Goal: Task Accomplishment & Management: Manage account settings

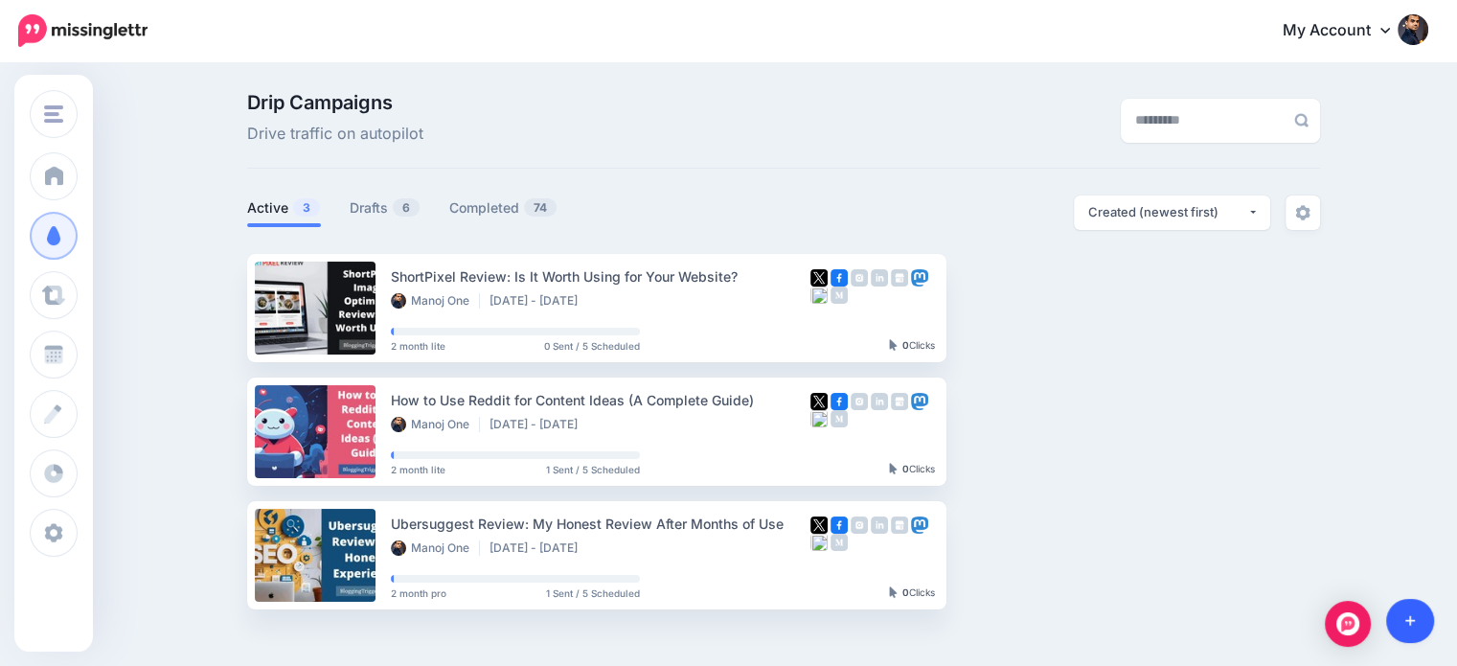
click at [1403, 622] on link at bounding box center [1411, 621] width 49 height 44
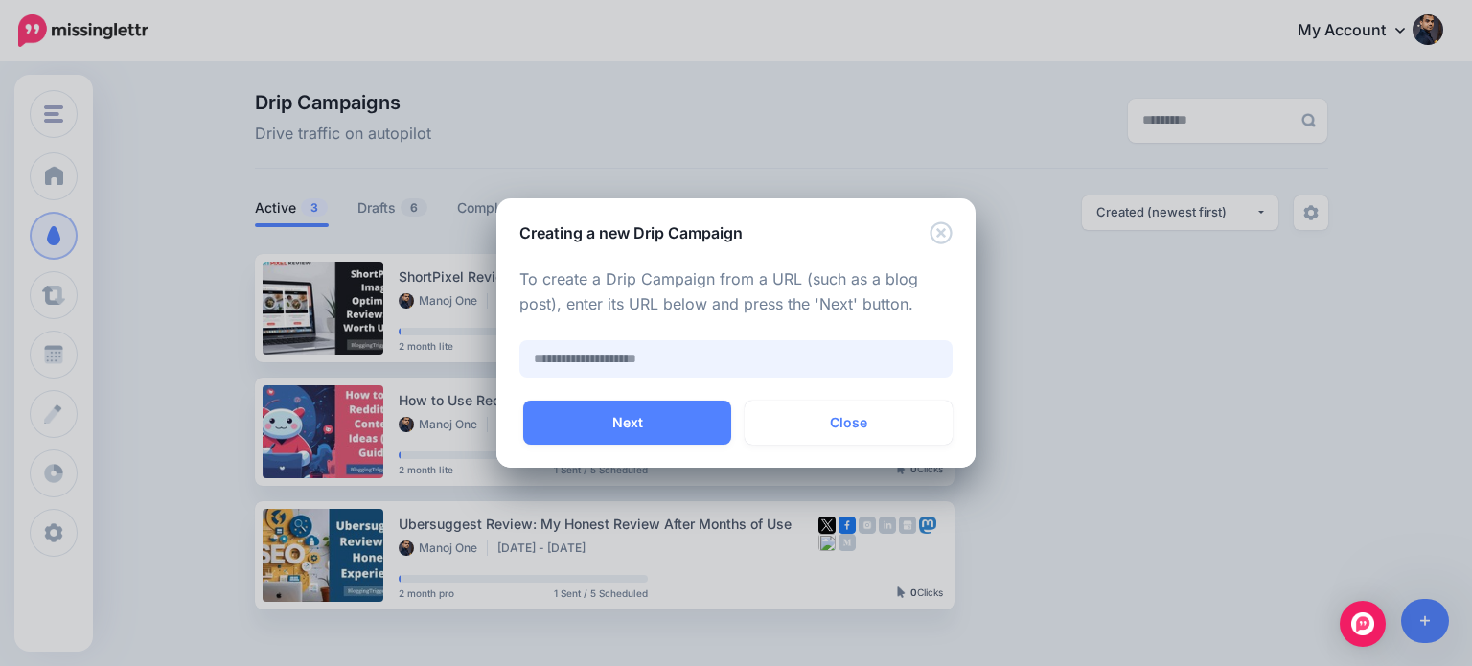
paste input "**********"
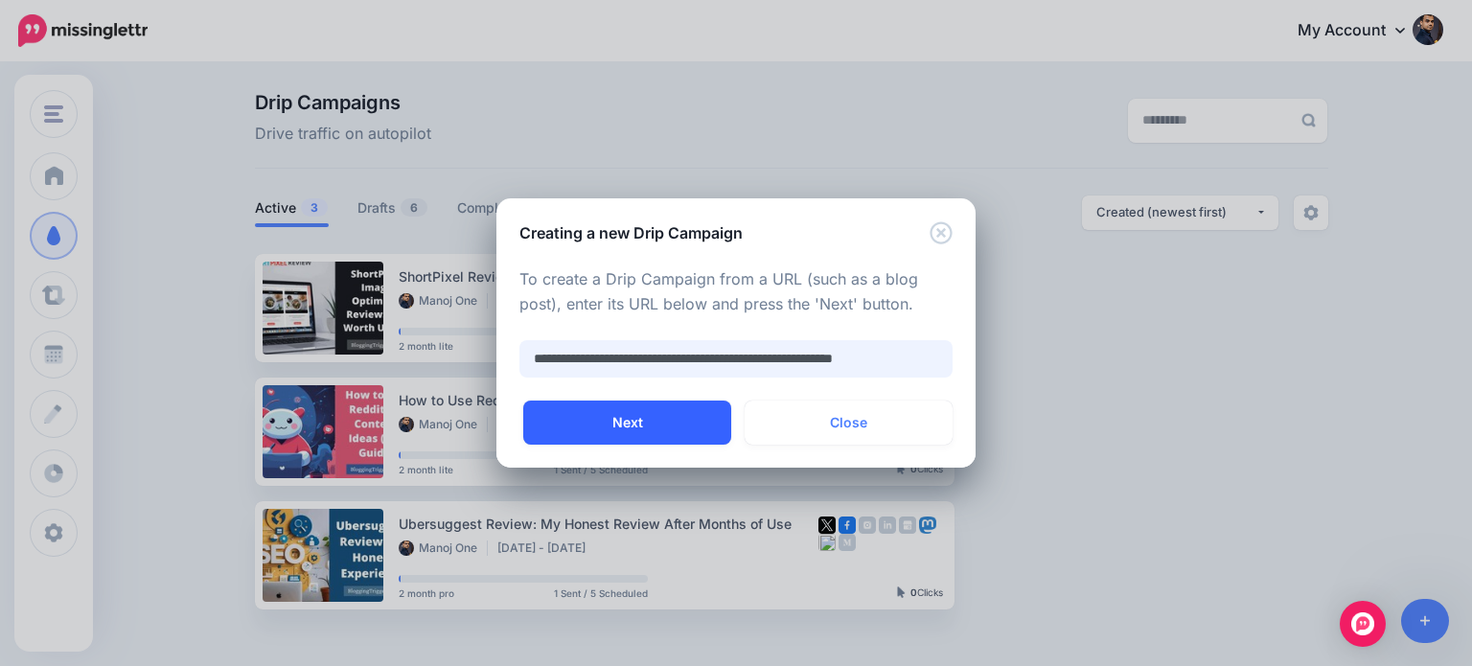
scroll to position [0, 4]
type input "**********"
click at [682, 427] on button "Next" at bounding box center [627, 423] width 208 height 44
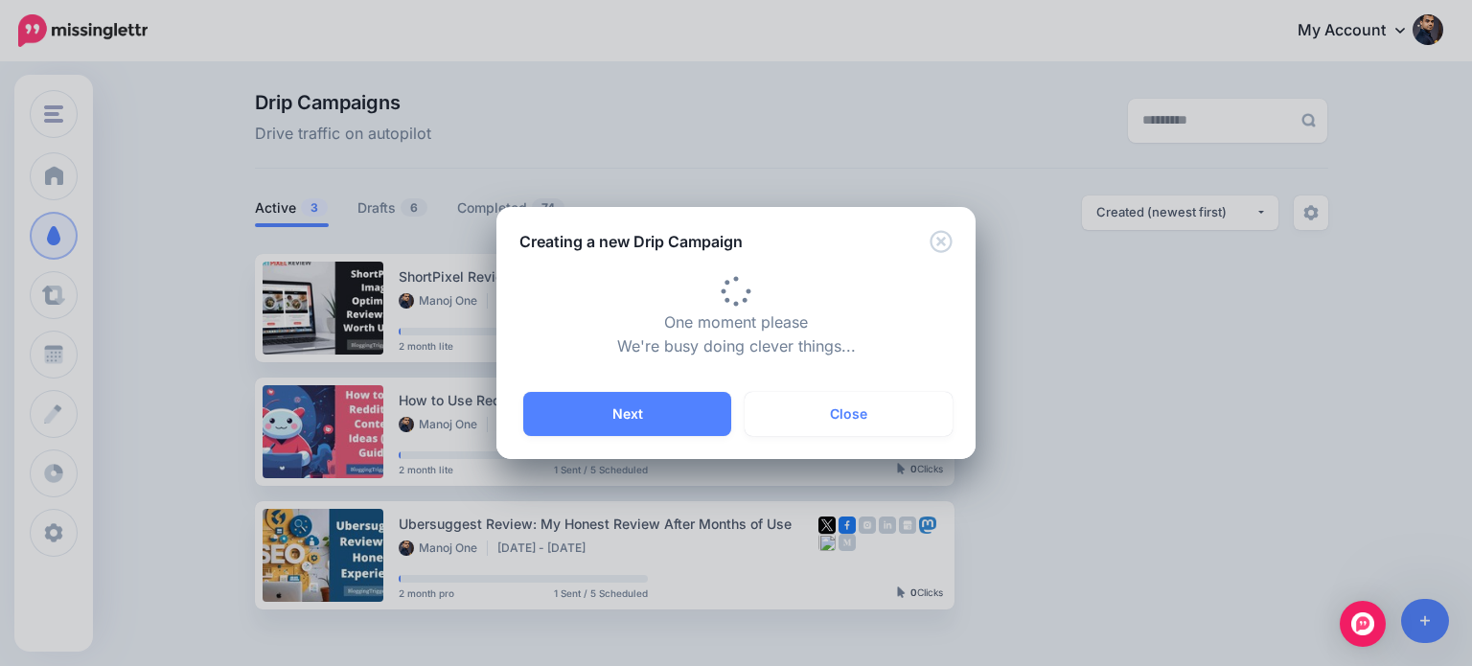
type input "**********"
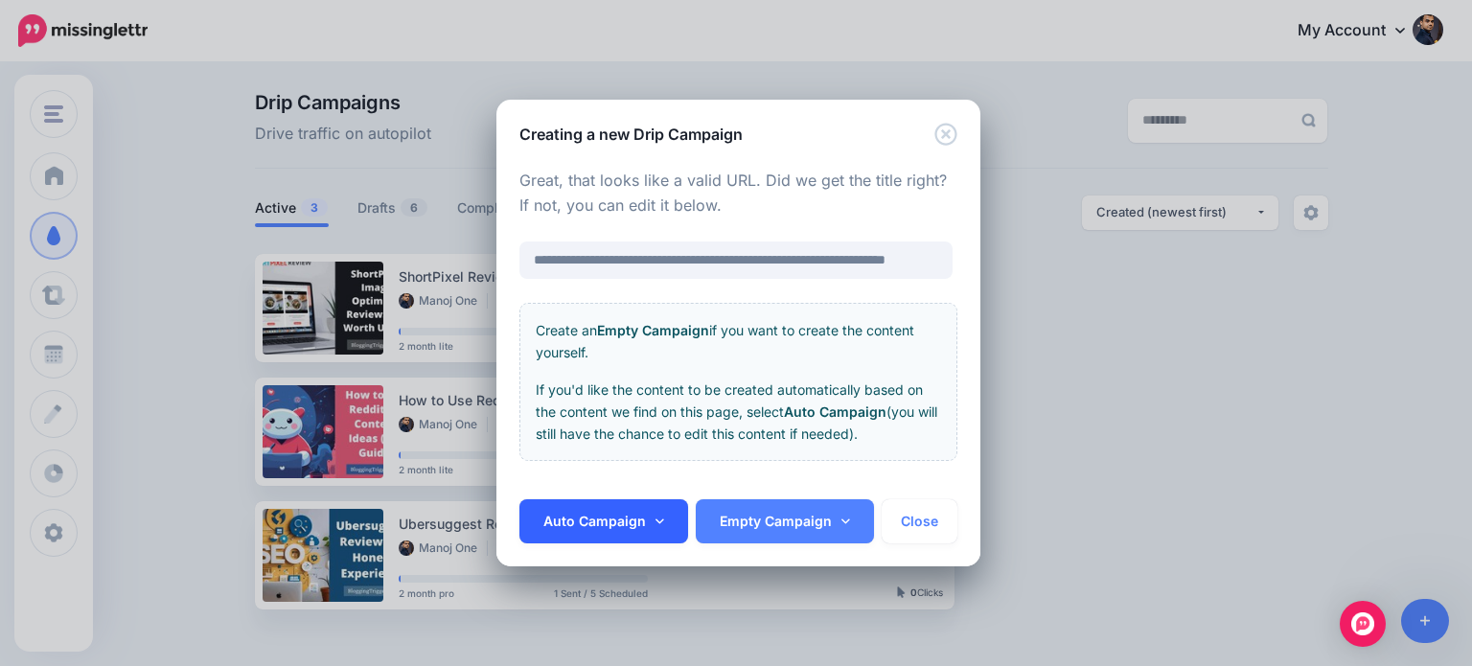
click at [658, 512] on link "Auto Campaign" at bounding box center [603, 521] width 169 height 44
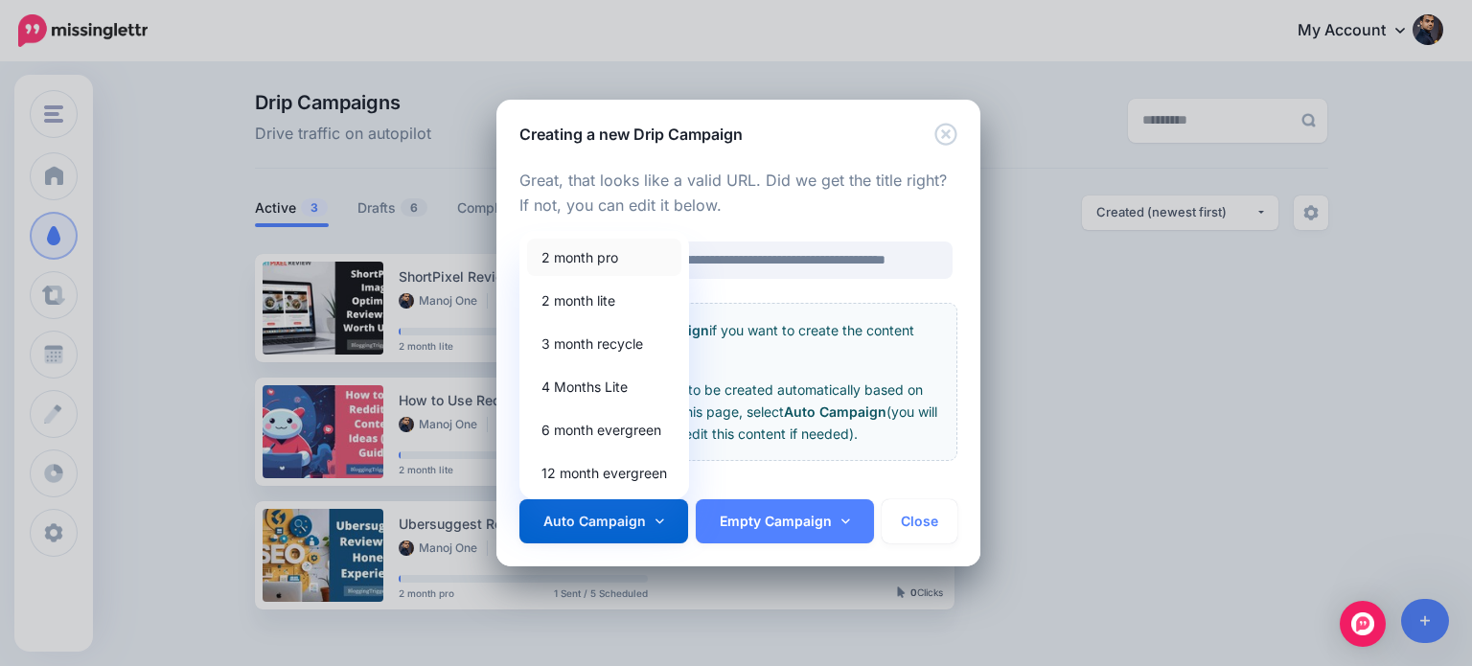
click at [598, 260] on link "2 month pro" at bounding box center [604, 257] width 154 height 37
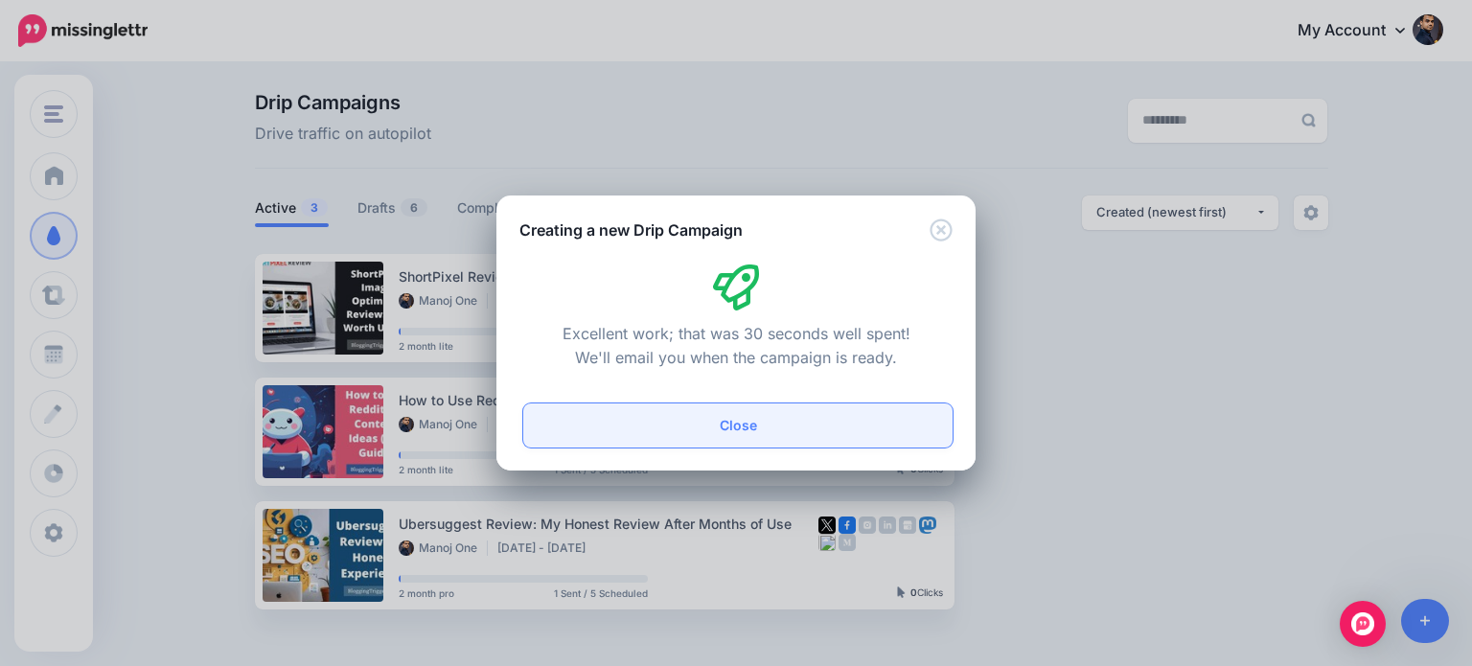
click at [767, 425] on button "Close" at bounding box center [737, 425] width 429 height 44
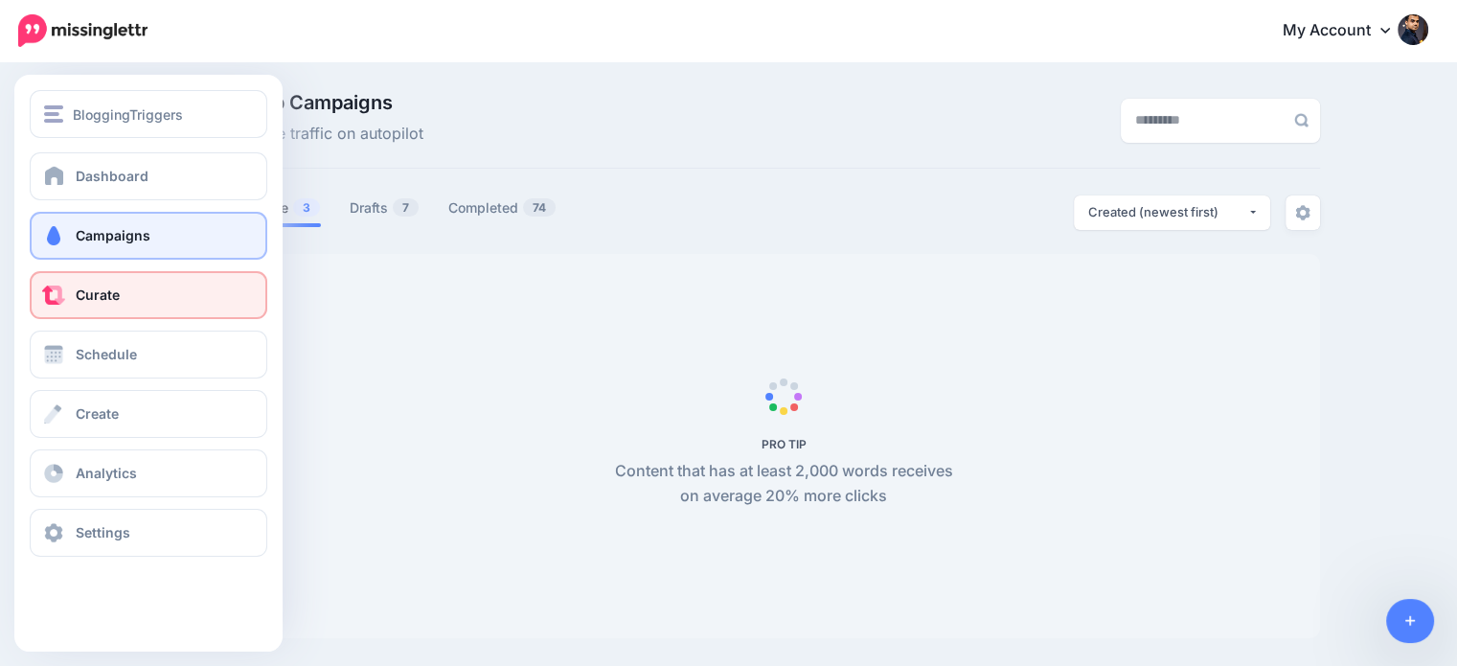
click at [95, 317] on link "Curate" at bounding box center [149, 295] width 238 height 48
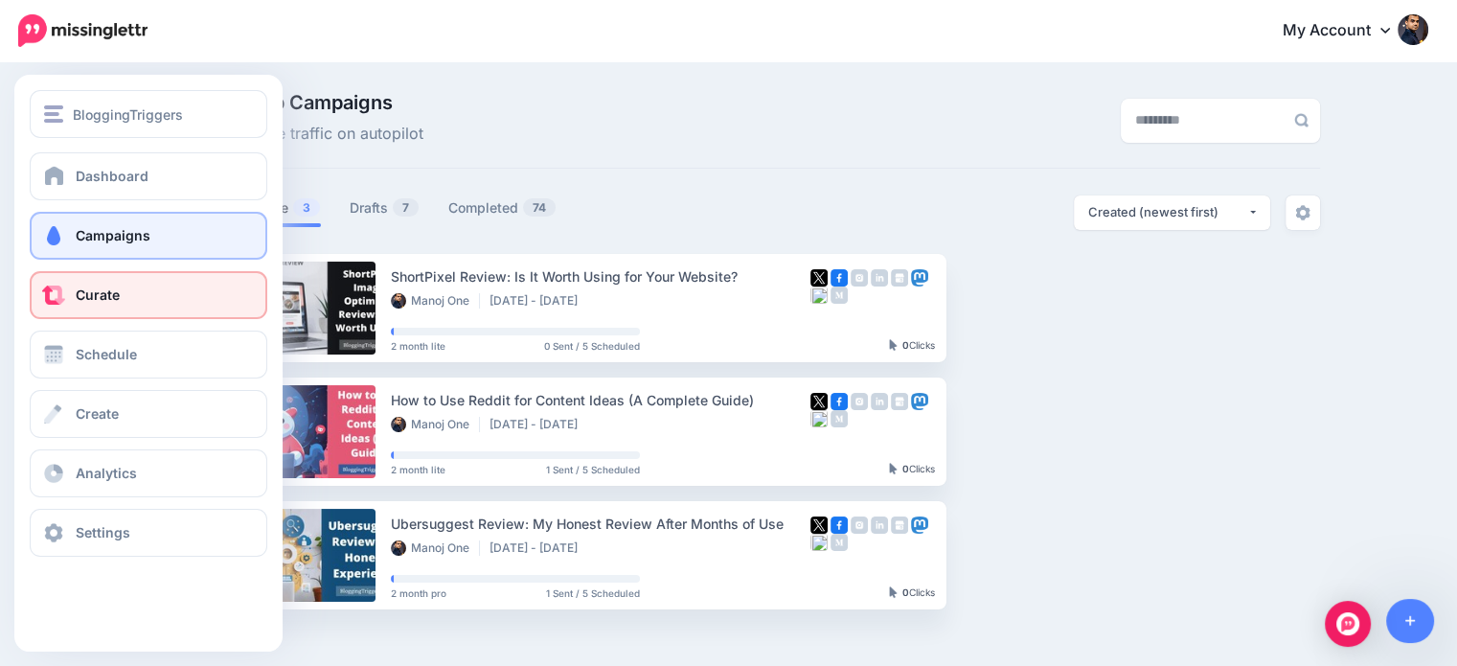
click at [106, 283] on link "Curate" at bounding box center [149, 295] width 238 height 48
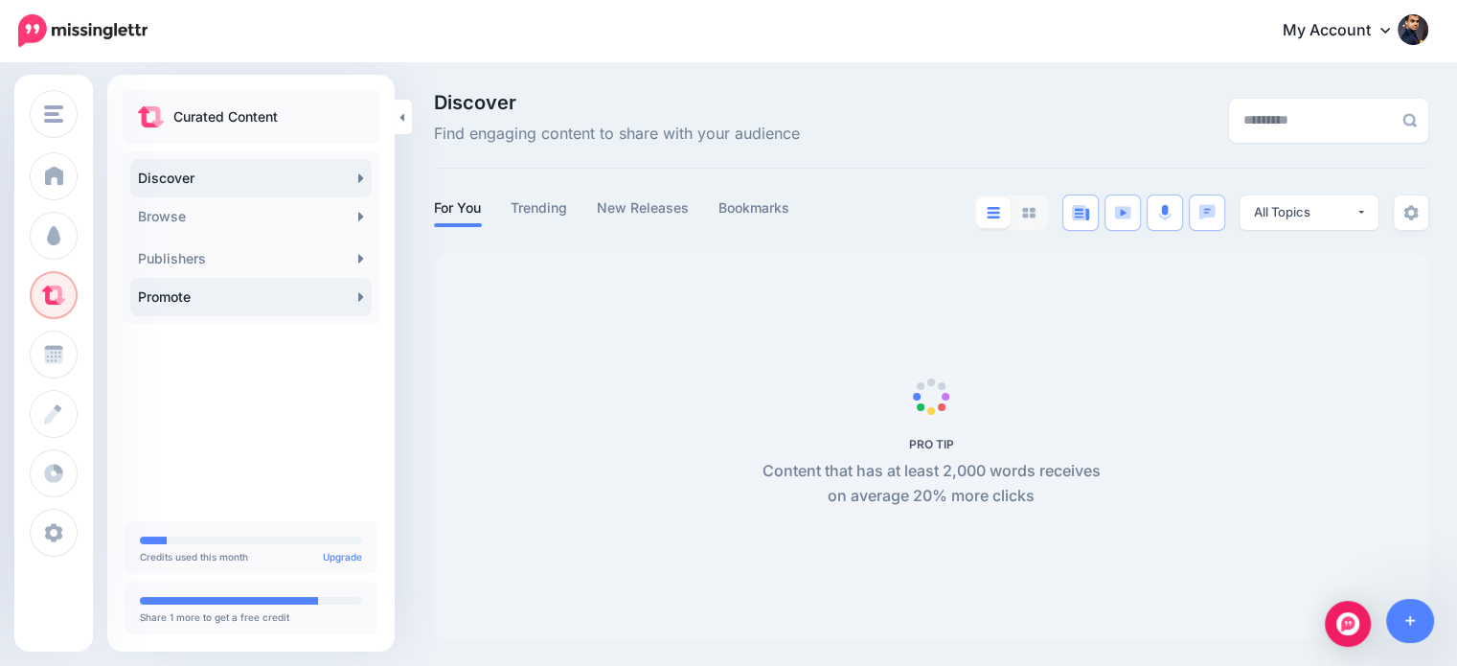
click at [184, 296] on link "Promote" at bounding box center [250, 297] width 241 height 38
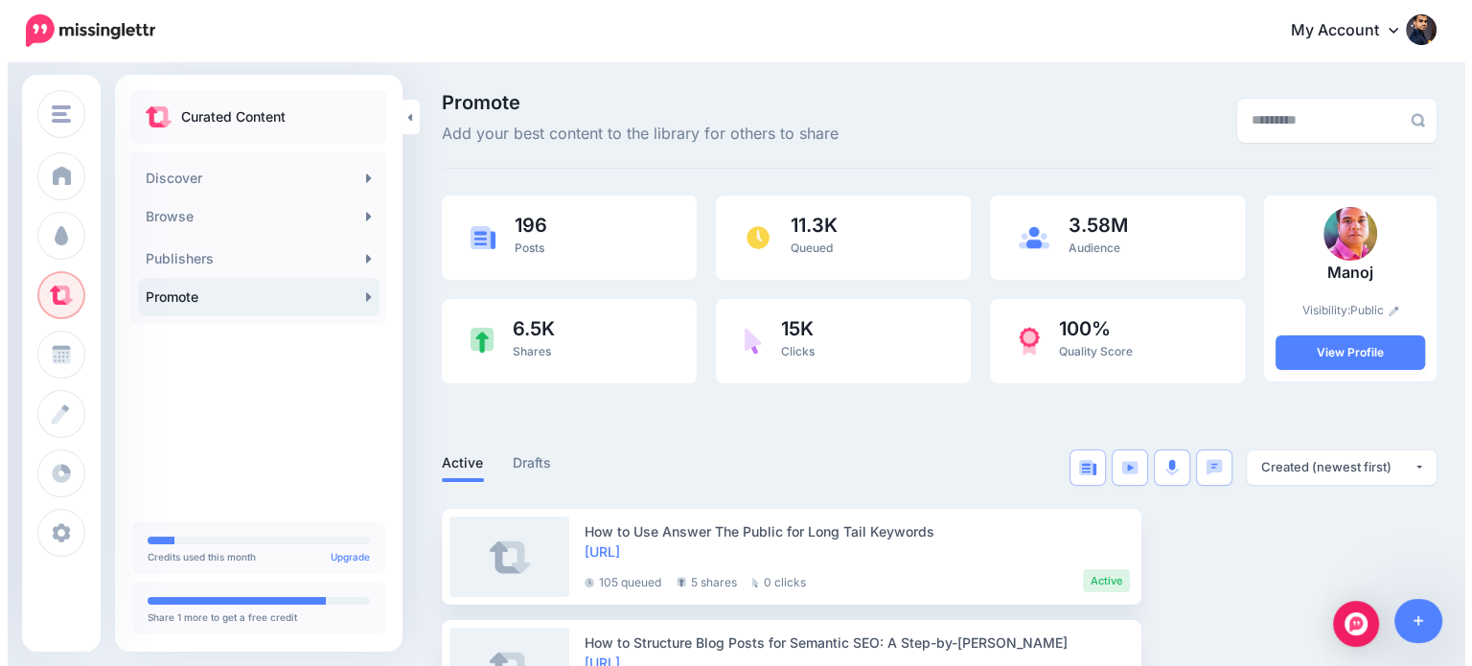
scroll to position [33, 0]
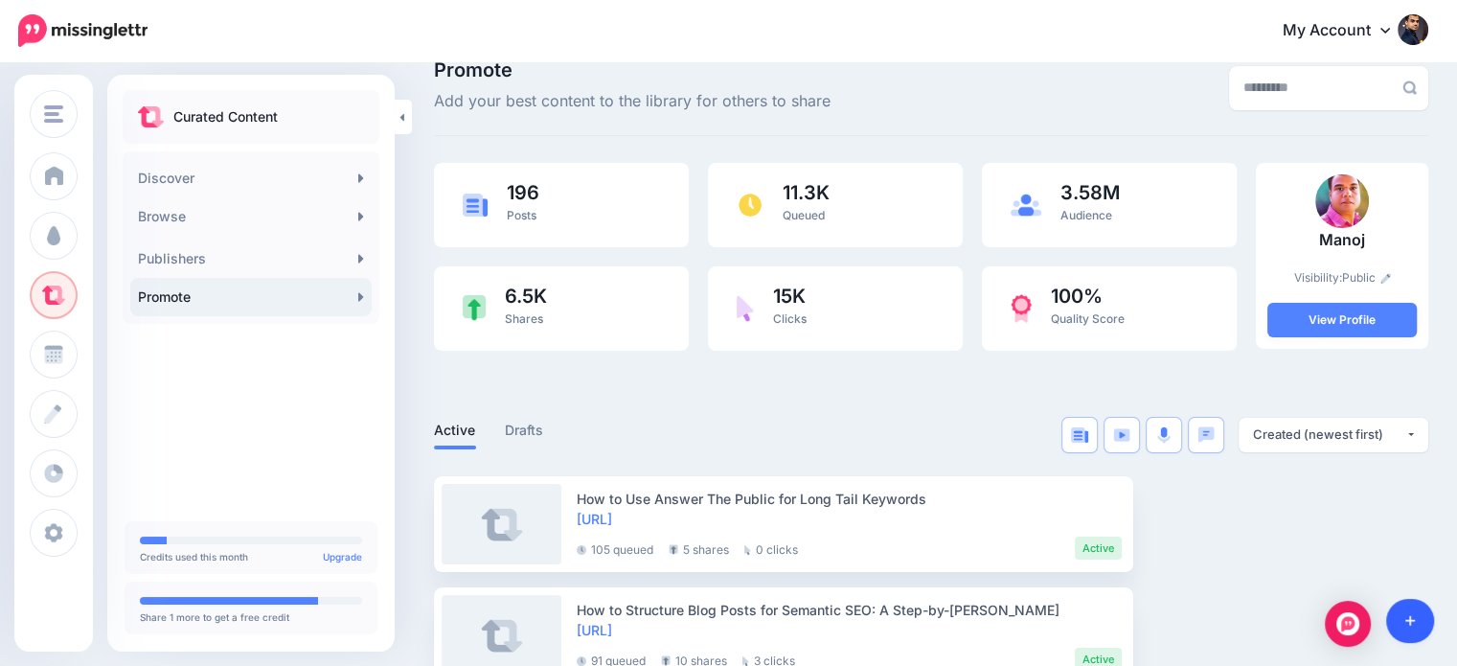
click at [1403, 629] on link at bounding box center [1411, 621] width 49 height 44
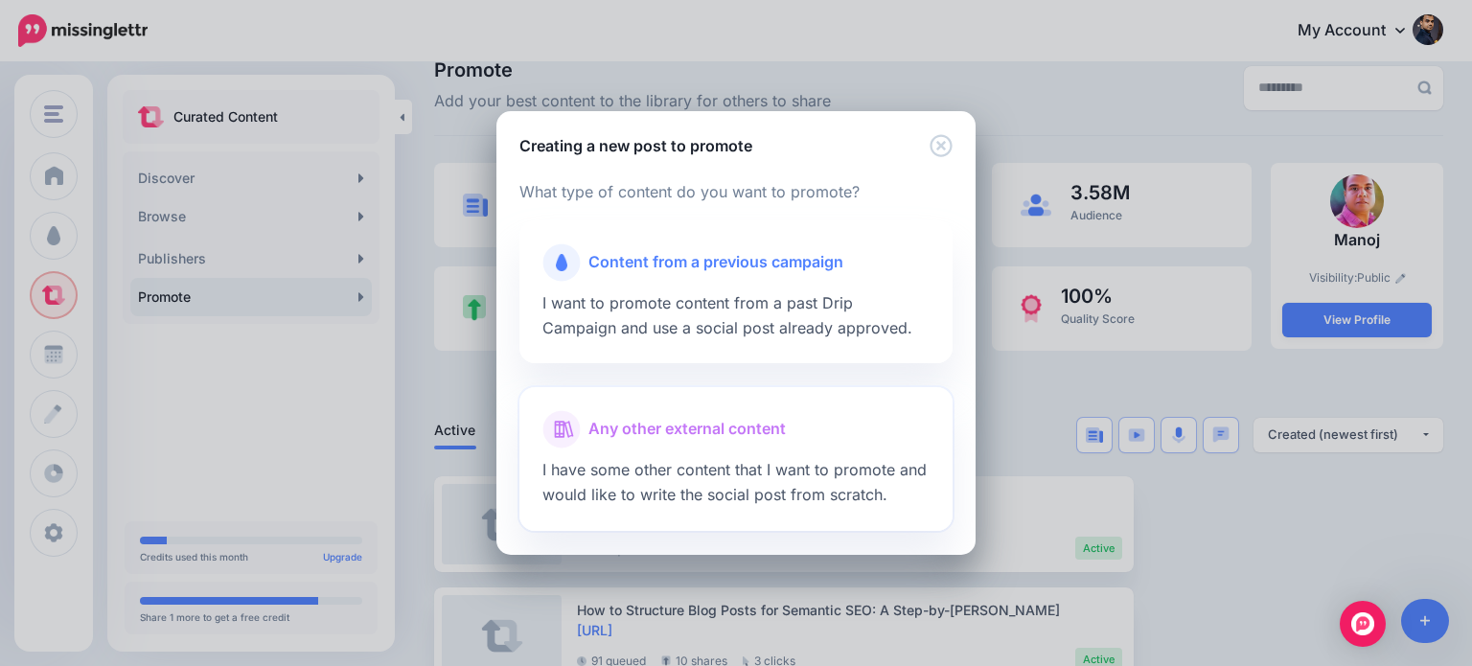
click at [760, 430] on span "Any other external content" at bounding box center [686, 429] width 197 height 25
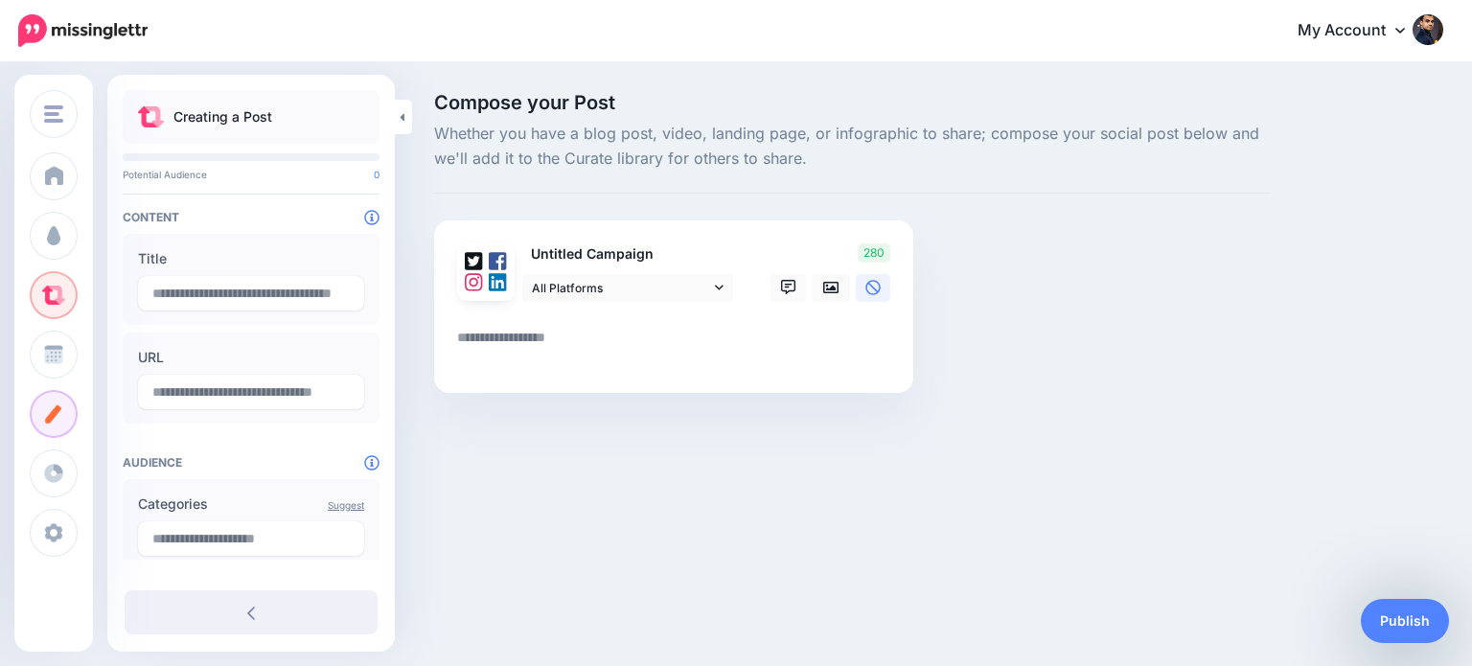
click at [644, 344] on textarea at bounding box center [677, 344] width 441 height 37
paste textarea "**********"
type textarea "**********"
type input "**********"
type textarea "**********"
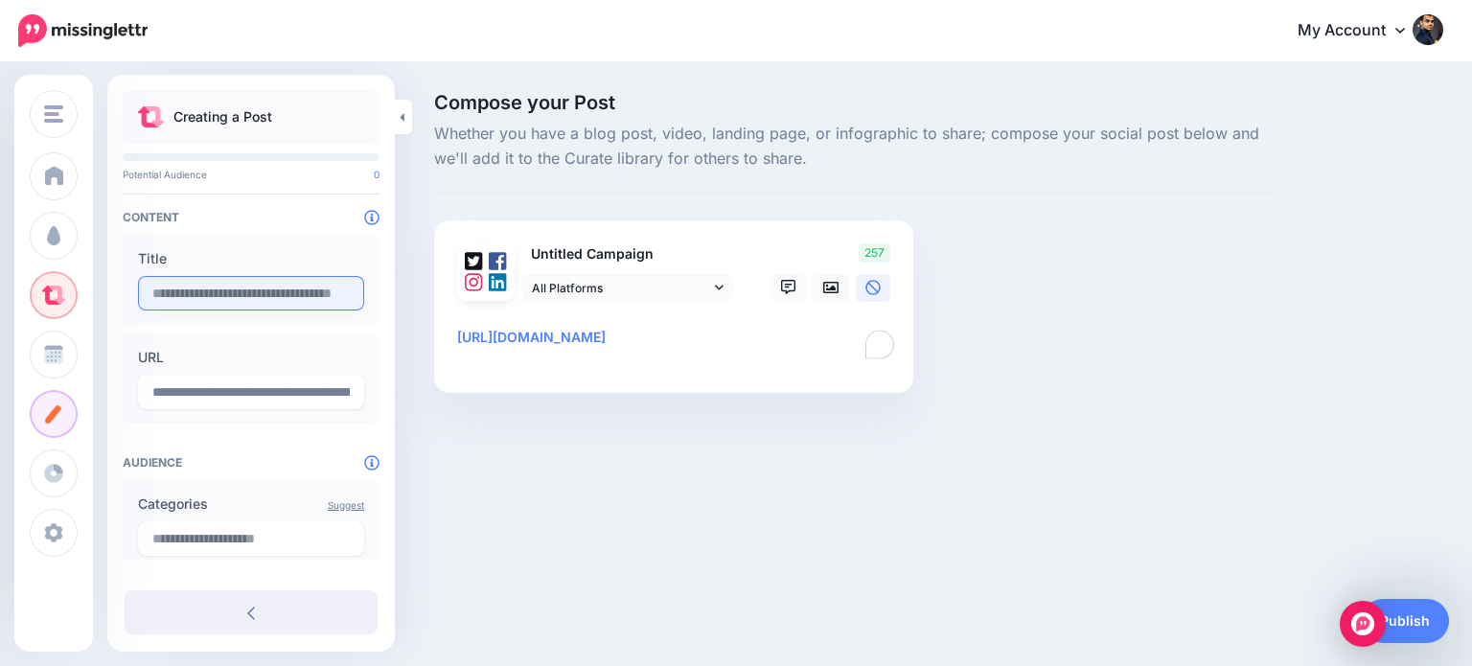
click at [251, 303] on input "text" at bounding box center [251, 293] width 226 height 34
paste input "**********"
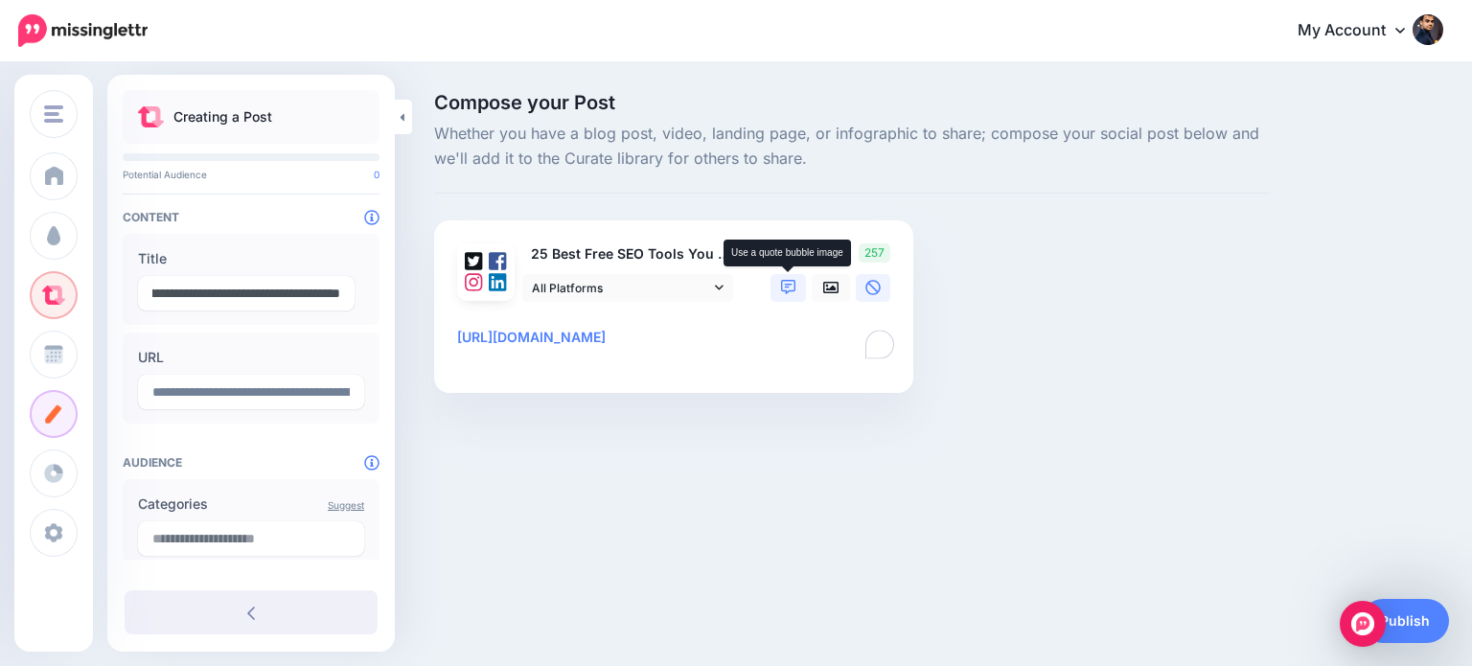
type input "**********"
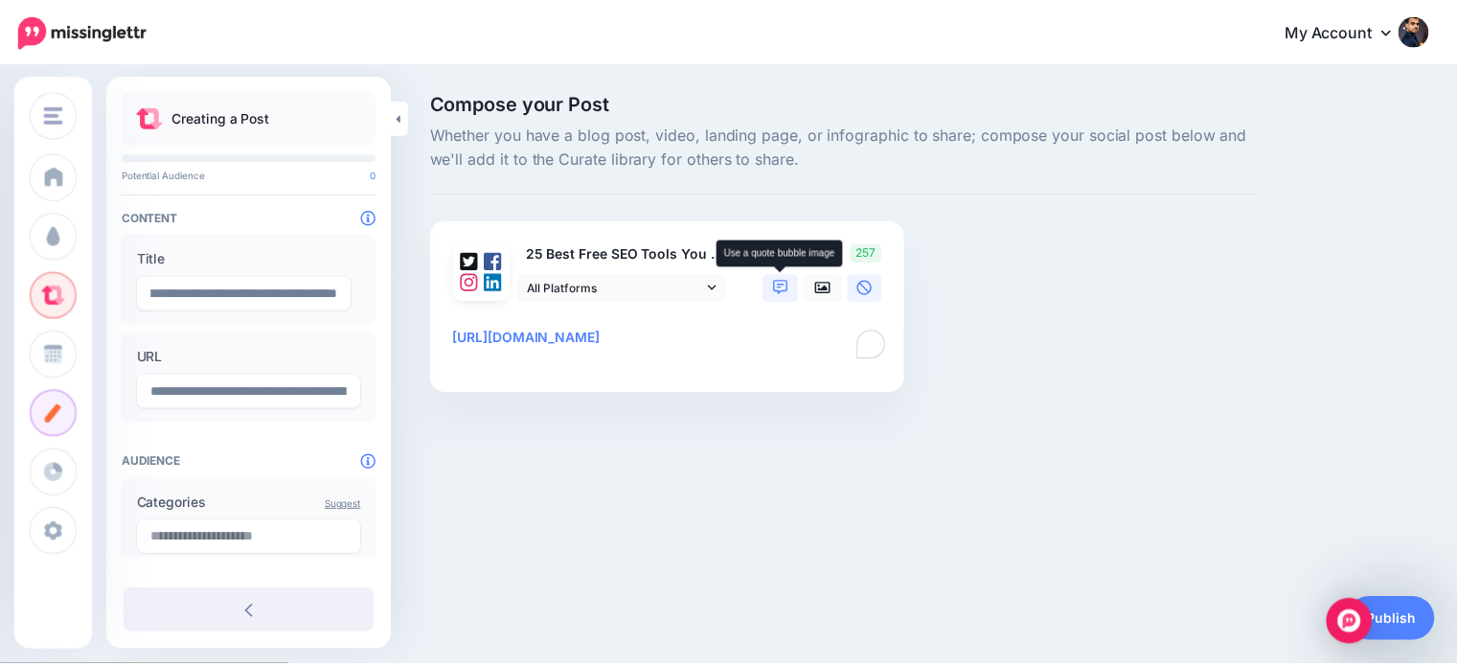
scroll to position [0, 0]
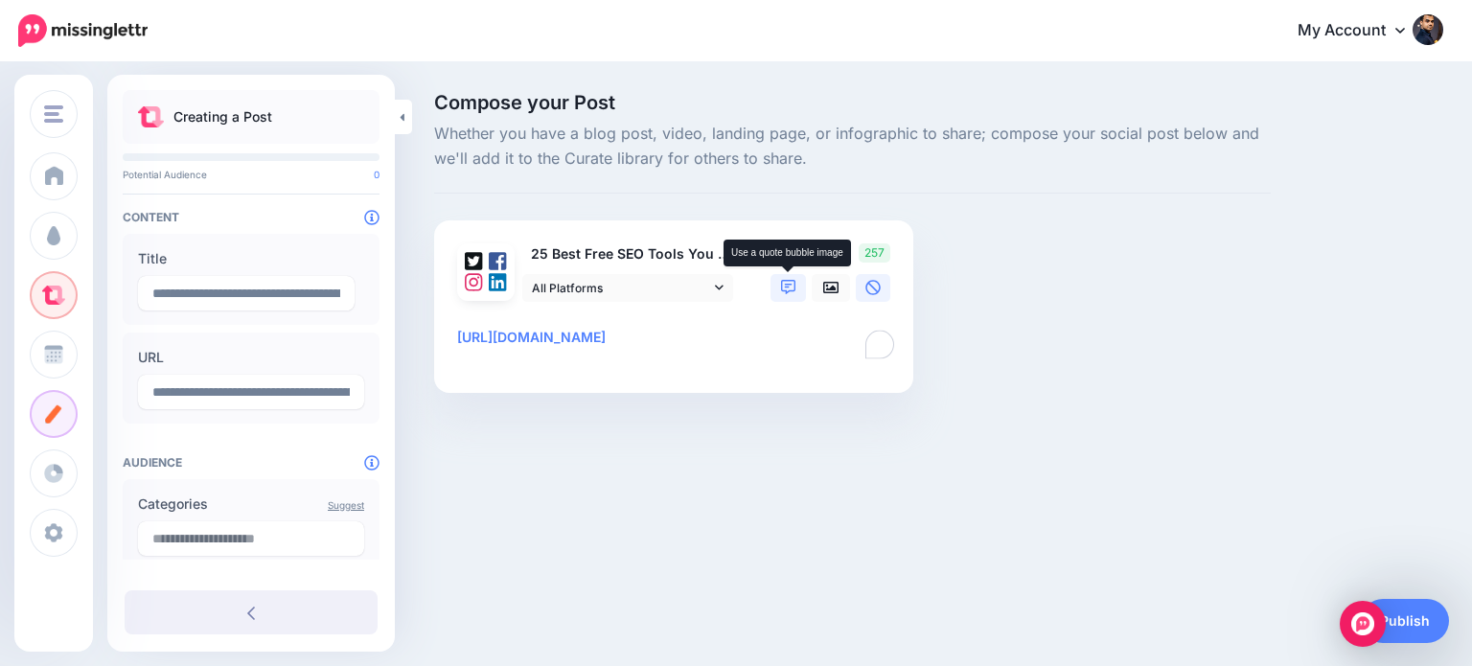
click at [786, 287] on icon at bounding box center [788, 287] width 15 height 15
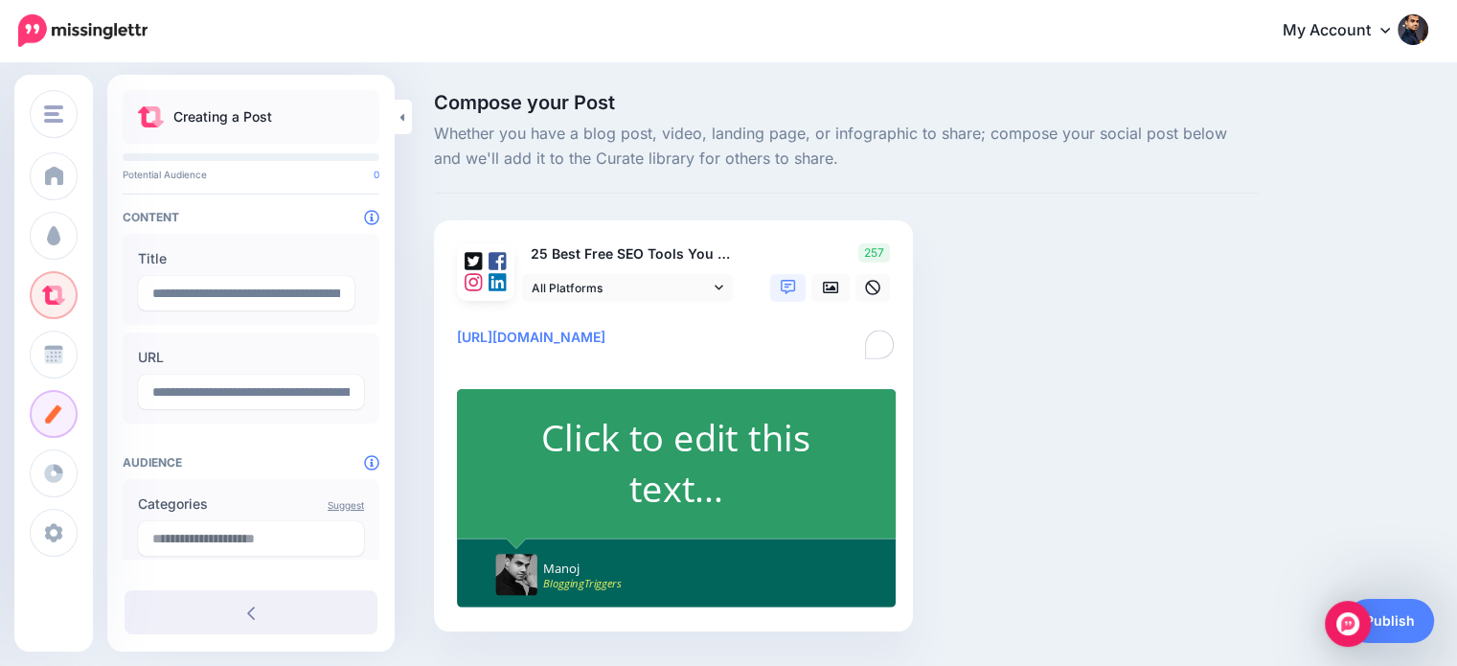
click at [717, 459] on div "Click to edit this text..." at bounding box center [676, 463] width 358 height 102
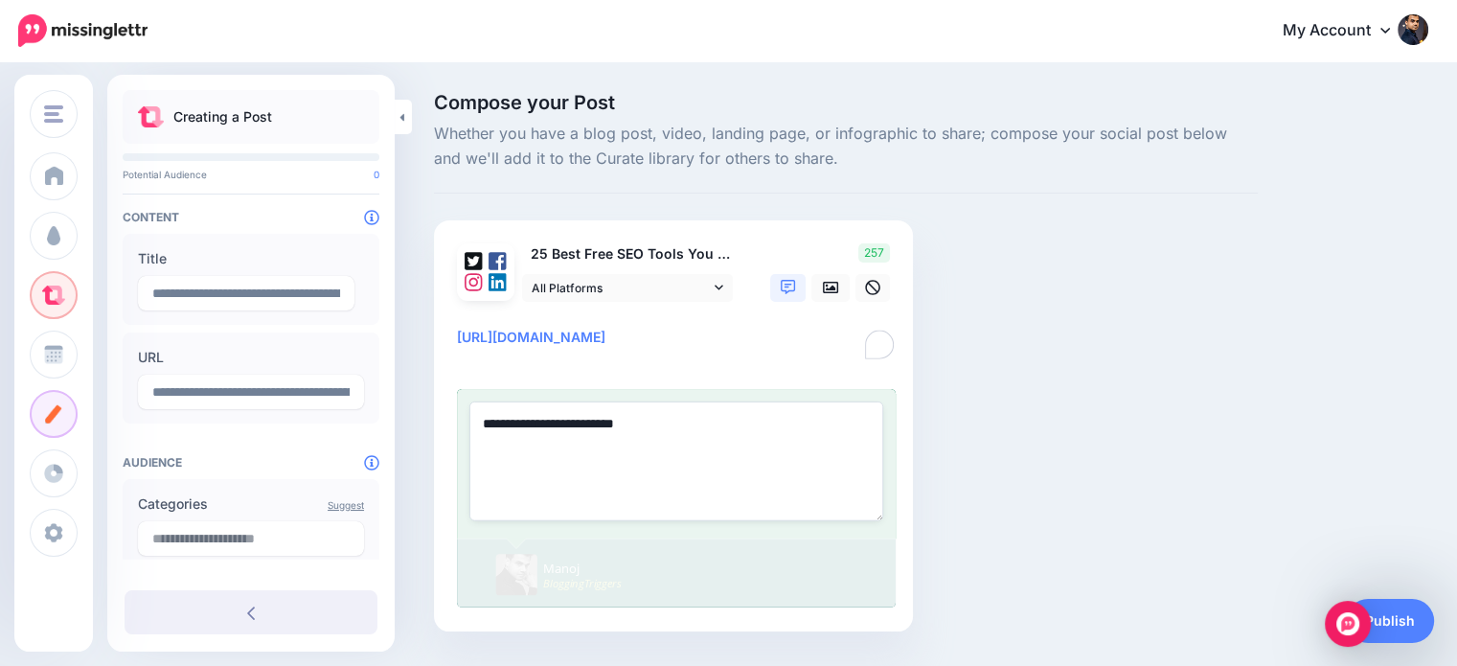
paste textarea "**********"
type textarea "**********"
click at [460, 338] on textarea "**********" at bounding box center [677, 344] width 441 height 37
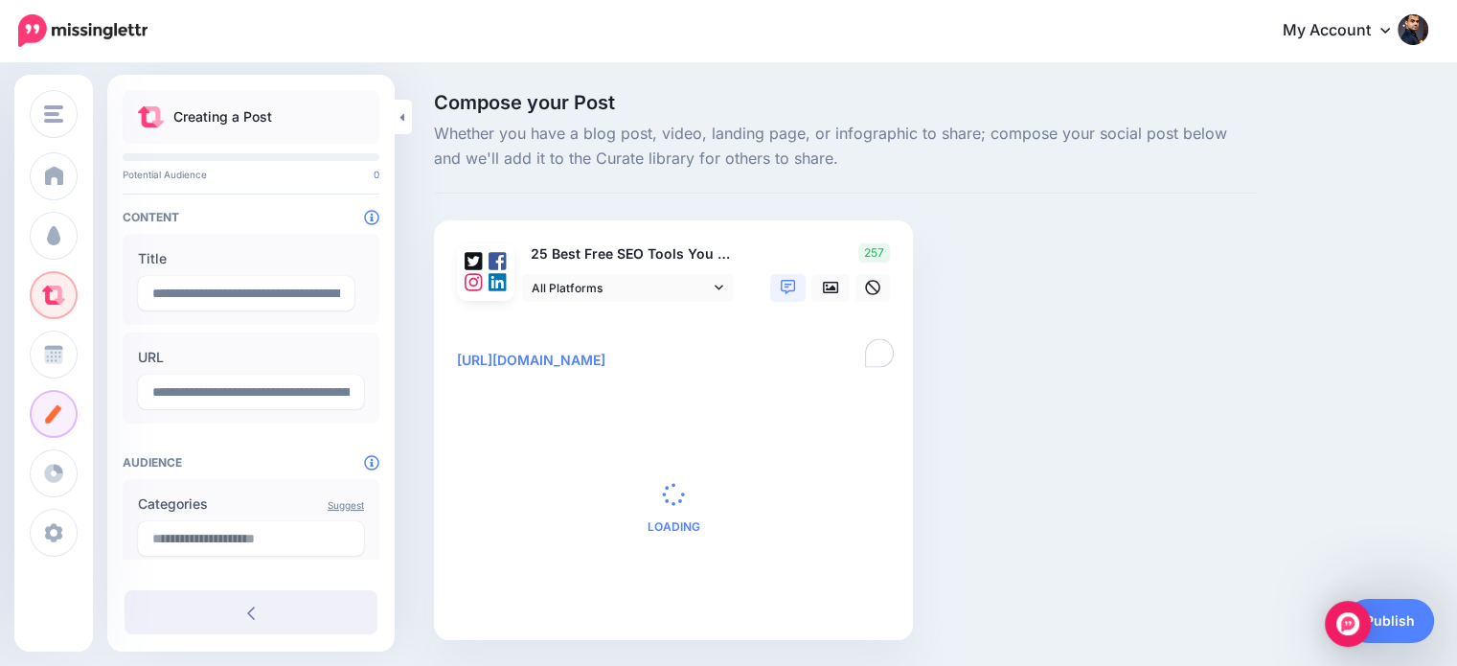
click at [482, 326] on textarea "**********" at bounding box center [677, 349] width 441 height 46
paste textarea "**********"
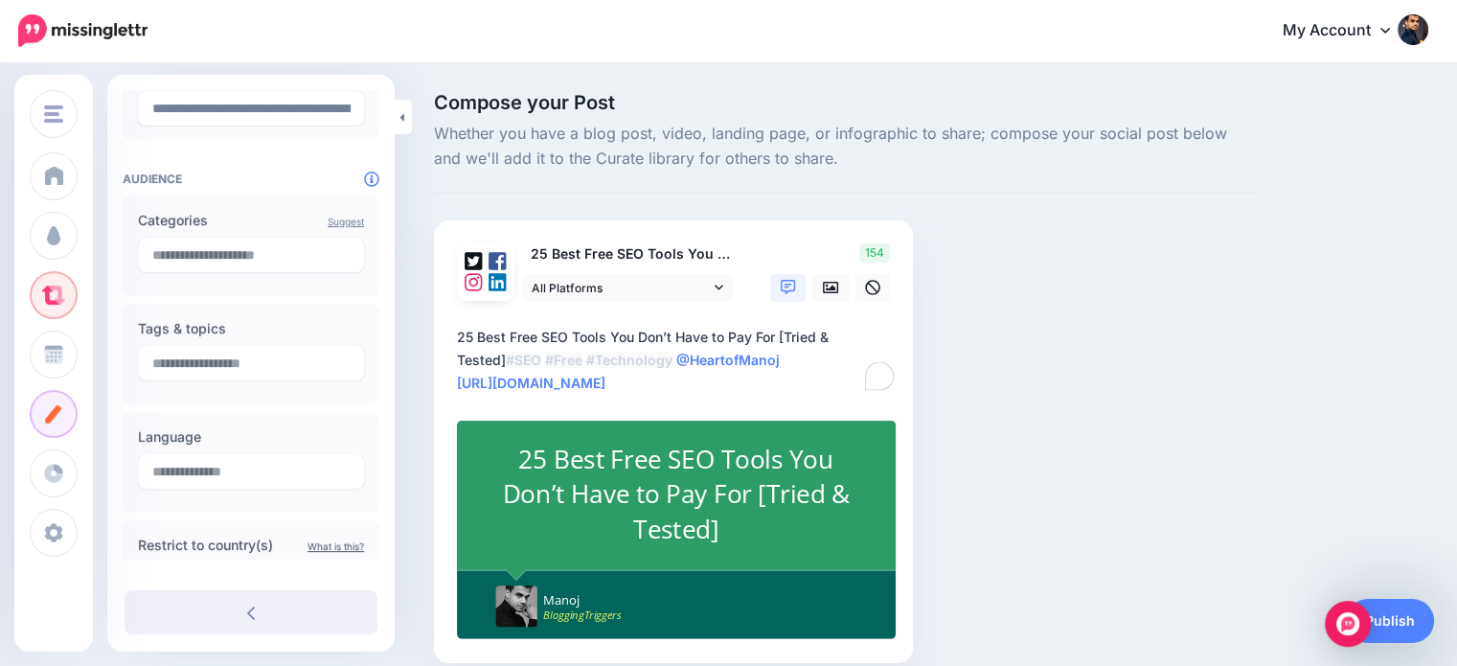
scroll to position [290, 0]
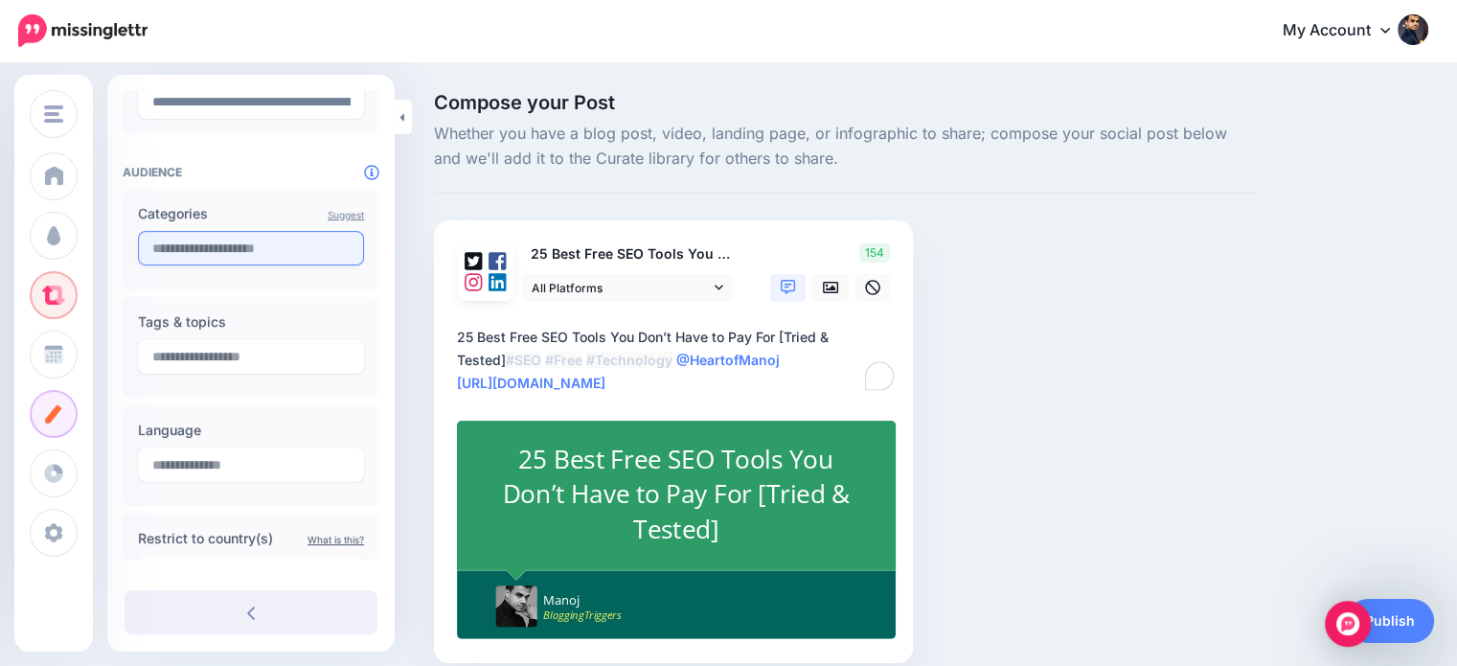
type textarea "**********"
click at [217, 243] on input "text" at bounding box center [251, 248] width 226 height 34
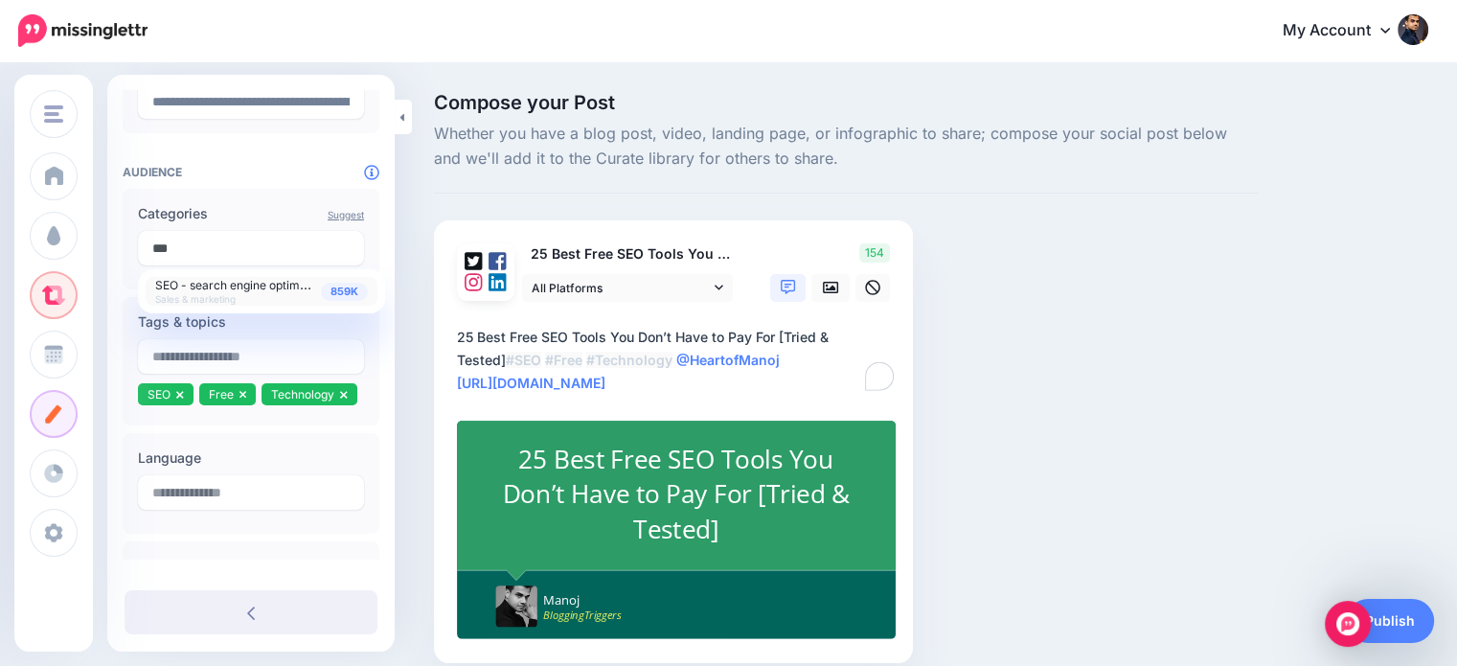
type input "***"
click at [218, 282] on span "SEO - search engine optimization" at bounding box center [245, 284] width 181 height 16
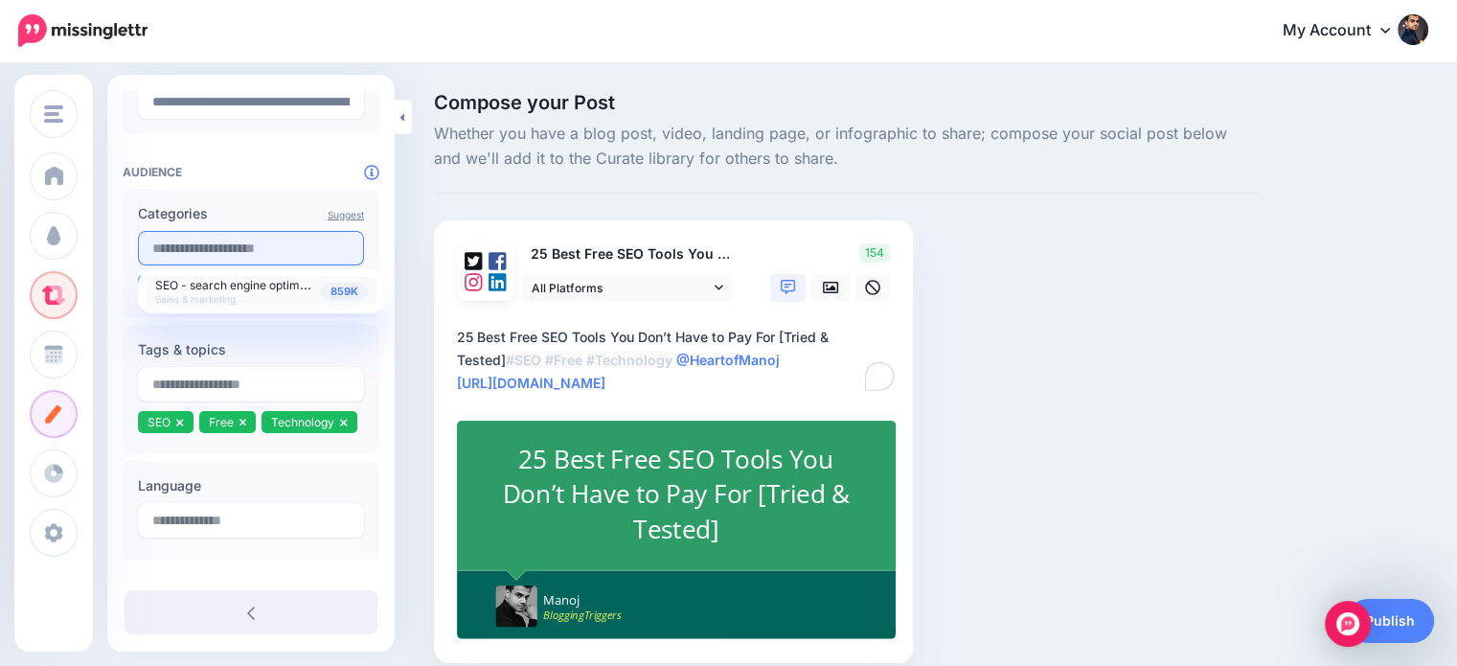
click at [235, 256] on input "text" at bounding box center [251, 248] width 226 height 34
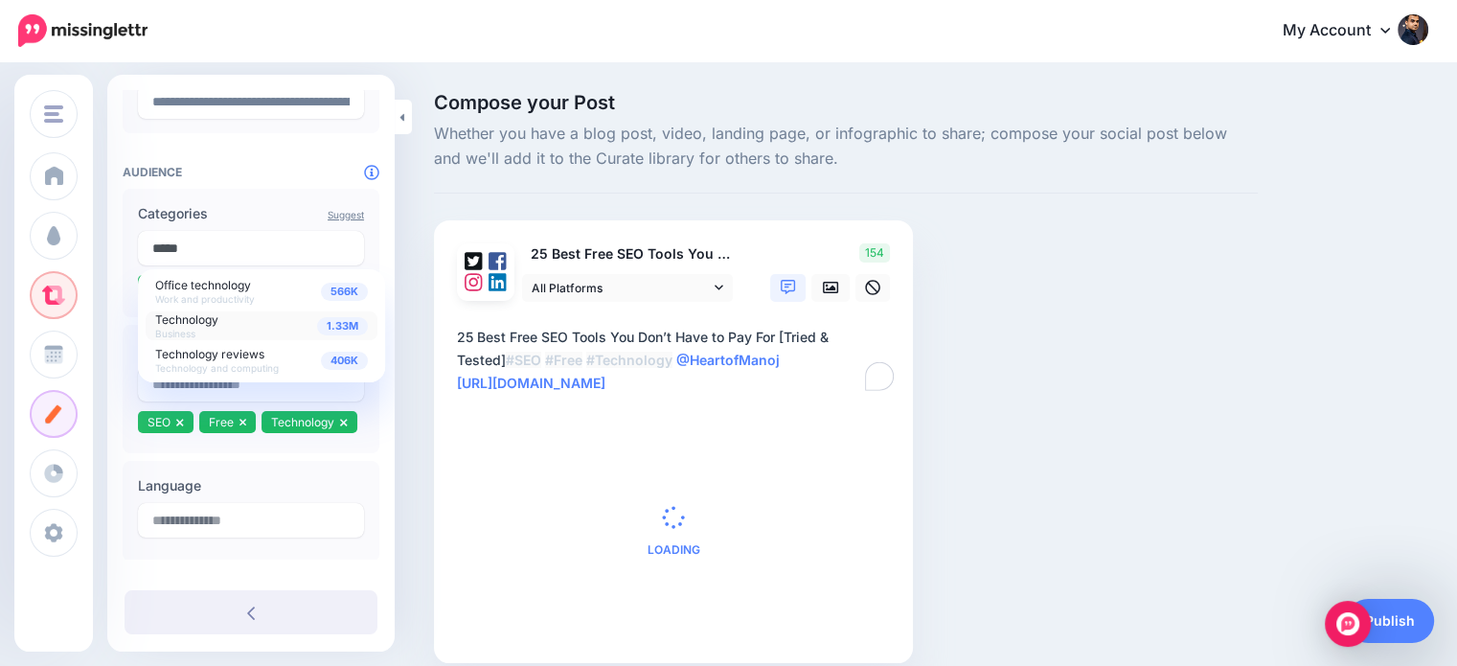
type input "*****"
click at [211, 313] on span "Technology" at bounding box center [186, 319] width 63 height 14
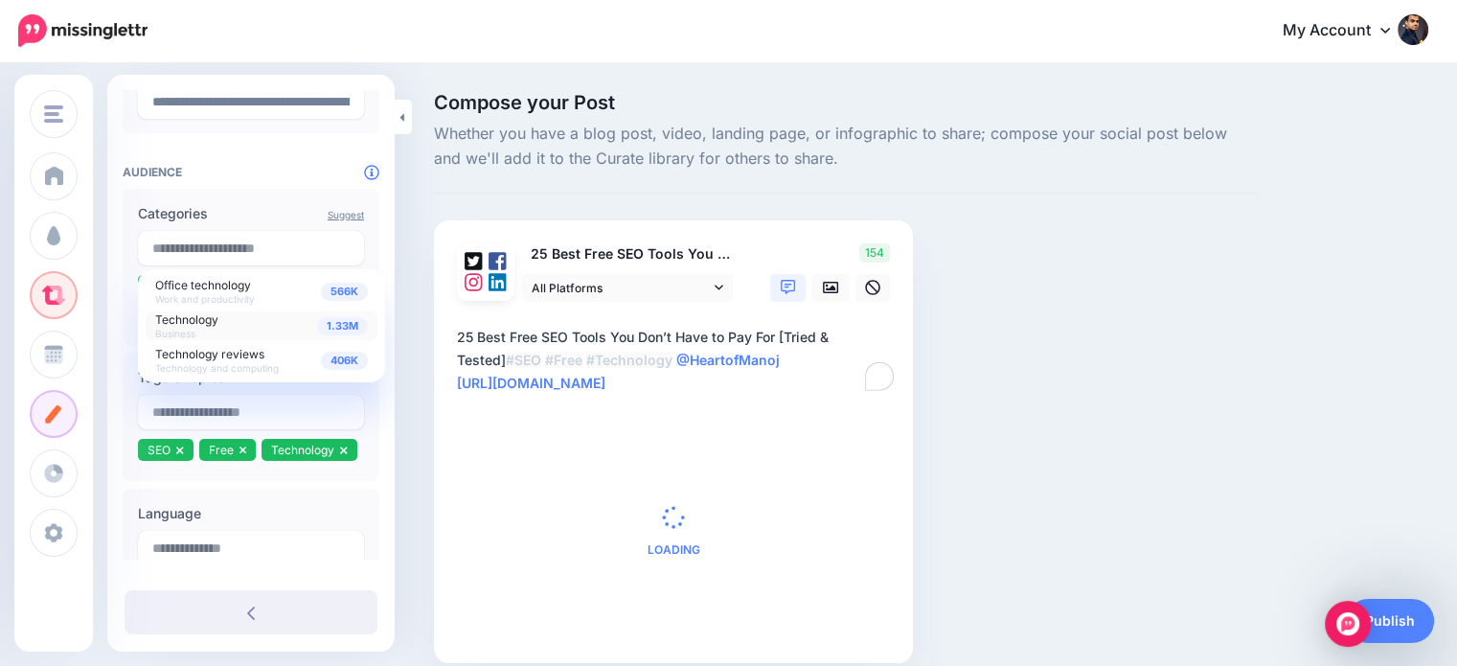
click at [414, 218] on div "Compose your Post Whether you have a blog post, video, landing page, or infogra…" at bounding box center [728, 406] width 1457 height 685
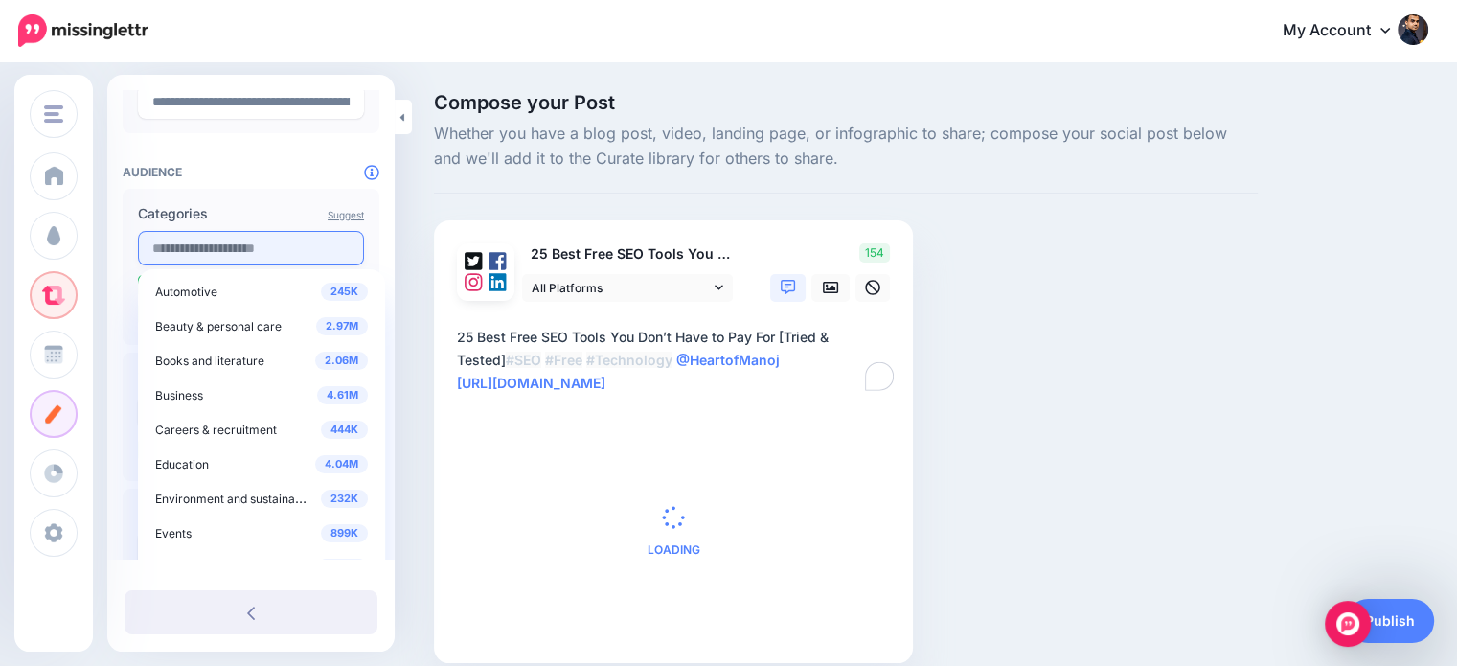
click at [289, 241] on input "text" at bounding box center [251, 248] width 226 height 34
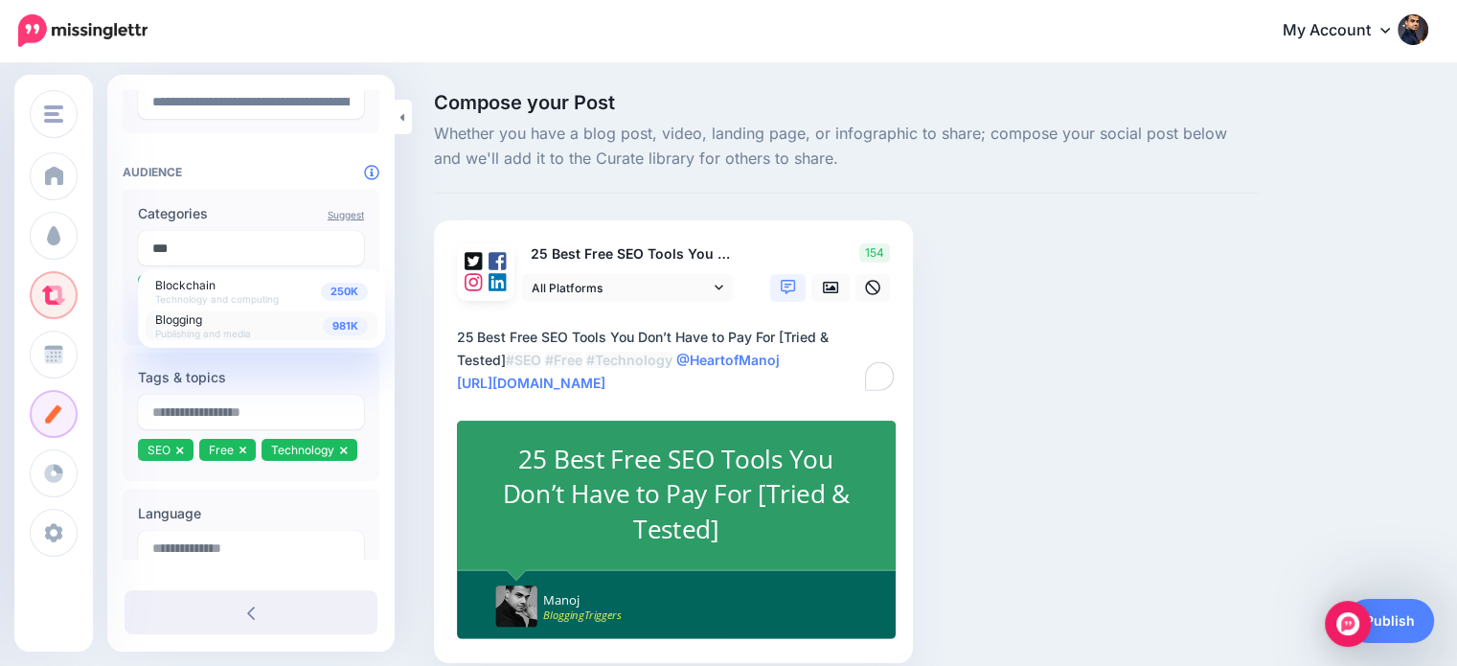
type input "***"
click at [215, 325] on span "Blogging Publishing and media" at bounding box center [203, 325] width 96 height 30
click at [414, 208] on div "Compose your Post Whether you have a blog post, video, landing page, or infogra…" at bounding box center [728, 406] width 1457 height 685
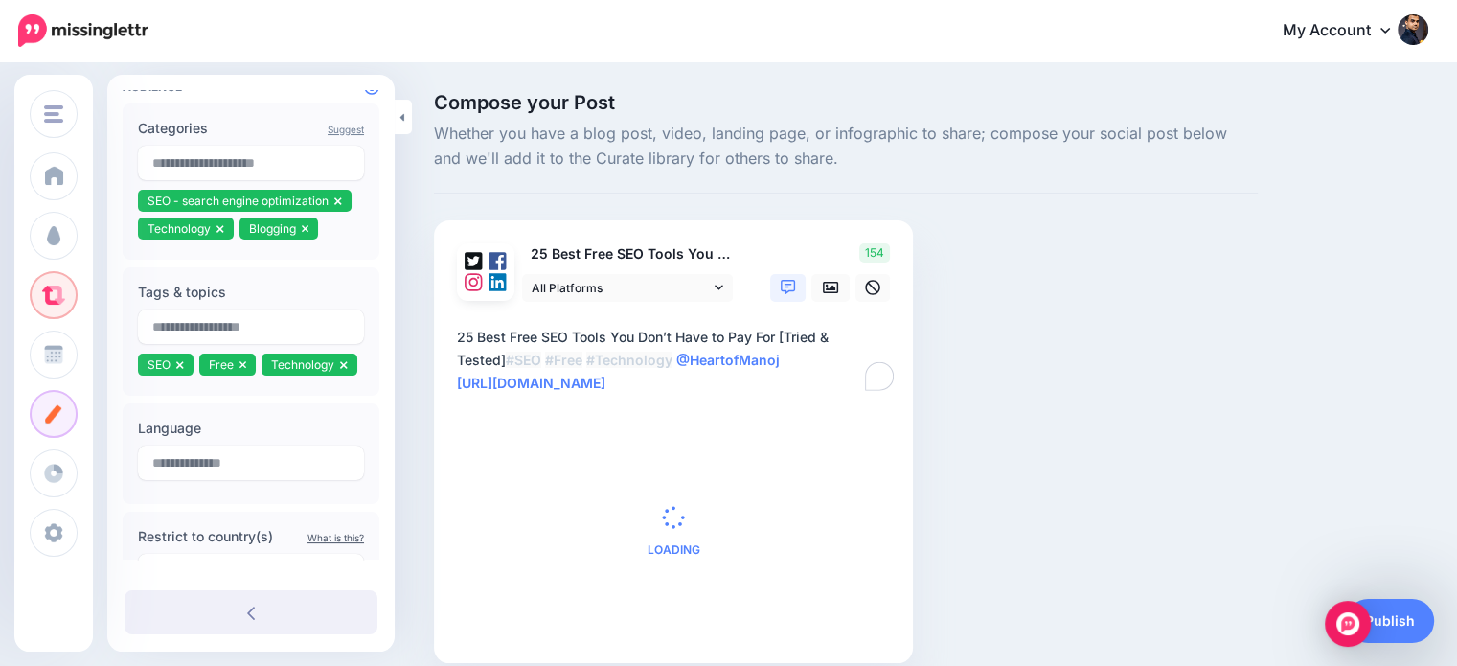
scroll to position [478, 0]
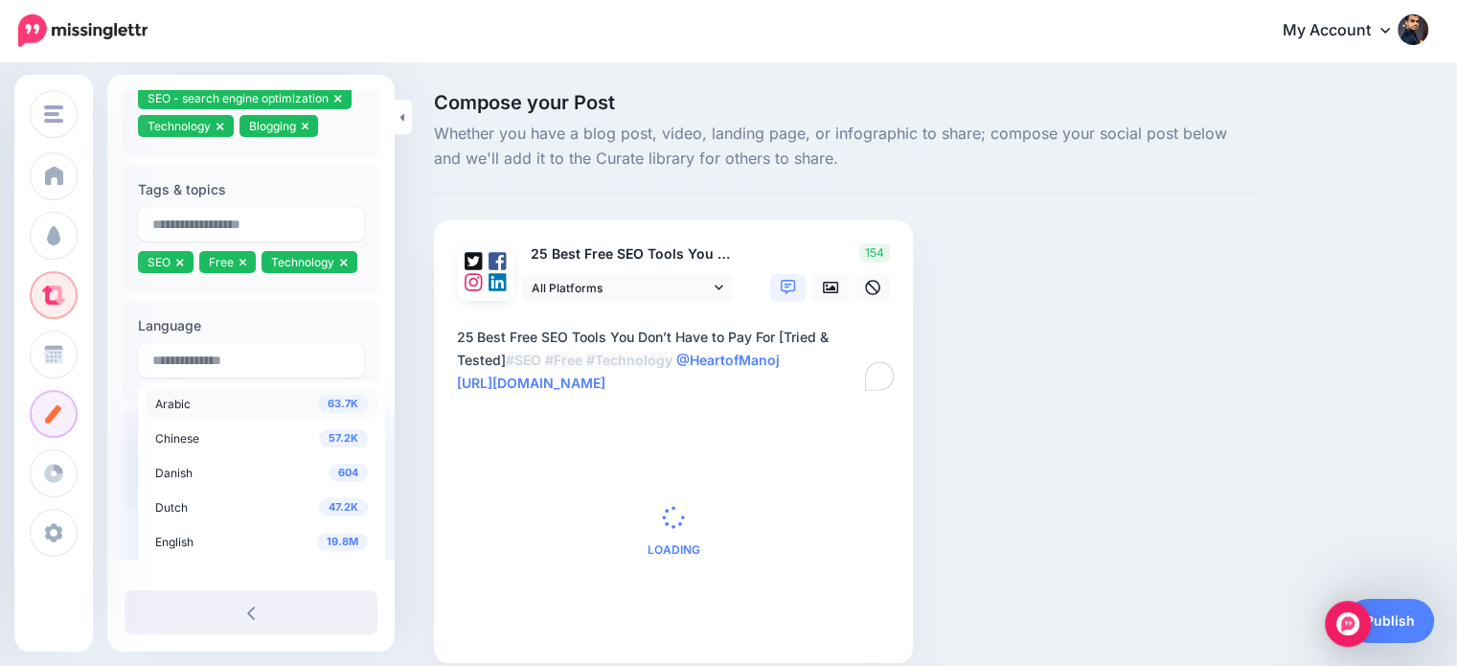
click at [267, 387] on div "Language 63.7K Arabic 57.2K Chinese 604 Danish 47.2K Dutch 19.8M English 6.67K …" at bounding box center [251, 350] width 226 height 73
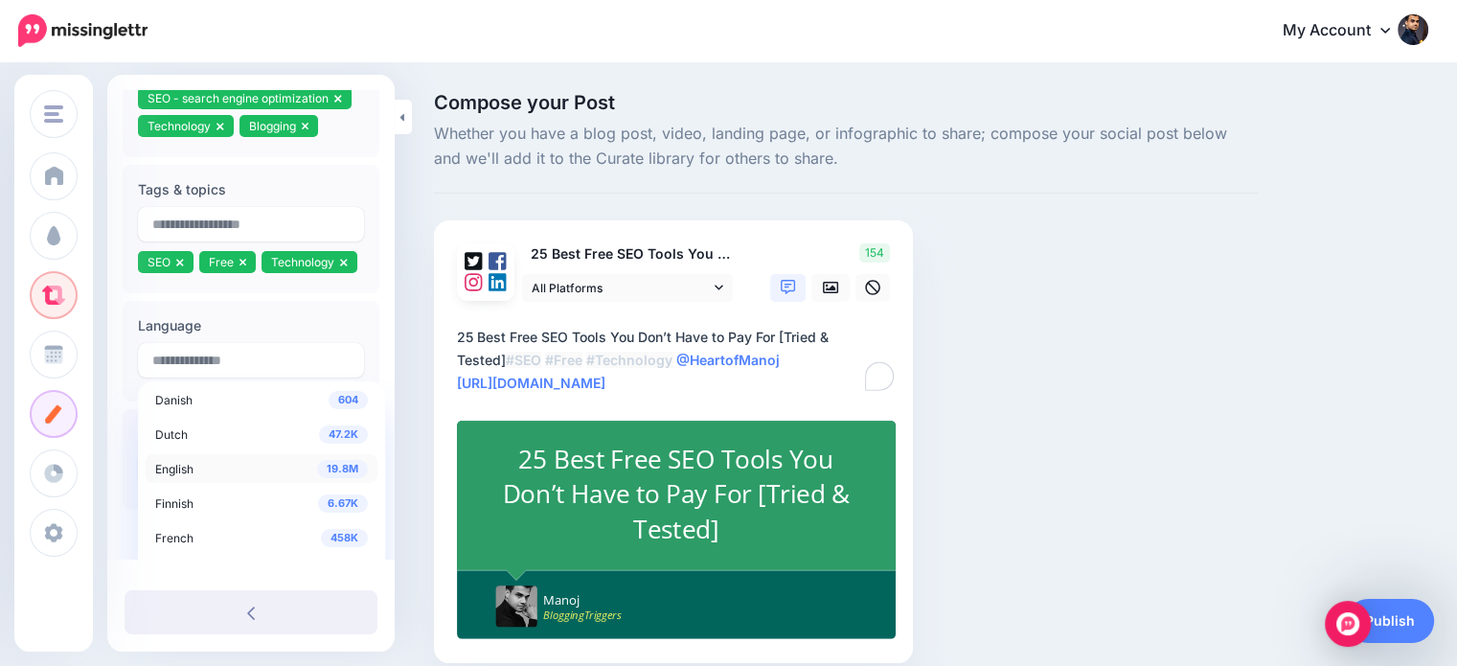
click at [333, 467] on span "19.8M" at bounding box center [342, 469] width 51 height 18
click at [418, 283] on div "Compose your Post Whether you have a blog post, video, landing page, or infogra…" at bounding box center [728, 406] width 1457 height 685
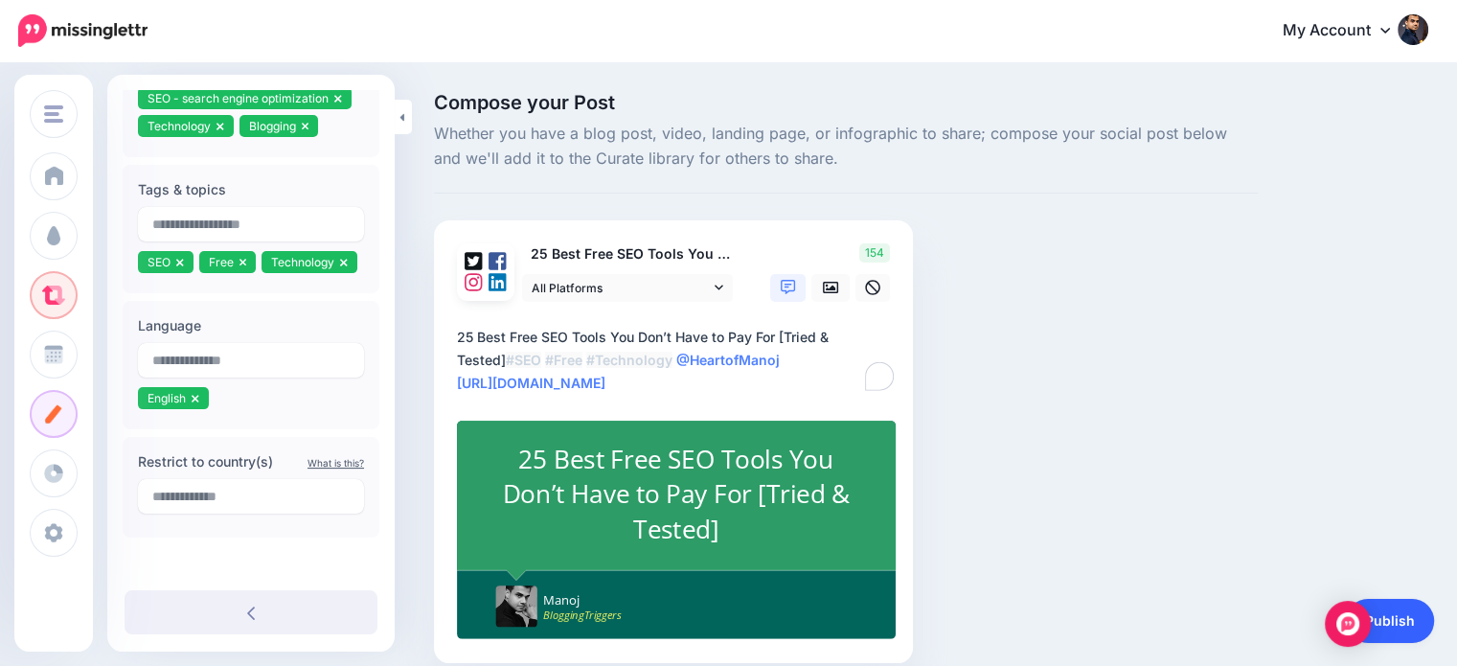
click at [1410, 608] on link "Publish" at bounding box center [1390, 621] width 88 height 44
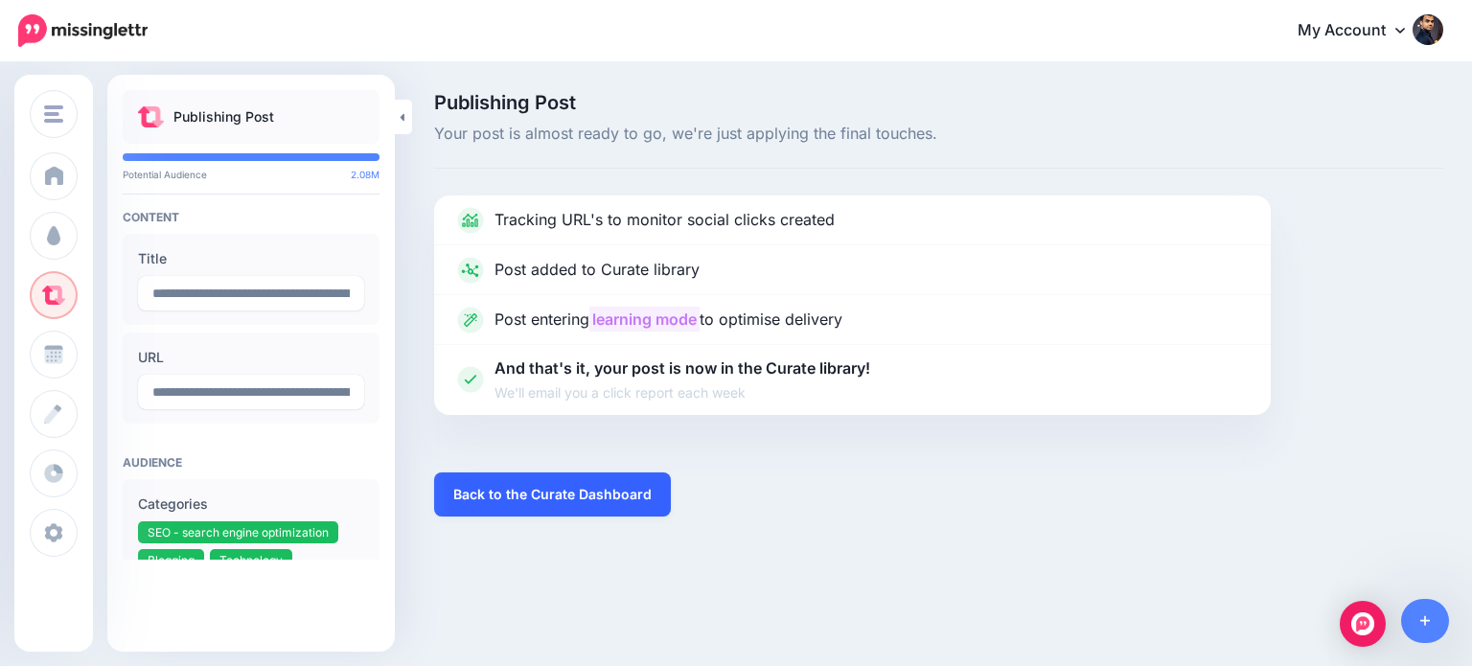
click at [555, 497] on link "Back to the Curate Dashboard" at bounding box center [552, 494] width 237 height 44
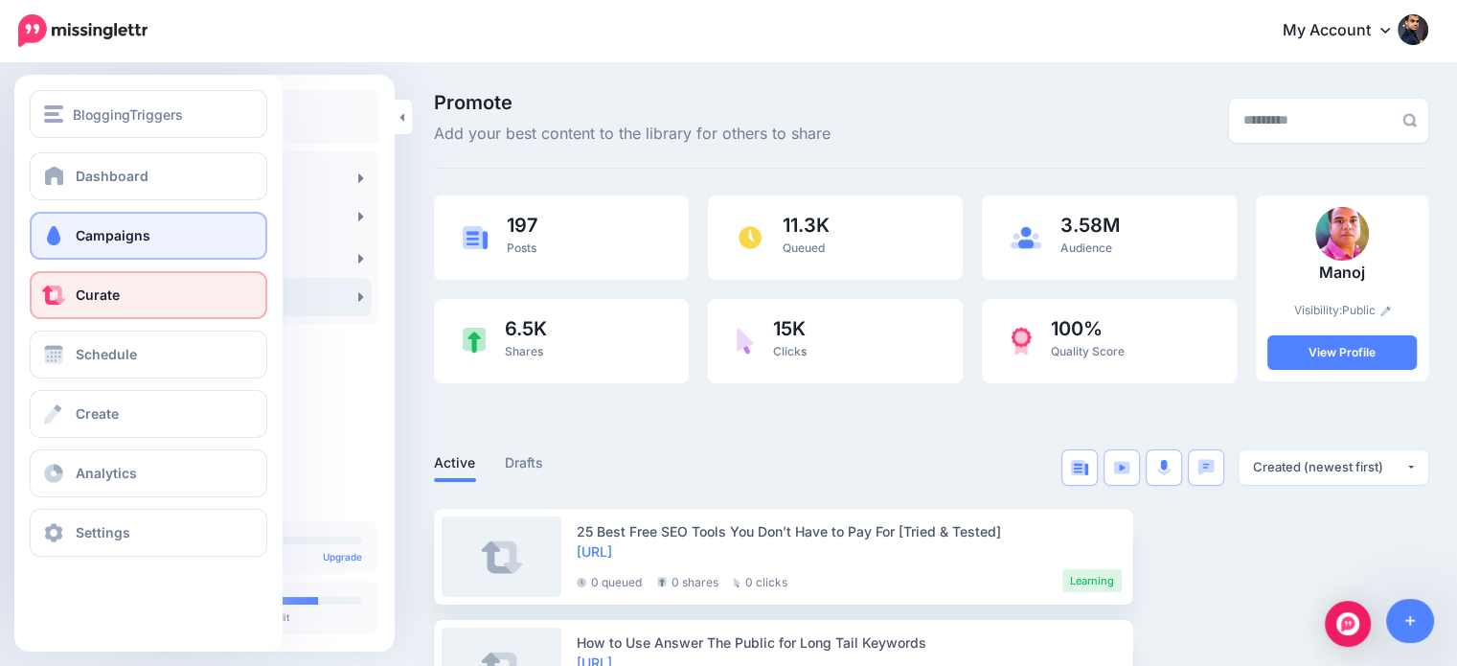
click at [71, 235] on link "Campaigns" at bounding box center [149, 236] width 238 height 48
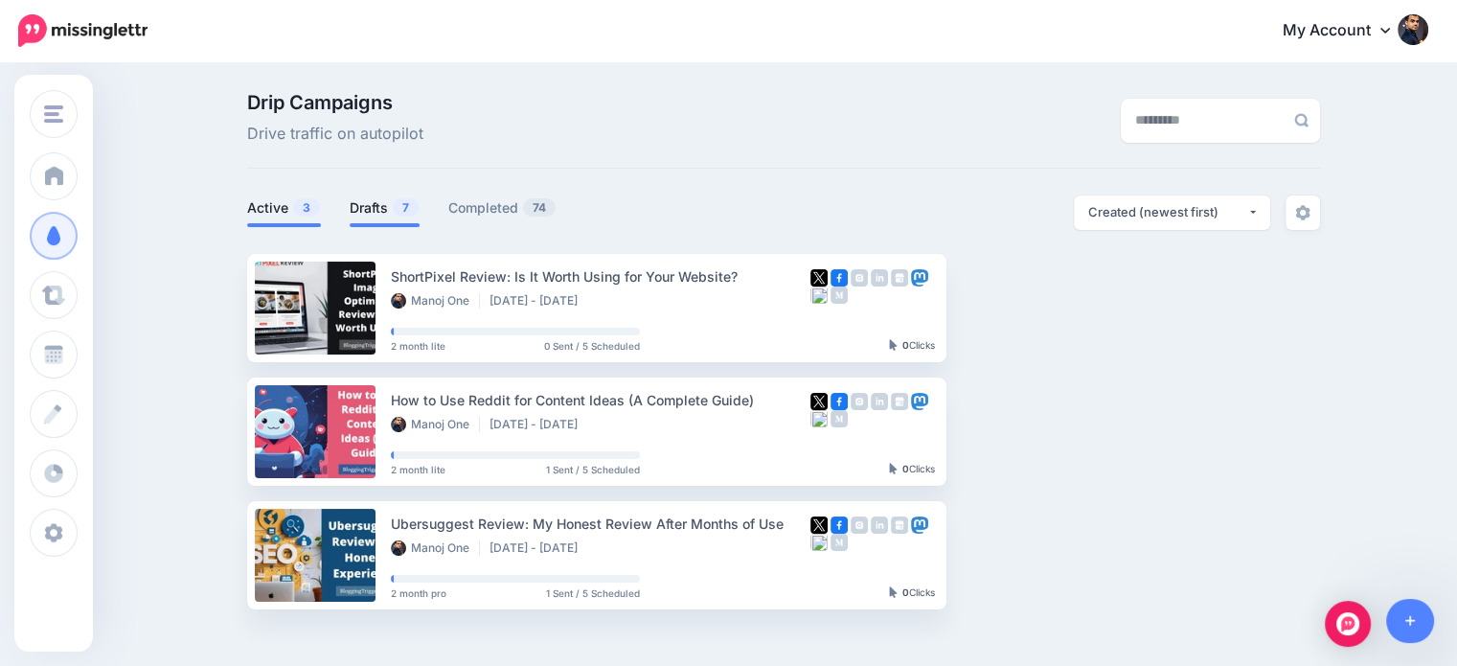
click at [389, 218] on link "Drafts 7" at bounding box center [385, 207] width 70 height 23
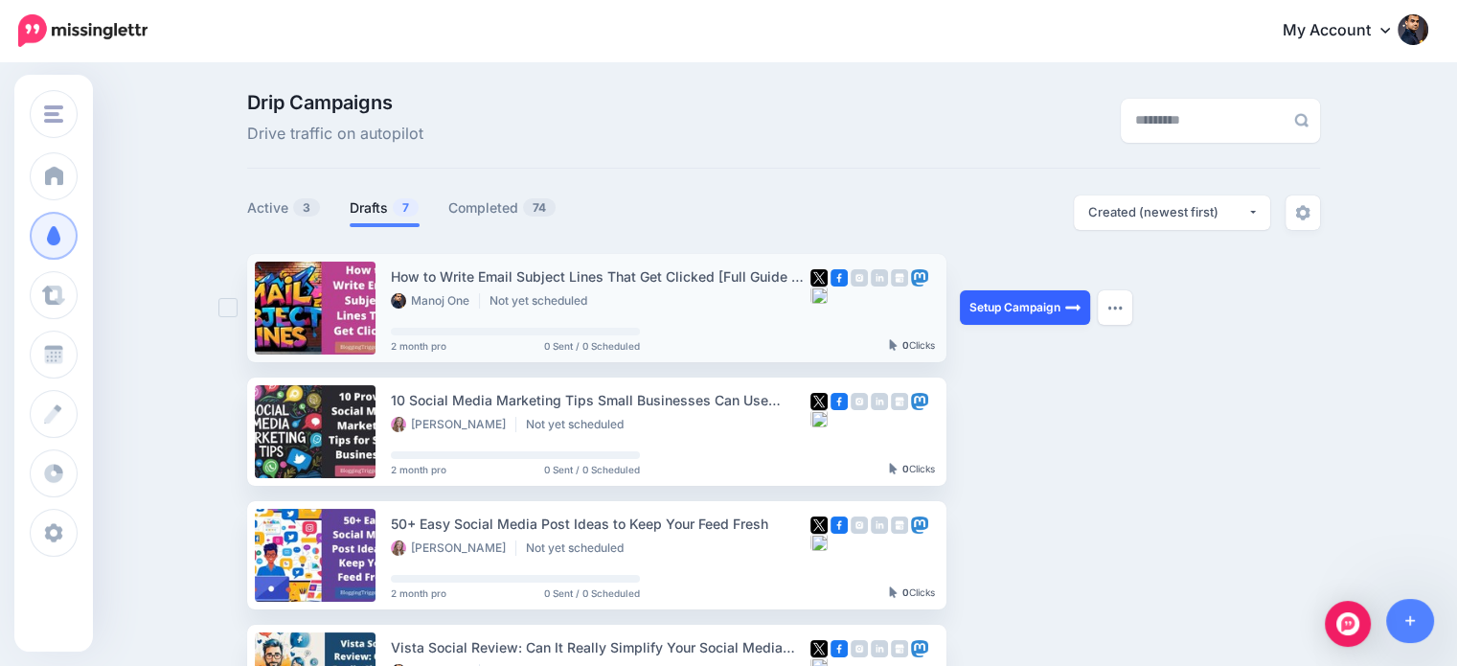
click at [1034, 313] on link "Setup Campaign" at bounding box center [1025, 307] width 130 height 34
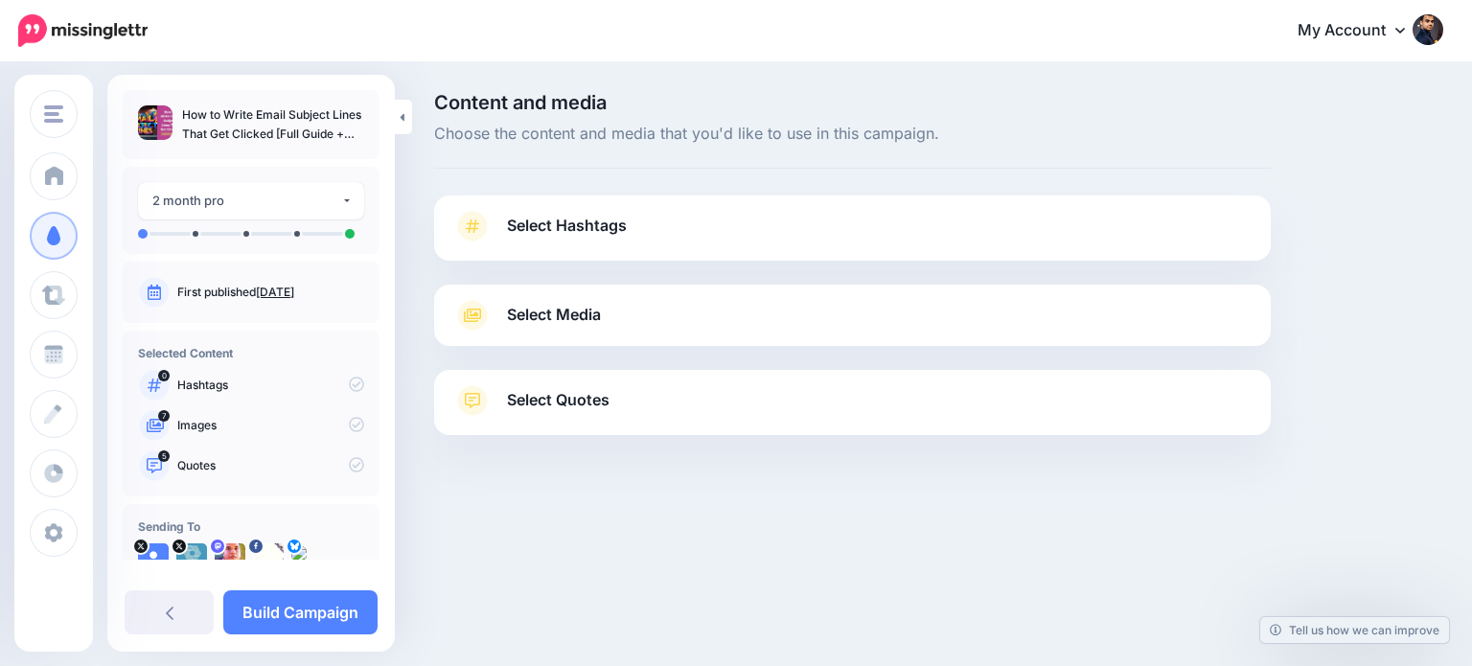
click at [589, 405] on span "Select Quotes" at bounding box center [558, 400] width 103 height 26
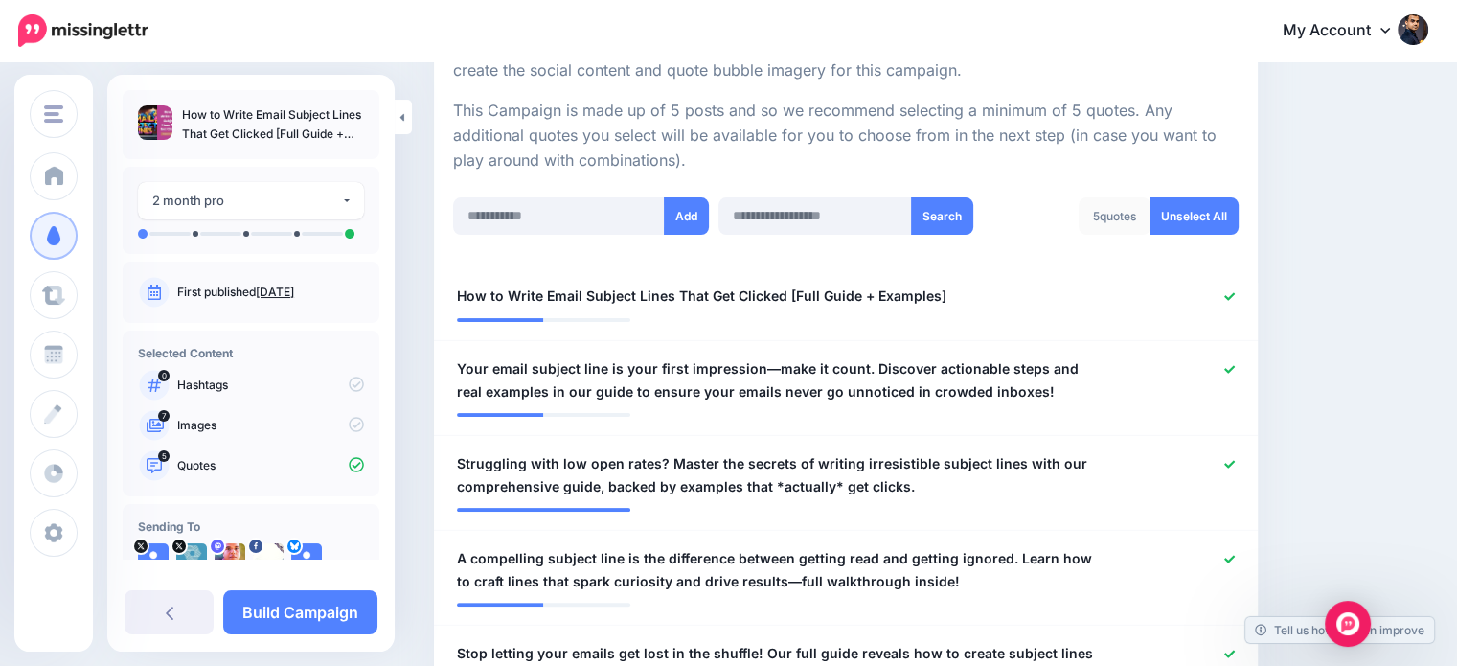
scroll to position [443, 0]
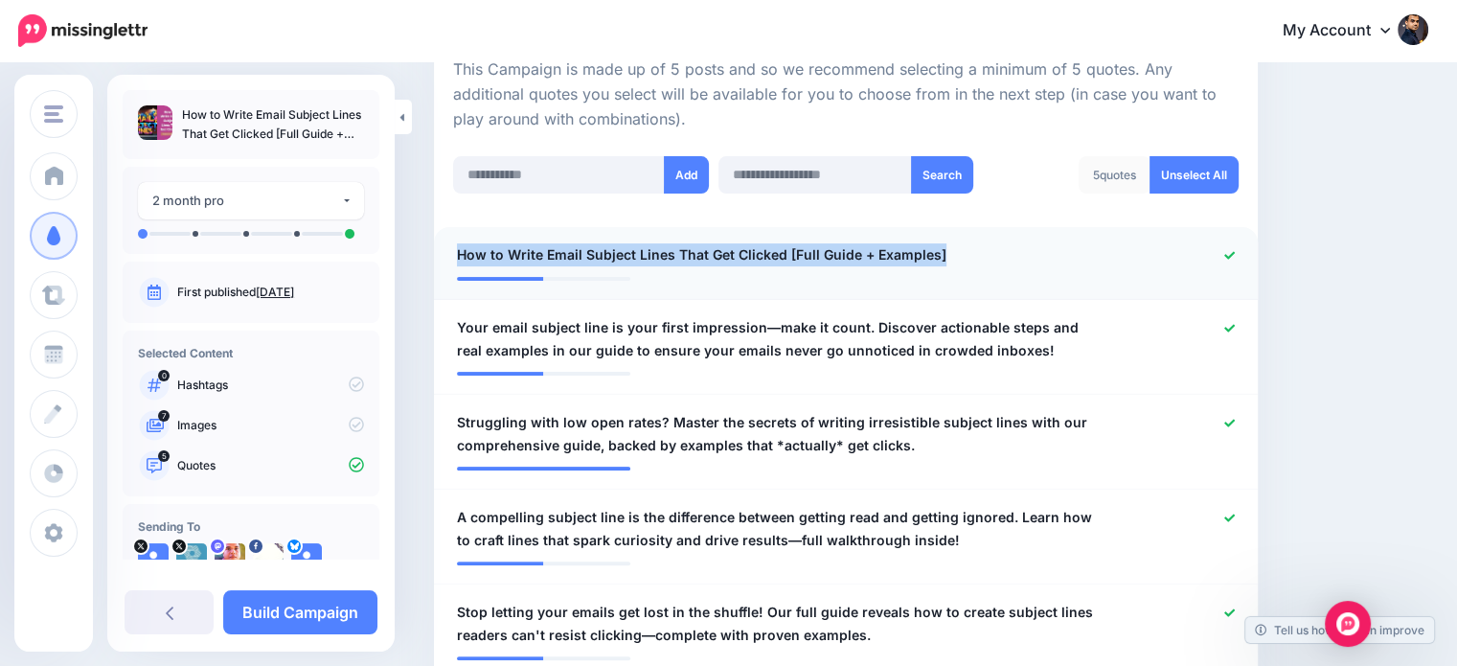
drag, startPoint x: 974, startPoint y: 247, endPoint x: 452, endPoint y: 248, distance: 521.3
click at [452, 248] on div "**********" at bounding box center [779, 255] width 673 height 24
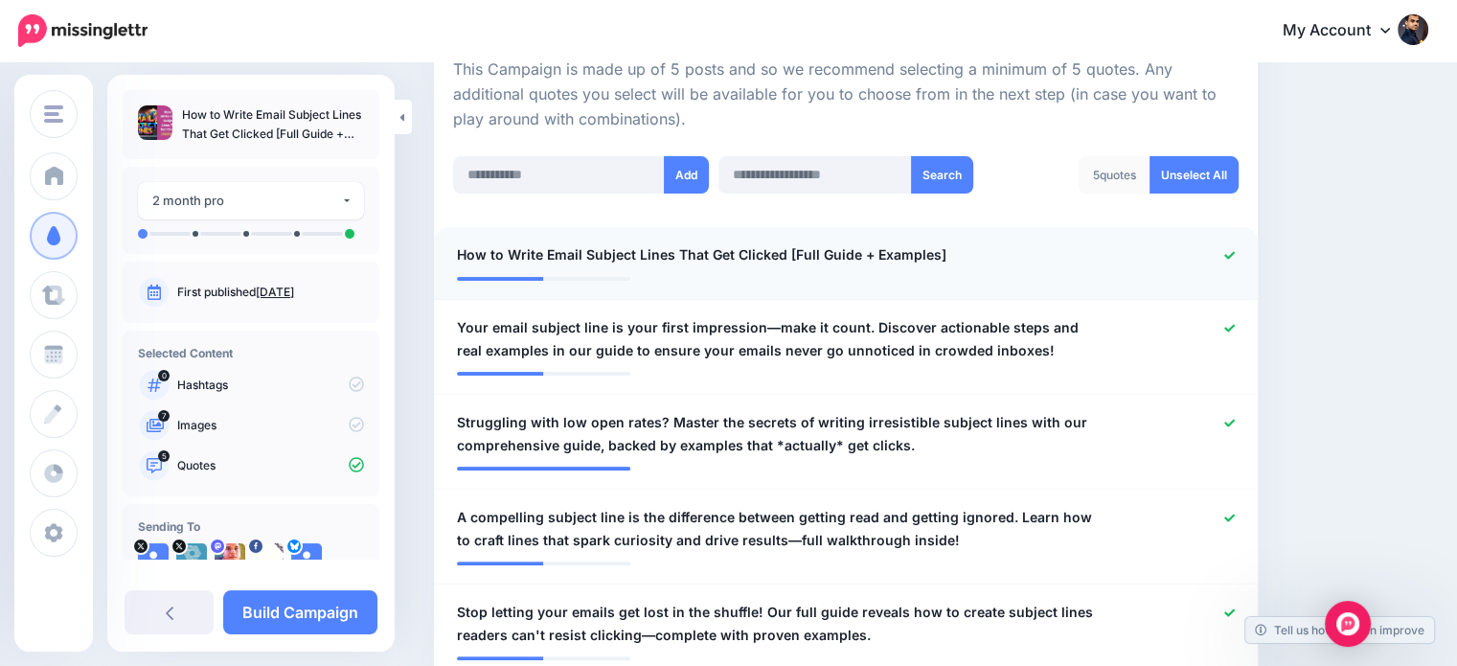
click at [1234, 251] on div at bounding box center [1182, 255] width 134 height 24
click at [1235, 250] on icon at bounding box center [1230, 255] width 11 height 11
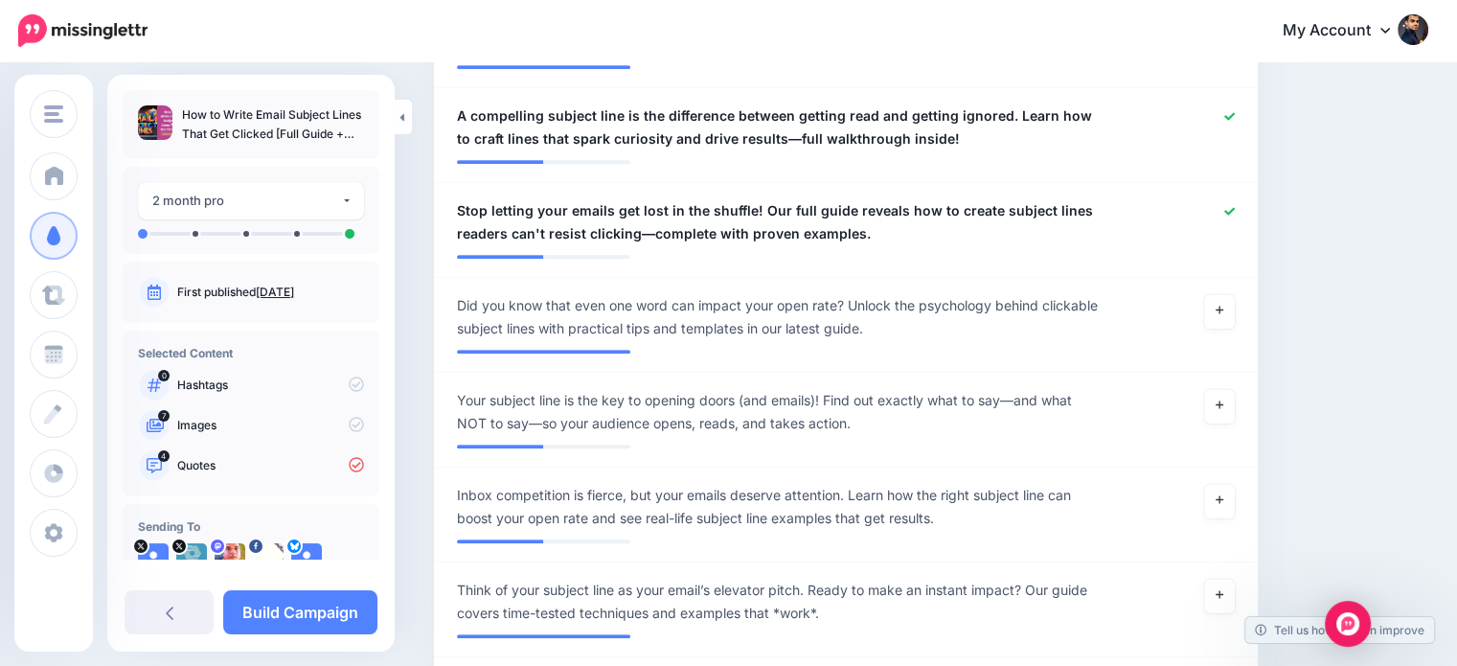
scroll to position [871, 0]
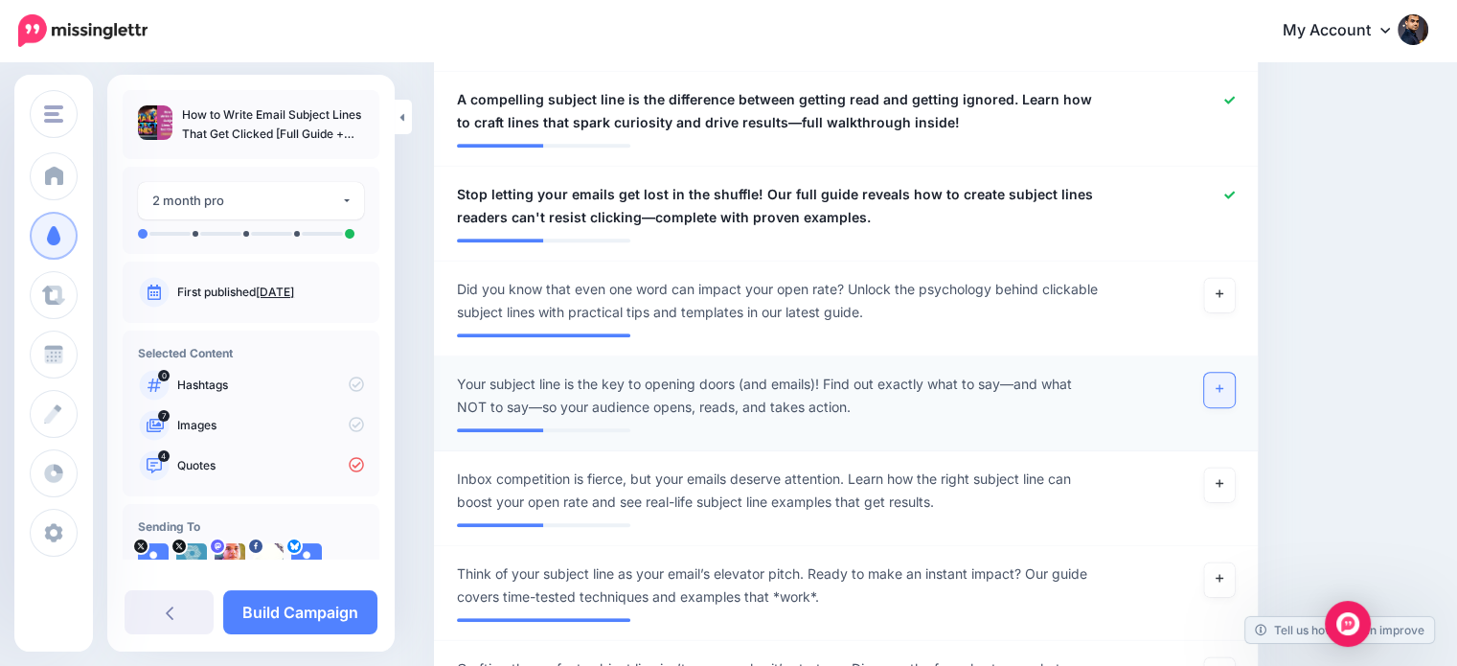
click at [1225, 389] on link at bounding box center [1219, 390] width 31 height 34
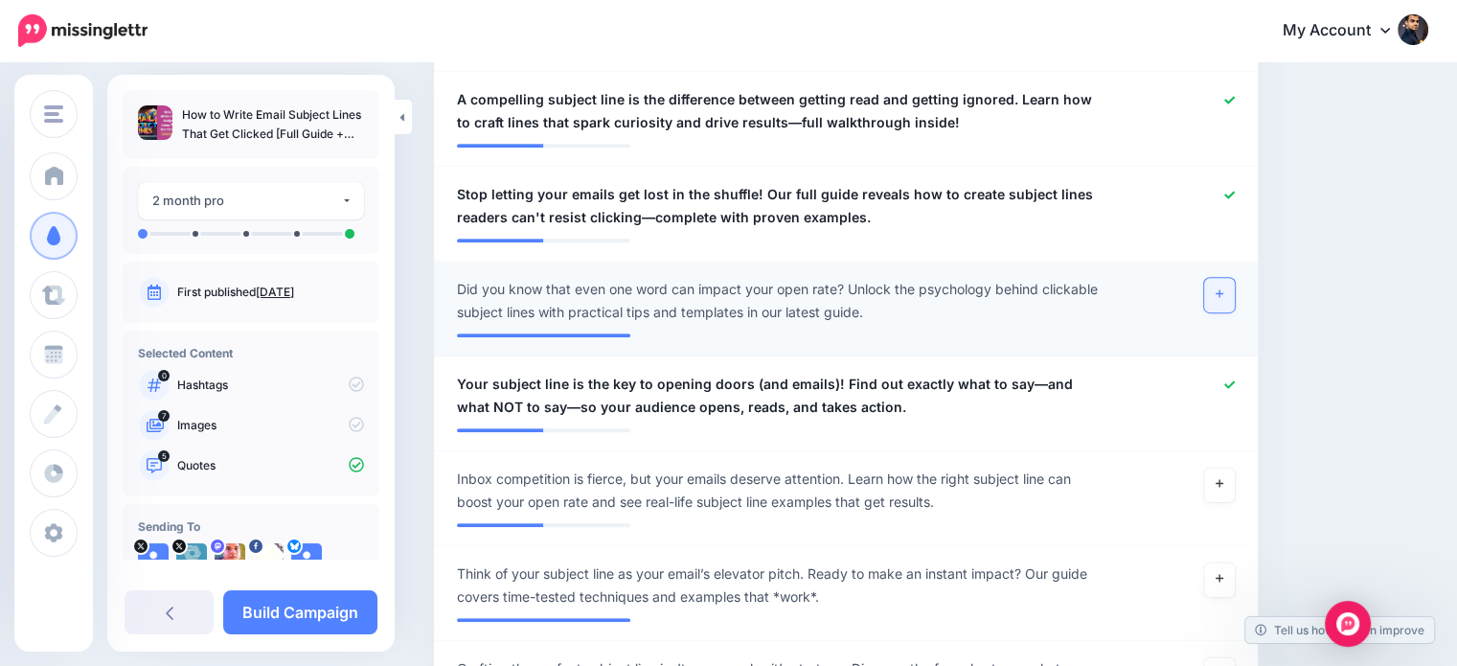
click at [1235, 296] on link at bounding box center [1219, 295] width 31 height 34
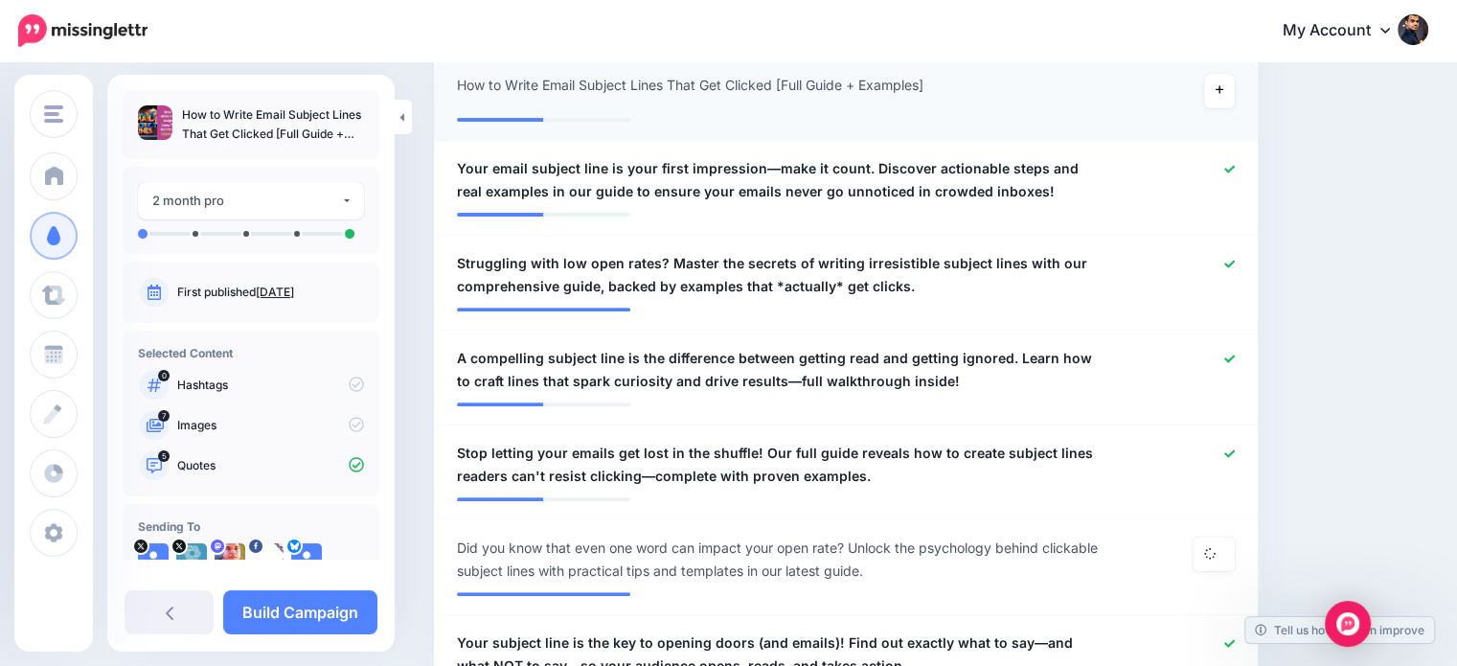
scroll to position [0, 0]
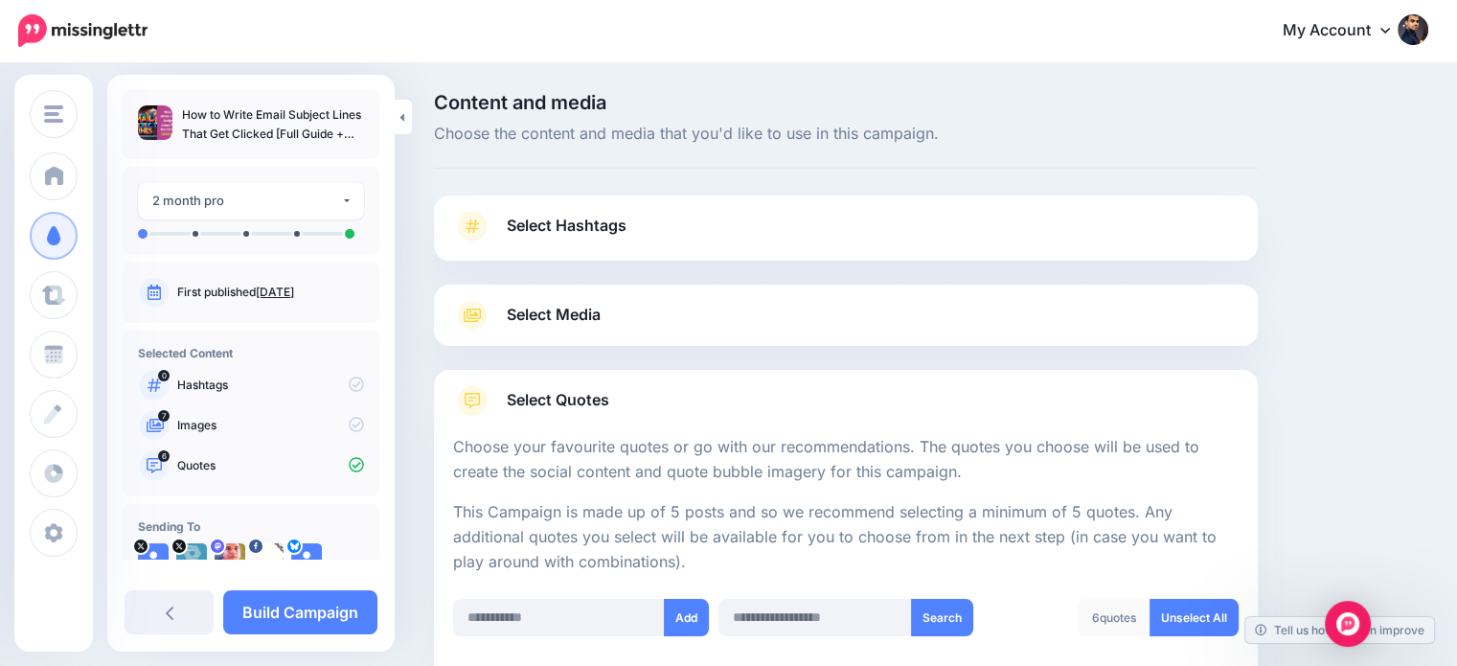
click at [602, 225] on span "Select Hashtags" at bounding box center [567, 226] width 120 height 26
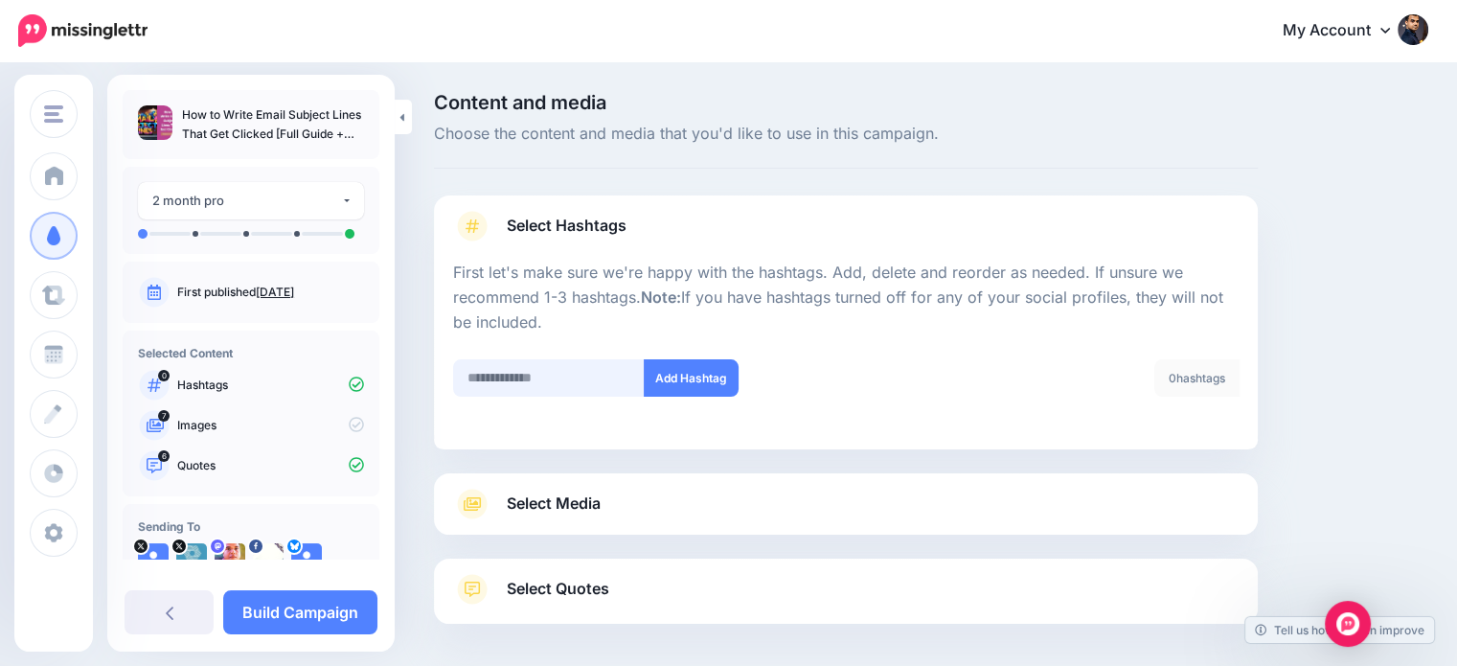
click at [532, 373] on input "text" at bounding box center [549, 377] width 192 height 37
type input "*****"
click at [670, 382] on button "Add Hashtag" at bounding box center [691, 377] width 95 height 37
click at [549, 374] on input "text" at bounding box center [549, 377] width 192 height 37
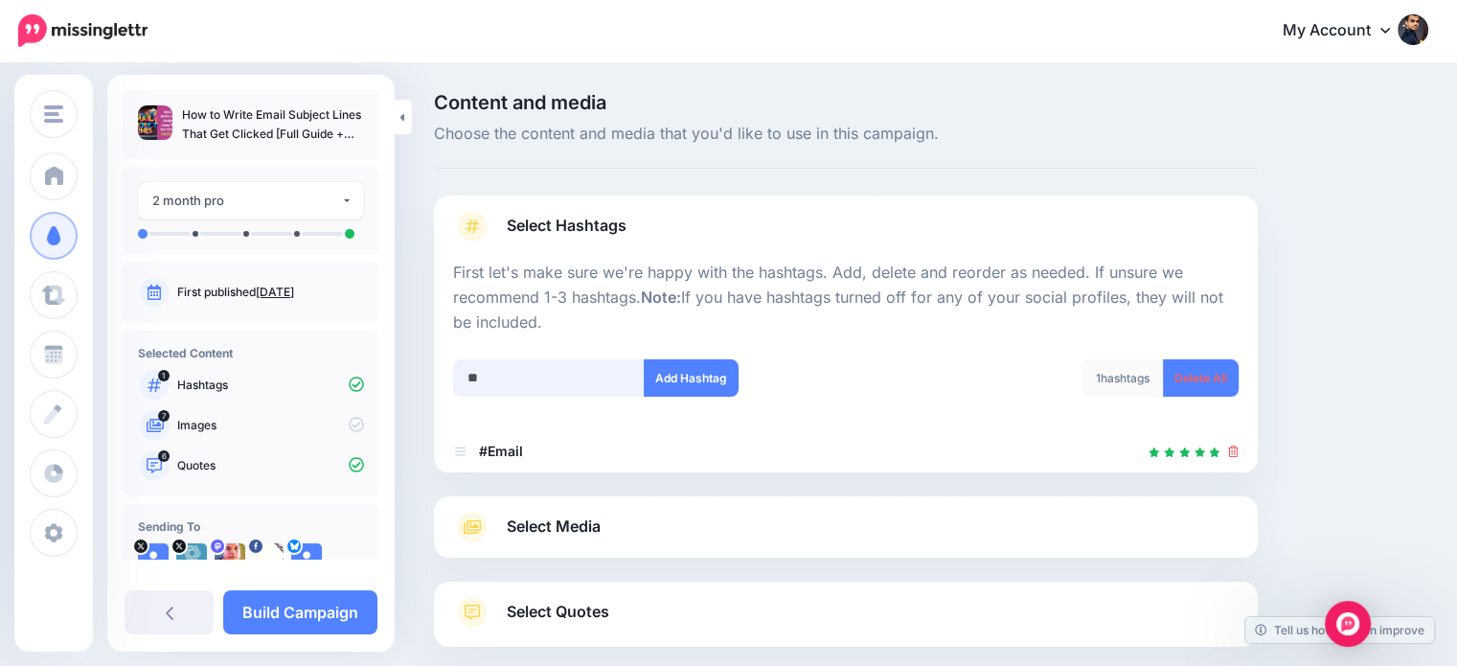
scroll to position [104, 0]
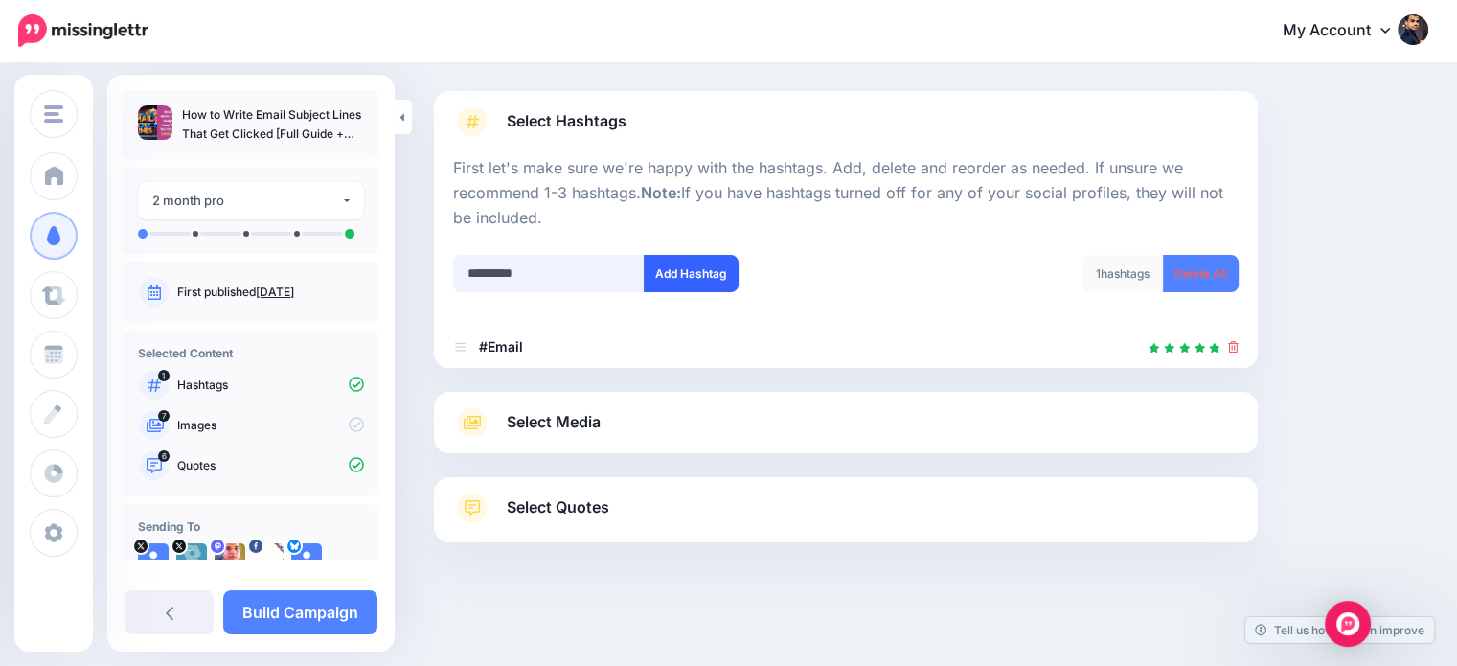
type input "*********"
click at [681, 272] on button "Add Hashtag" at bounding box center [691, 273] width 95 height 37
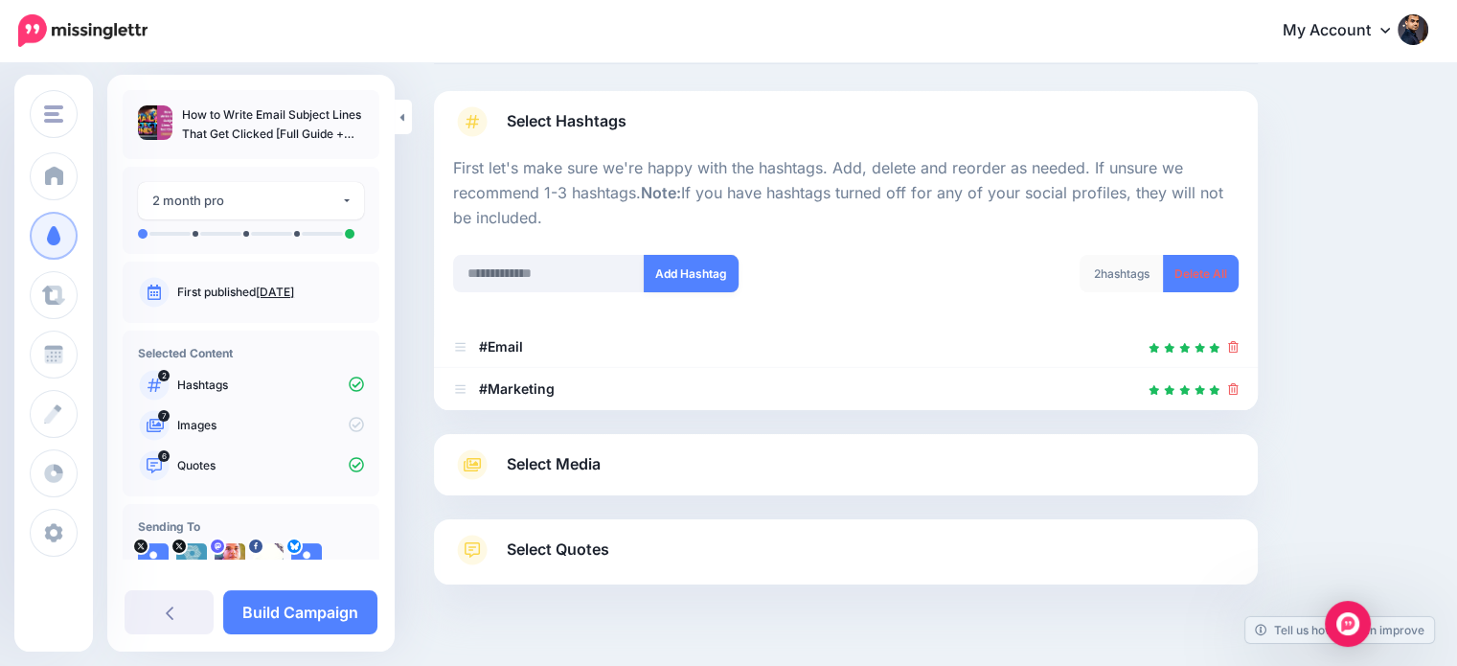
scroll to position [147, 0]
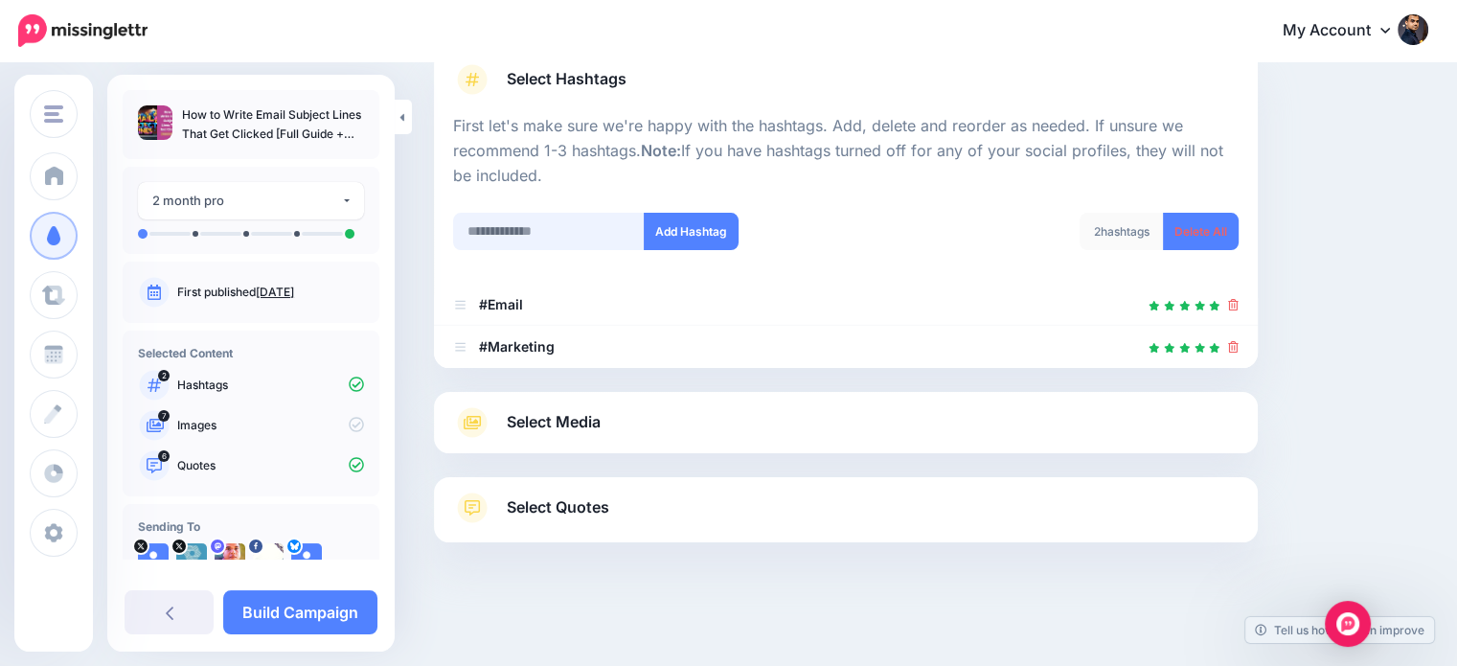
click at [531, 215] on input "text" at bounding box center [549, 231] width 192 height 37
type input "********"
click at [686, 217] on button "Add Hashtag" at bounding box center [691, 231] width 95 height 37
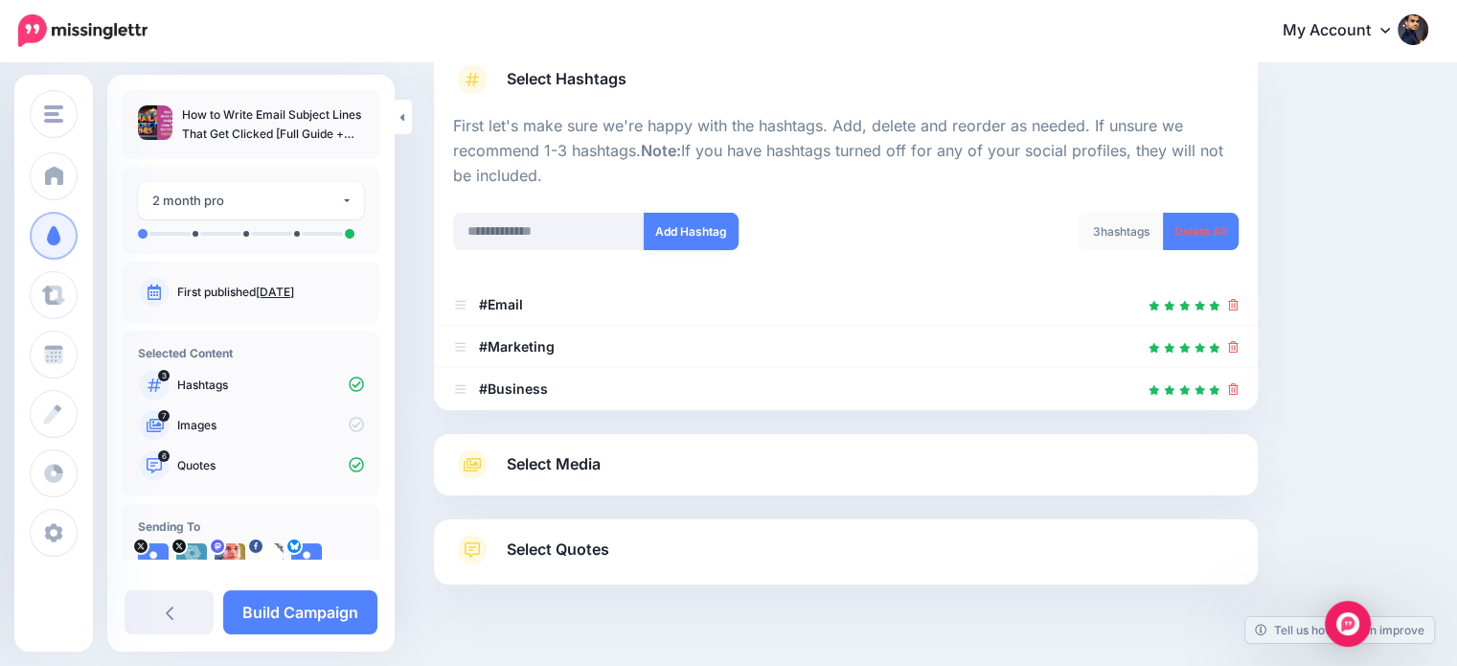
scroll to position [189, 0]
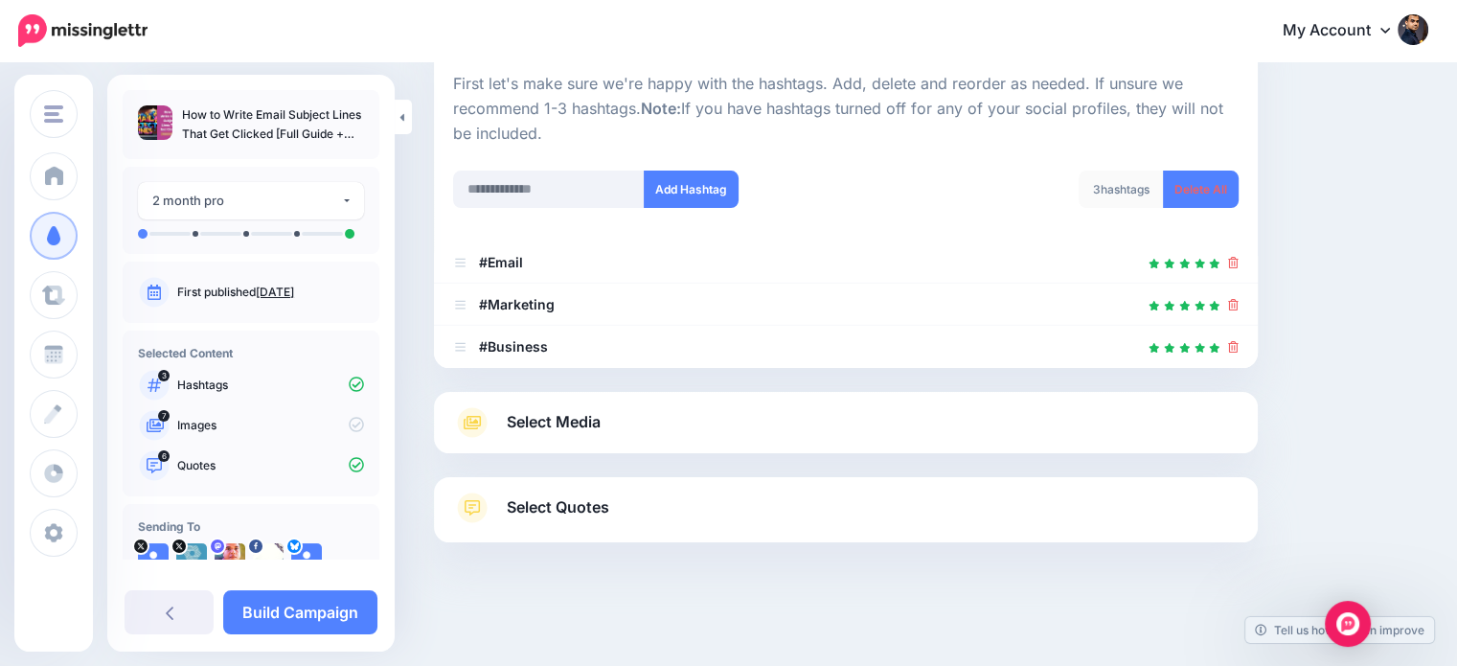
click at [544, 424] on span "Select Media" at bounding box center [554, 422] width 94 height 26
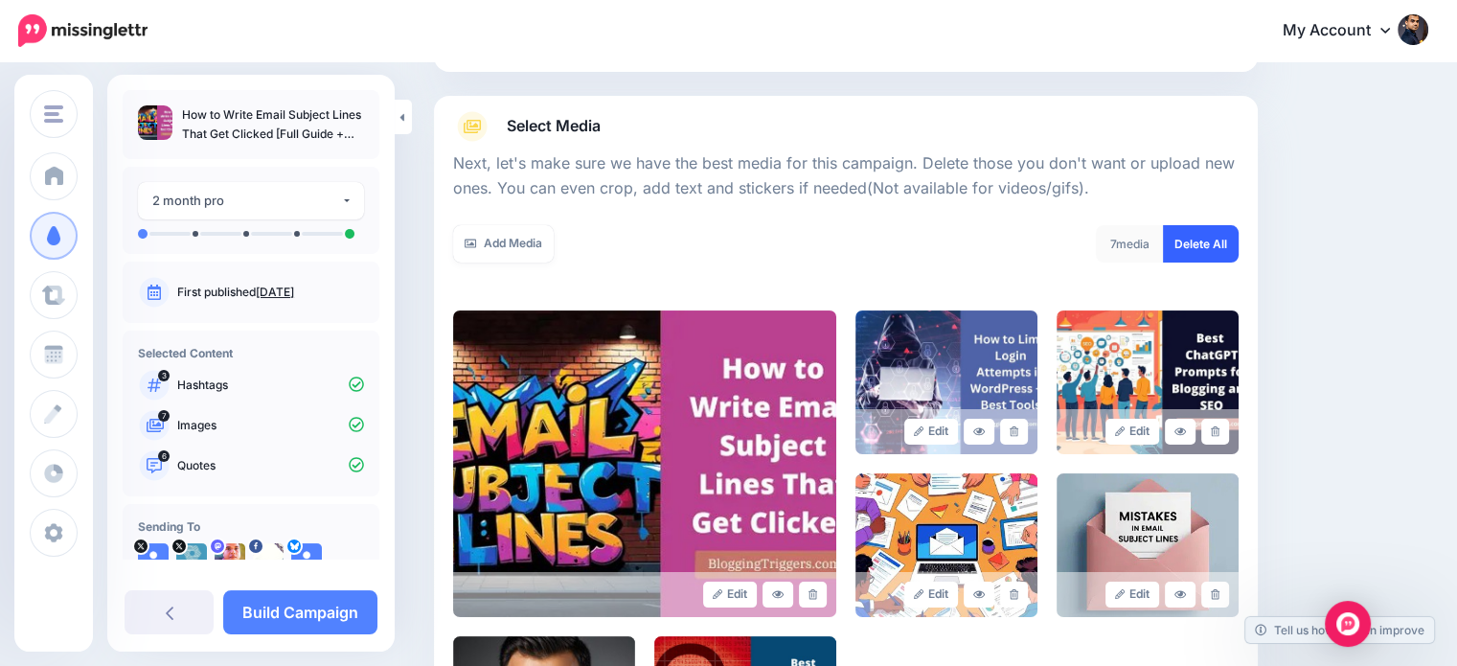
click at [1239, 241] on link "Delete All" at bounding box center [1201, 243] width 76 height 37
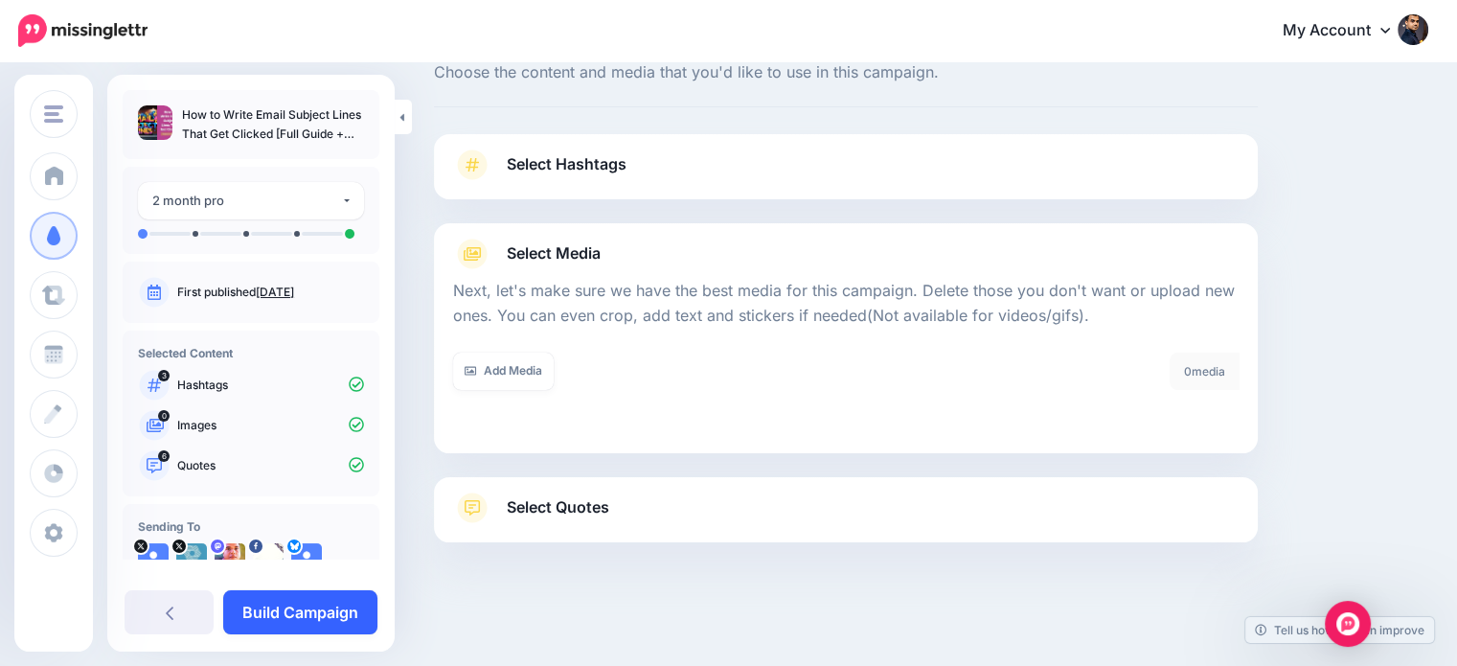
click at [310, 608] on link "Build Campaign" at bounding box center [300, 612] width 154 height 44
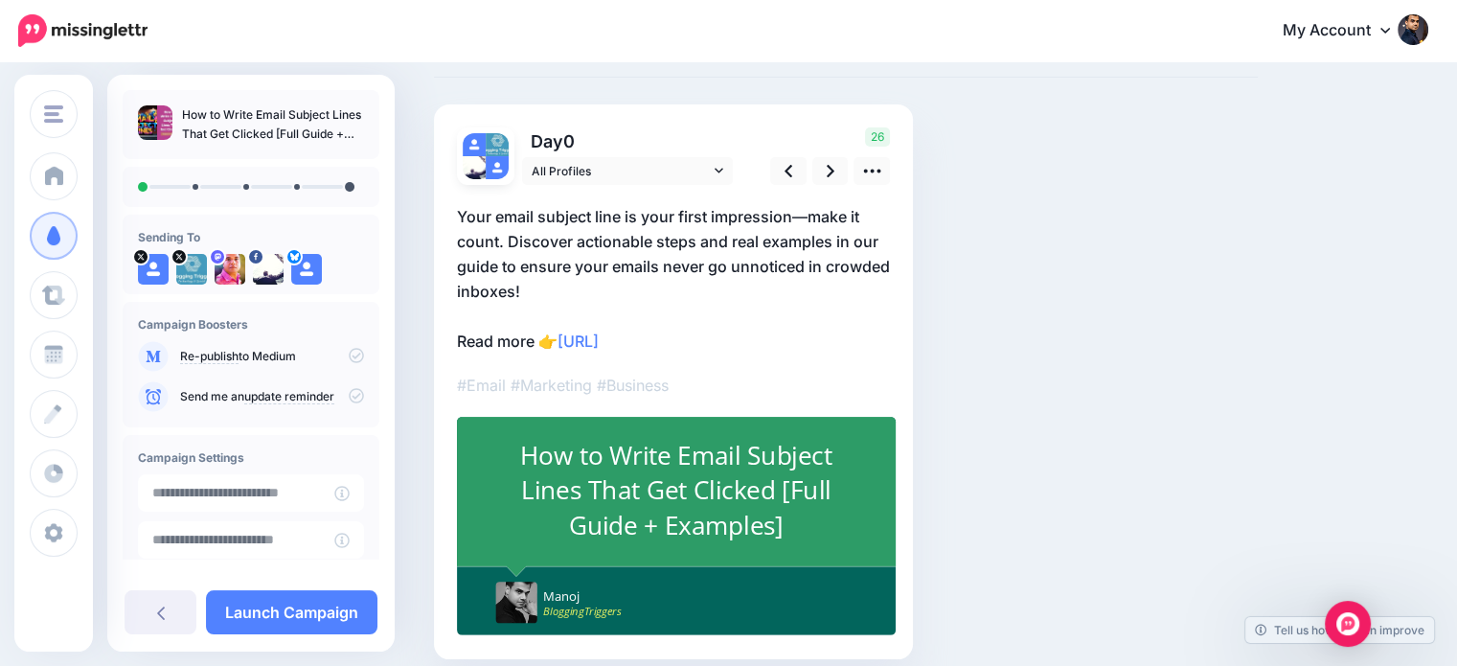
scroll to position [56, 0]
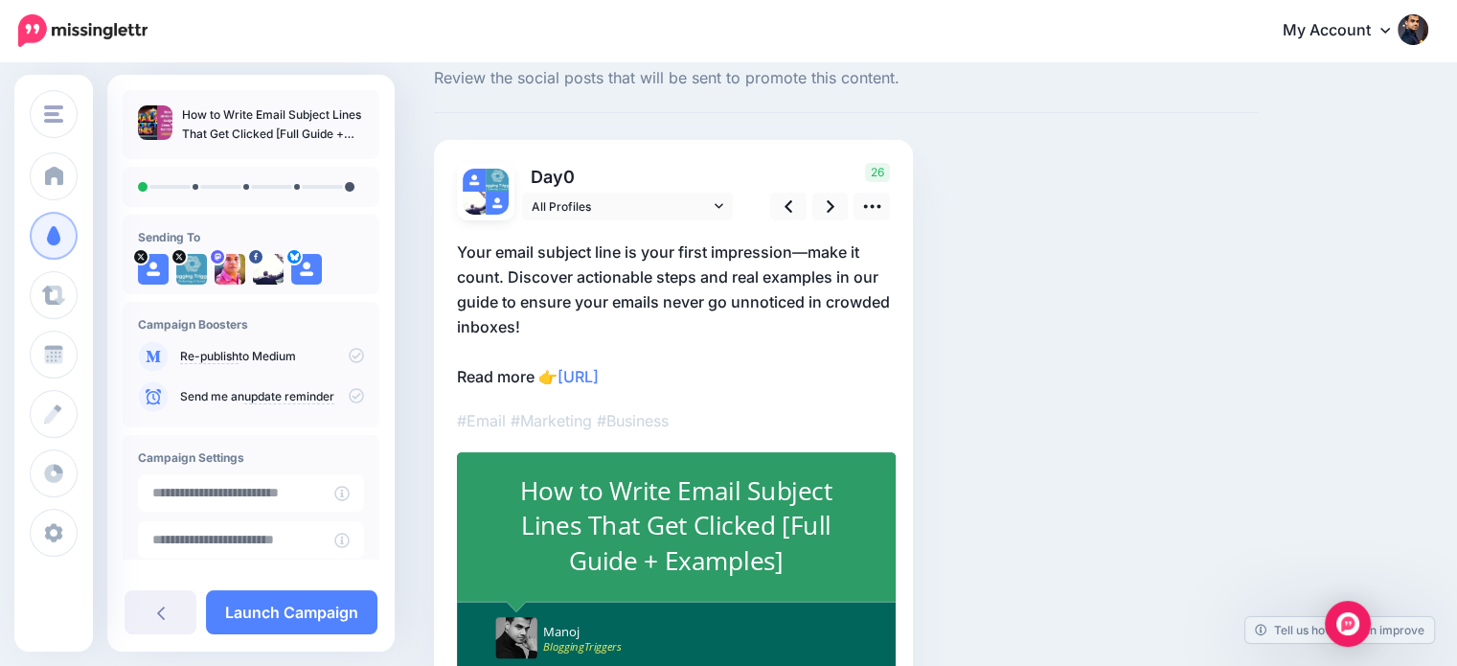
drag, startPoint x: 1471, startPoint y: 198, endPoint x: 1471, endPoint y: 240, distance: 41.2
click at [1456, 240] on html "My Account Dashboard My Account Billing Logout" at bounding box center [728, 277] width 1457 height 666
click at [837, 206] on link at bounding box center [831, 207] width 36 height 28
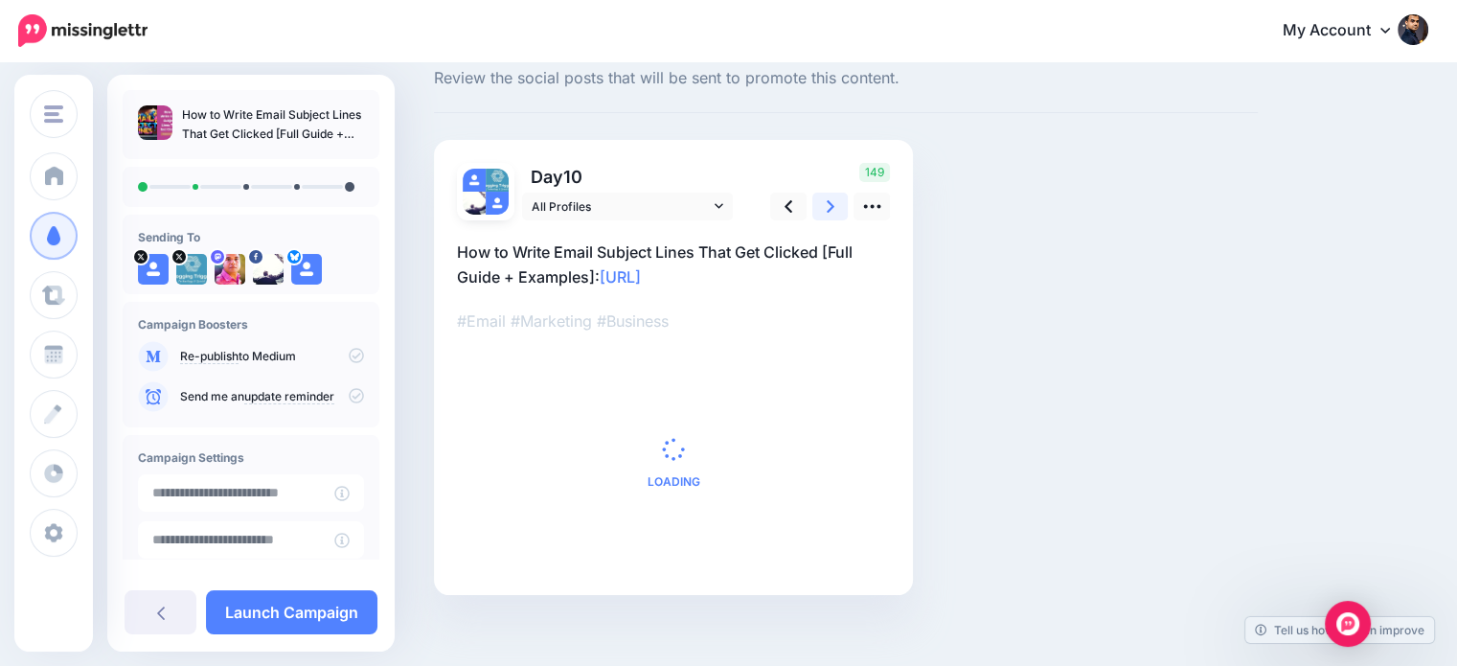
scroll to position [0, 0]
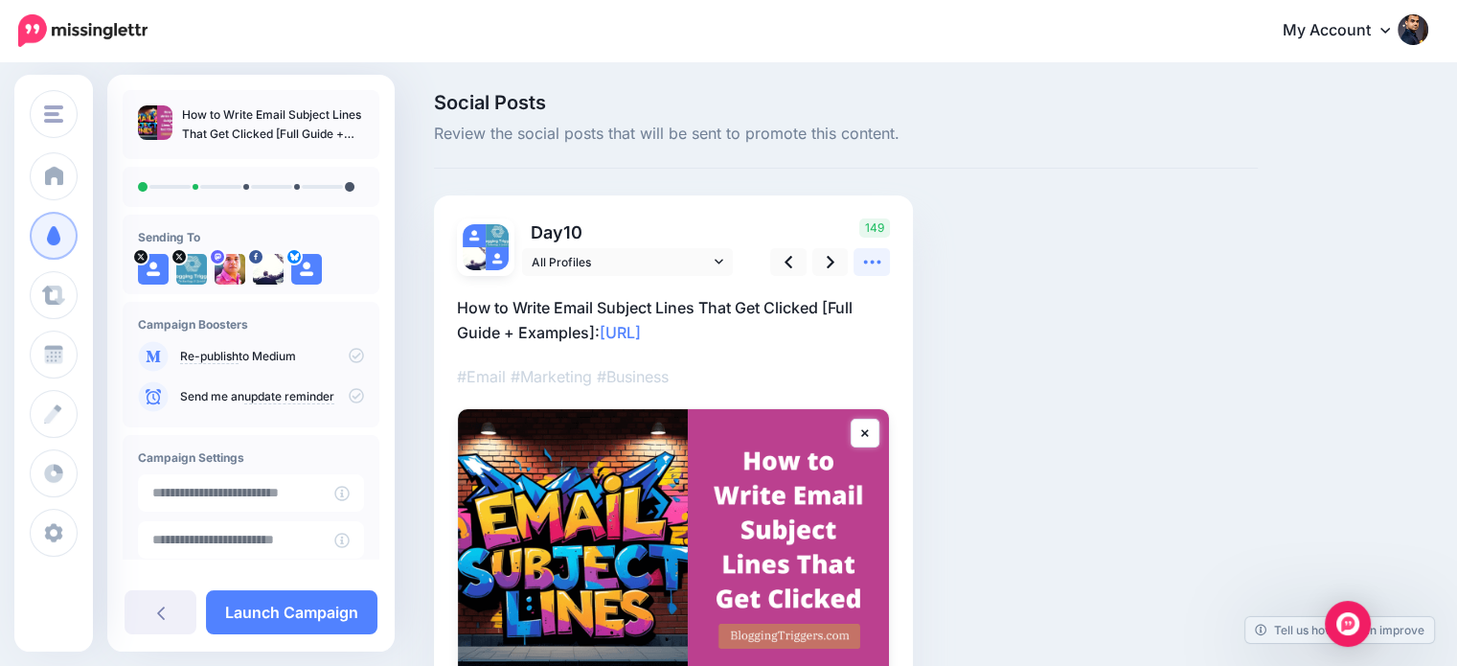
click at [876, 261] on icon at bounding box center [872, 262] width 20 height 20
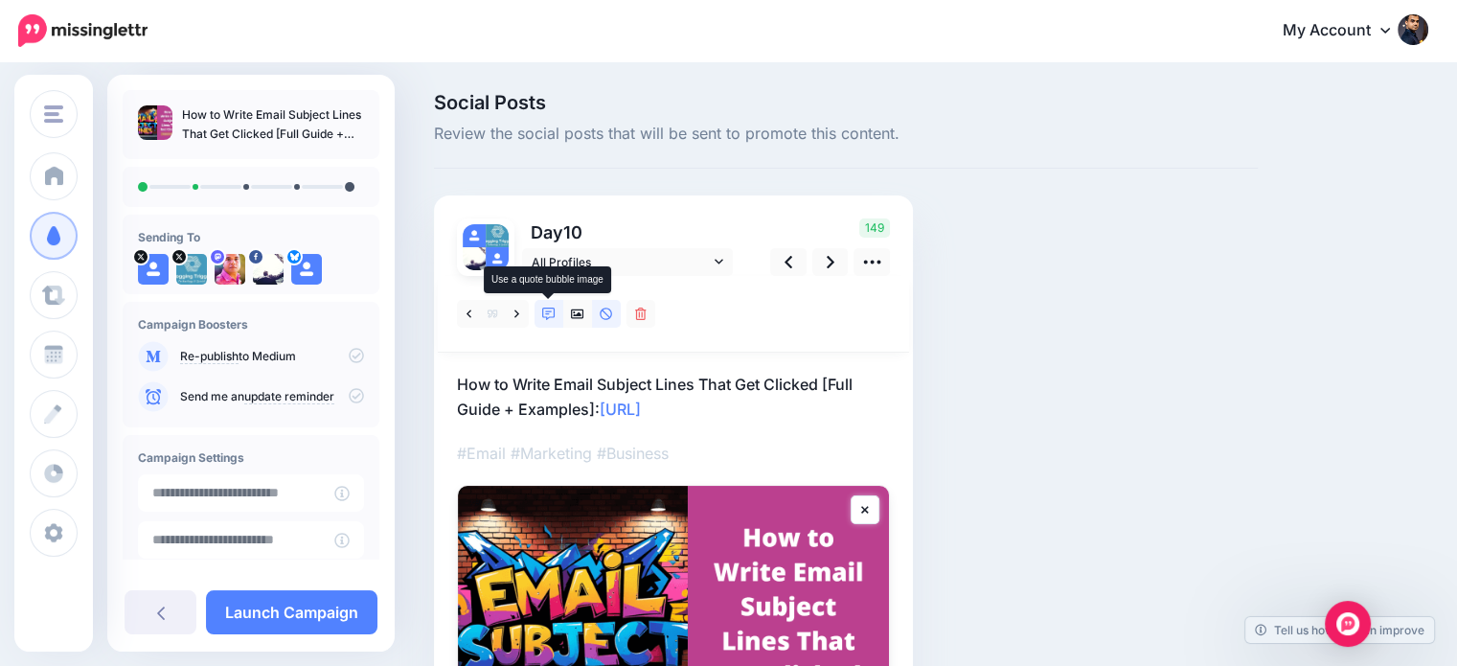
click at [542, 317] on icon at bounding box center [548, 314] width 13 height 13
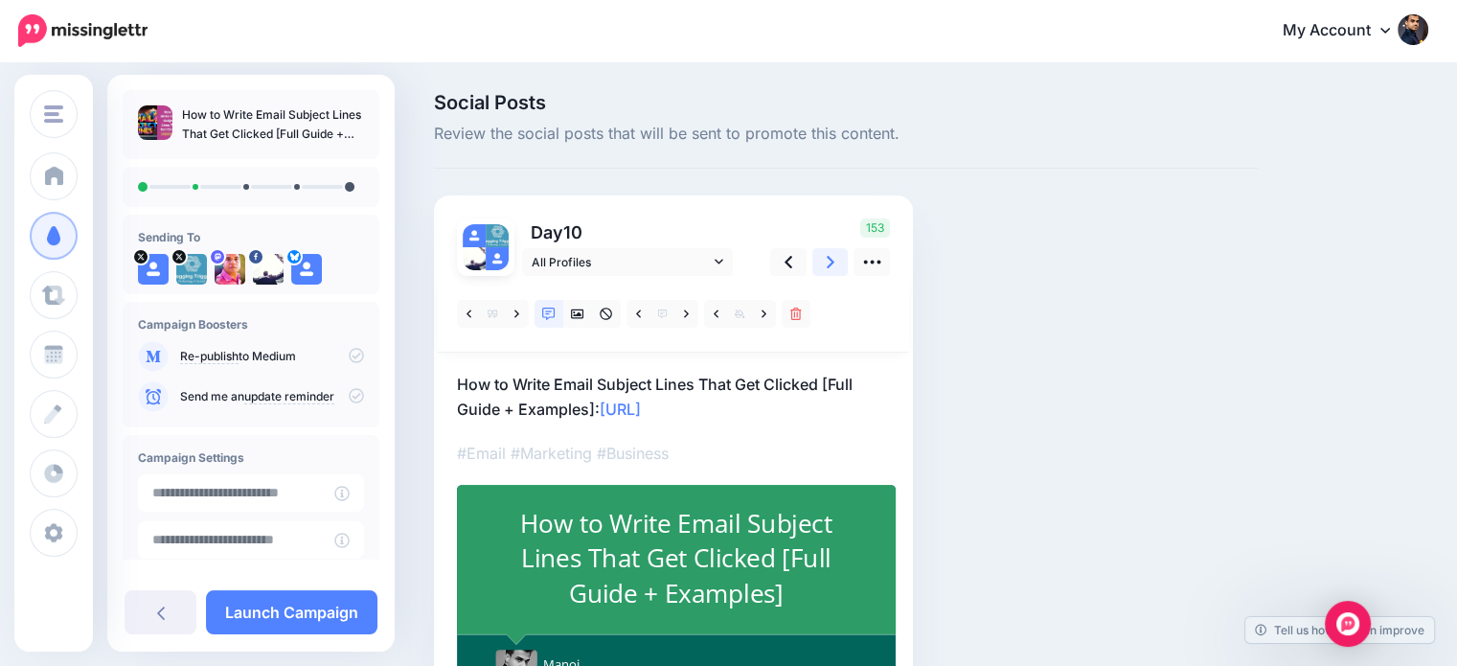
click at [827, 271] on icon at bounding box center [831, 262] width 8 height 20
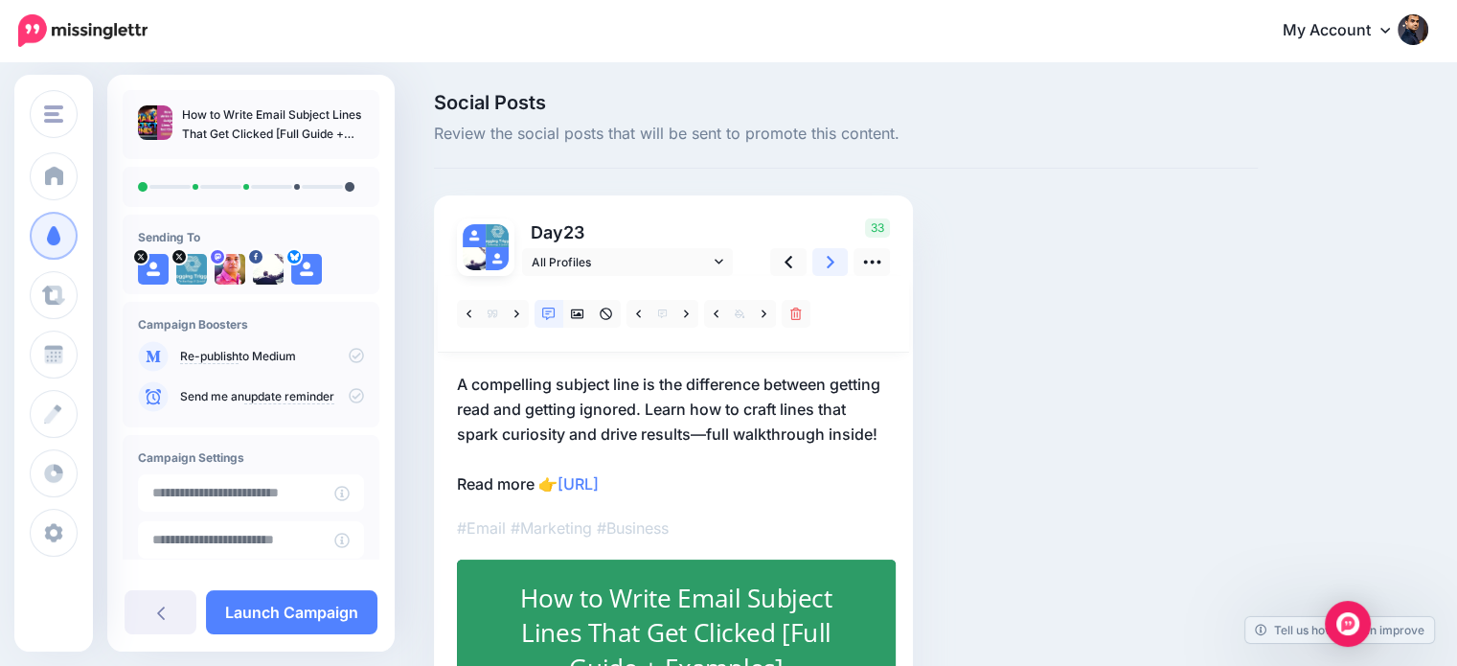
click at [824, 269] on link at bounding box center [831, 262] width 36 height 28
click at [830, 264] on icon at bounding box center [831, 262] width 8 height 12
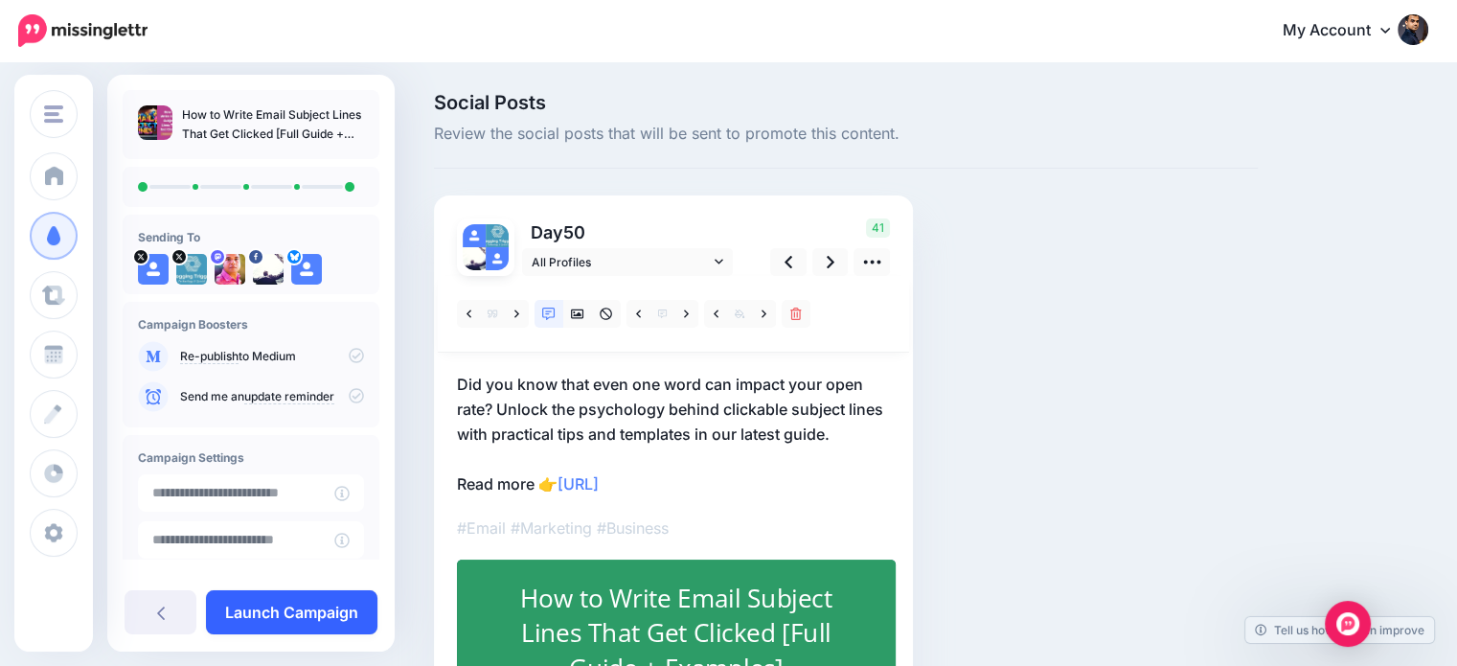
click at [333, 604] on link "Launch Campaign" at bounding box center [292, 612] width 172 height 44
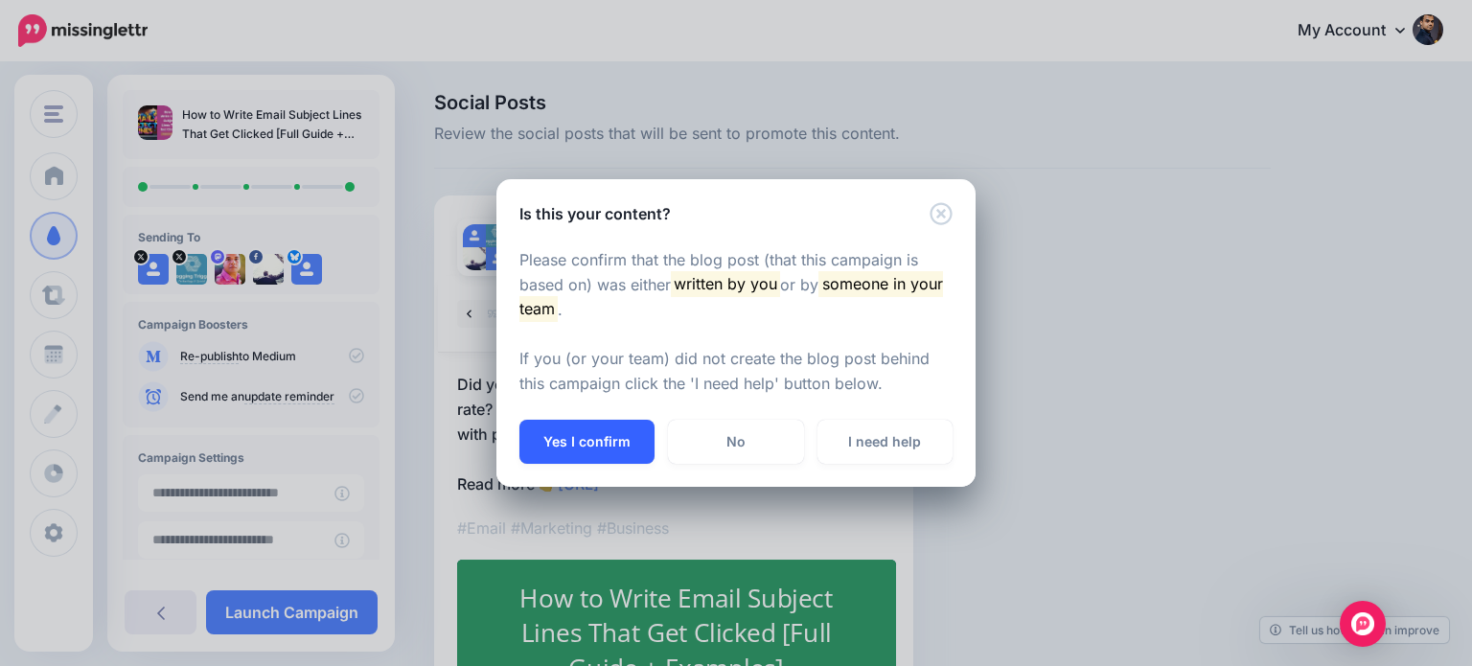
click at [606, 449] on button "Yes I confirm" at bounding box center [586, 442] width 135 height 44
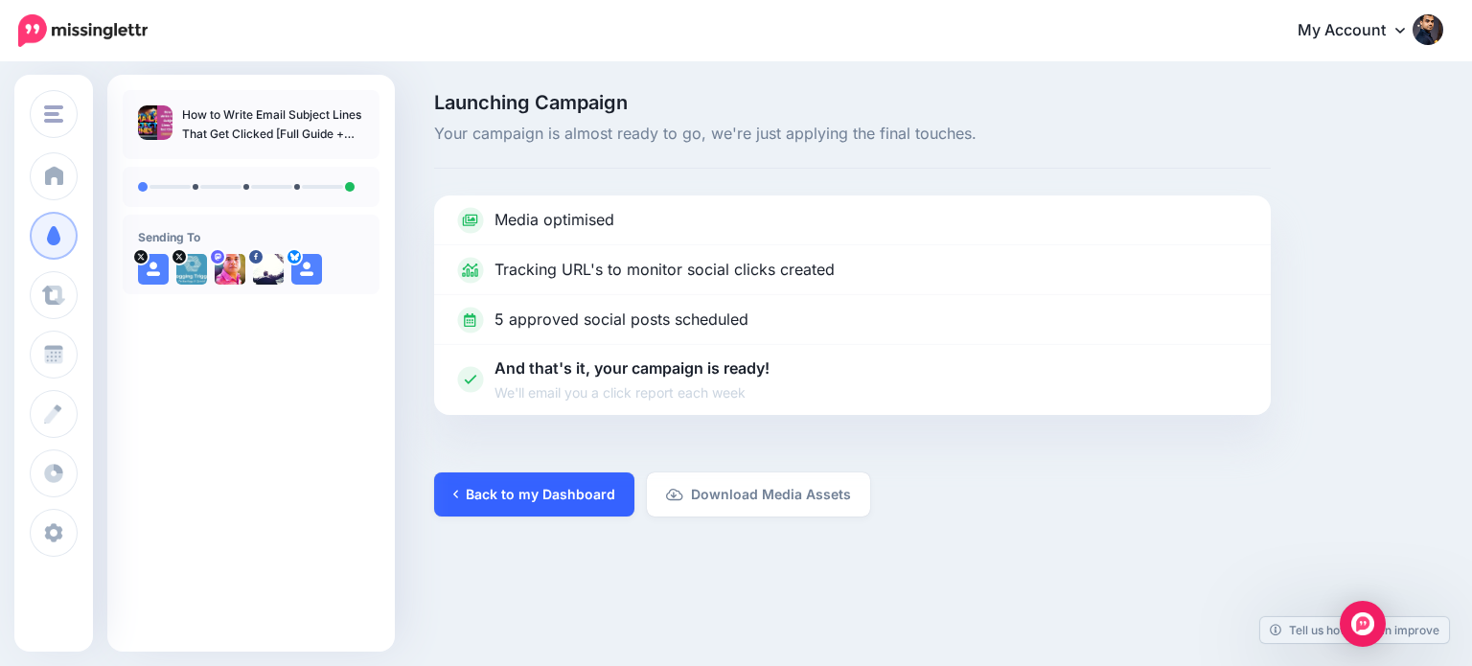
click at [606, 487] on link "Back to my Dashboard" at bounding box center [534, 494] width 200 height 44
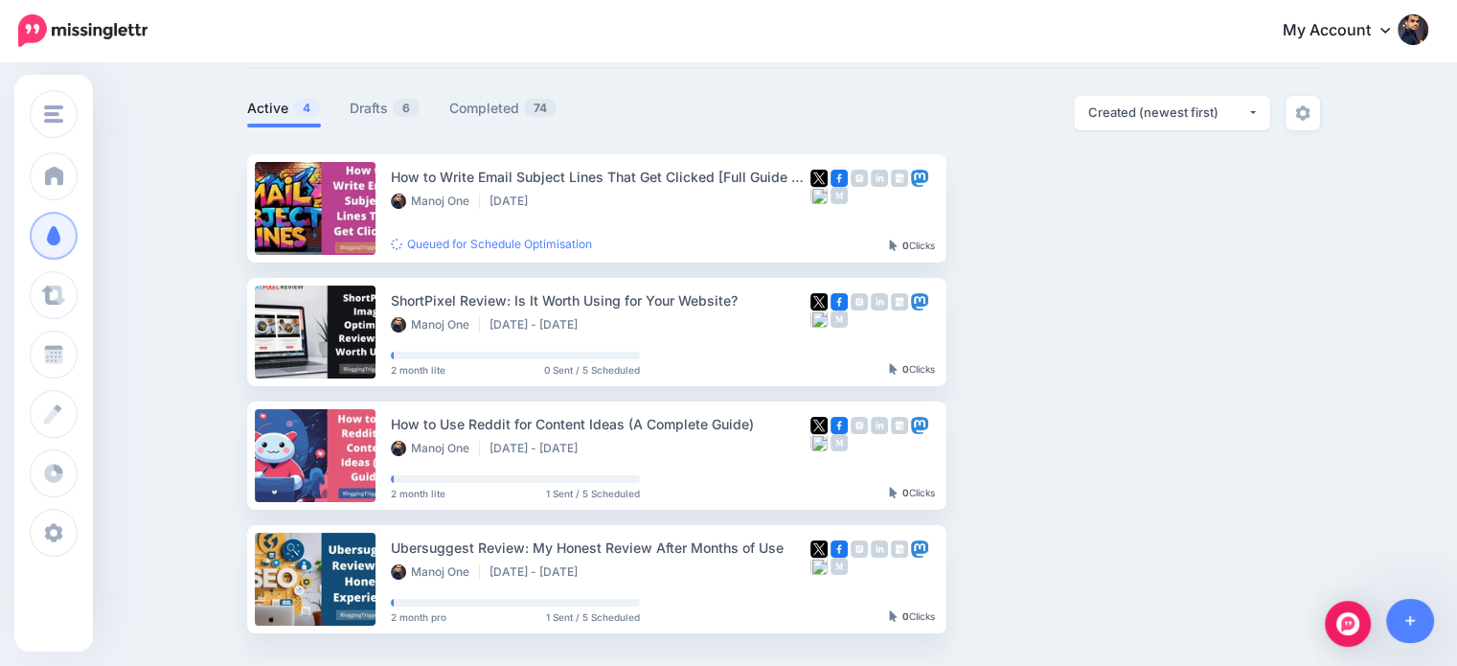
scroll to position [102, 0]
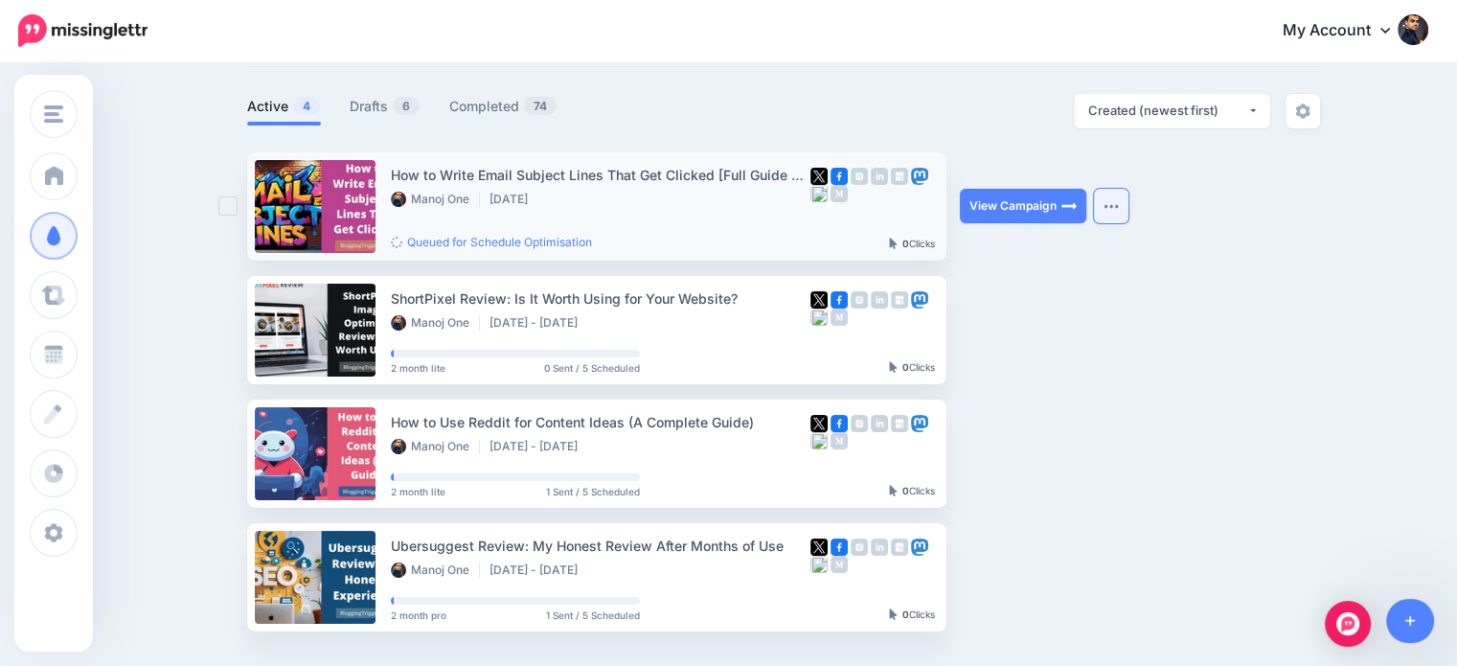
click at [1114, 205] on img "button" at bounding box center [1111, 206] width 15 height 6
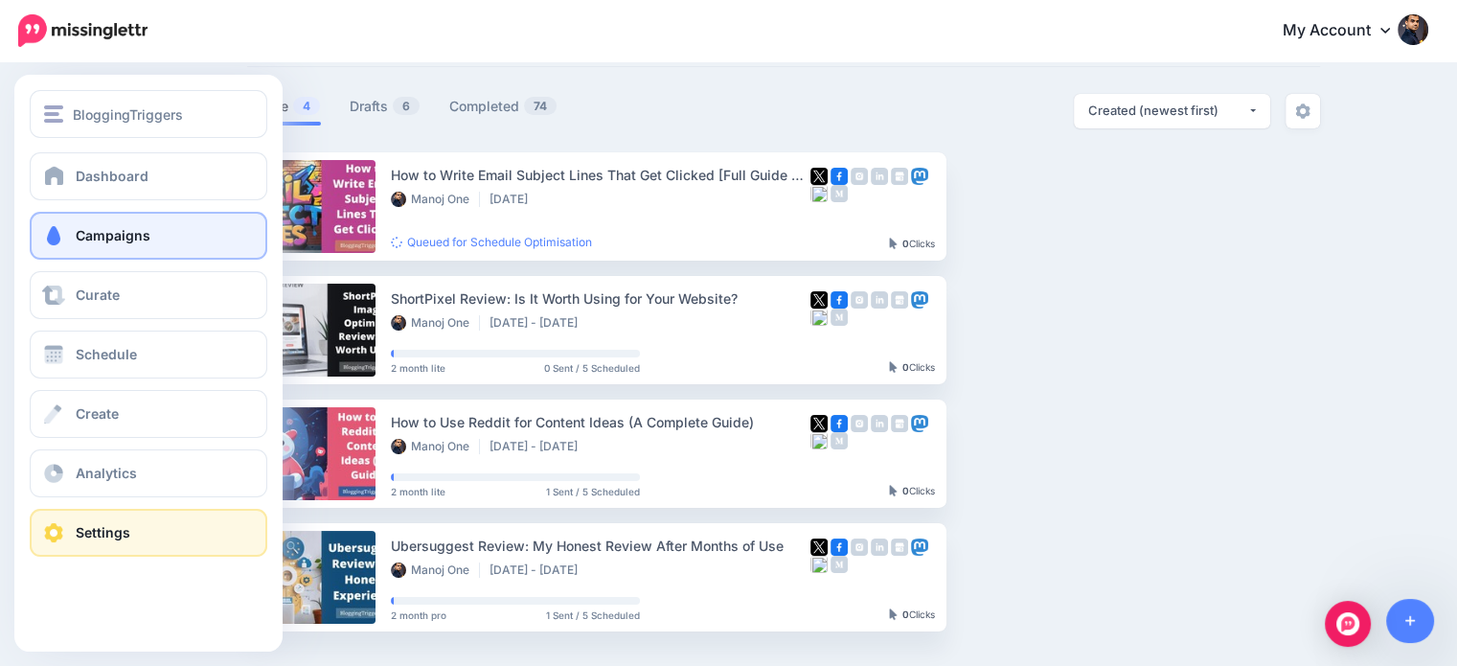
click at [74, 539] on link "Settings" at bounding box center [149, 533] width 238 height 48
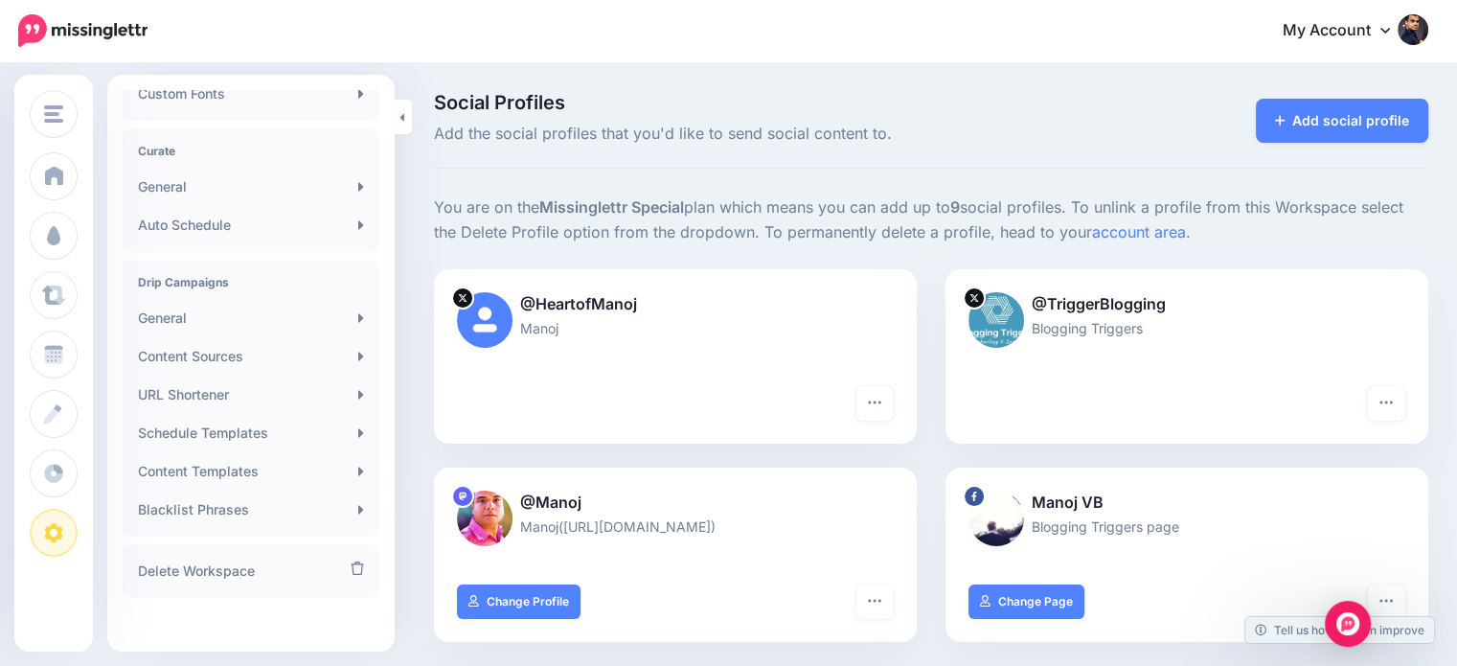
scroll to position [387, 0]
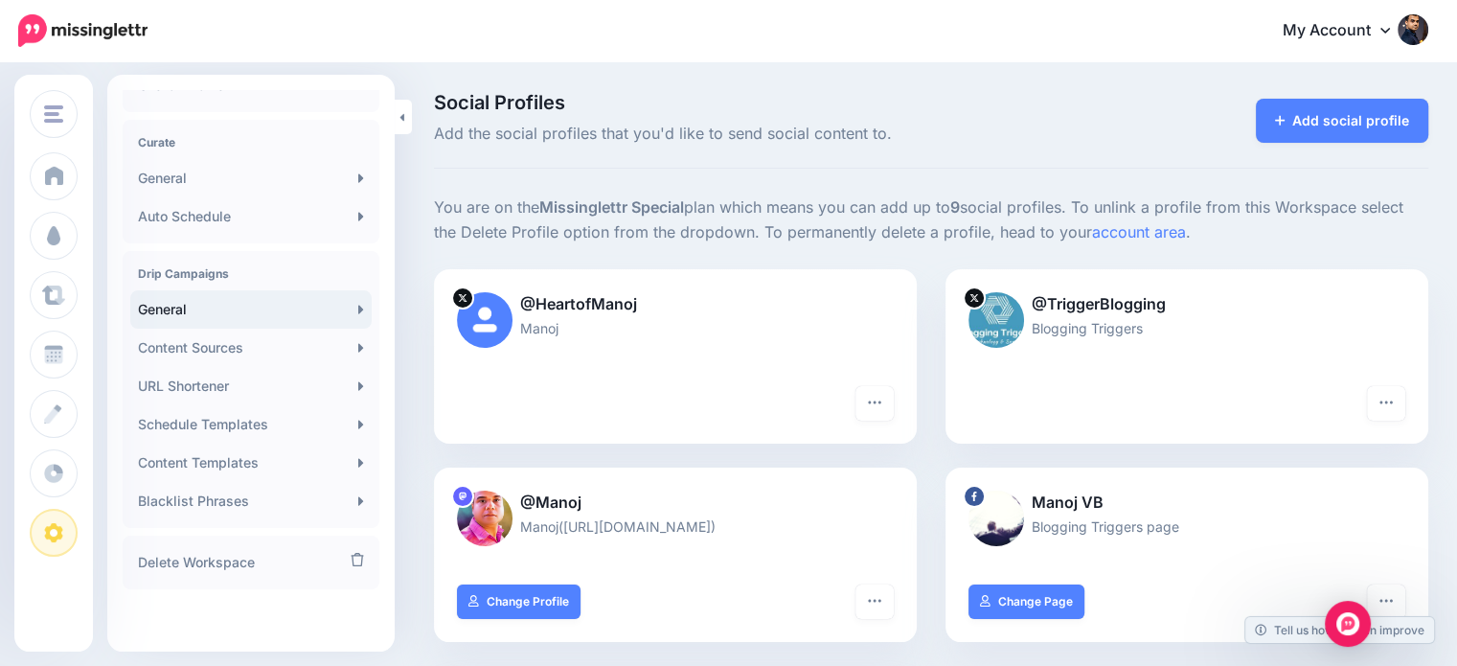
click at [345, 314] on link "General" at bounding box center [250, 309] width 241 height 38
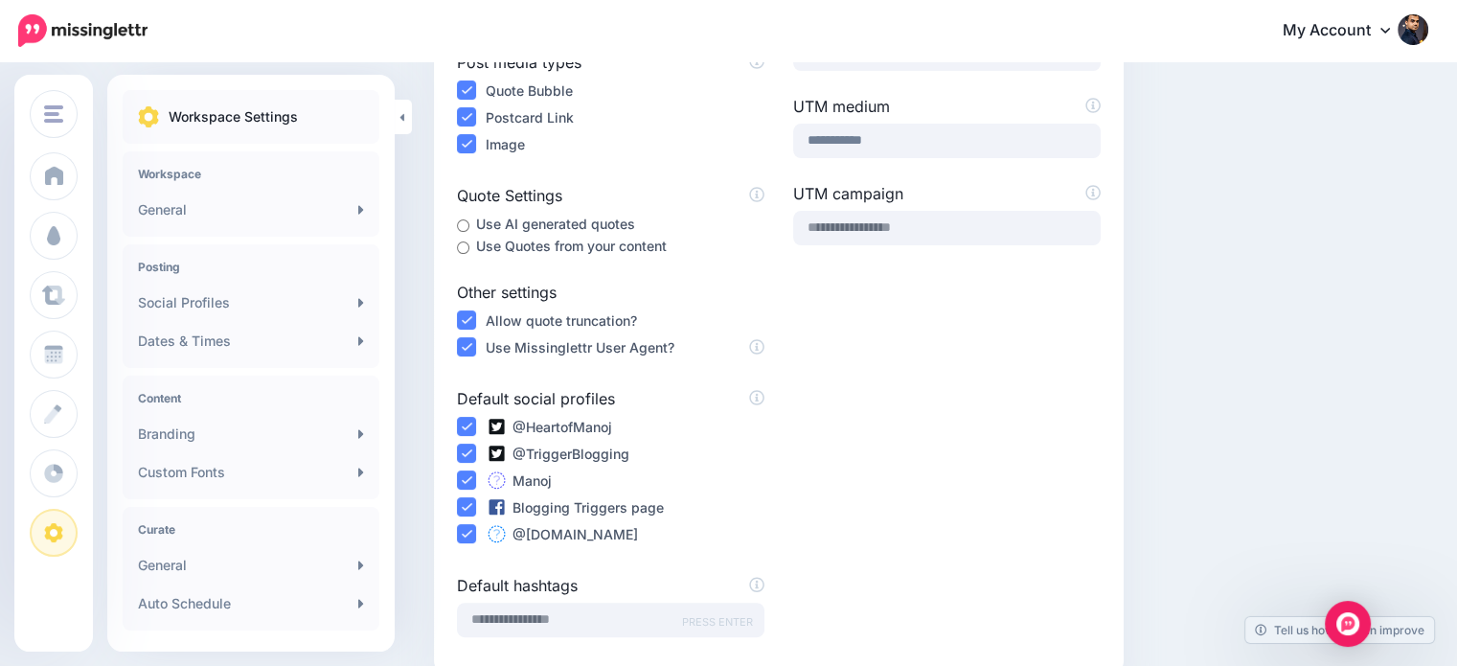
scroll to position [483, 0]
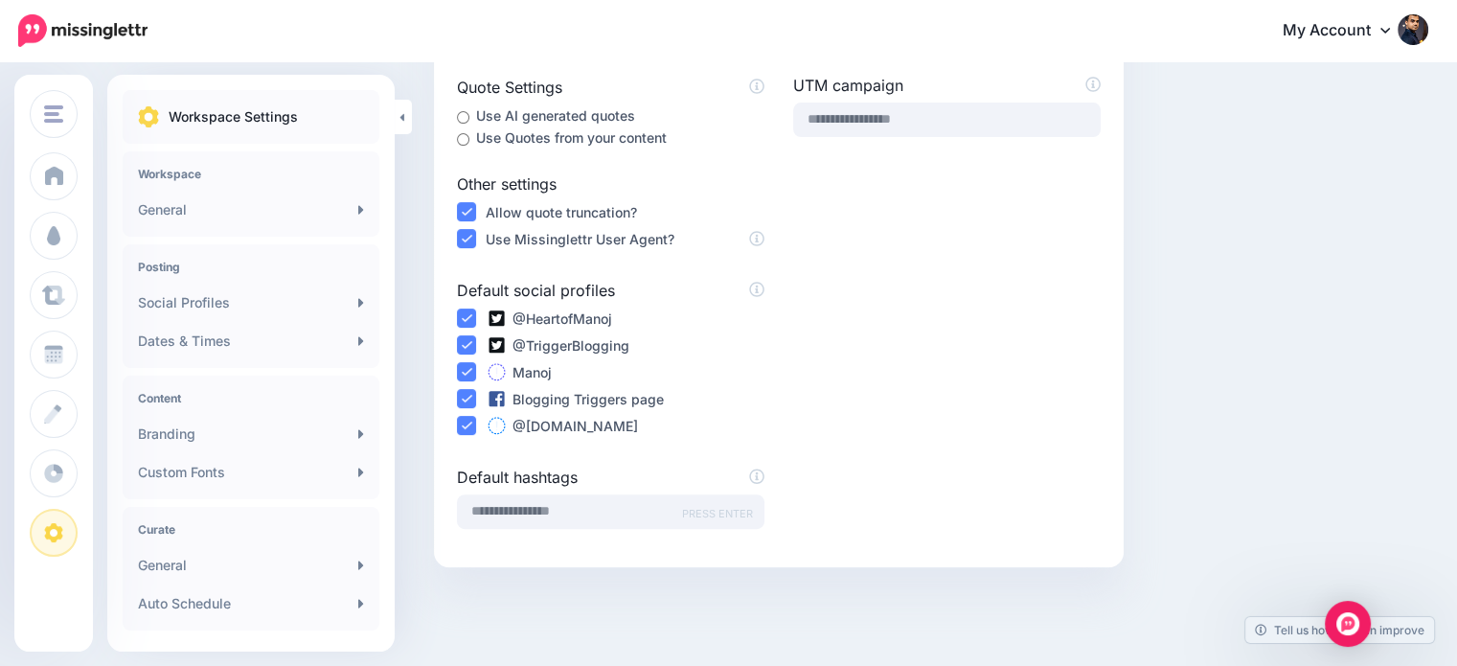
click at [499, 367] on icon at bounding box center [496, 370] width 7 height 7
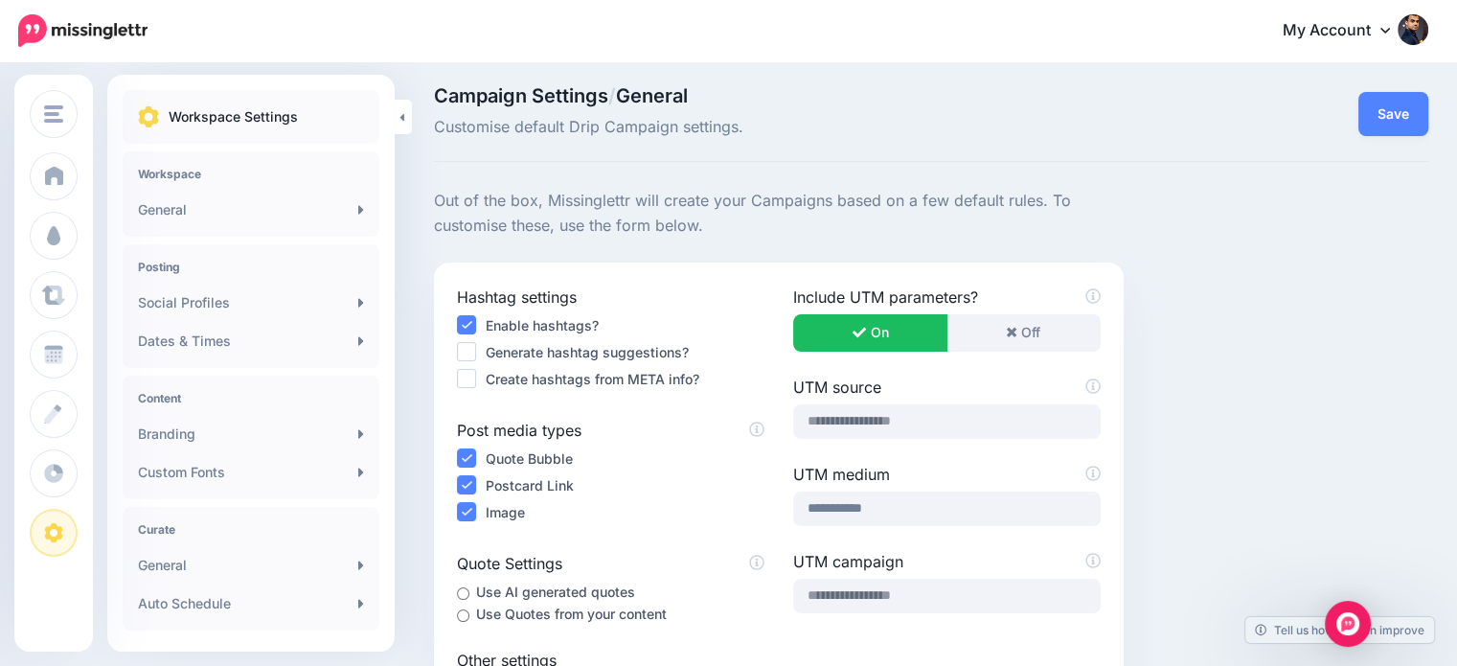
scroll to position [0, 0]
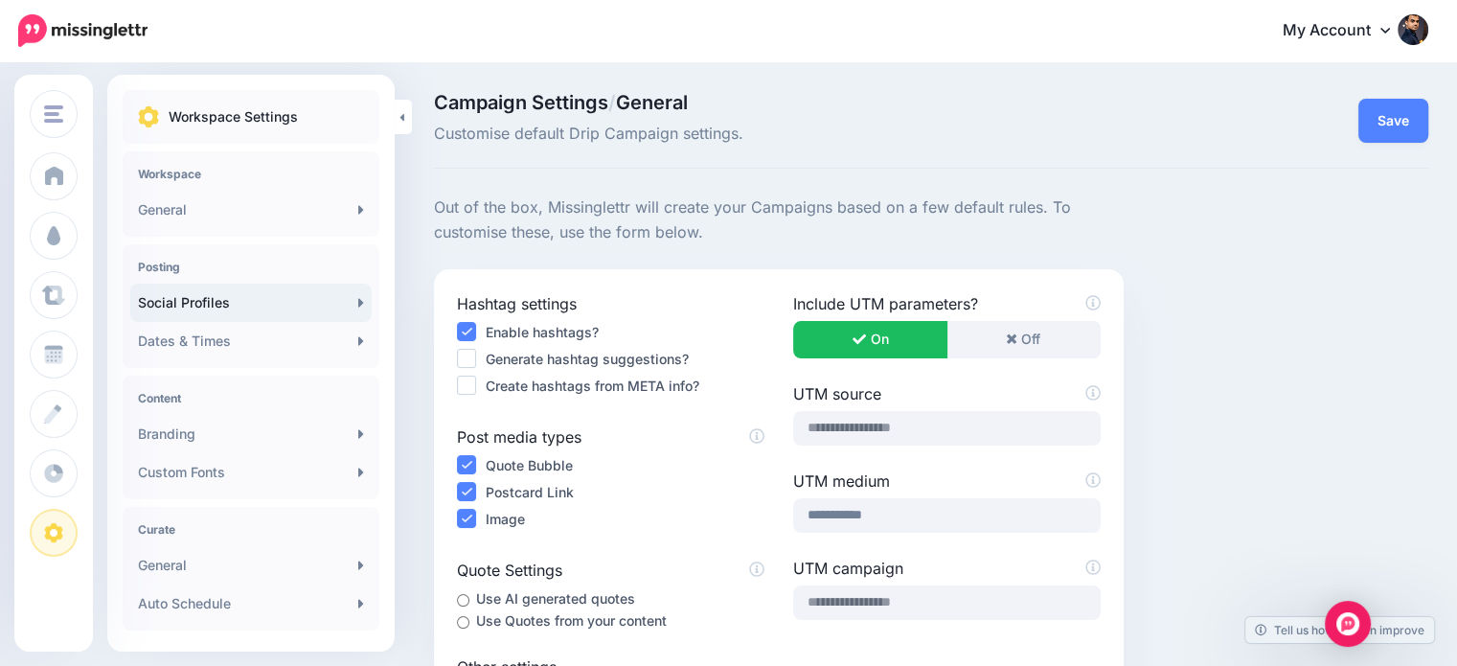
click at [293, 298] on link "Social Profiles" at bounding box center [250, 303] width 241 height 38
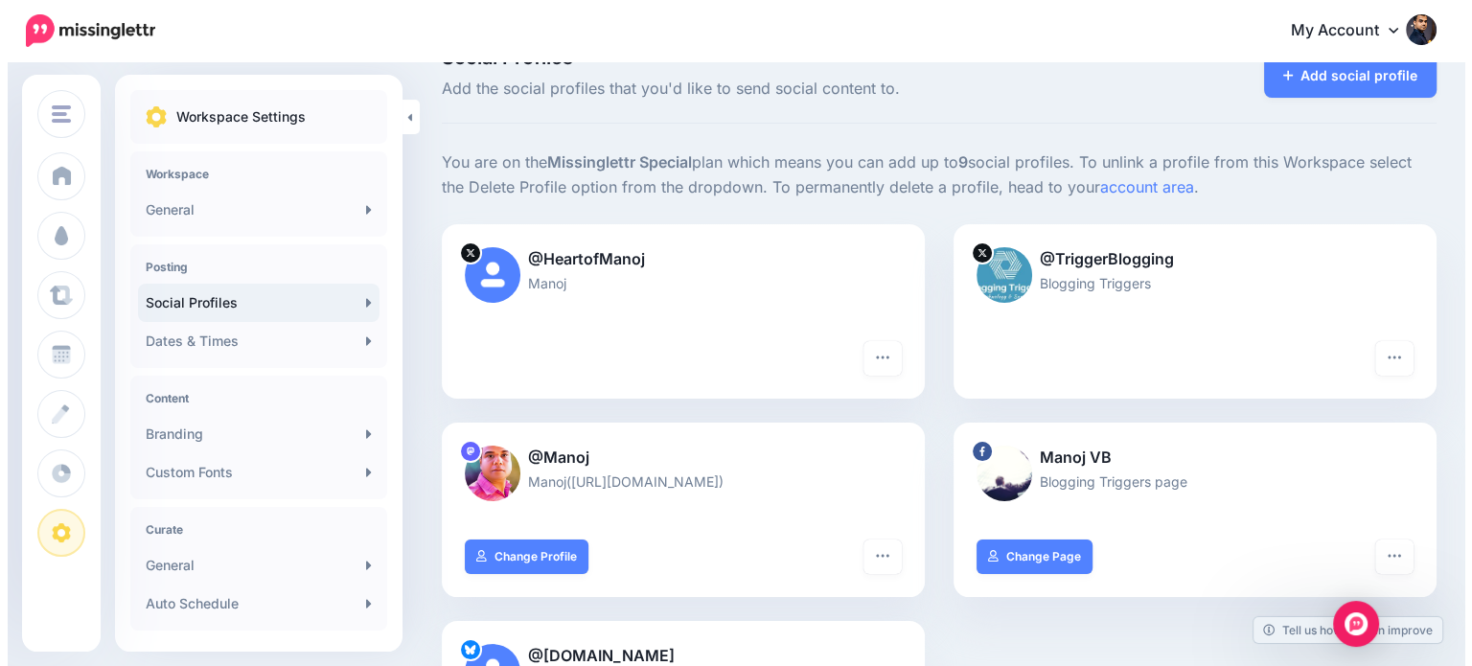
scroll to position [54, 0]
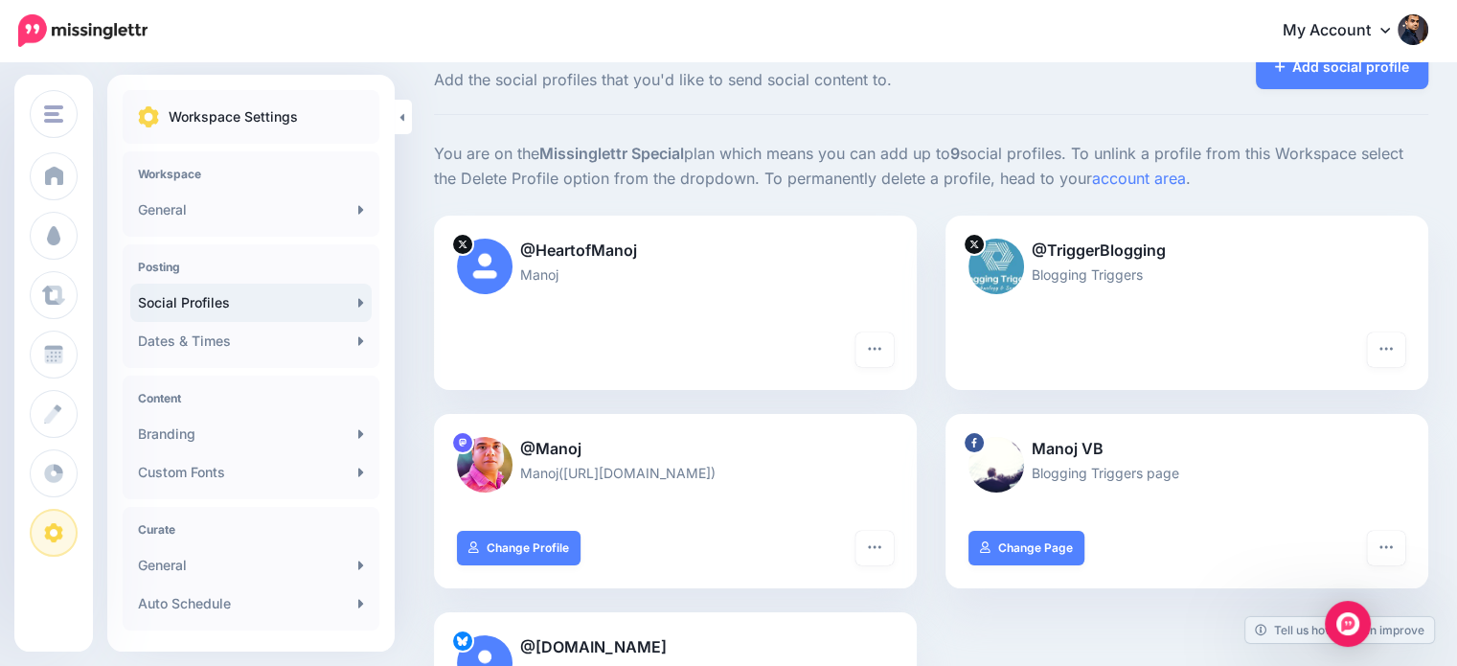
drag, startPoint x: 1471, startPoint y: 187, endPoint x: 1433, endPoint y: 210, distance: 44.7
click at [1433, 210] on html "My Account Dashboard My Account Billing Logout" at bounding box center [728, 279] width 1457 height 666
click at [1305, 80] on link "Add social profile" at bounding box center [1342, 67] width 173 height 44
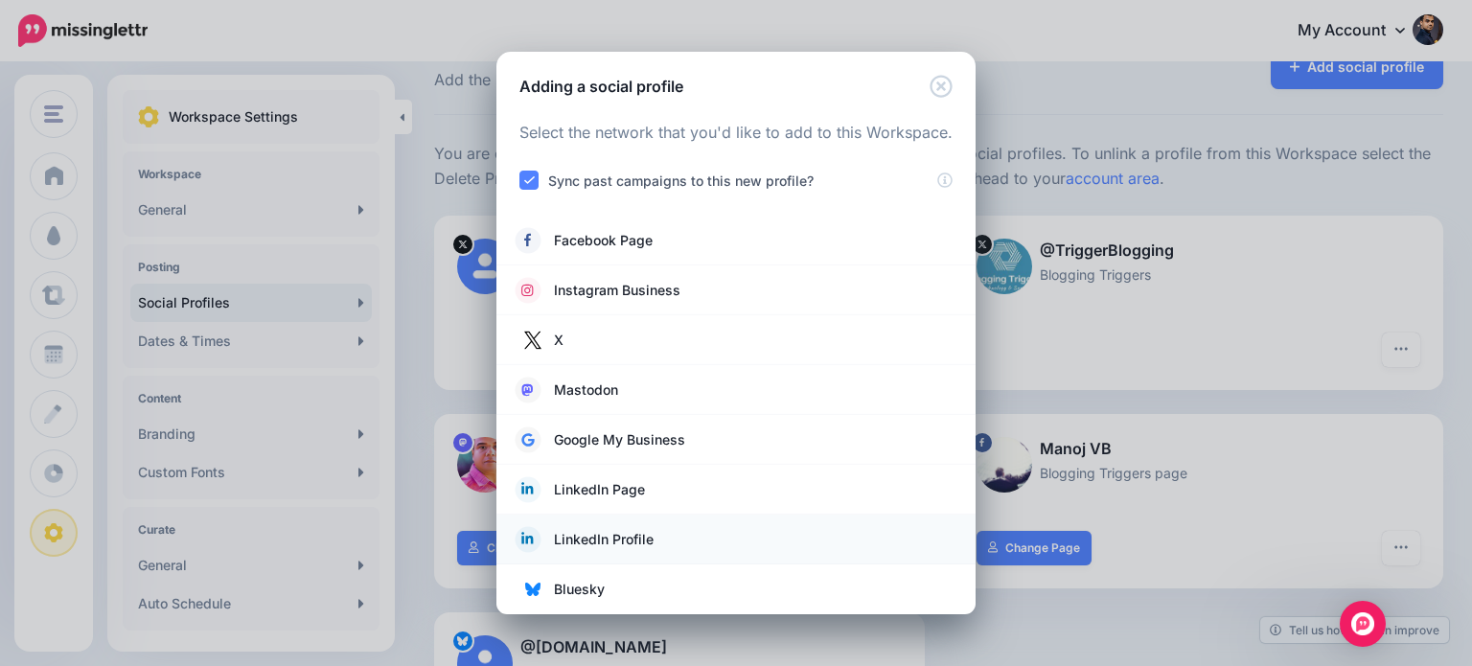
click at [641, 533] on span "LinkedIn Profile" at bounding box center [604, 539] width 100 height 23
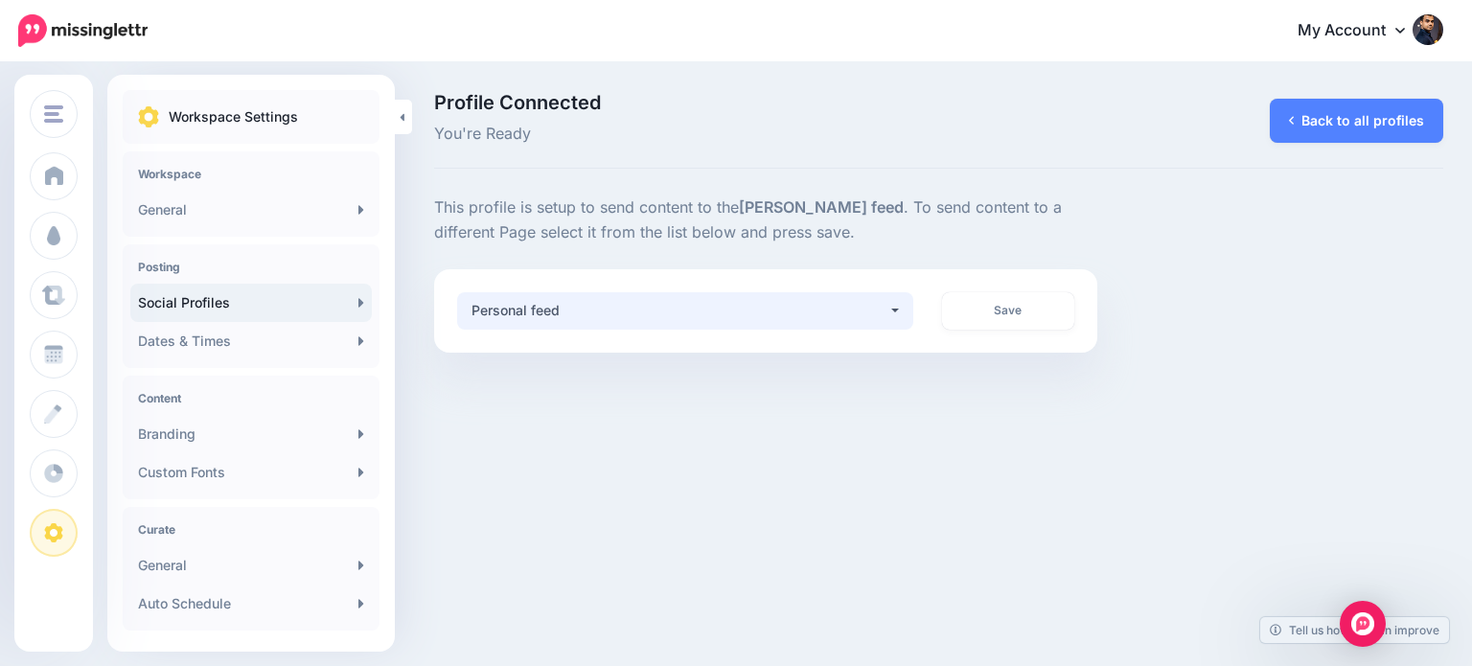
click at [885, 302] on div "Personal feed" at bounding box center [679, 310] width 416 height 23
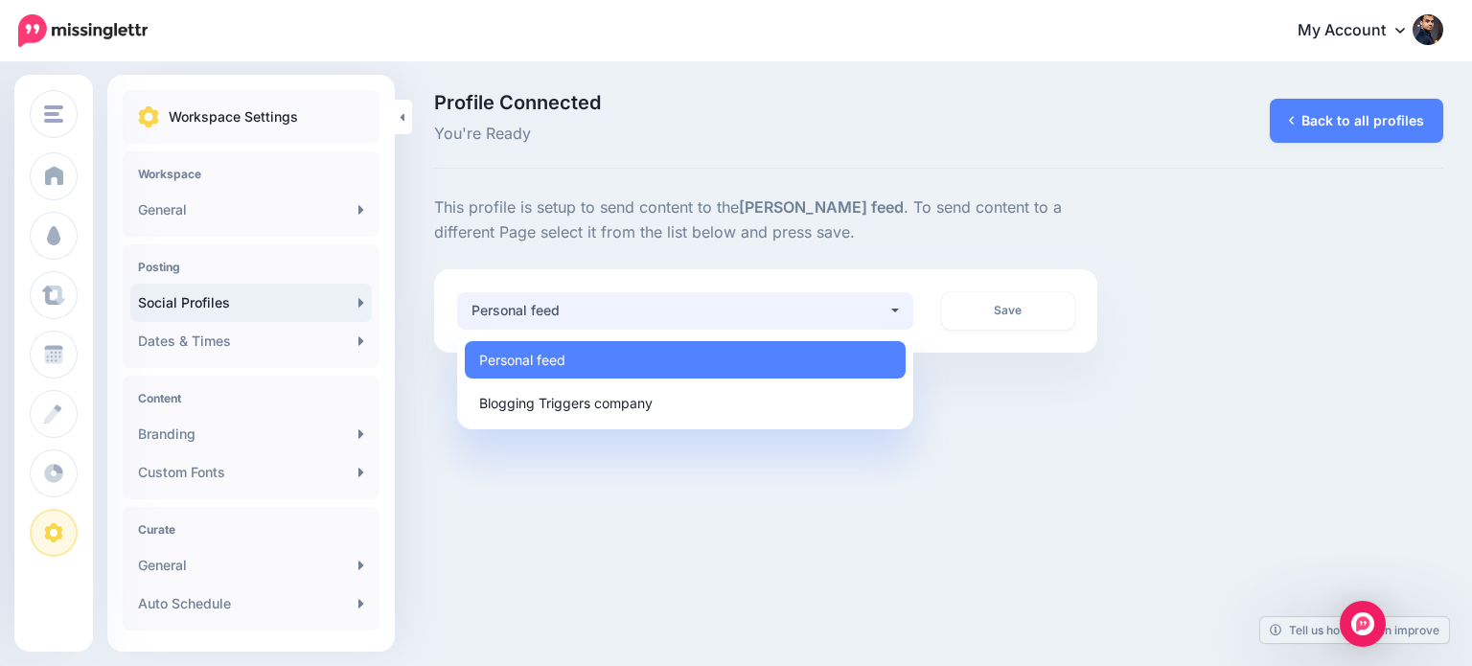
click at [1207, 284] on div "**********" at bounding box center [939, 273] width 1038 height 157
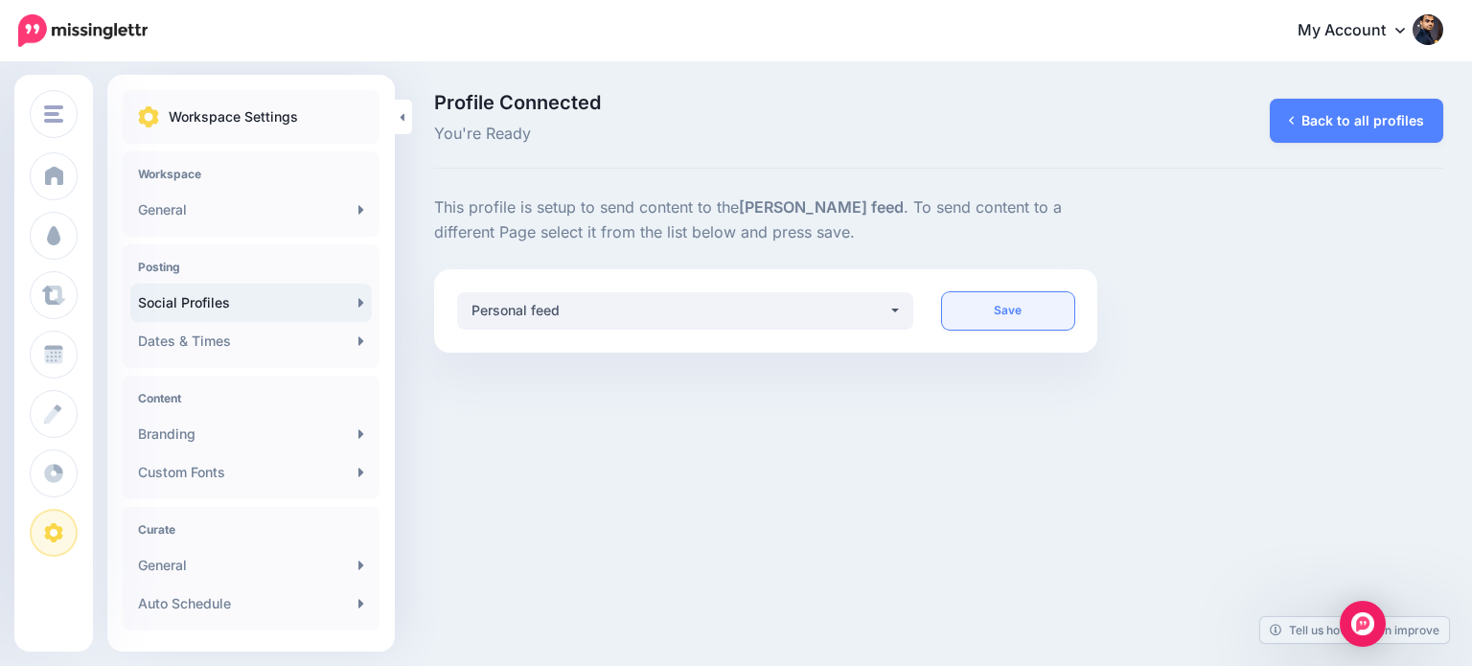
click at [1008, 315] on link "Save" at bounding box center [1008, 310] width 133 height 37
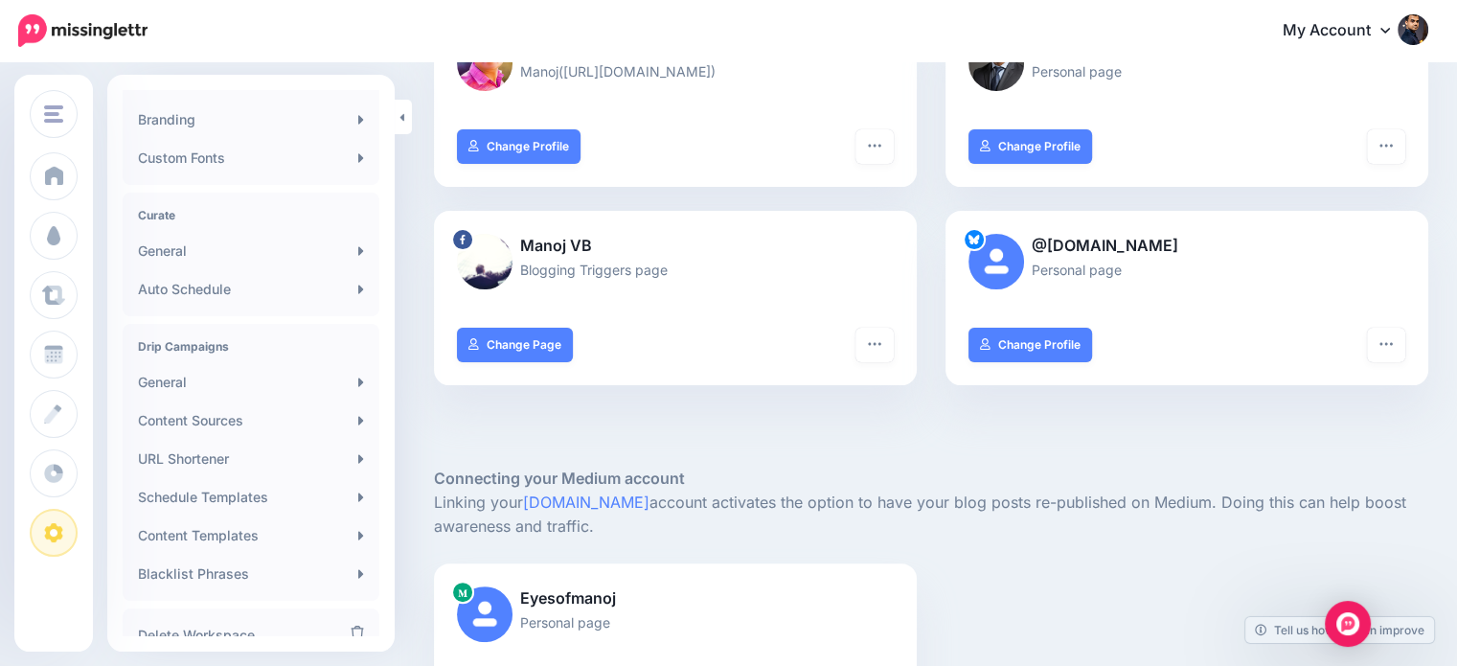
scroll to position [387, 0]
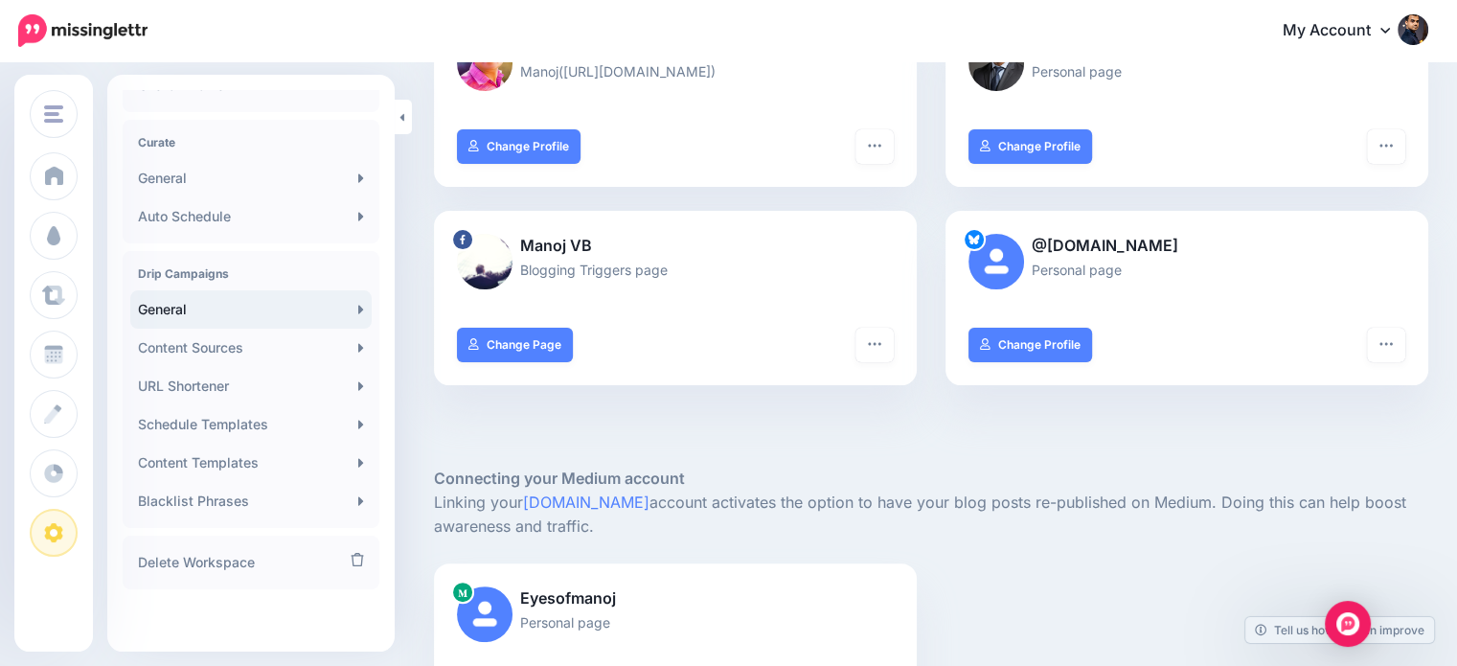
click at [204, 309] on link "General" at bounding box center [250, 309] width 241 height 38
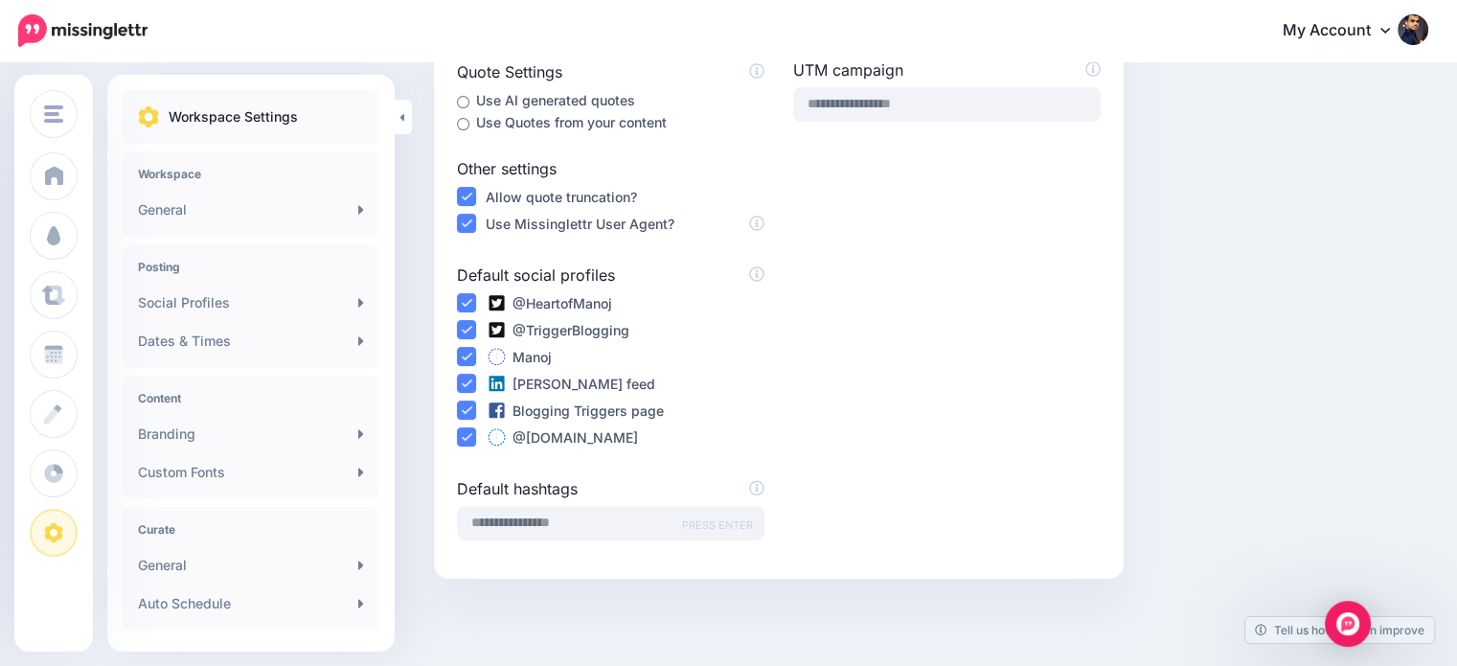
scroll to position [507, 0]
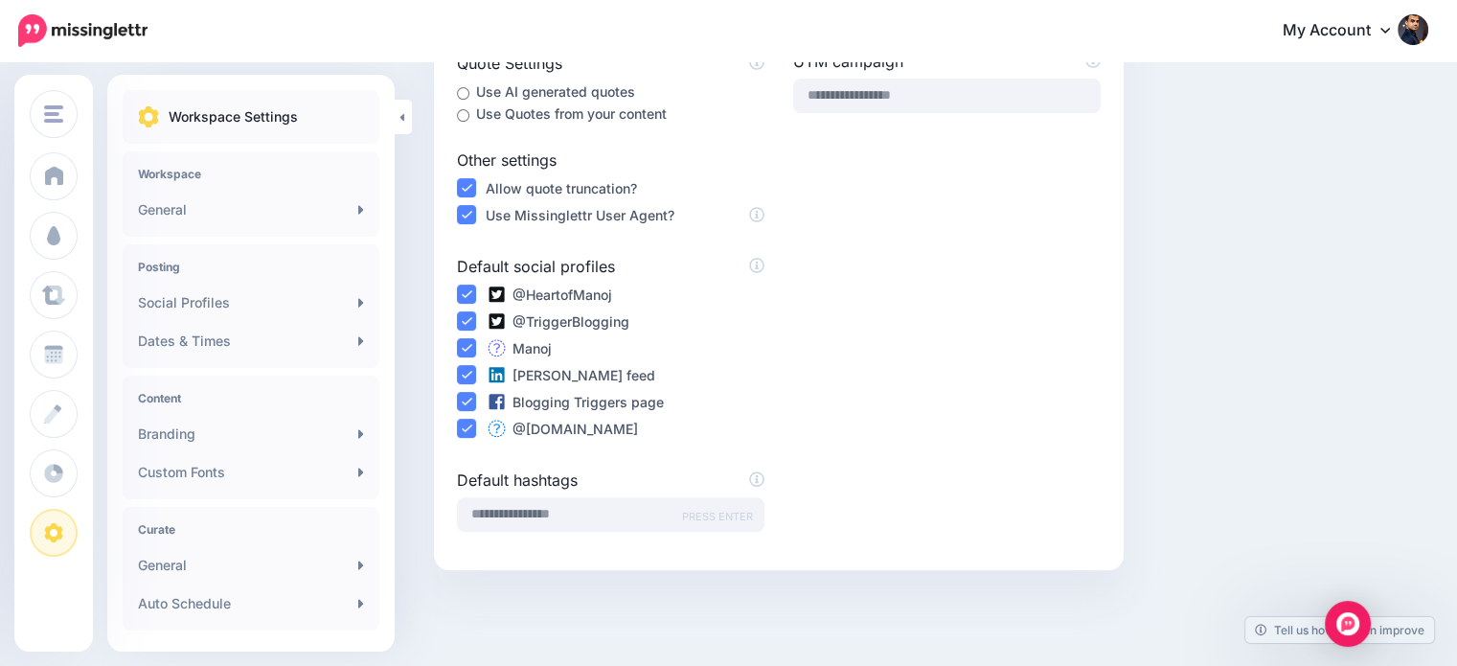
click at [498, 347] on icon at bounding box center [497, 348] width 22 height 18
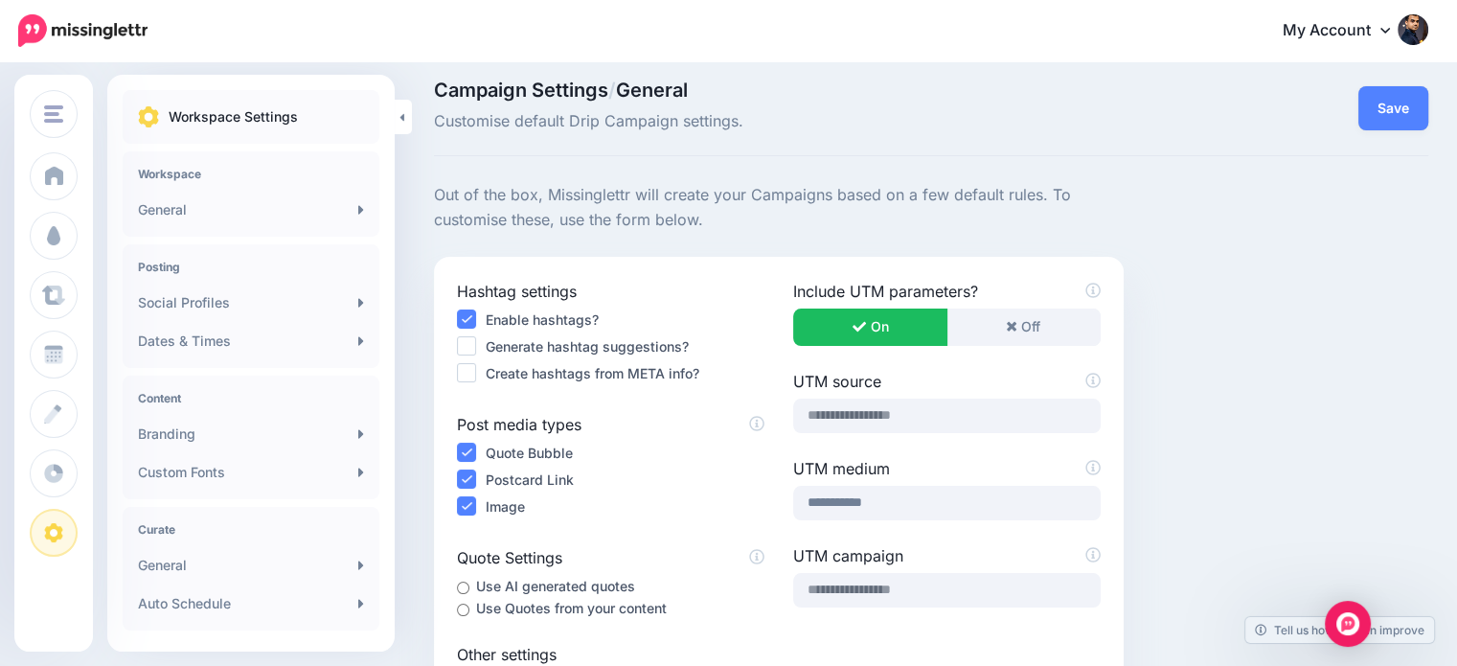
scroll to position [11, 0]
click at [1399, 113] on button "Save" at bounding box center [1394, 109] width 70 height 44
click at [189, 306] on link "Social Profiles" at bounding box center [250, 303] width 241 height 38
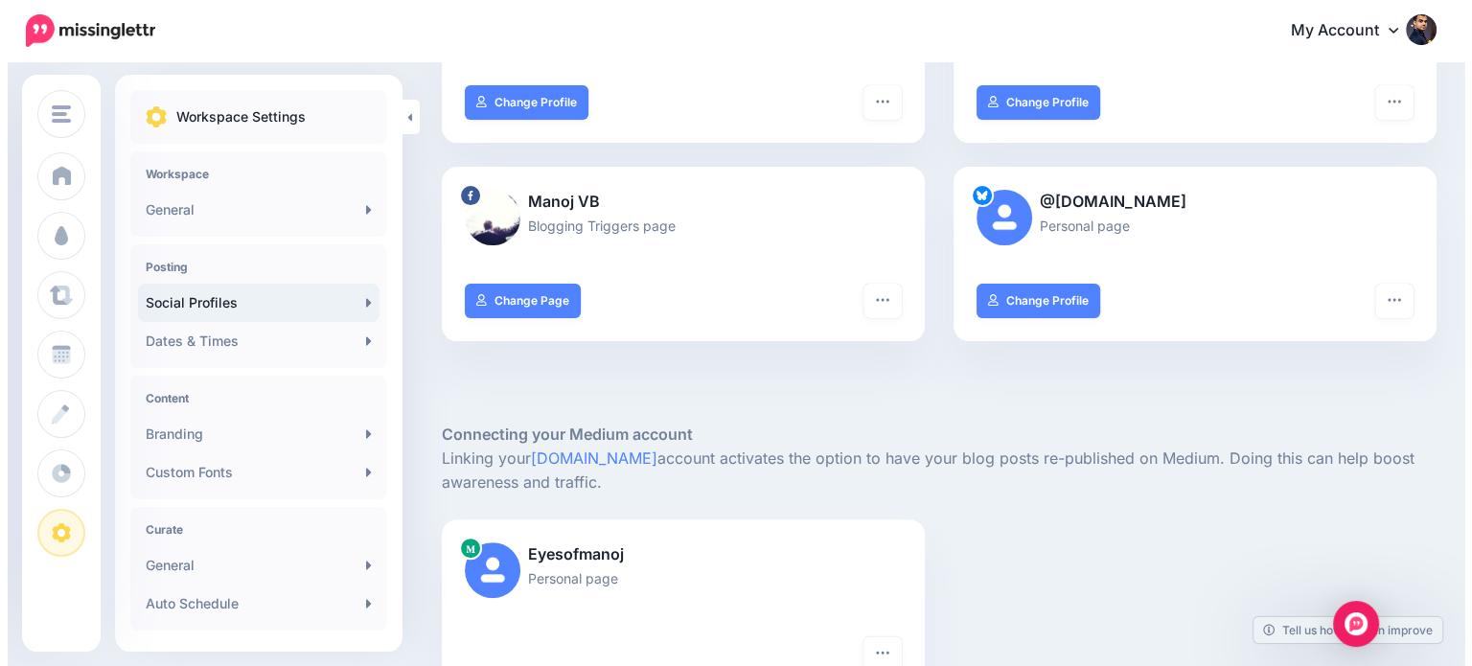
scroll to position [491, 0]
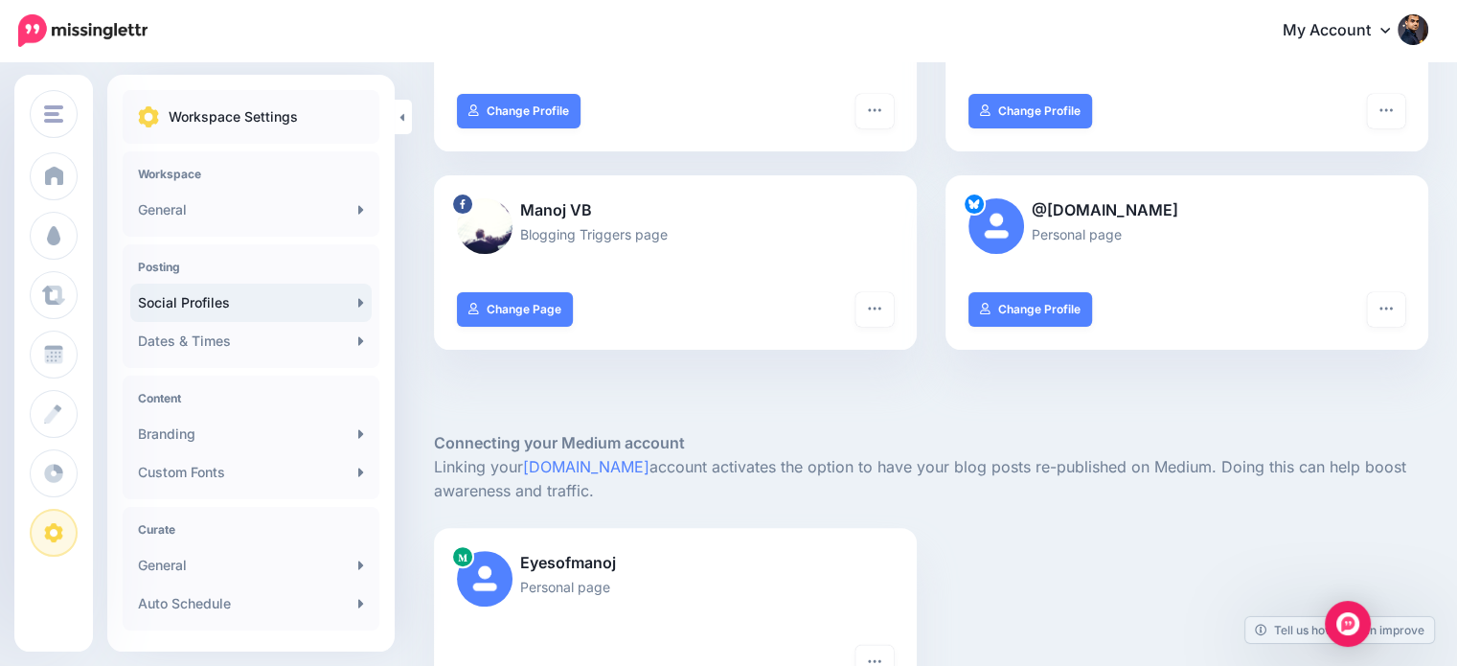
drag, startPoint x: 1471, startPoint y: 136, endPoint x: 1460, endPoint y: 337, distance: 201.5
click at [1394, 301] on icon "button" at bounding box center [1386, 308] width 15 height 15
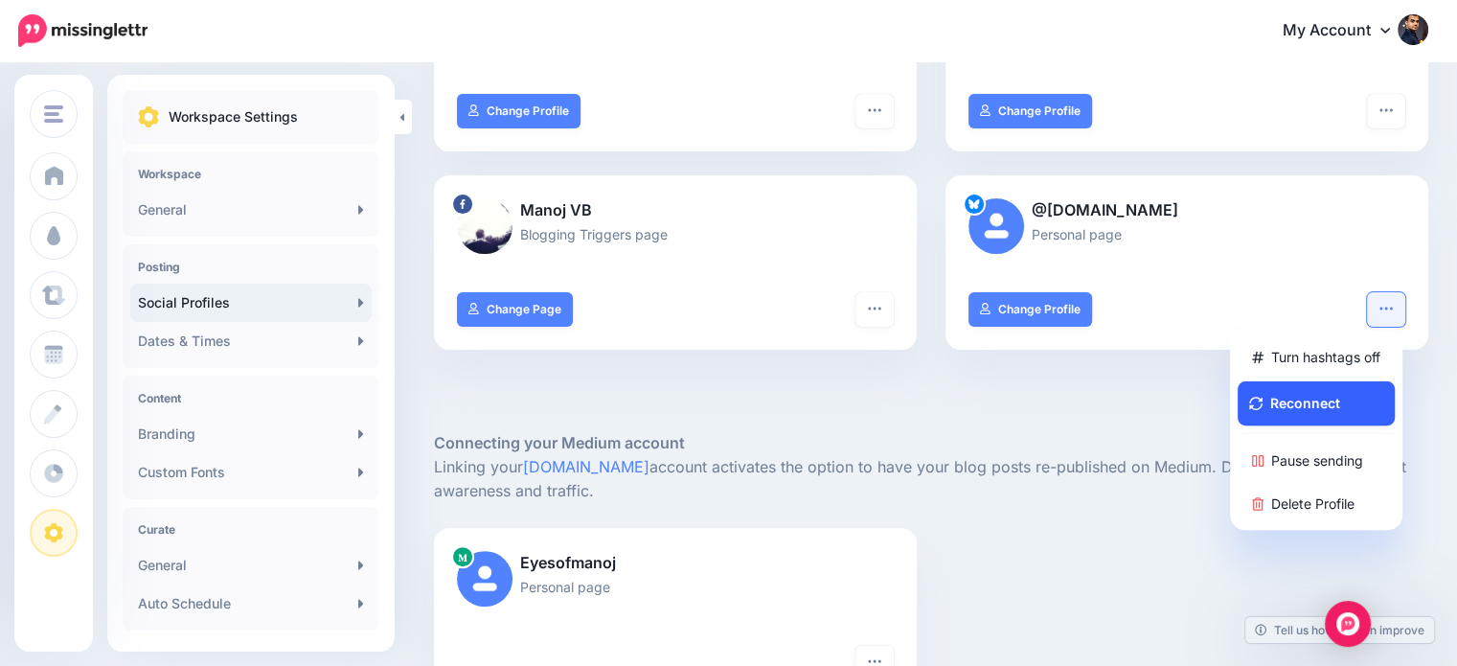
click at [1347, 394] on button "Reconnect" at bounding box center [1316, 403] width 157 height 44
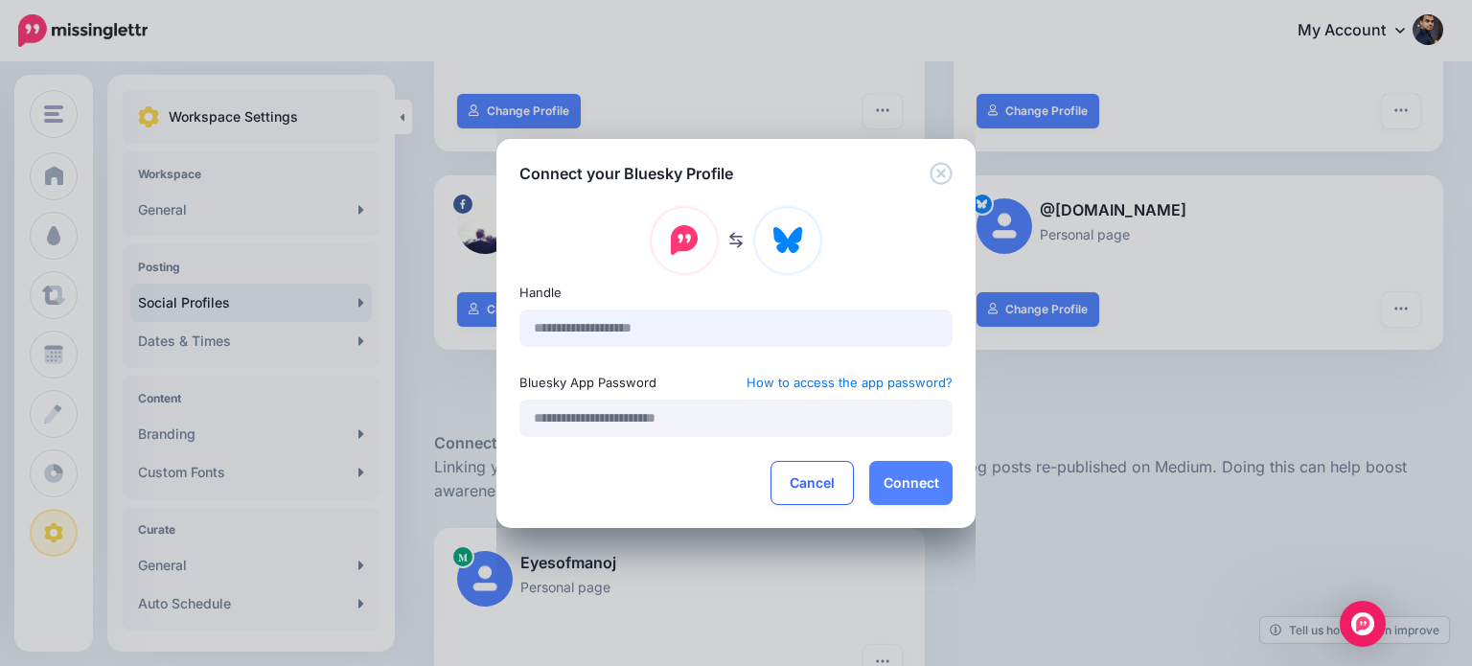
click at [861, 333] on input "text" at bounding box center [735, 328] width 433 height 37
click at [1093, 424] on div "Connect your Bluesky Profile Handle Bluesky App Password How to access the app …" at bounding box center [736, 333] width 1472 height 666
click at [682, 333] on input "text" at bounding box center [735, 328] width 433 height 37
paste input "**********"
type input "**********"
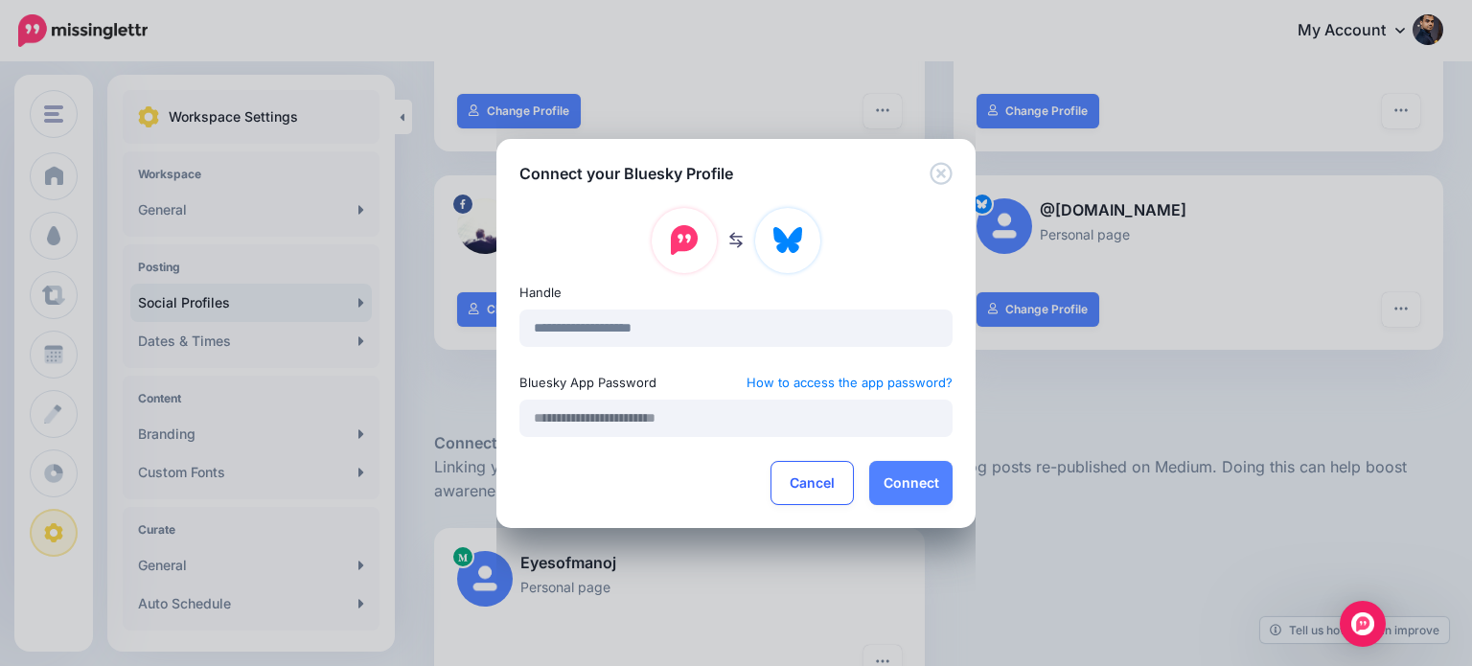
click at [1146, 379] on div "**********" at bounding box center [736, 333] width 1472 height 666
click at [707, 415] on input "text" at bounding box center [735, 418] width 433 height 37
paste input "**********"
type input "**********"
click at [908, 477] on button "Connect" at bounding box center [910, 483] width 83 height 44
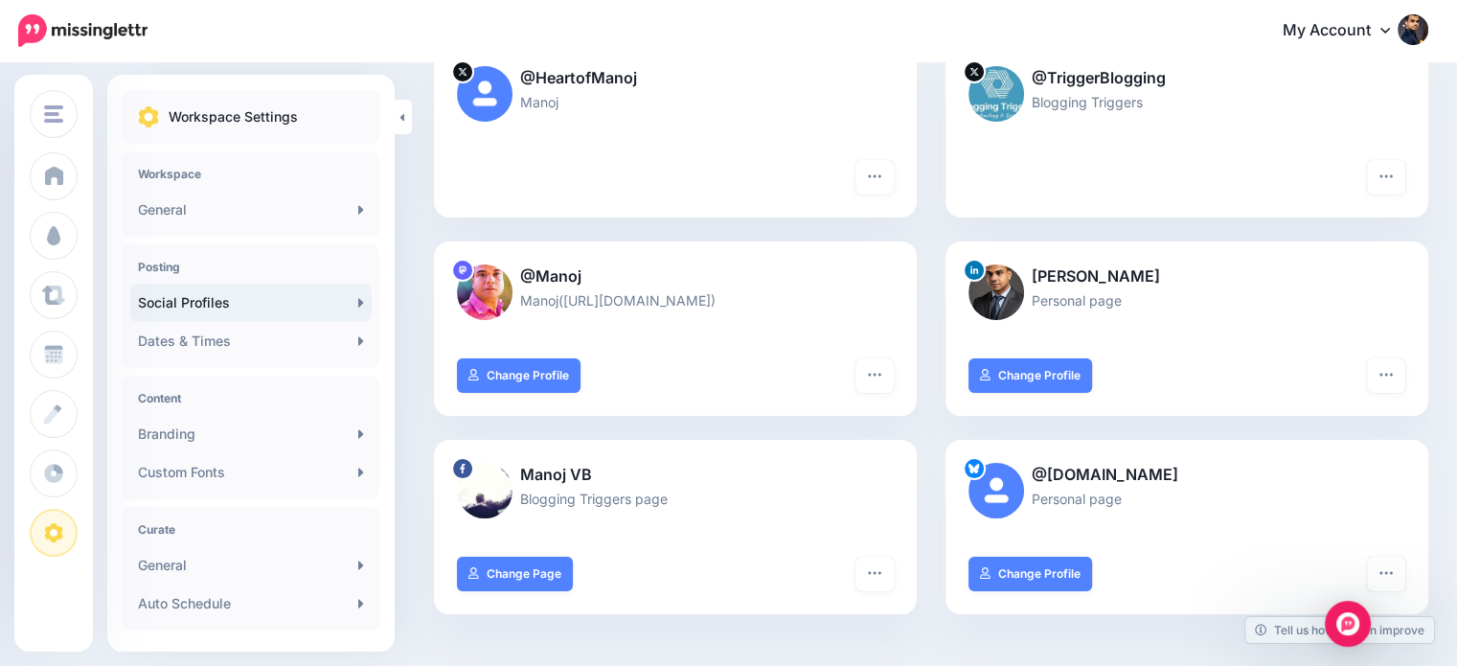
scroll to position [262, 4]
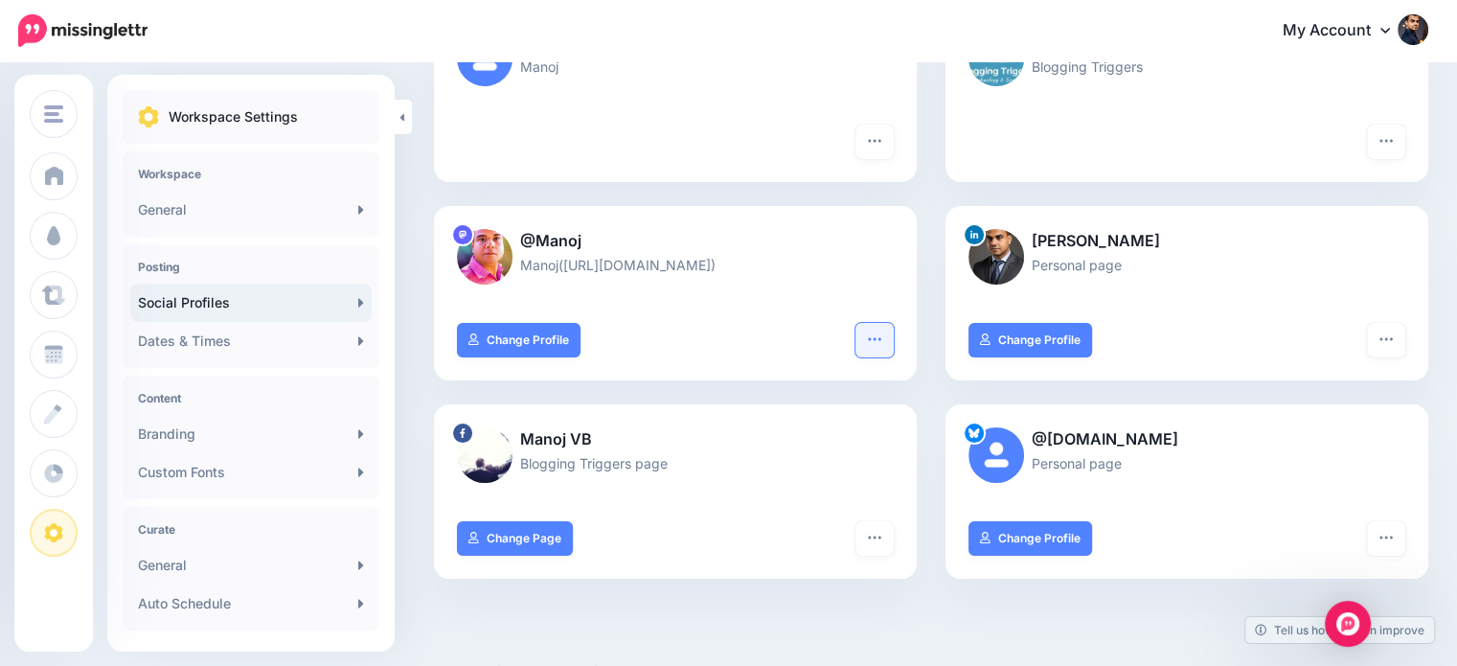
click at [875, 333] on icon "button" at bounding box center [874, 339] width 15 height 15
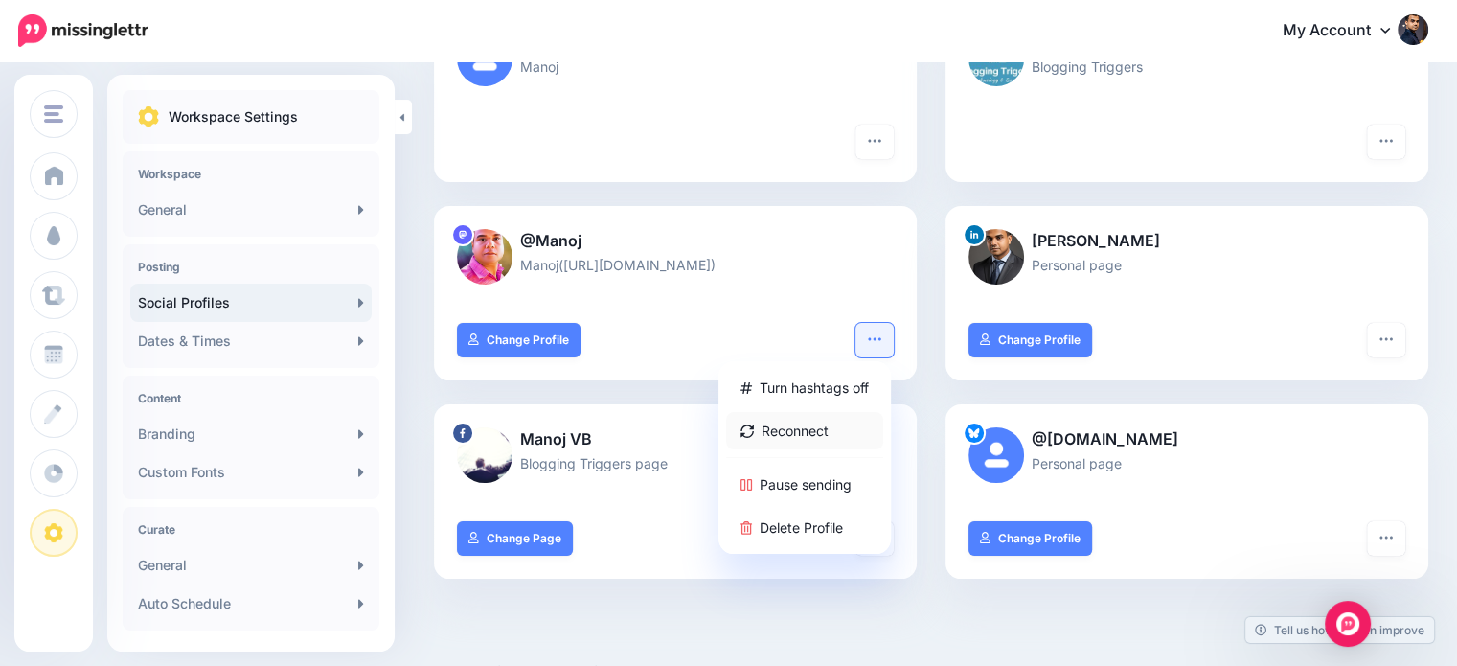
click at [801, 433] on link "Reconnect" at bounding box center [804, 430] width 157 height 37
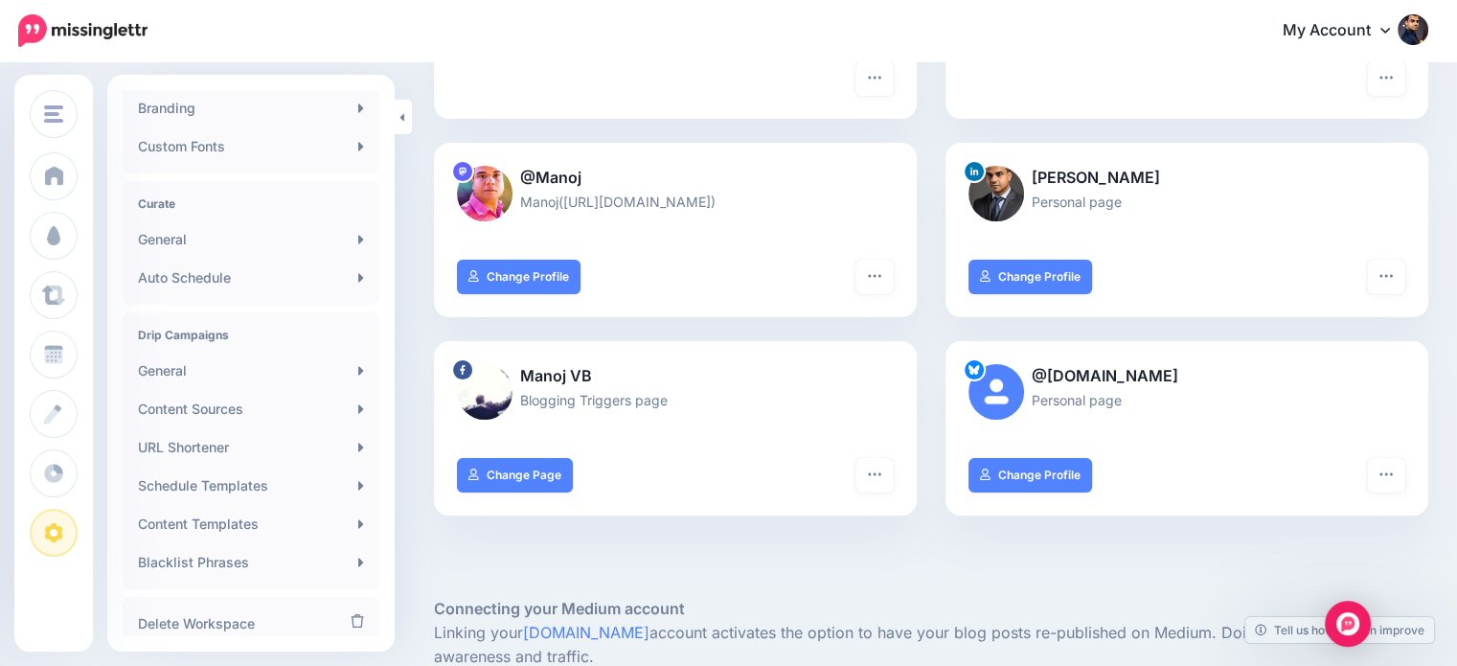
scroll to position [387, 0]
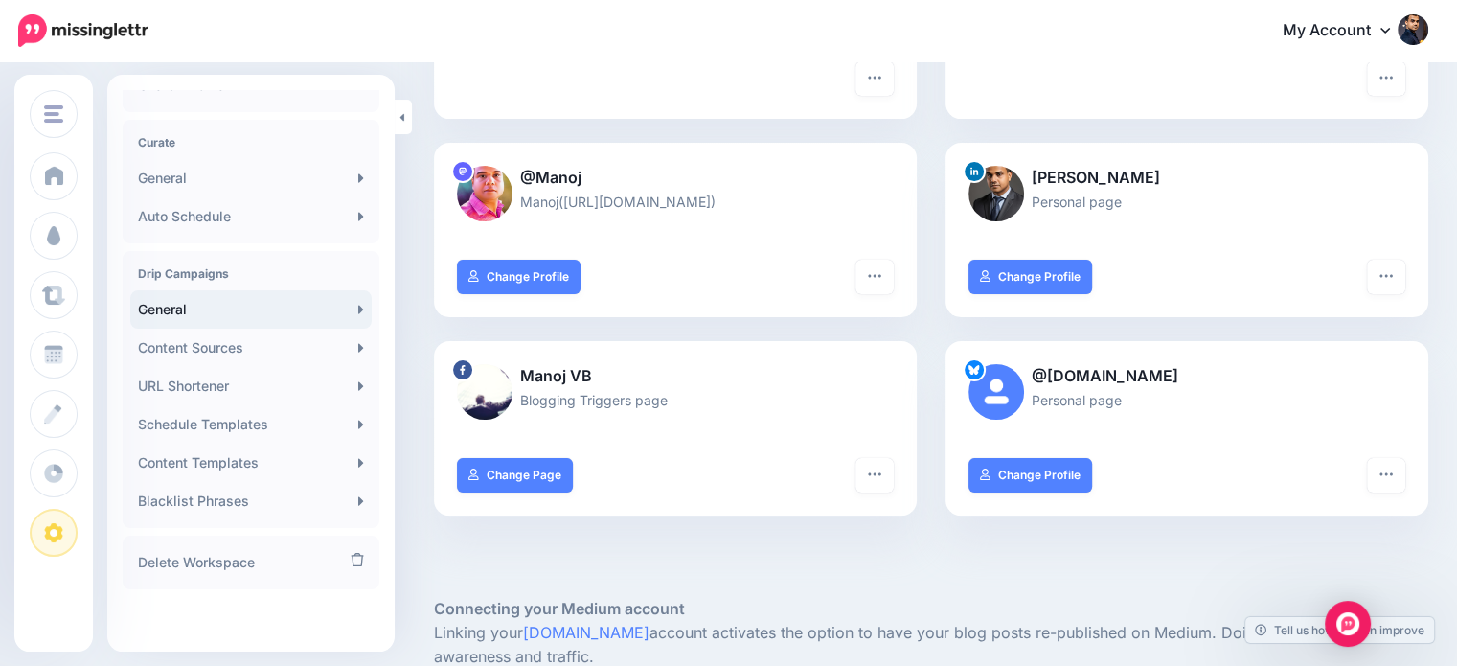
click at [218, 313] on link "General" at bounding box center [250, 309] width 241 height 38
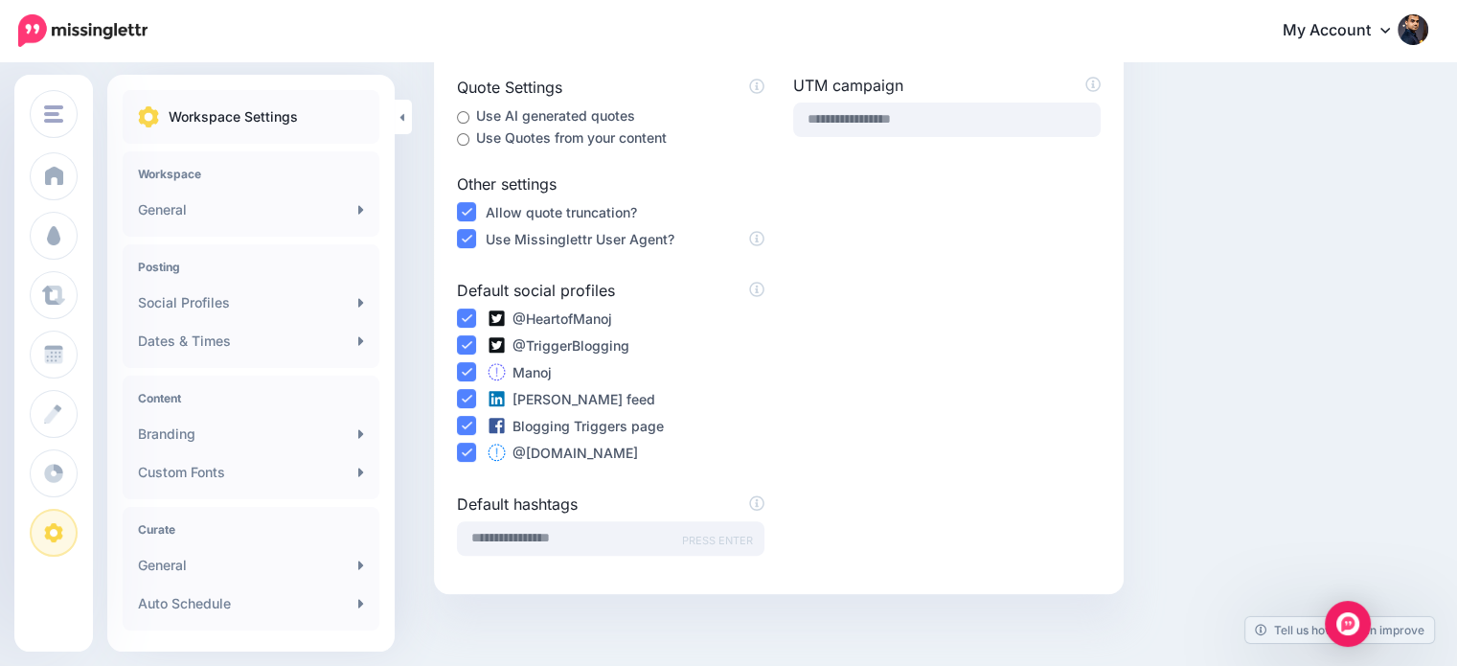
scroll to position [549, 0]
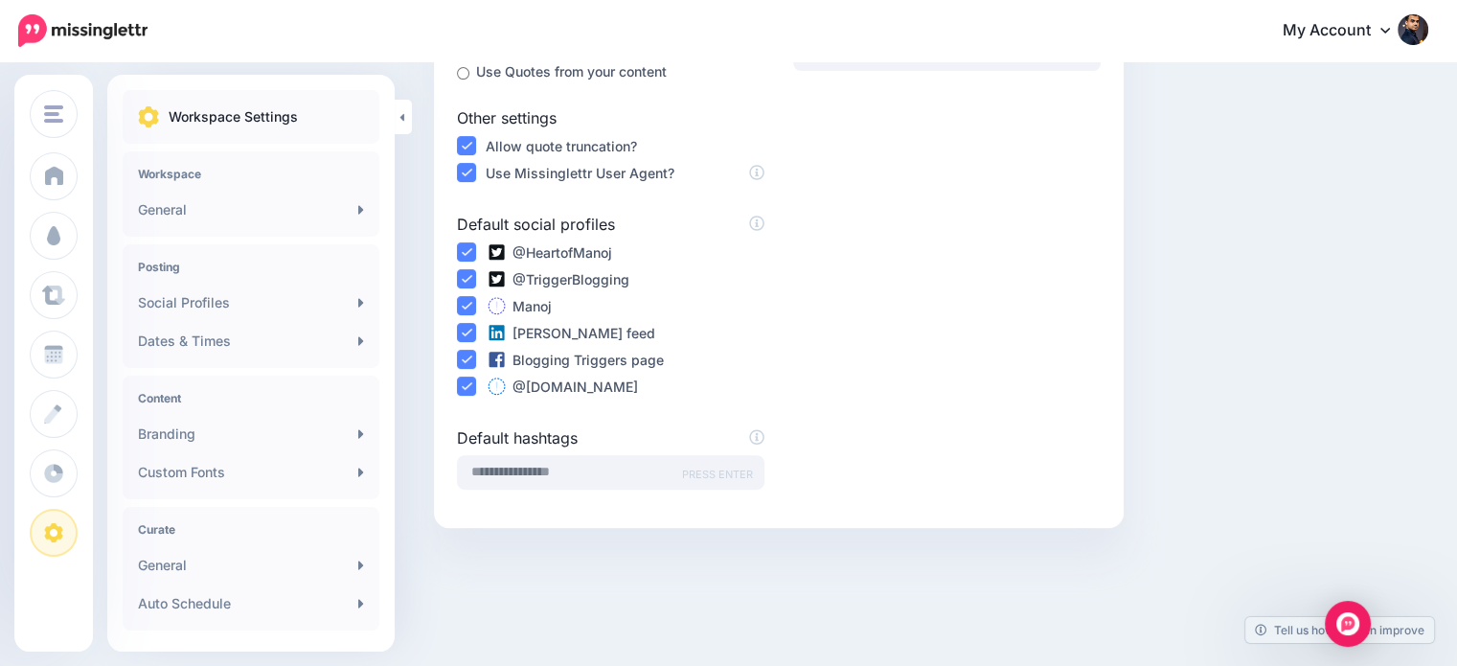
click at [492, 305] on icon at bounding box center [497, 306] width 22 height 18
click at [497, 382] on icon at bounding box center [497, 385] width 2 height 7
click at [1359, 624] on div "Open Intercom Messenger" at bounding box center [1348, 624] width 51 height 51
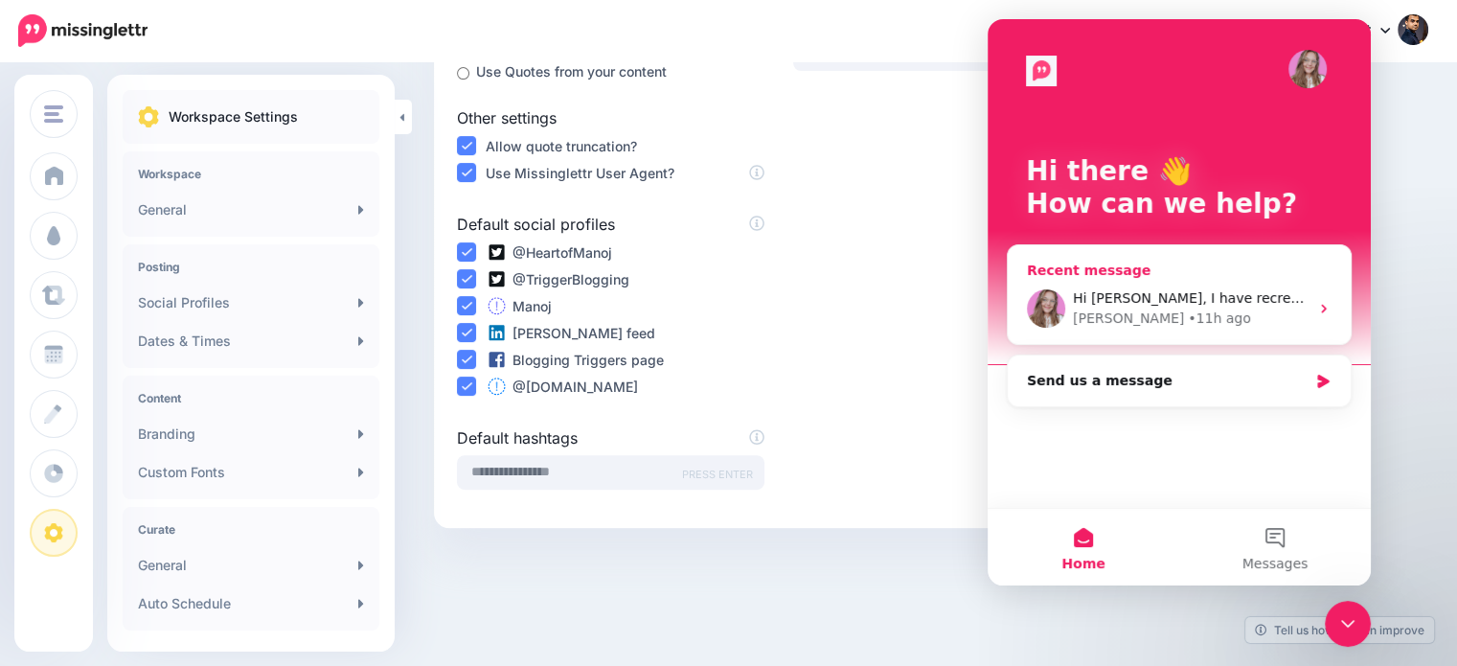
click at [1193, 310] on div "[PERSON_NAME] • 11h ago" at bounding box center [1191, 319] width 236 height 20
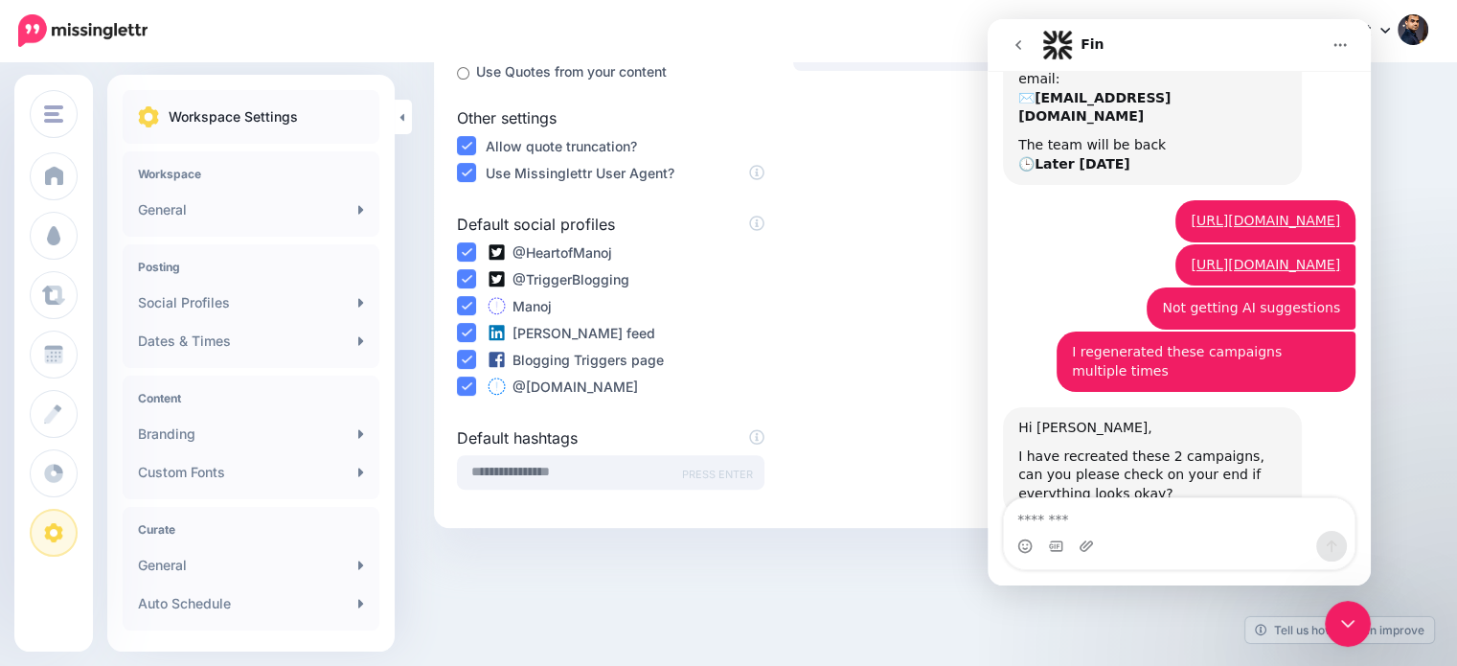
scroll to position [222, 0]
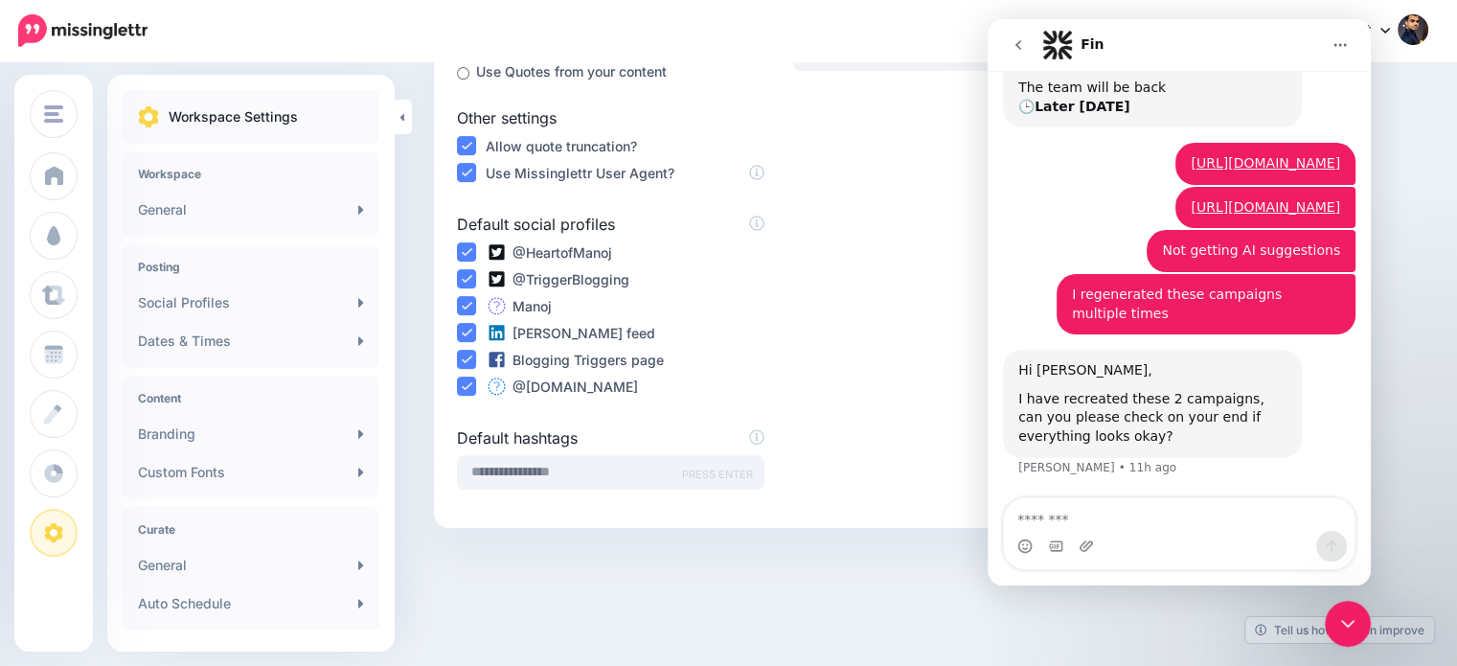
type textarea "*"
type textarea "**********"
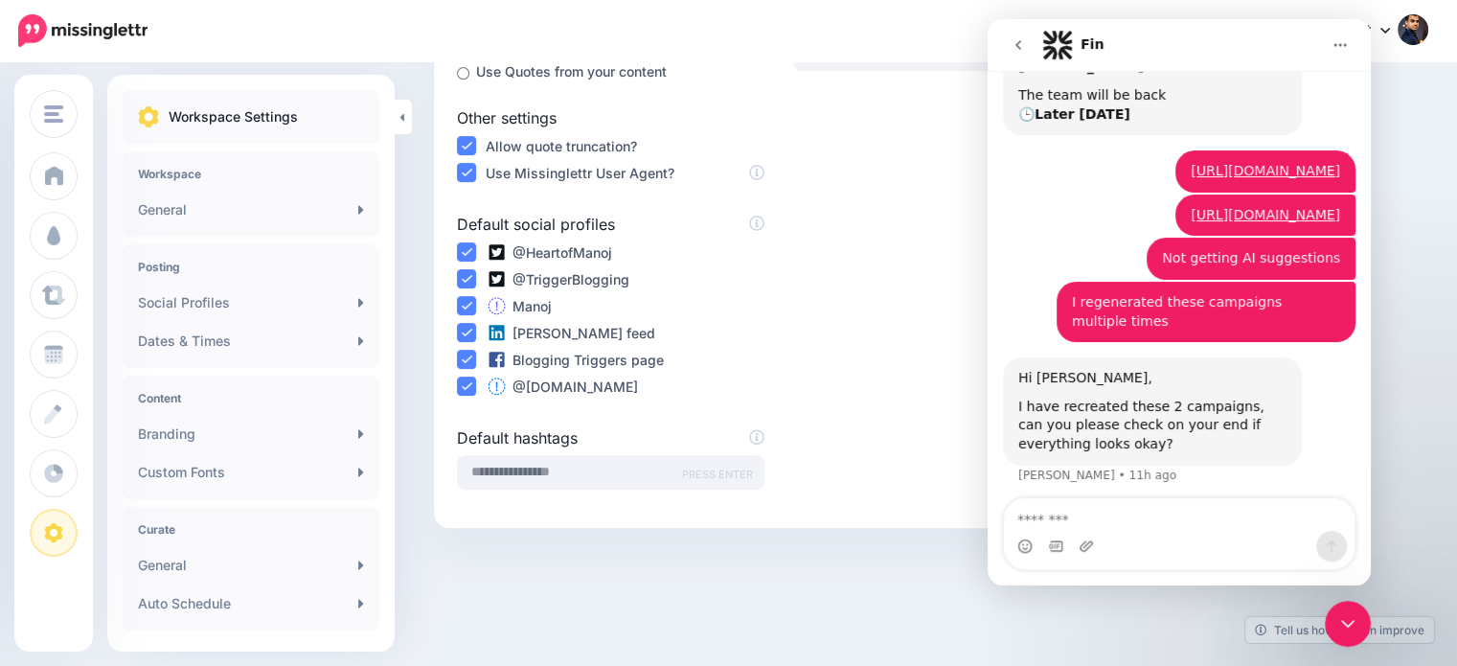
scroll to position [331, 0]
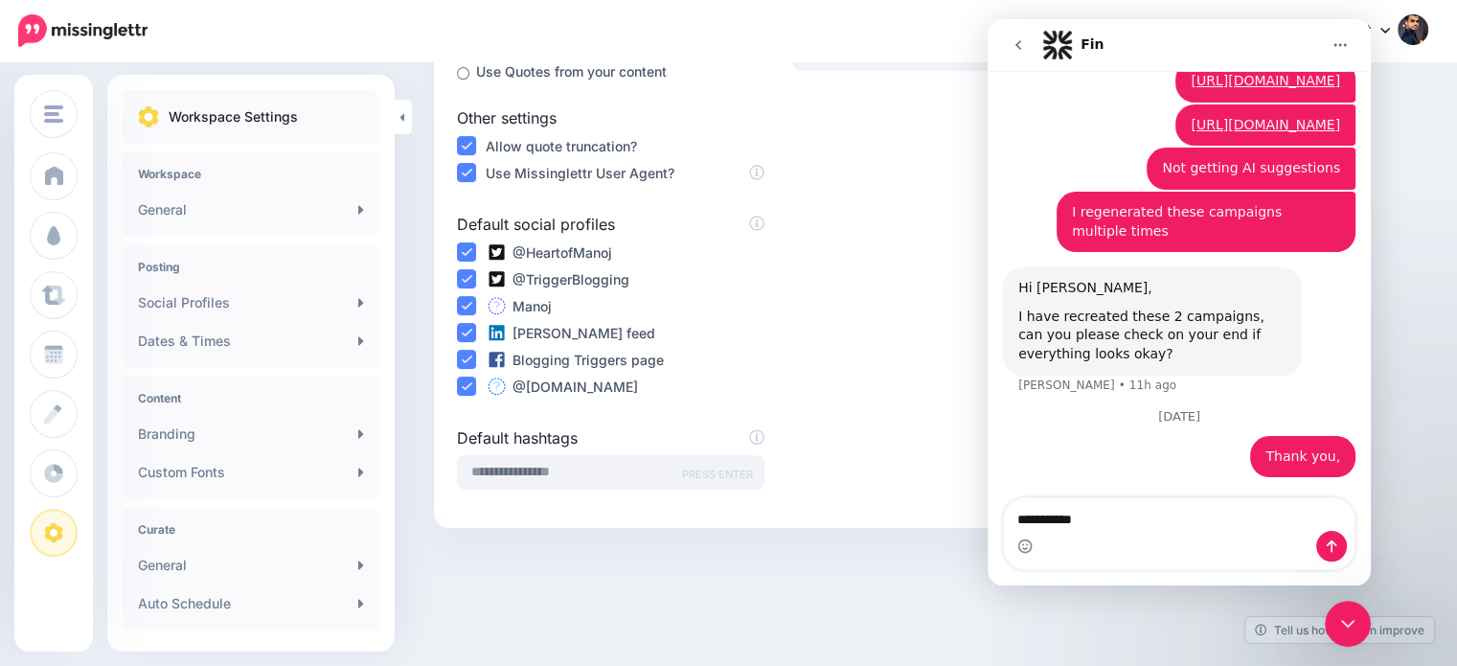
type textarea "**********"
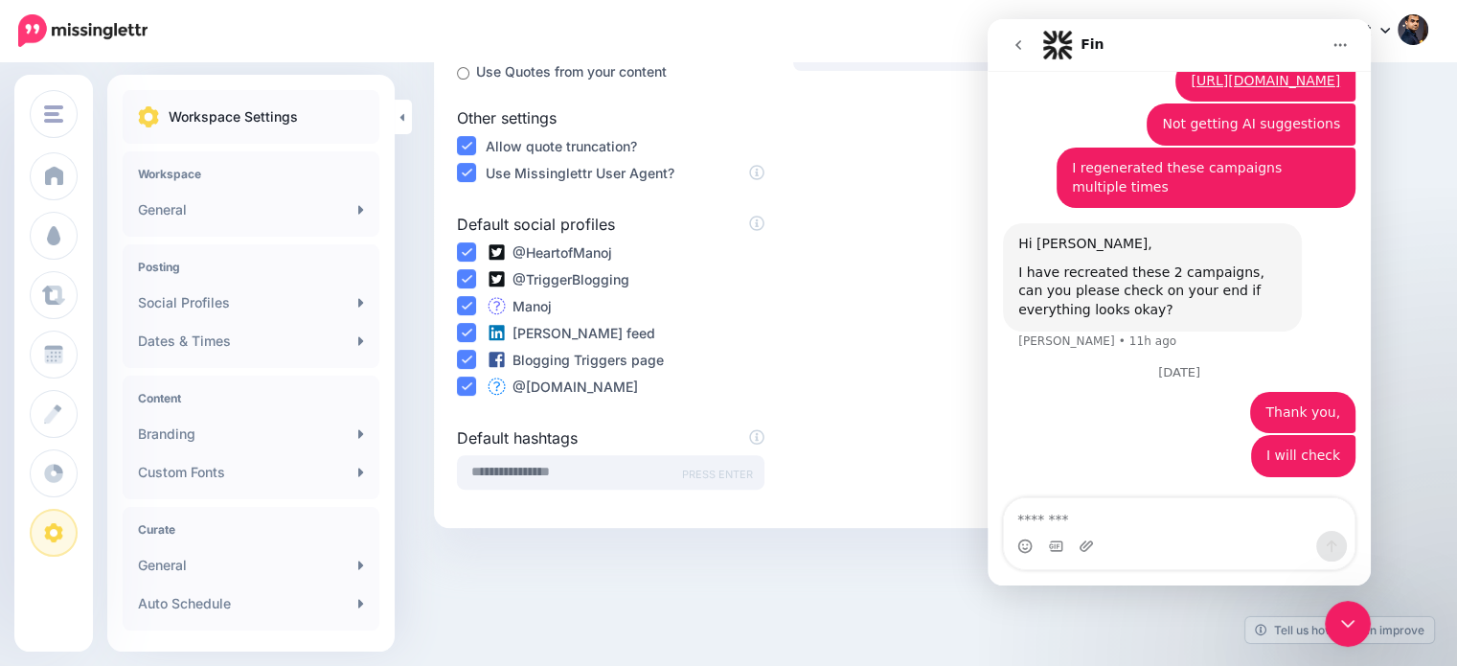
click at [1352, 630] on icon "Close Intercom Messenger" at bounding box center [1348, 623] width 23 height 23
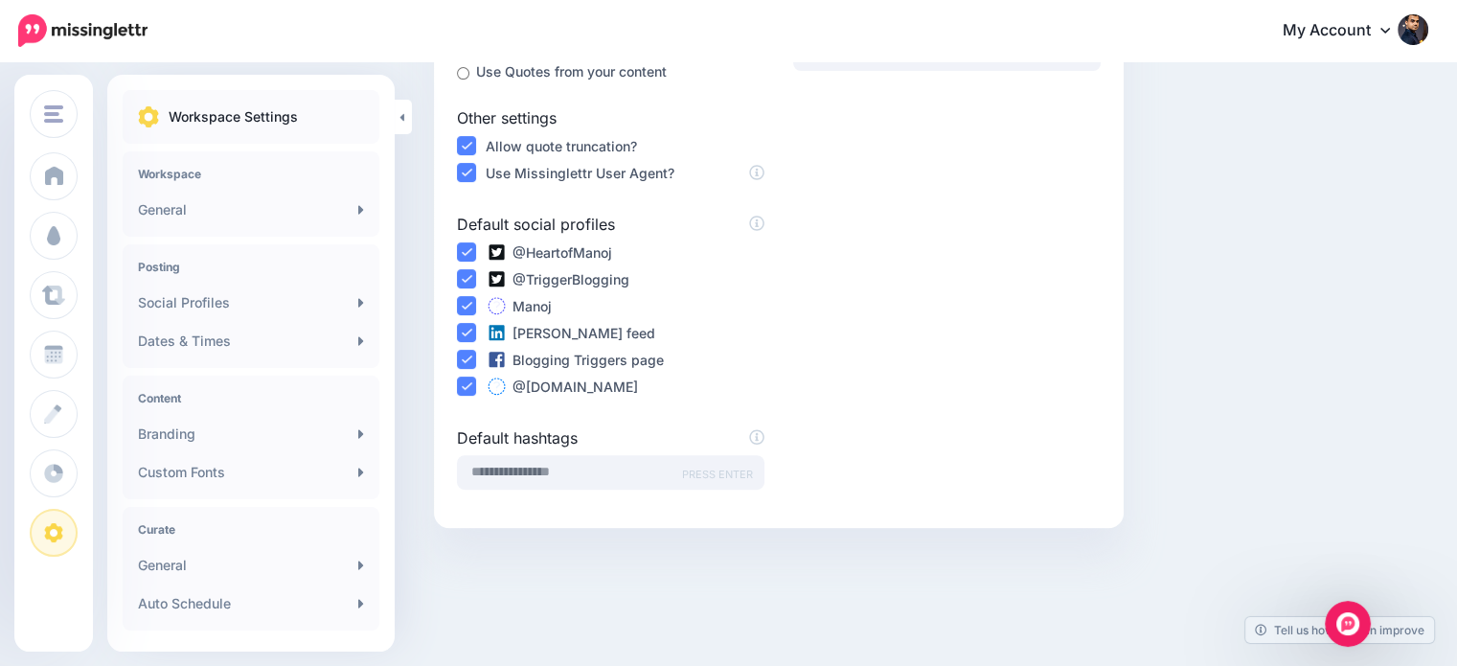
scroll to position [374, 0]
click at [1351, 628] on icon "Open Intercom Messenger" at bounding box center [1349, 624] width 32 height 32
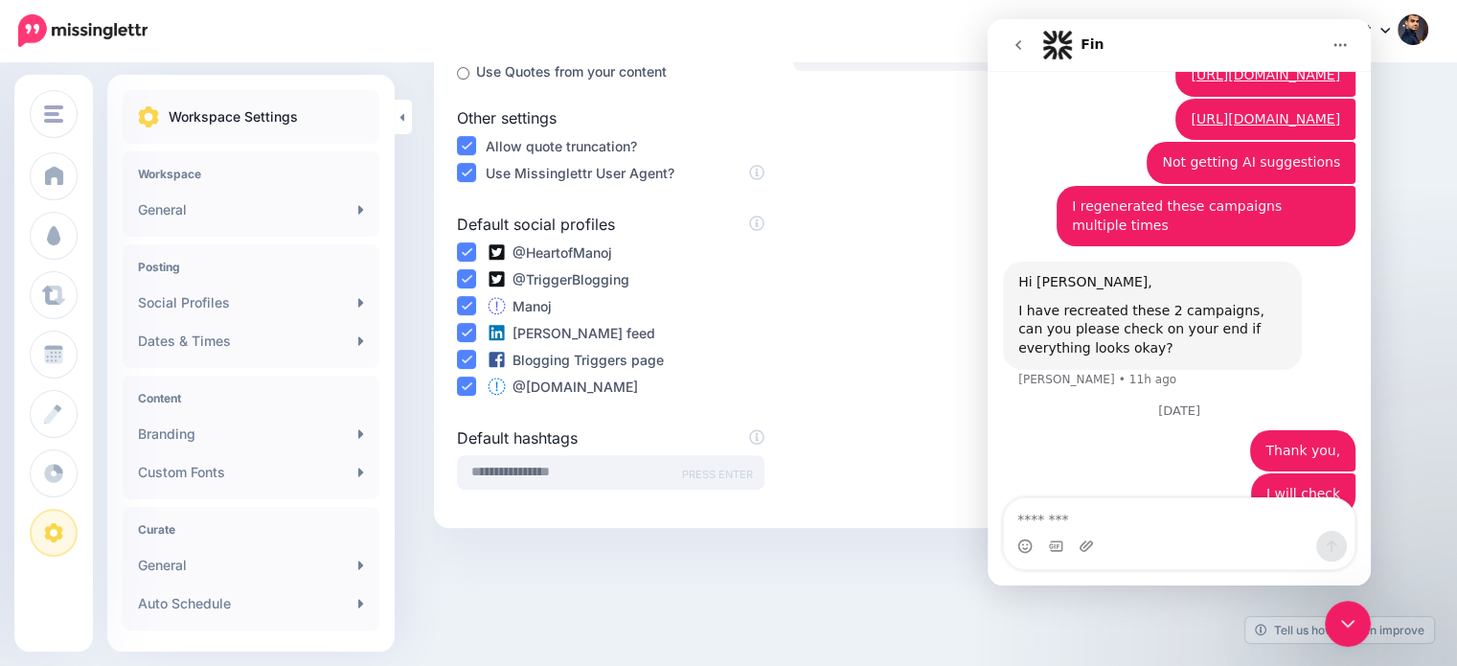
scroll to position [375, 0]
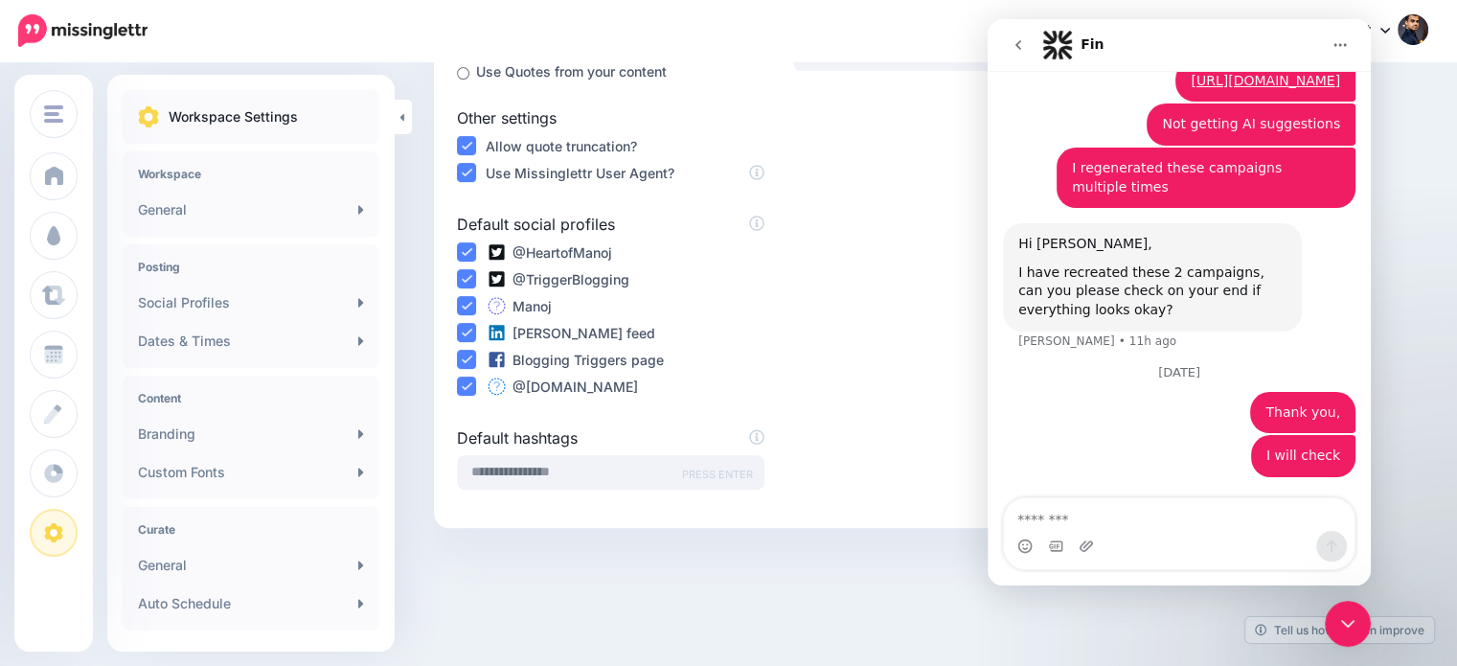
click at [1012, 49] on icon "go back" at bounding box center [1018, 44] width 15 height 15
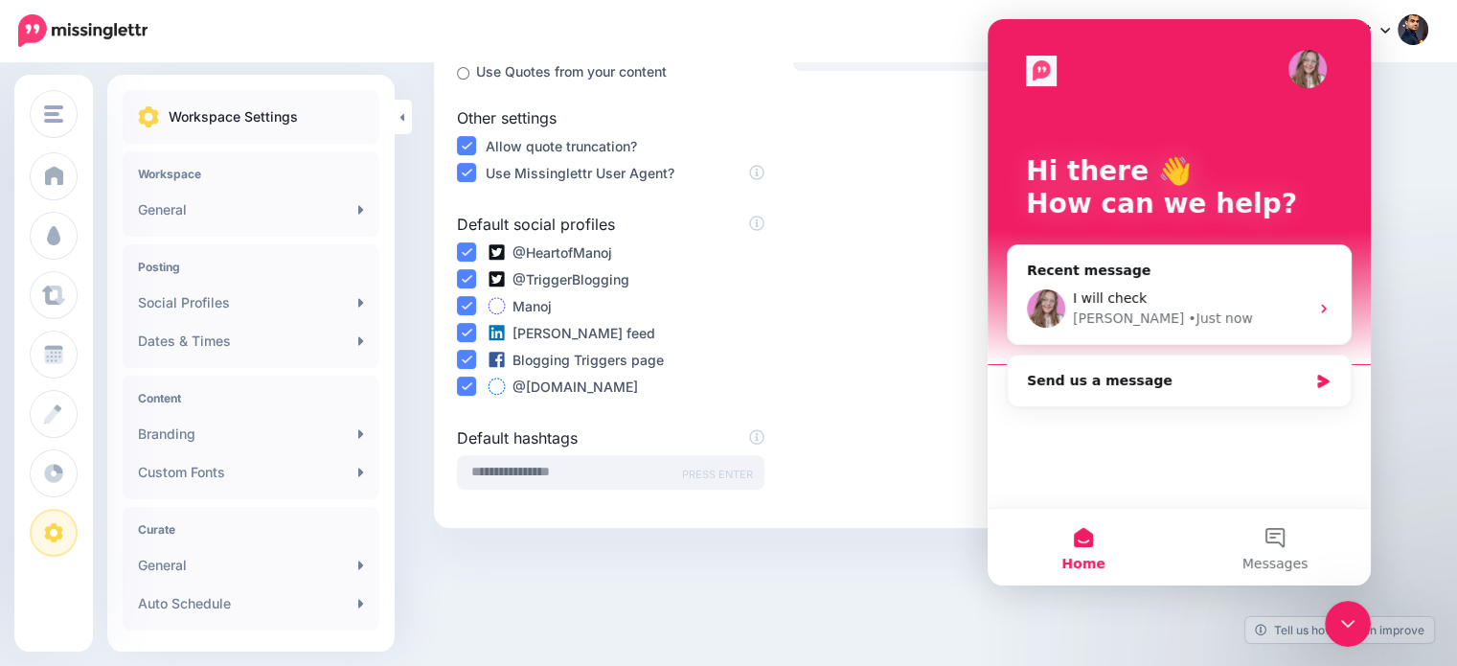
scroll to position [0, 0]
click at [1129, 385] on div "Send us a message" at bounding box center [1167, 381] width 281 height 20
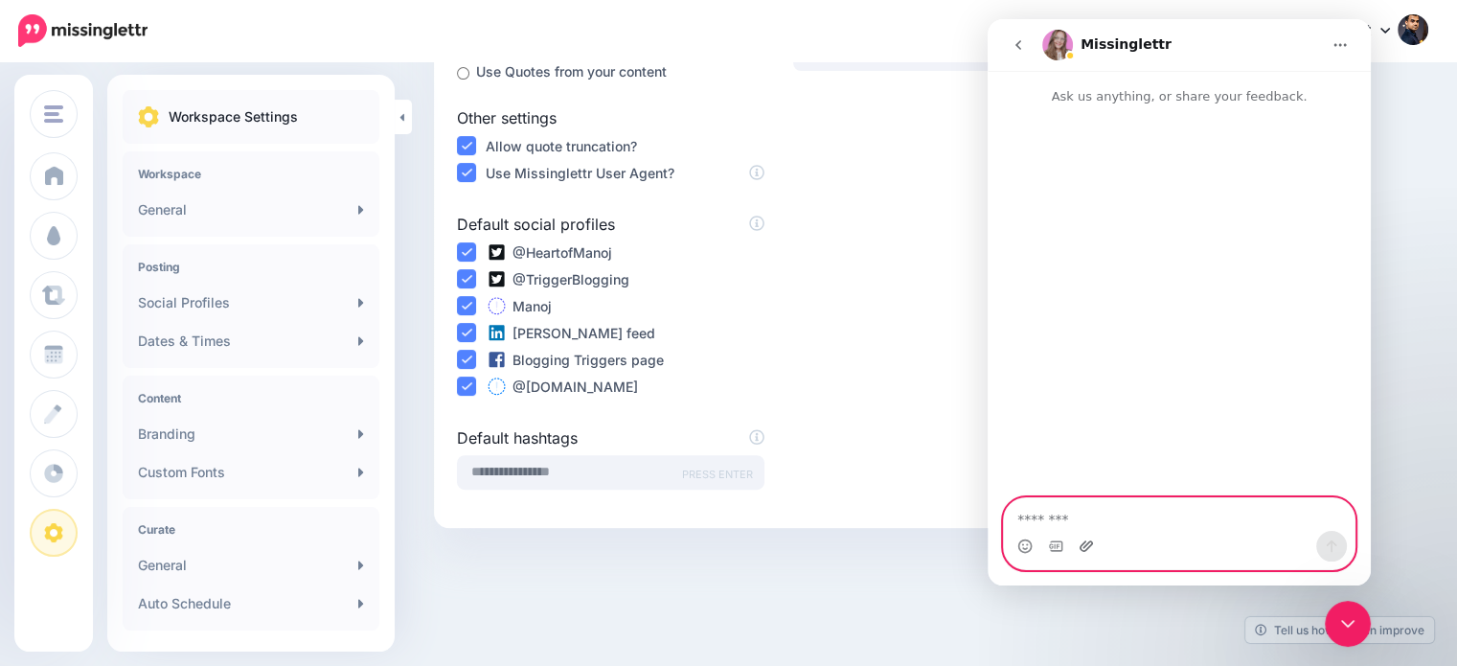
click at [1087, 546] on icon "Upload attachment" at bounding box center [1086, 546] width 15 height 15
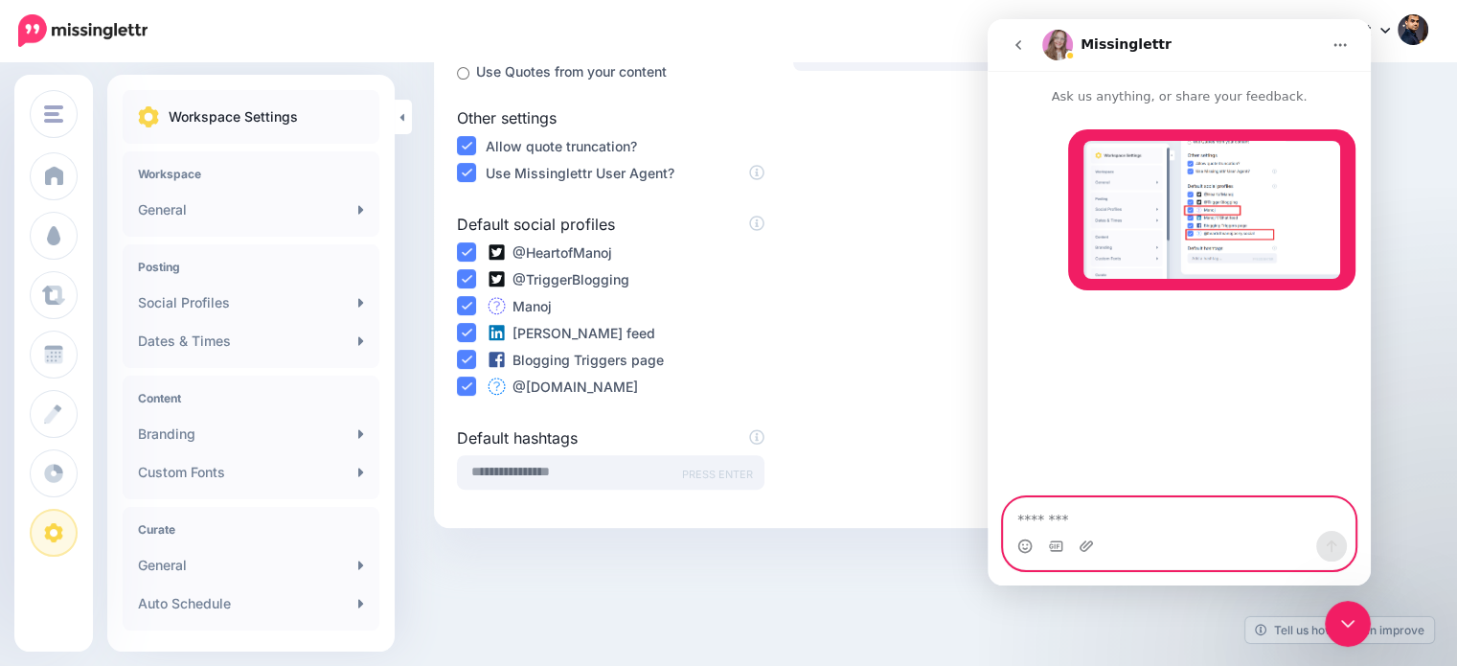
click at [1242, 524] on textarea "Message…" at bounding box center [1179, 514] width 351 height 33
type textarea "*******"
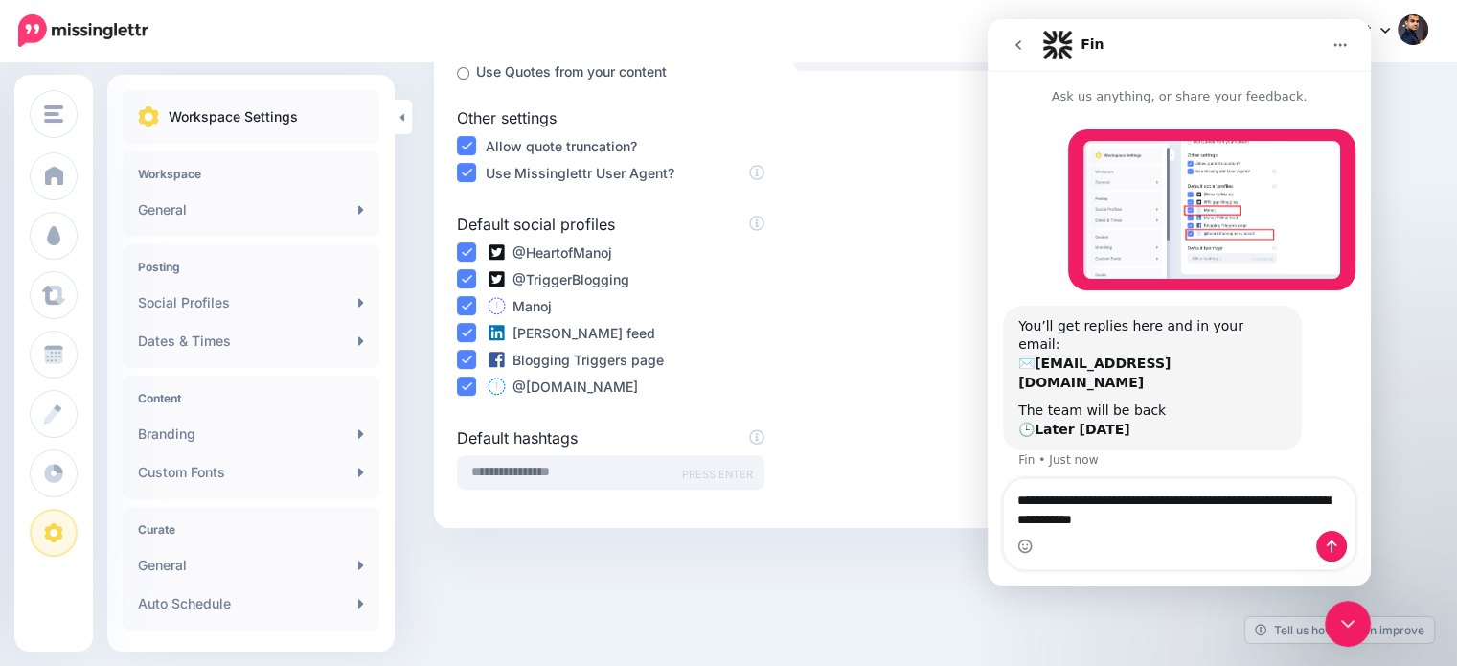
type textarea "**********"
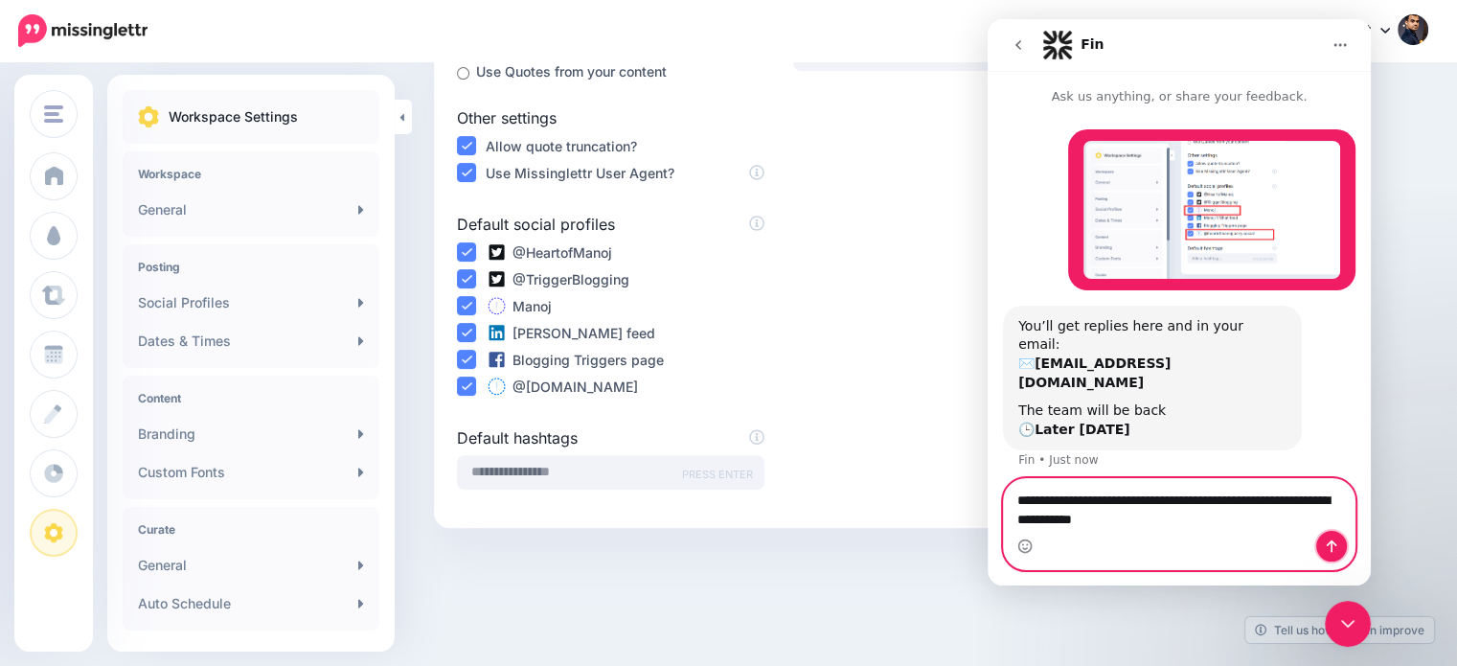
drag, startPoint x: 1327, startPoint y: 546, endPoint x: 1310, endPoint y: 513, distance: 37.7
click at [1327, 546] on icon "Send a message…" at bounding box center [1331, 546] width 15 height 15
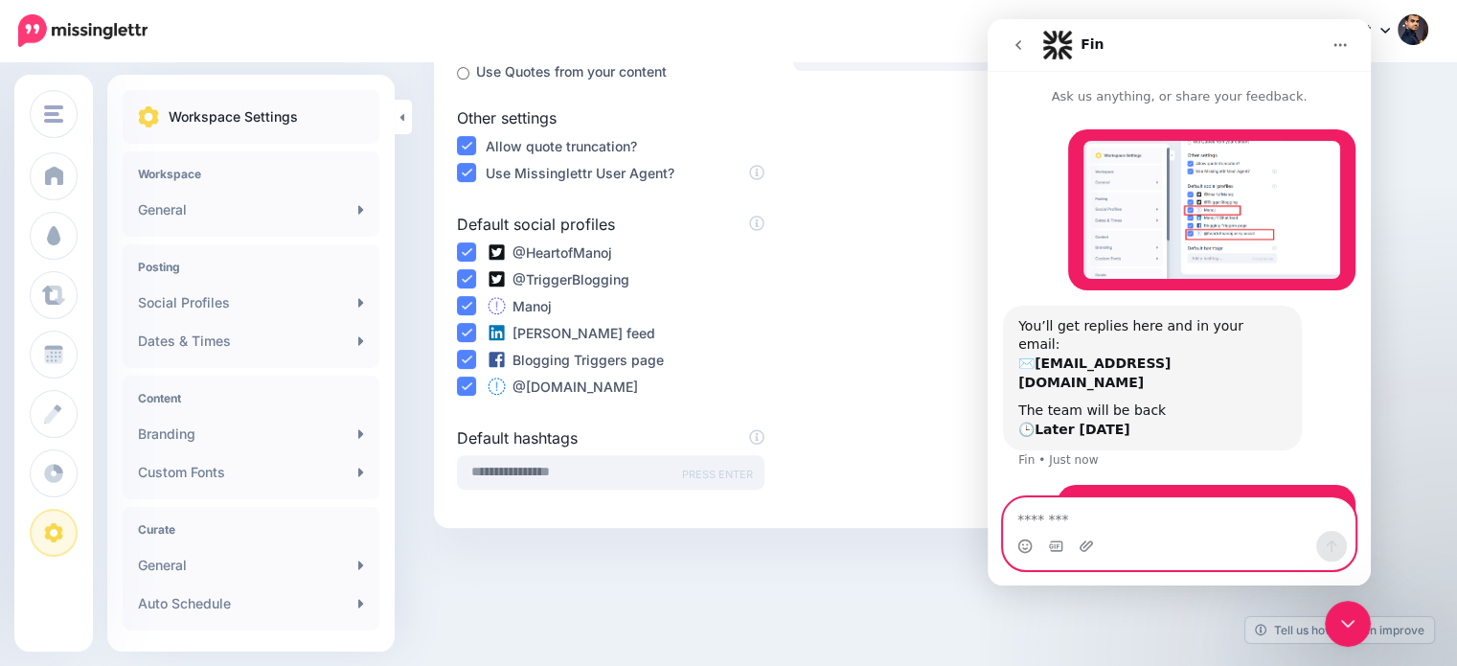
scroll to position [31, 0]
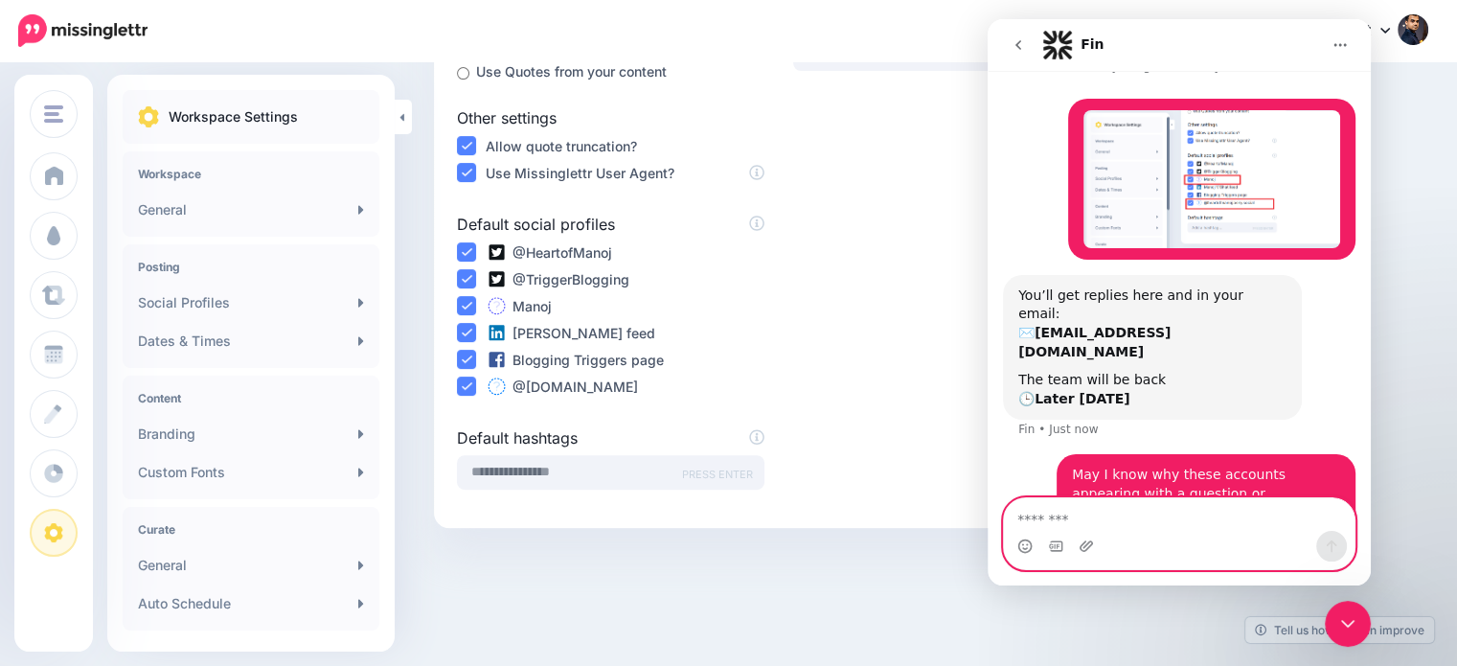
click at [1247, 524] on textarea "Message…" at bounding box center [1179, 514] width 351 height 33
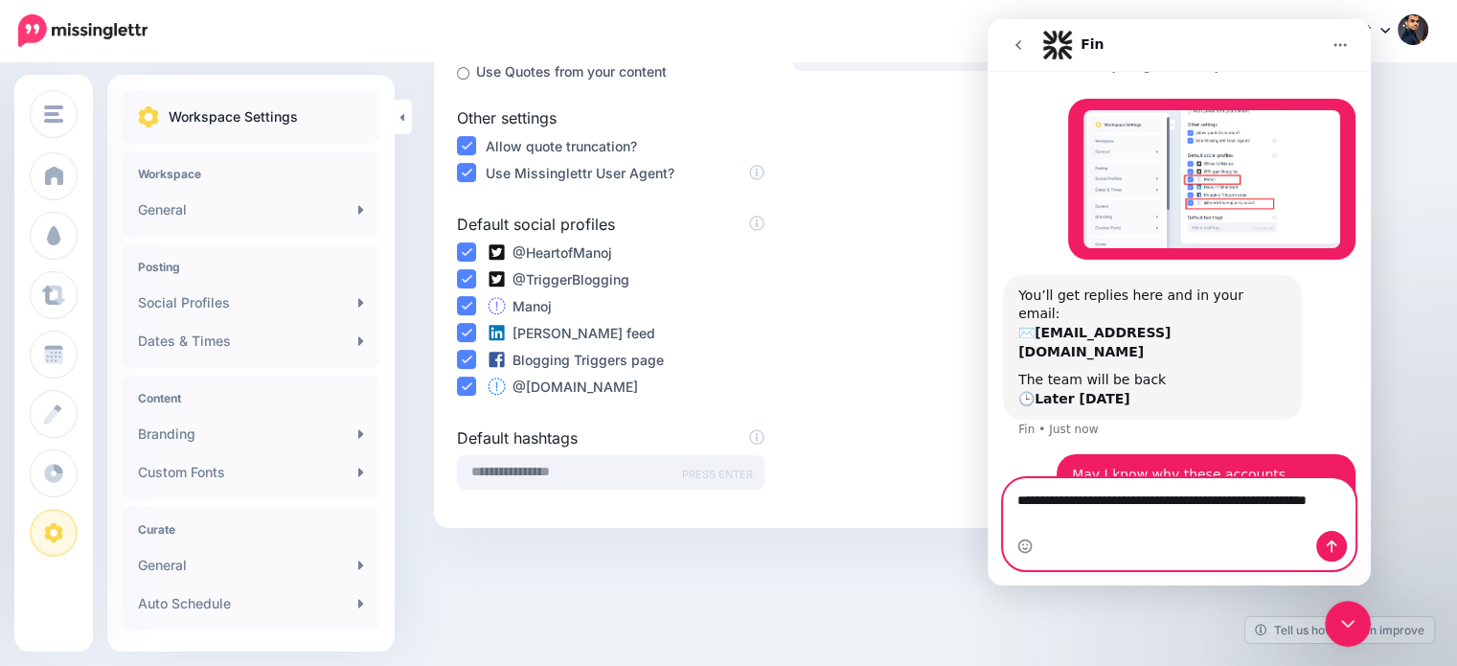
scroll to position [50, 0]
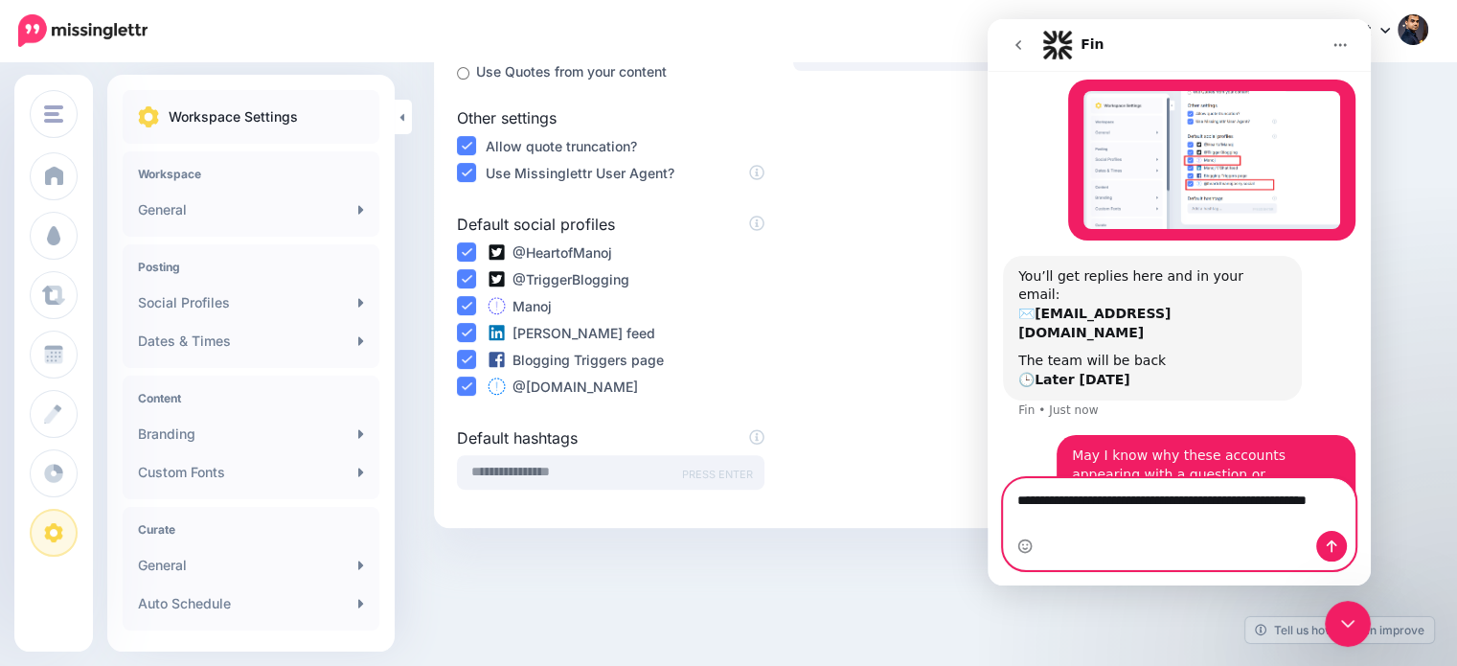
type textarea "**********"
click at [1332, 551] on icon "Send a message…" at bounding box center [1332, 546] width 11 height 12
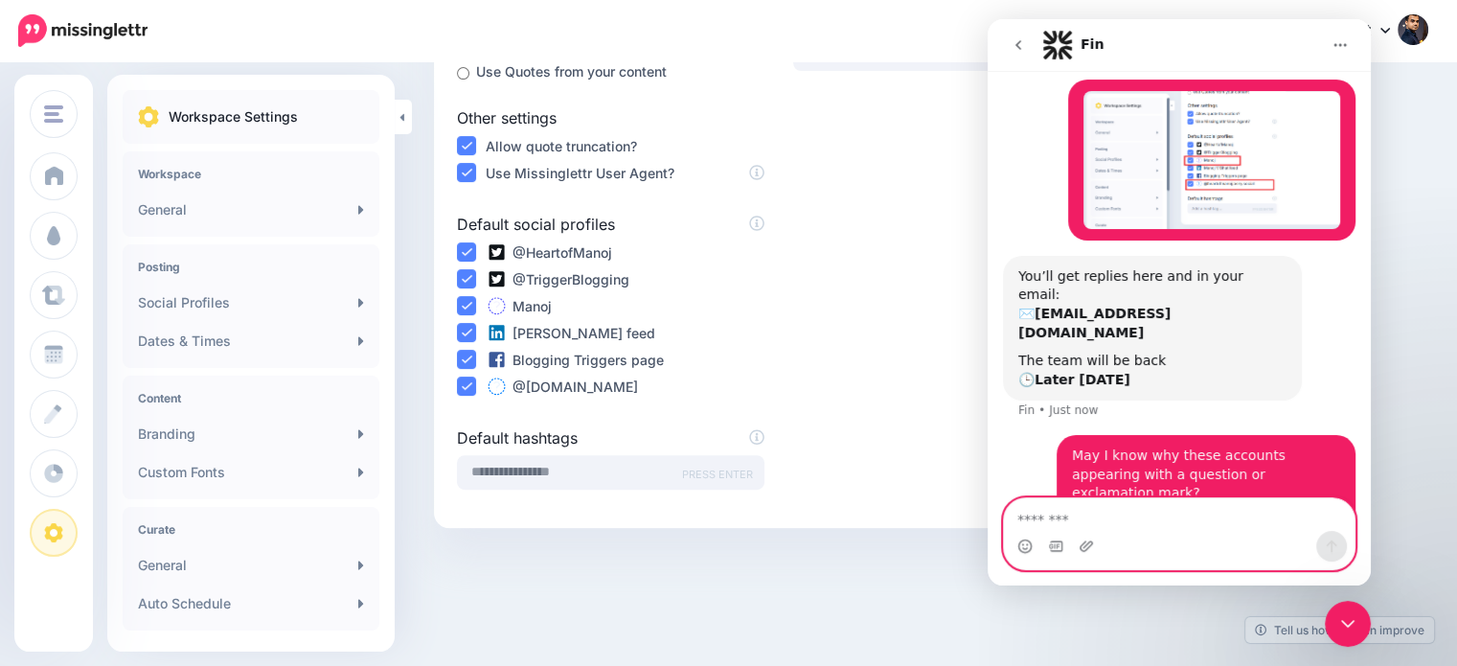
scroll to position [92, 0]
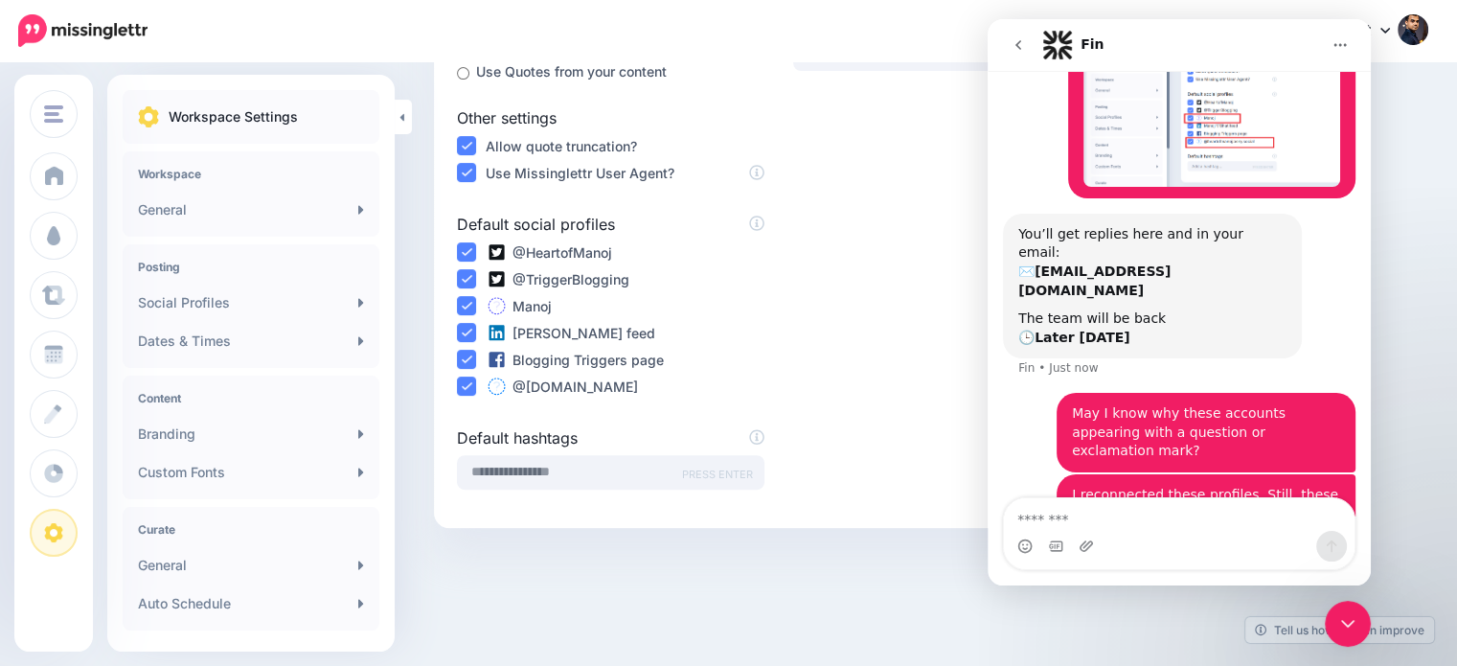
click at [1335, 634] on div "Close Intercom Messenger" at bounding box center [1348, 624] width 46 height 46
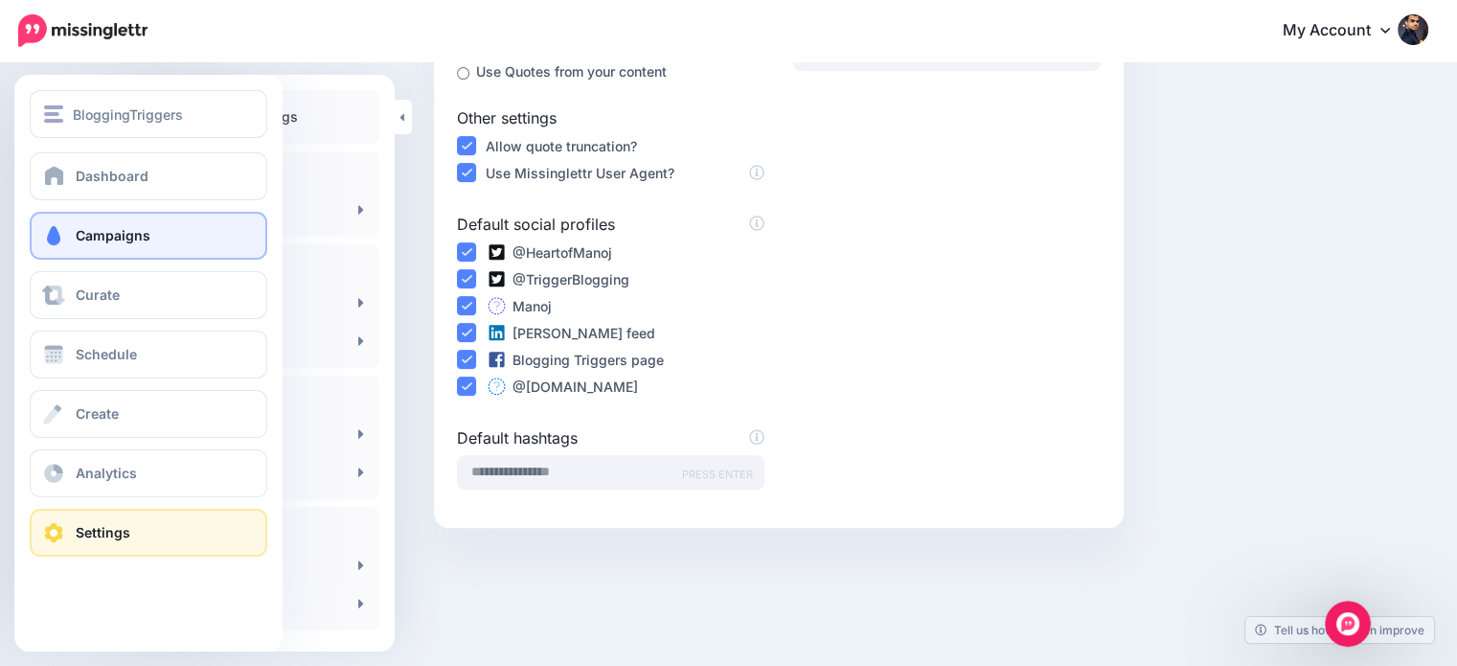
click at [84, 243] on span "Campaigns" at bounding box center [113, 235] width 75 height 16
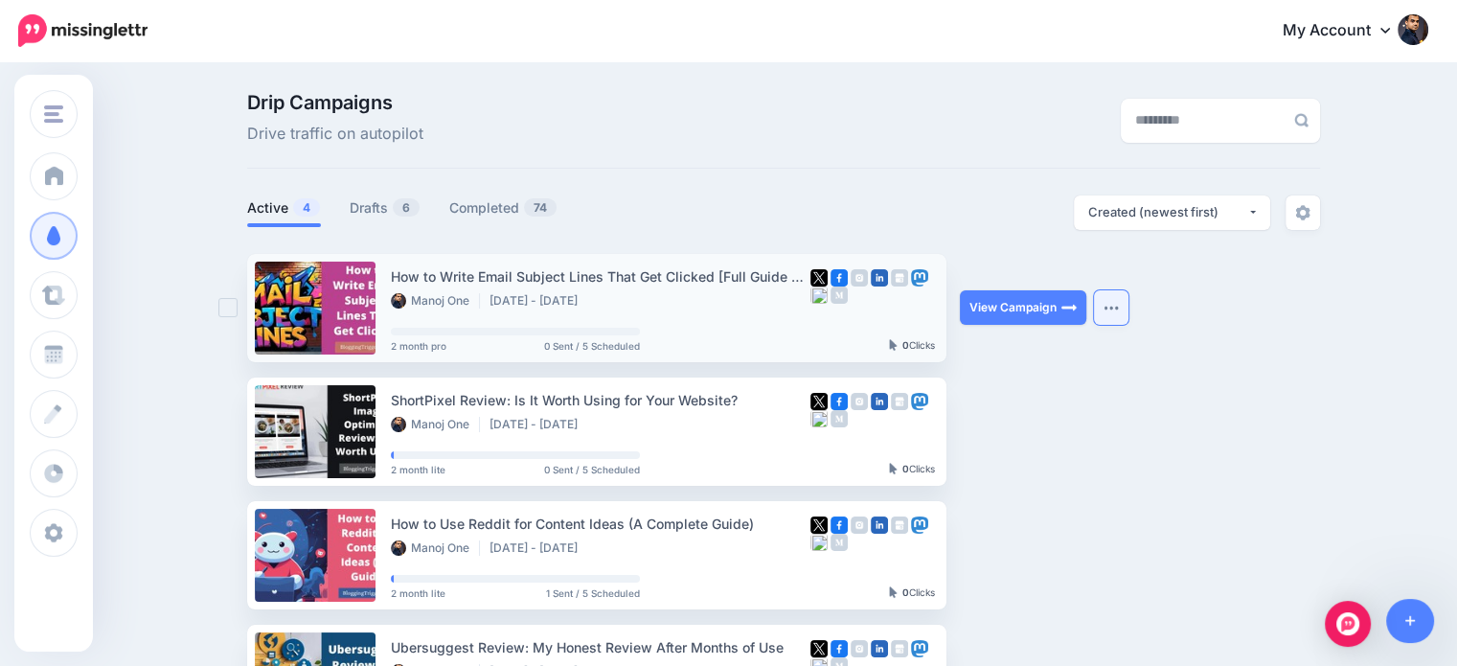
click at [1117, 310] on img "button" at bounding box center [1111, 308] width 15 height 6
click at [1232, 350] on ul "How to Write Email Subject Lines That Get Clicked [Full Guide + Examples] Manoj…" at bounding box center [783, 493] width 1073 height 479
click at [1347, 623] on img "Open Intercom Messenger" at bounding box center [1348, 623] width 25 height 25
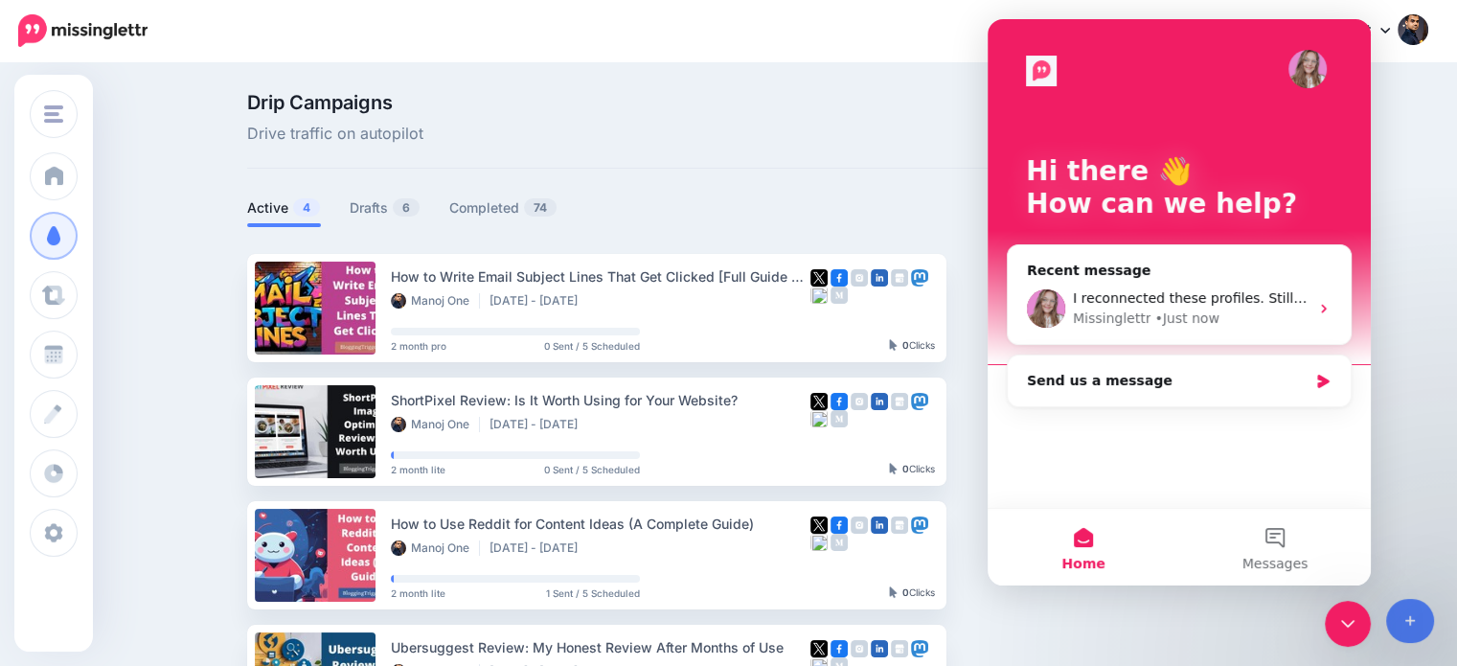
click at [1408, 267] on div "Drip Campaigns Drive traffic on autopilot Active 4 6 74" at bounding box center [728, 420] width 1457 height 712
click at [1348, 626] on icon "Close Intercom Messenger" at bounding box center [1348, 624] width 13 height 8
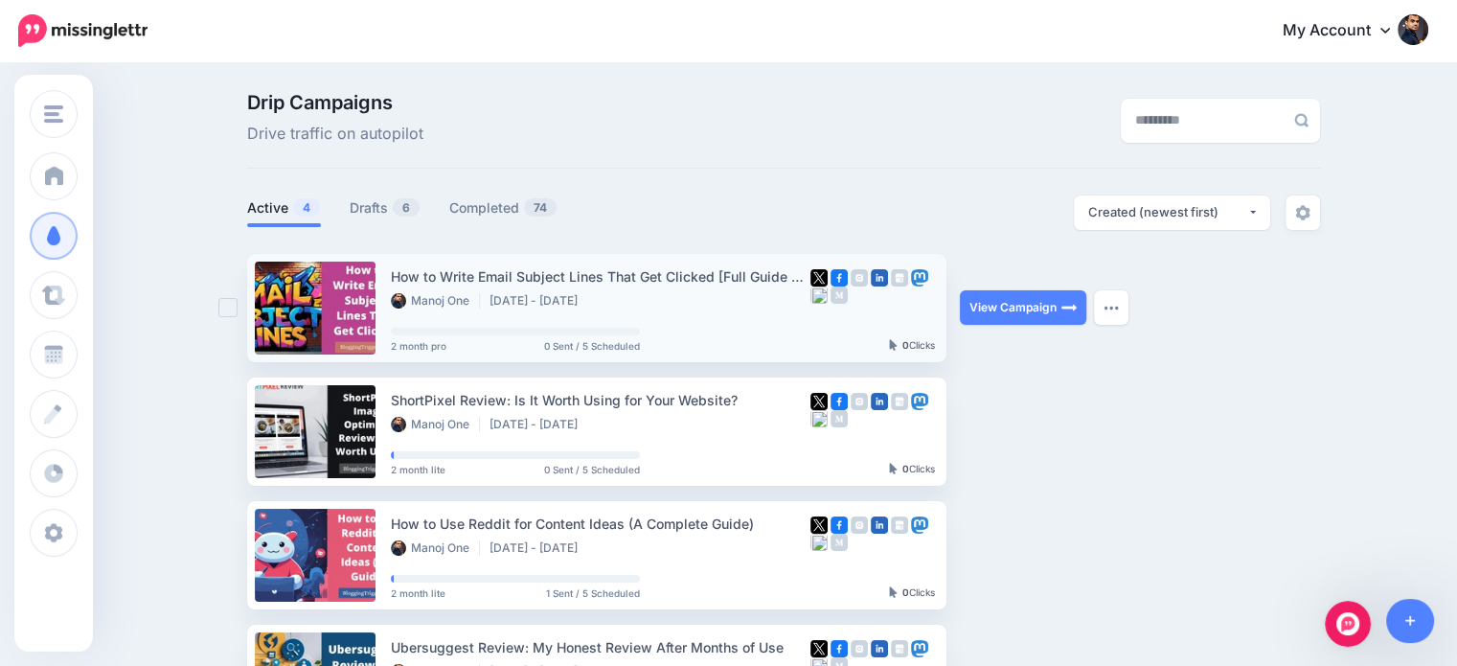
click at [866, 279] on img at bounding box center [859, 277] width 17 height 17
click at [905, 279] on img at bounding box center [899, 277] width 17 height 17
click at [1111, 304] on button "button" at bounding box center [1111, 307] width 34 height 34
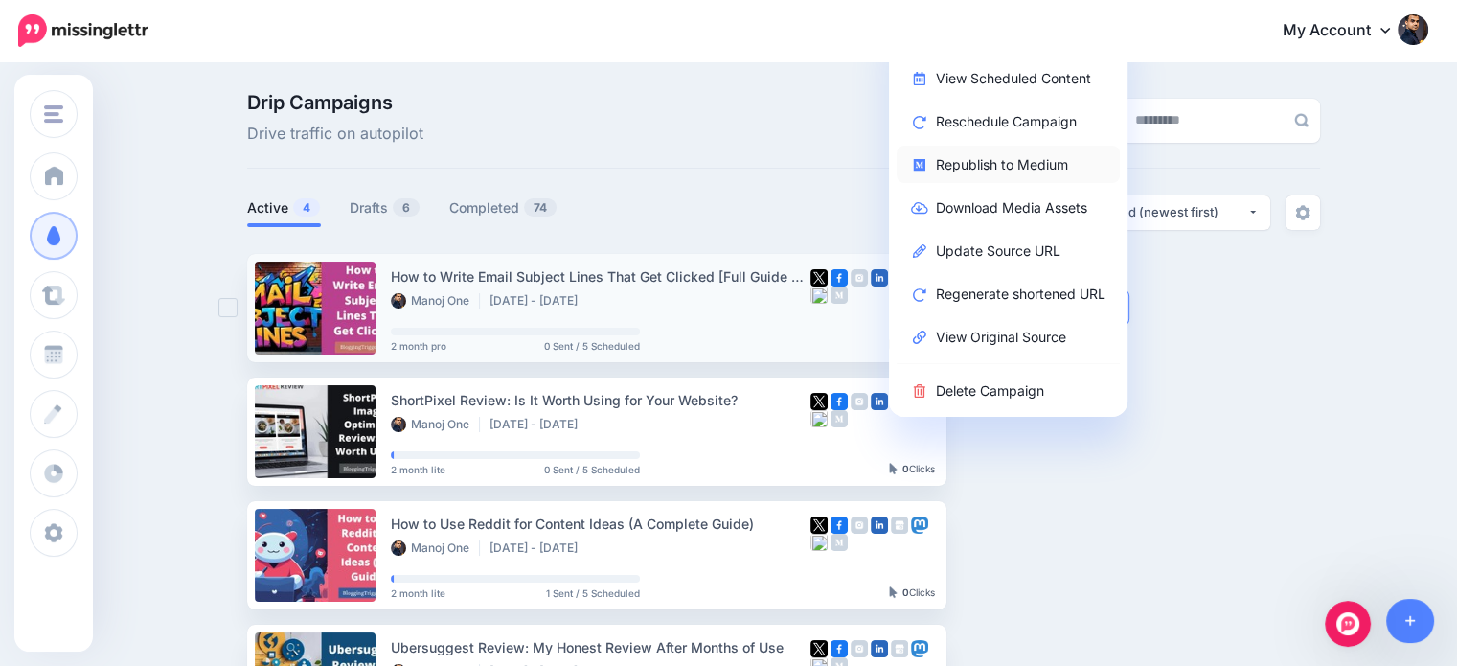
click at [1041, 164] on link "Republish to Medium" at bounding box center [1008, 164] width 223 height 37
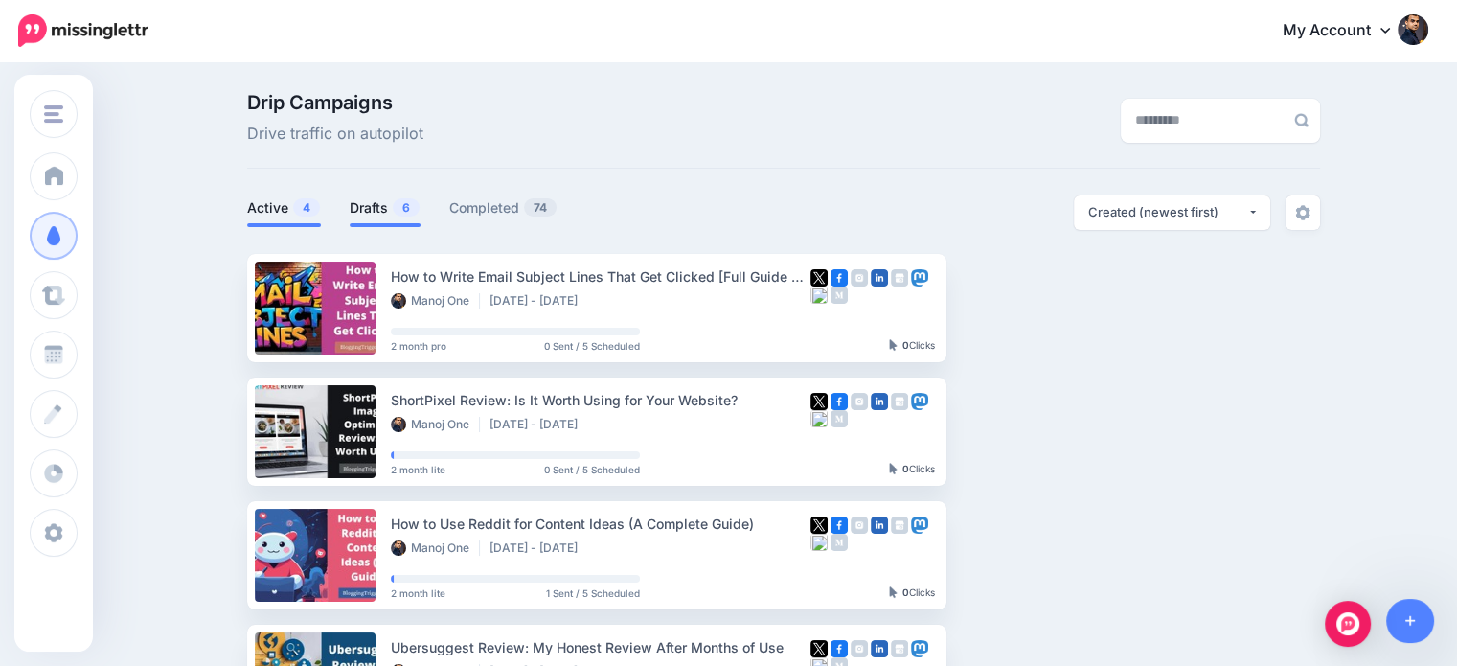
click at [395, 215] on link "Drafts 6" at bounding box center [385, 207] width 71 height 23
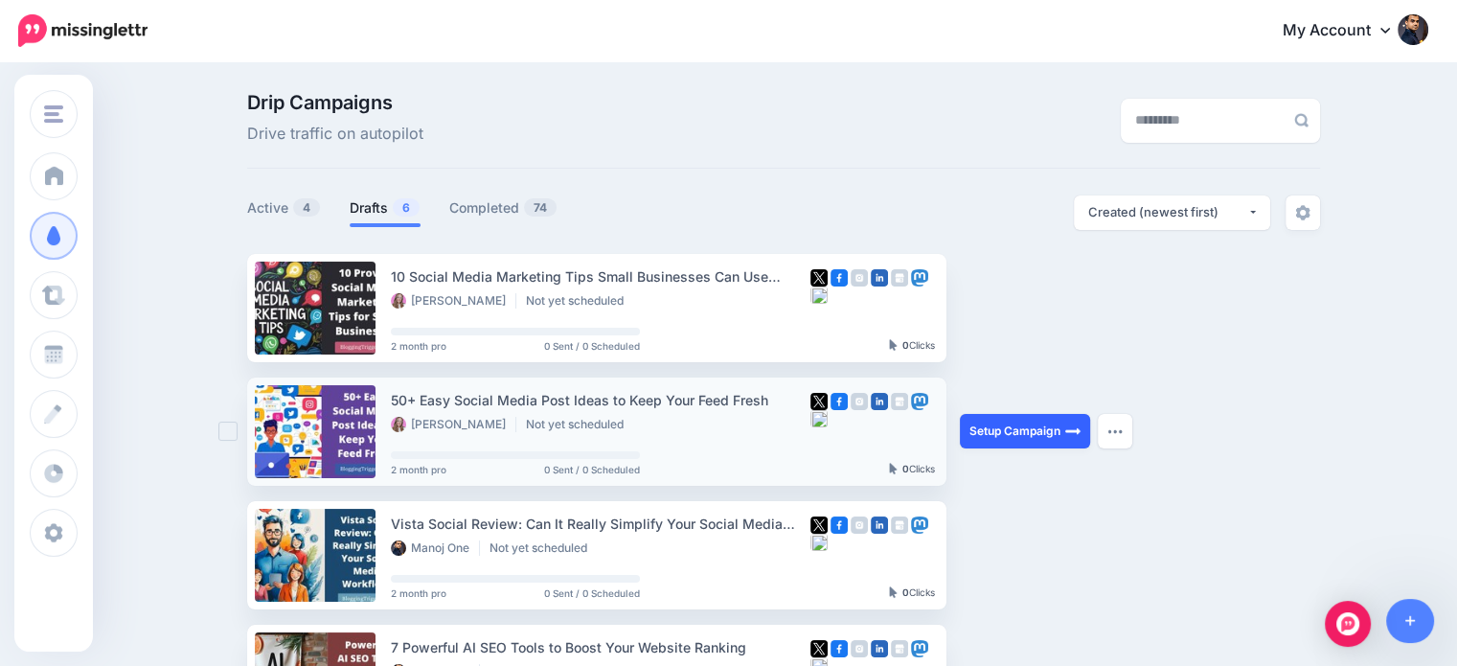
click at [1024, 436] on link "Setup Campaign" at bounding box center [1025, 431] width 130 height 34
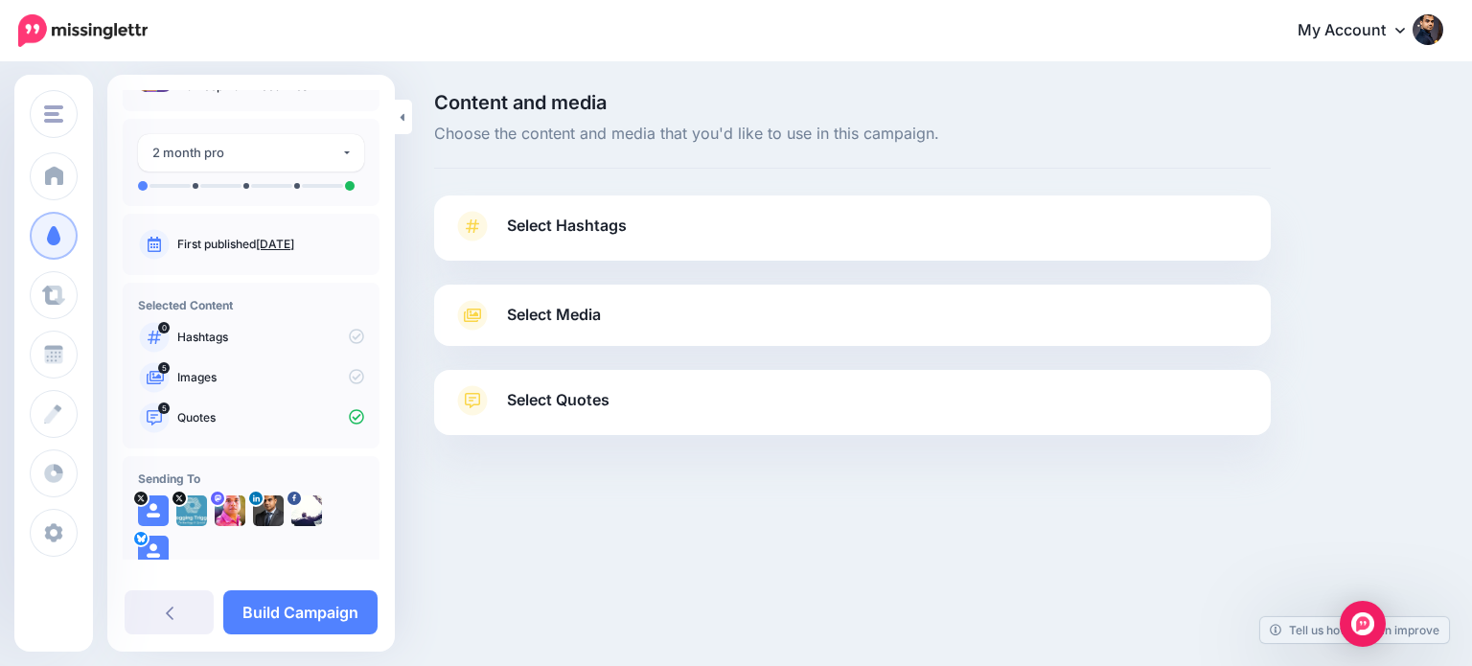
scroll to position [86, 0]
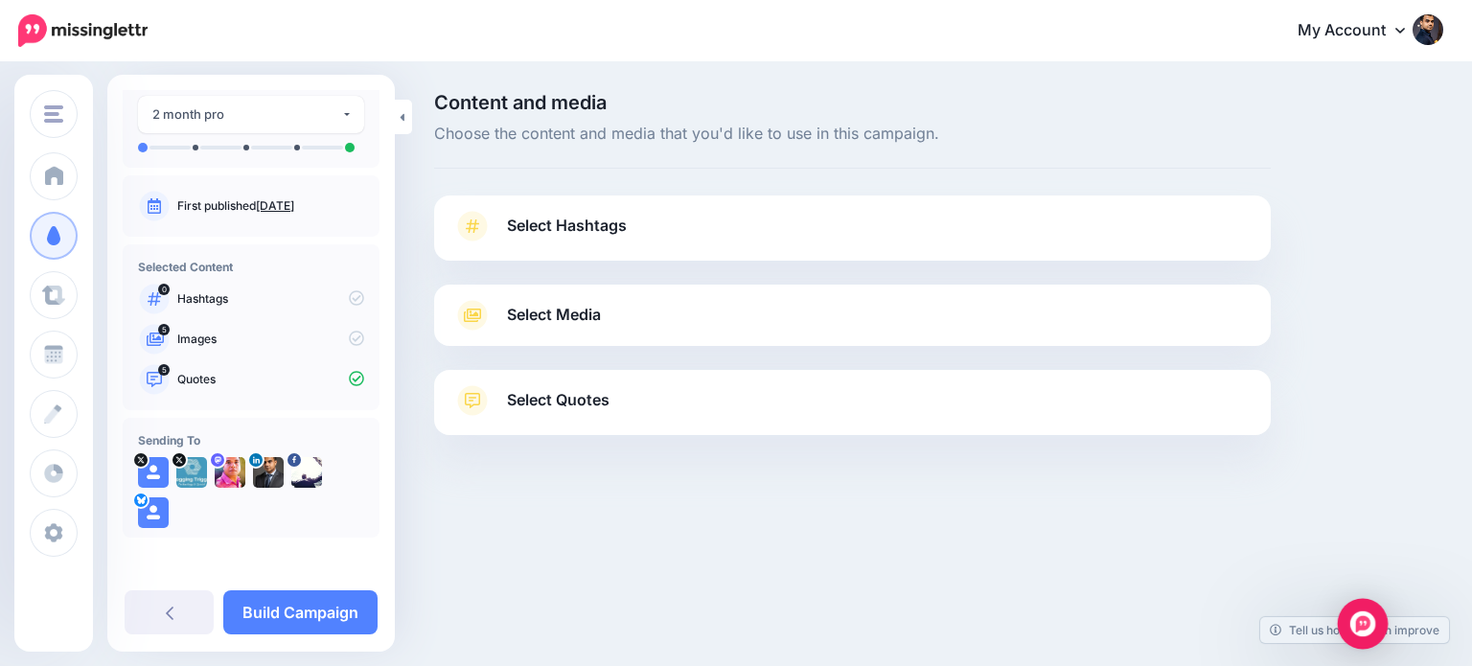
click at [1368, 608] on div "Open Intercom Messenger" at bounding box center [1363, 624] width 51 height 51
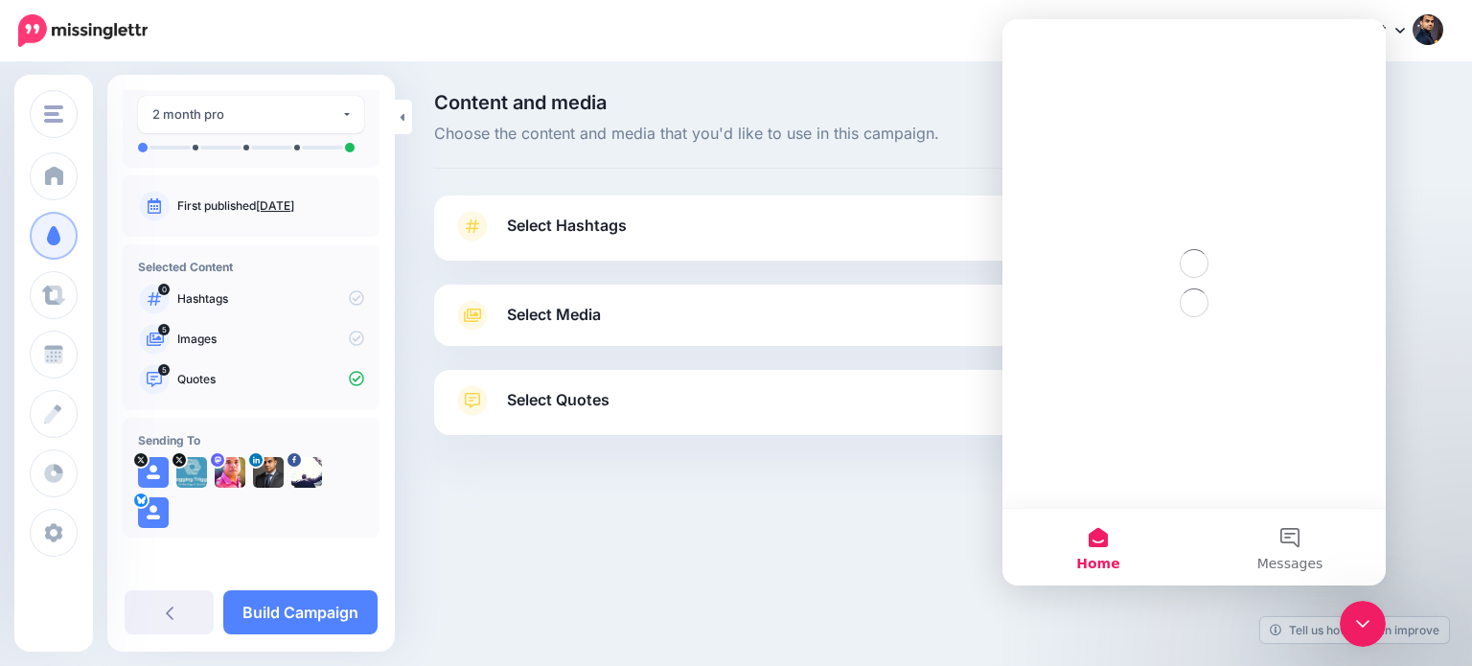
scroll to position [0, 0]
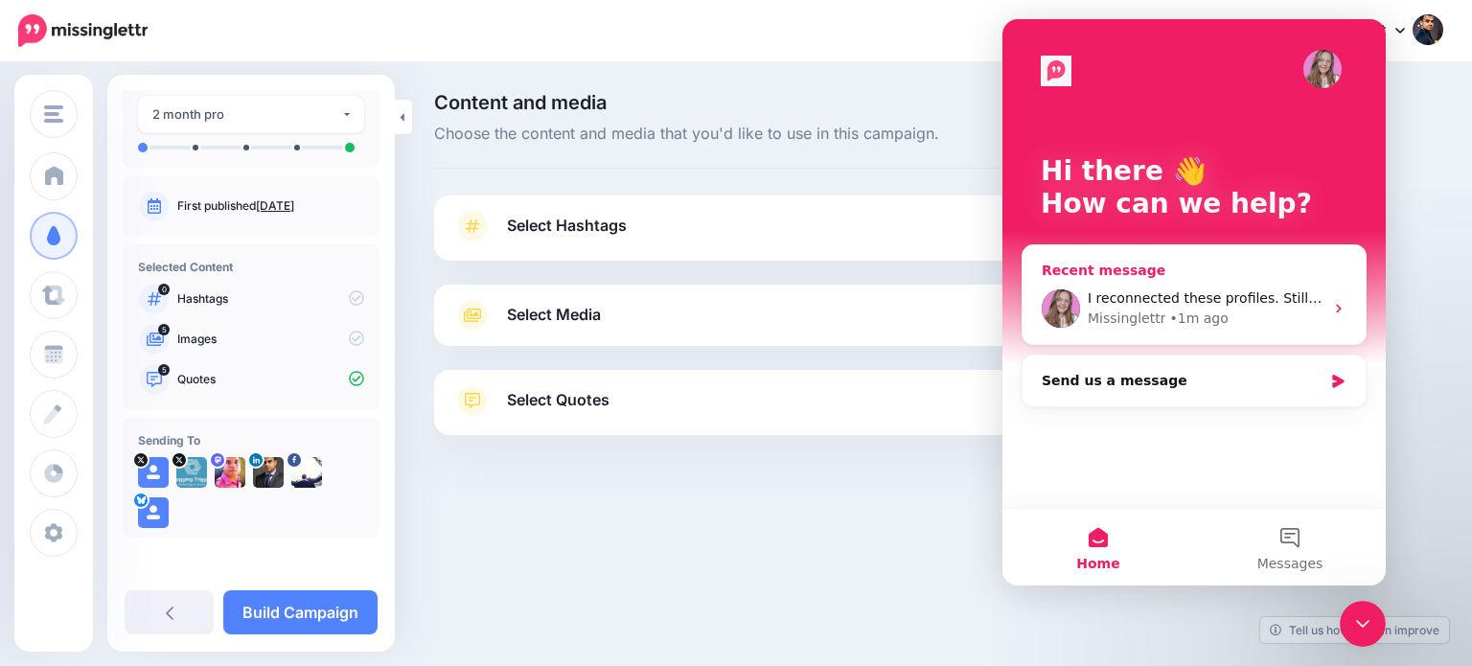
click at [1169, 321] on div "• 1m ago" at bounding box center [1198, 319] width 58 height 20
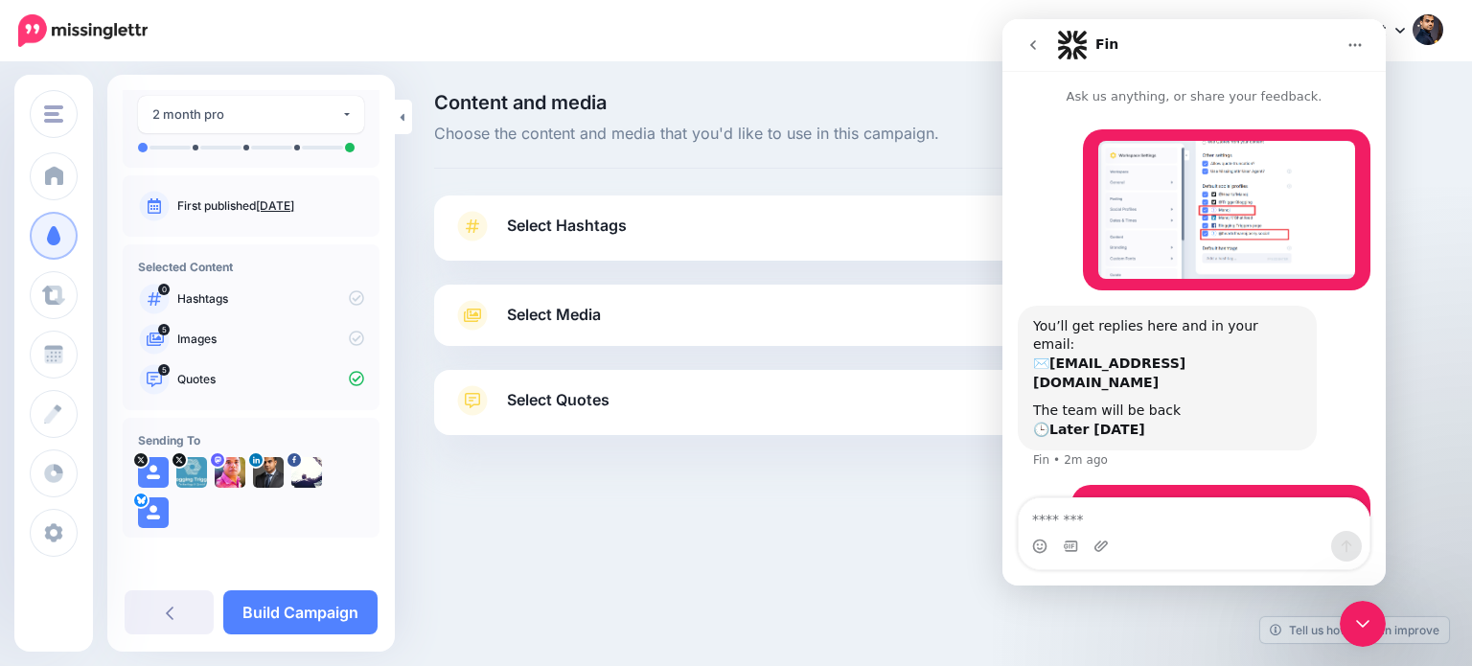
scroll to position [92, 0]
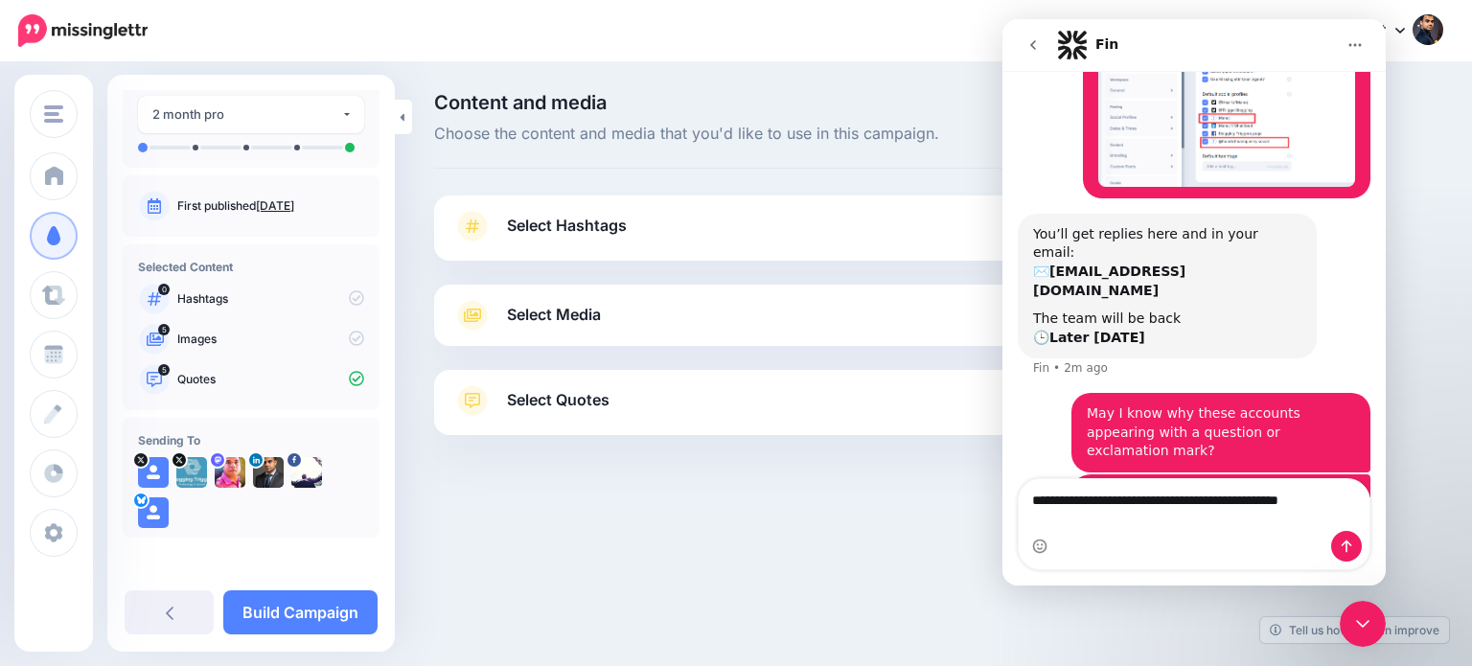
type textarea "**********"
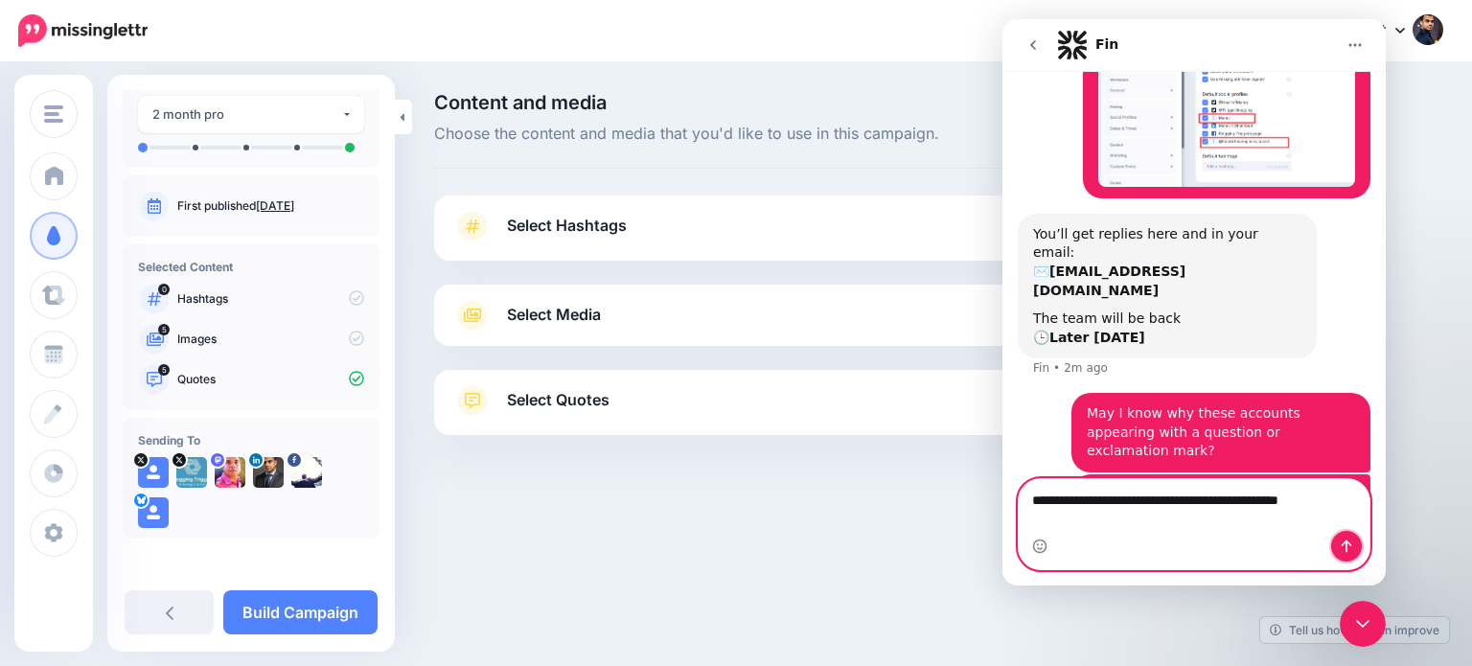
click at [1345, 537] on button "Send a message…" at bounding box center [1346, 546] width 31 height 31
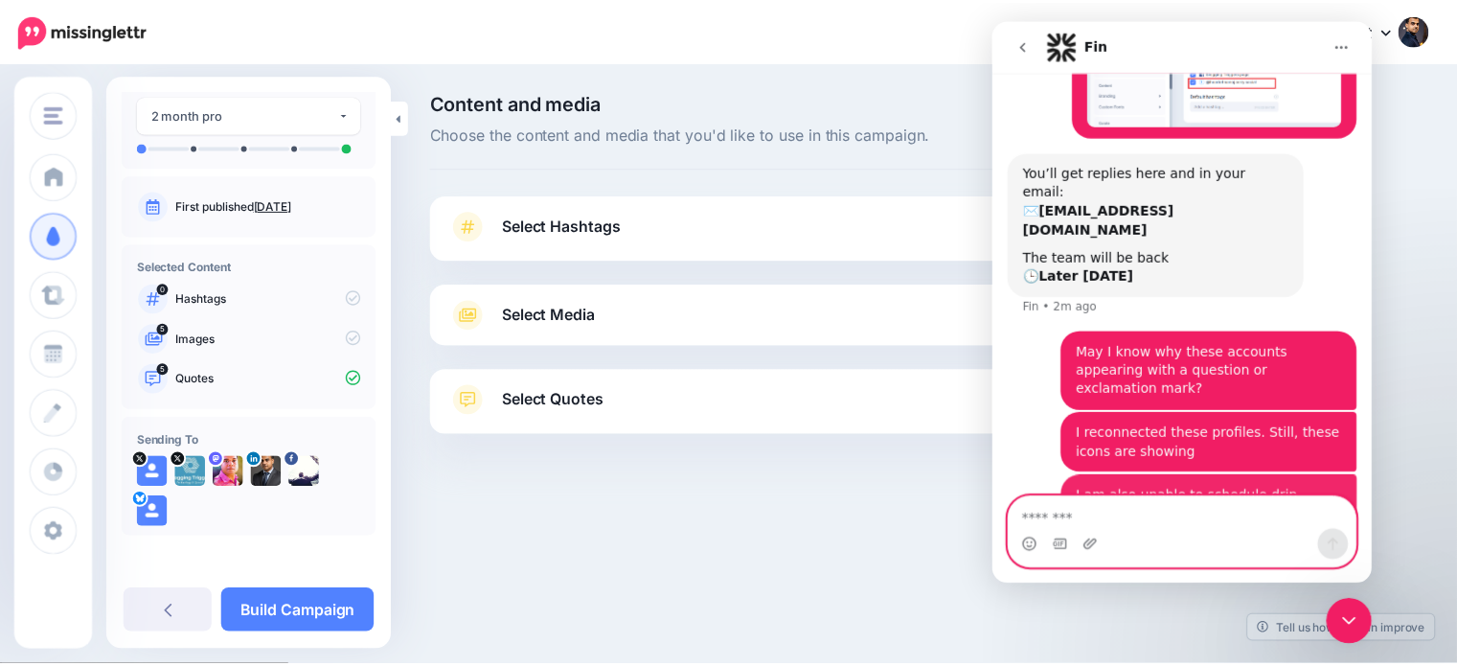
scroll to position [155, 0]
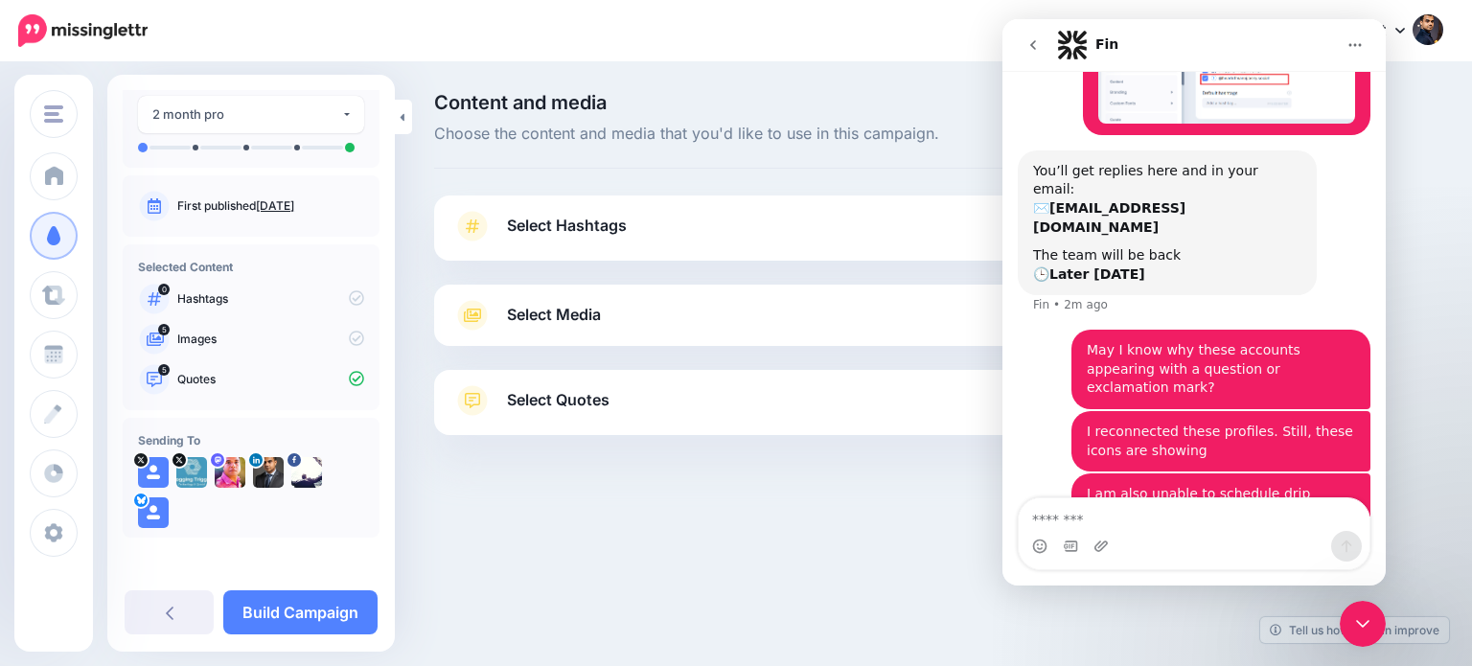
click at [552, 408] on span "Select Quotes" at bounding box center [558, 400] width 103 height 26
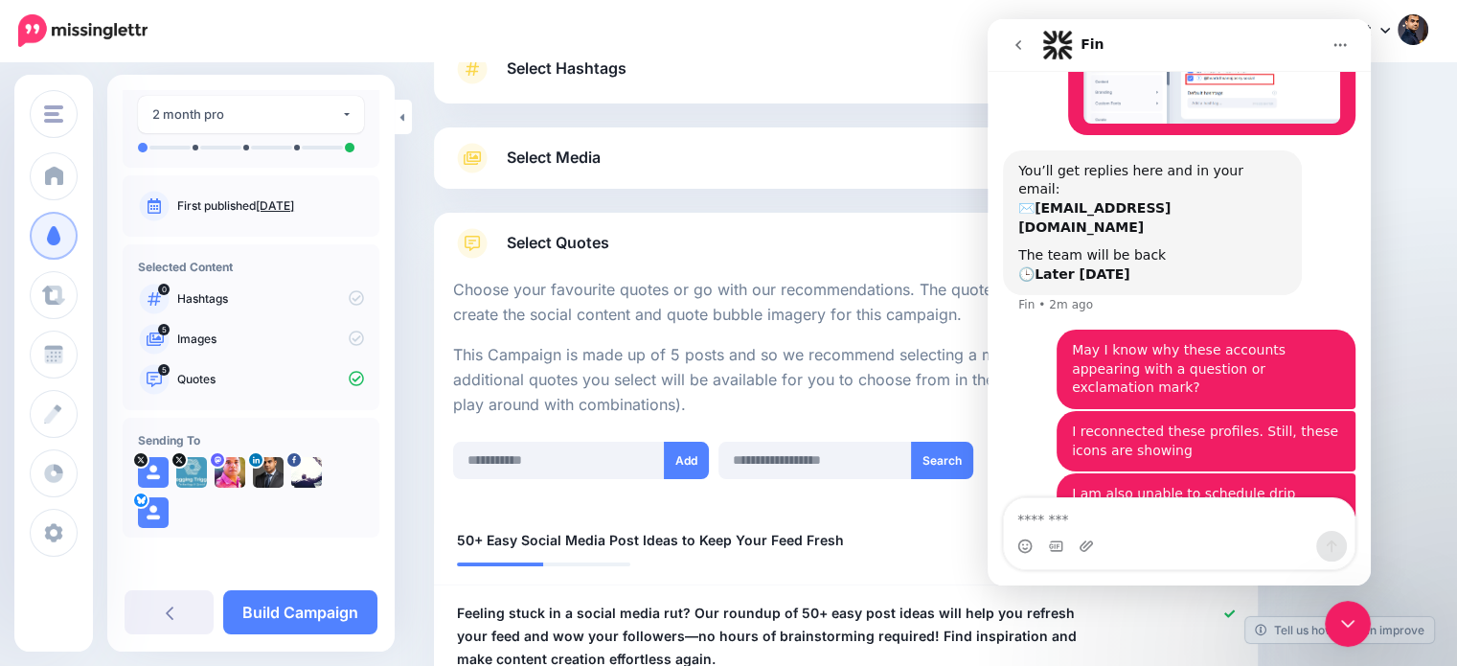
scroll to position [154, 0]
click at [1343, 623] on icon "Close Intercom Messenger" at bounding box center [1348, 624] width 13 height 8
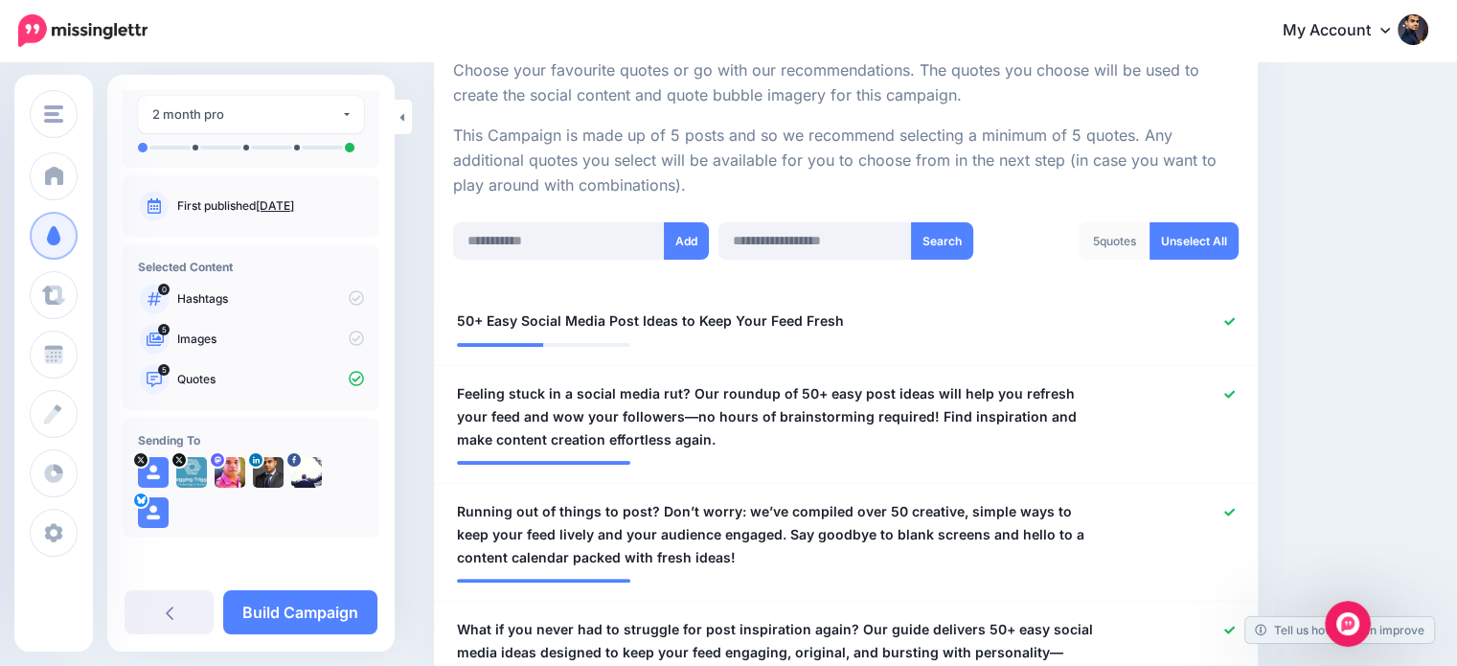
scroll to position [313, 0]
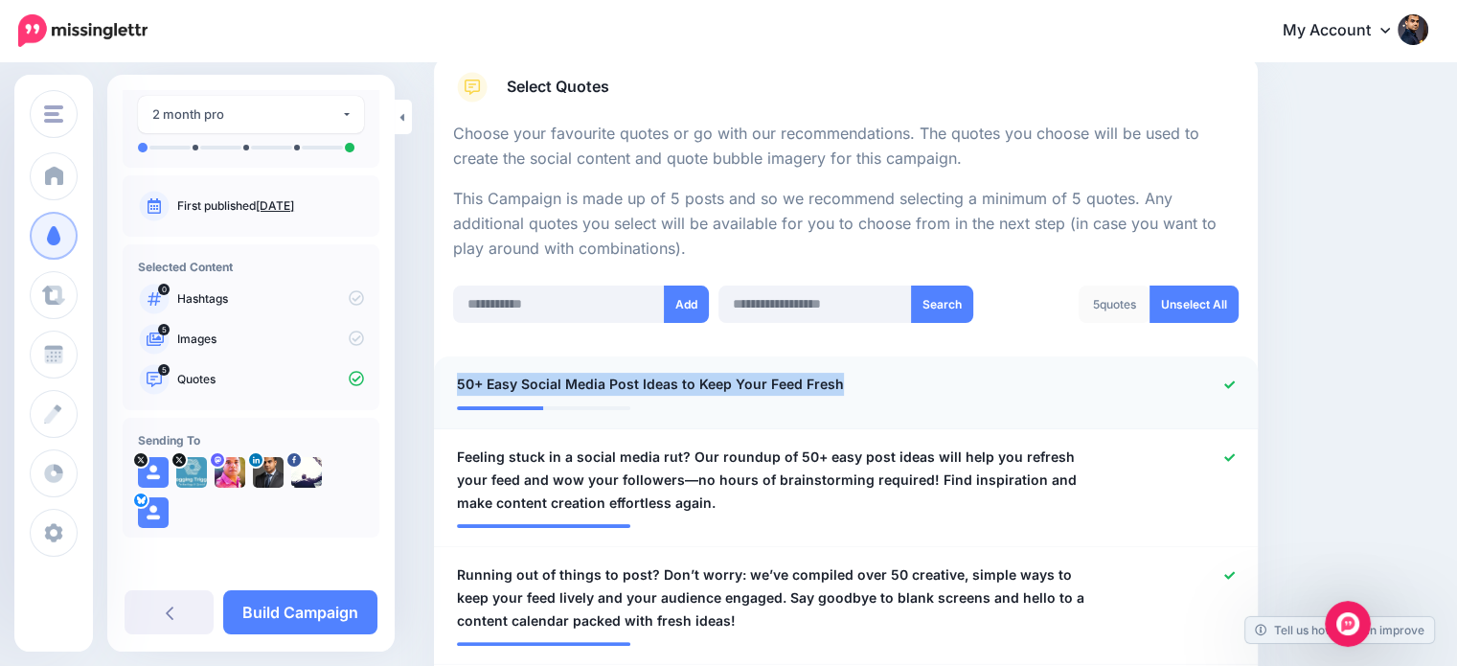
drag, startPoint x: 878, startPoint y: 385, endPoint x: 446, endPoint y: 383, distance: 432.2
click at [446, 383] on div "**********" at bounding box center [779, 385] width 673 height 24
copy span "50+ Easy Social Media Post Ideas to Keep Your Feed Fresh"
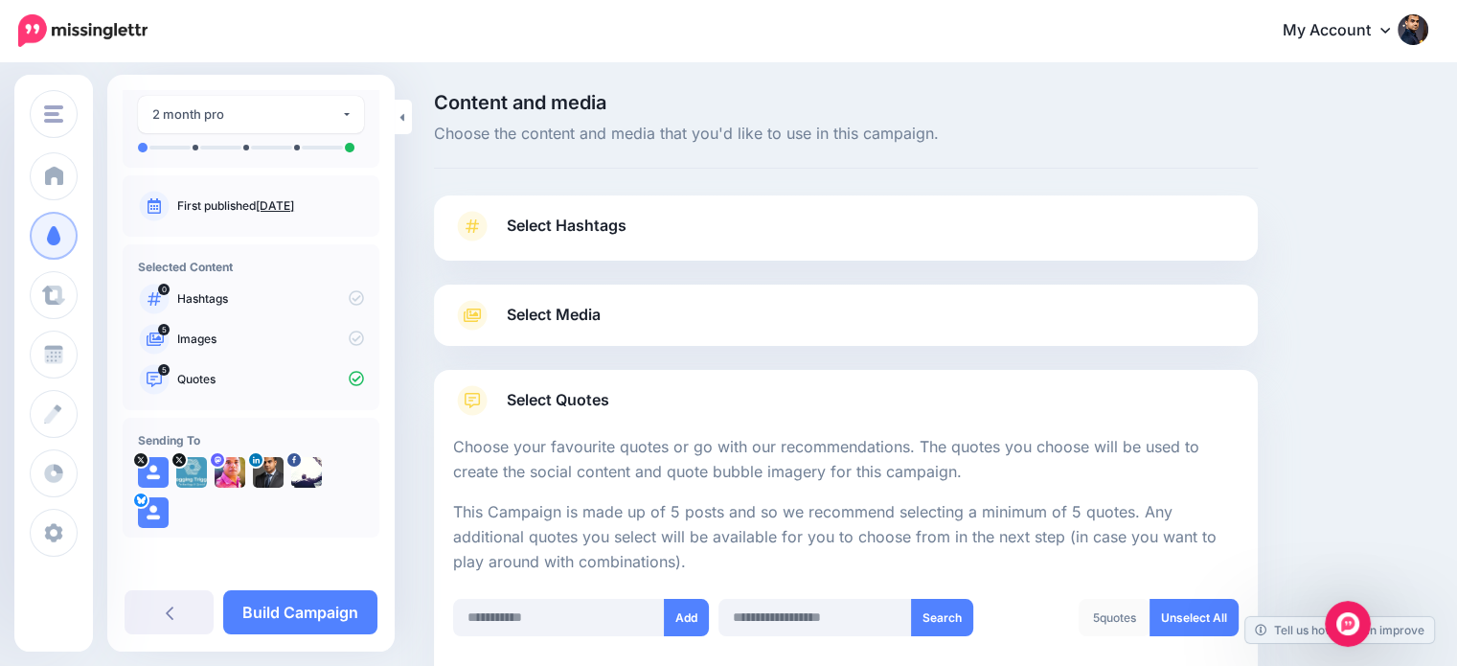
click at [644, 213] on link "Select Hashtags" at bounding box center [846, 236] width 786 height 50
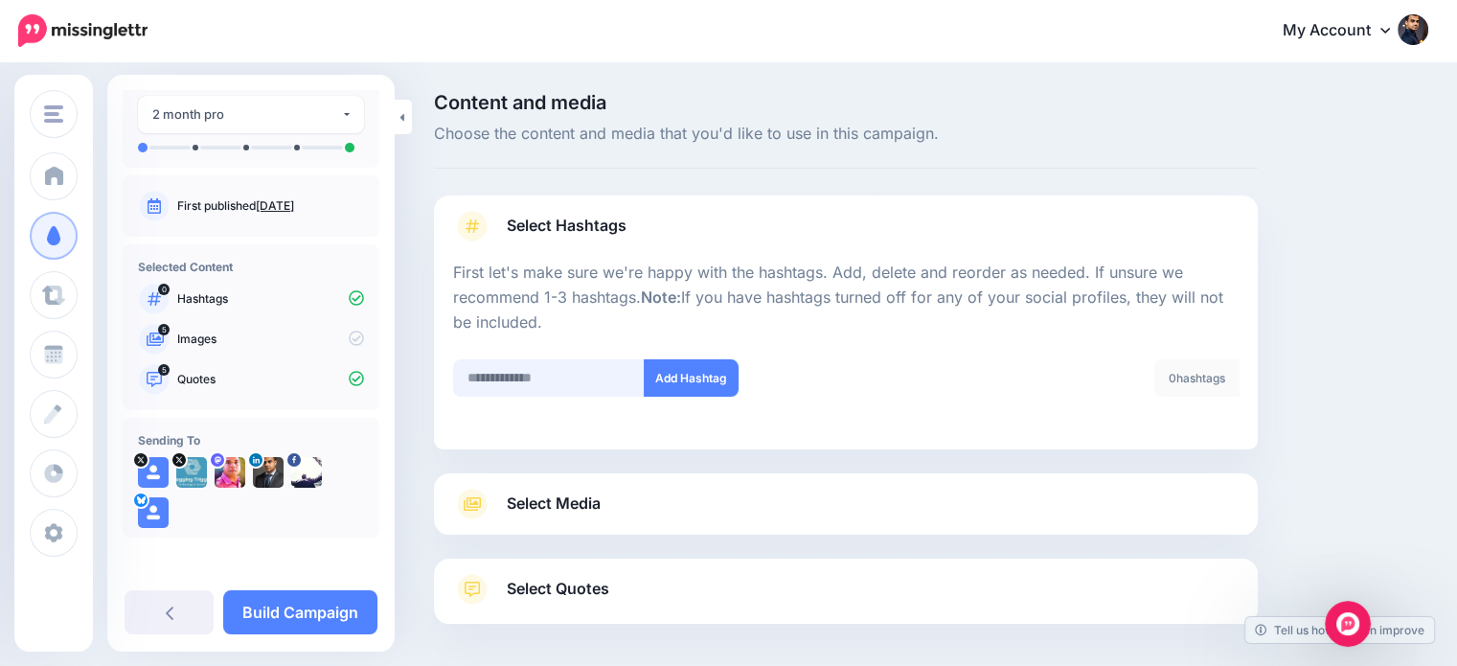
click at [487, 384] on input "text" at bounding box center [549, 377] width 192 height 37
type input "**********"
click at [656, 376] on button "Add Hashtag" at bounding box center [691, 377] width 95 height 37
click at [588, 377] on input "text" at bounding box center [549, 377] width 192 height 37
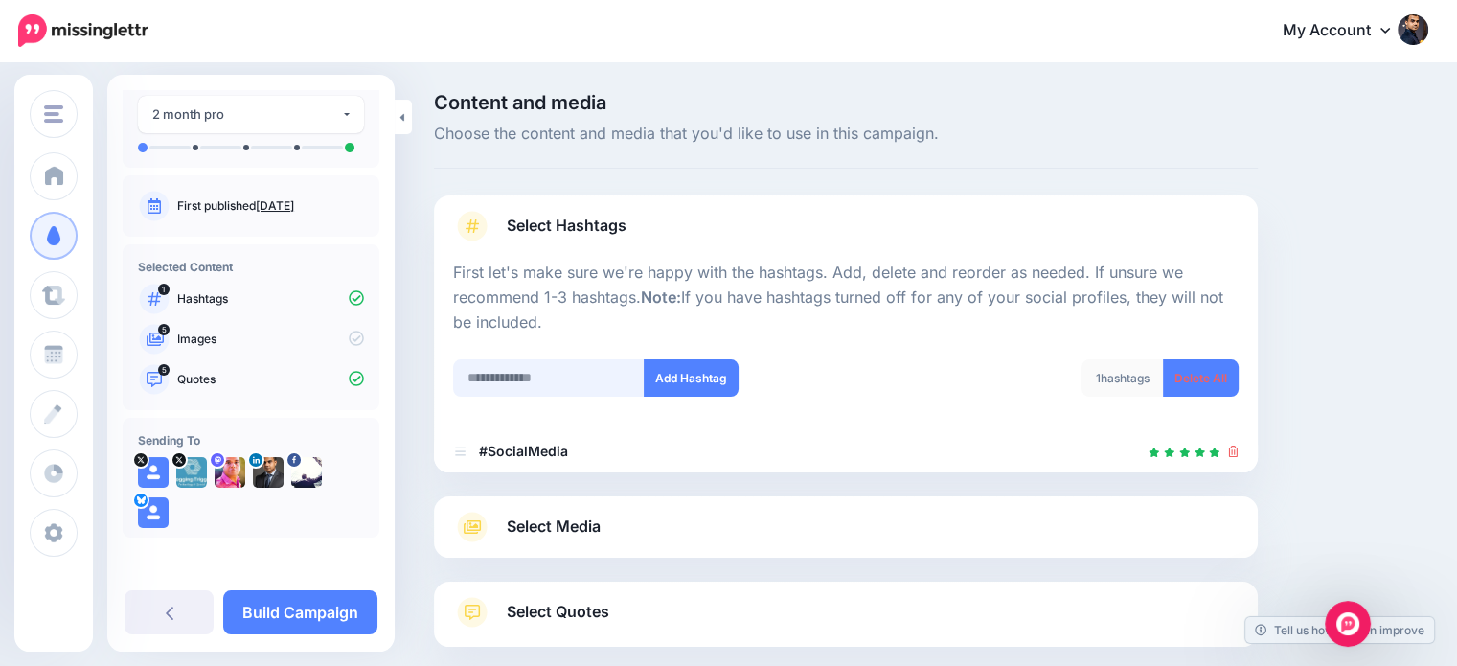
scroll to position [104, 0]
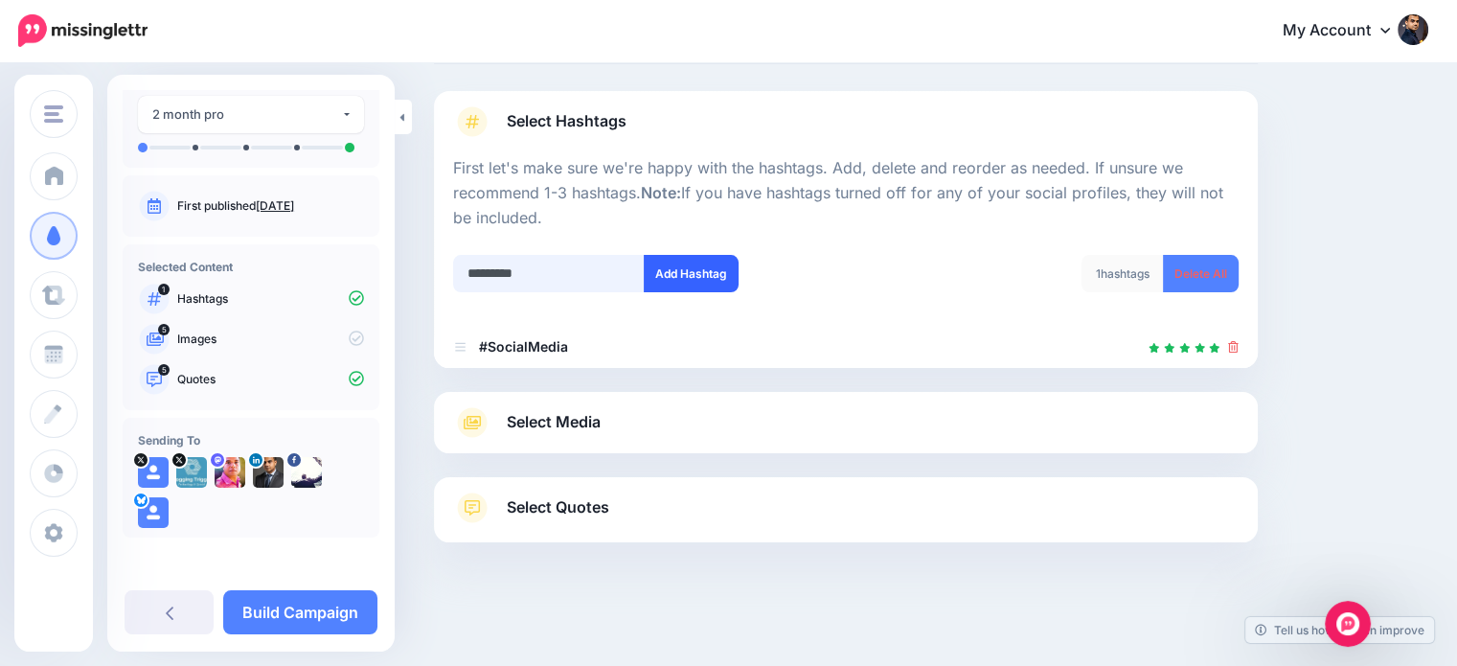
type input "*********"
click at [692, 276] on button "Add Hashtag" at bounding box center [691, 273] width 95 height 37
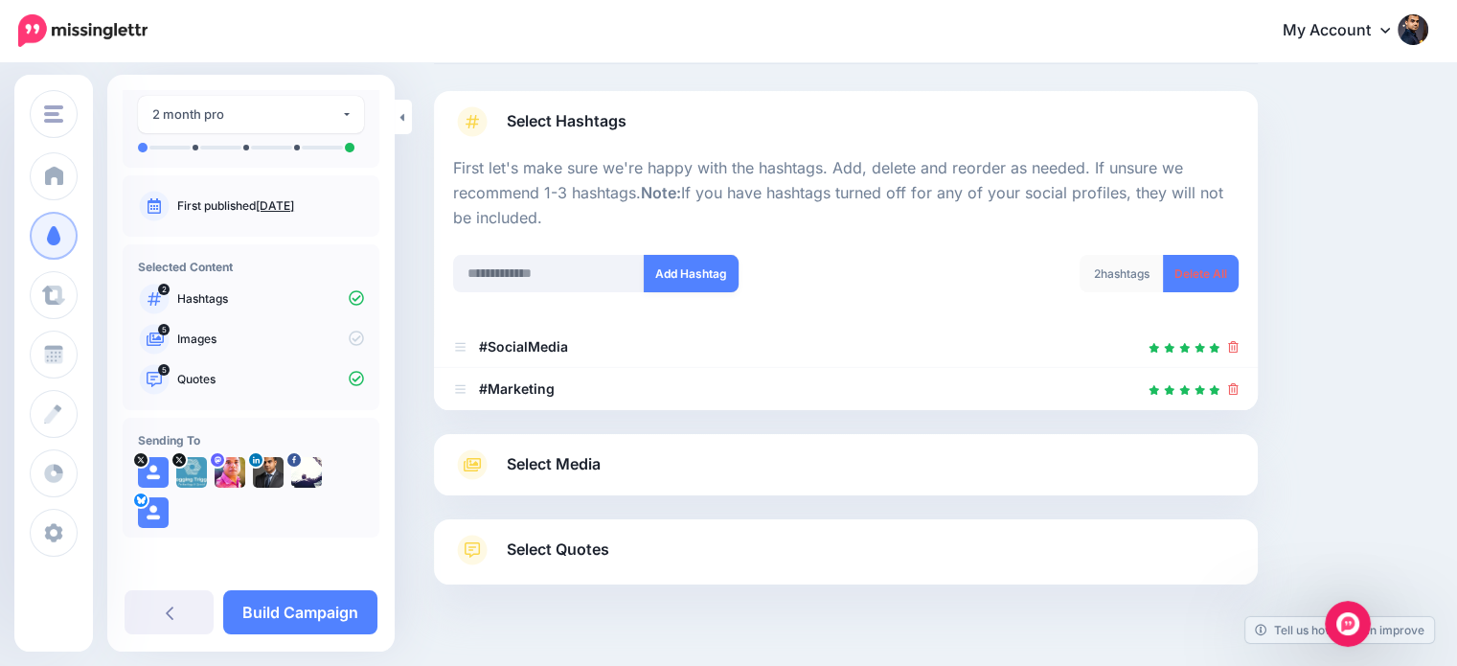
scroll to position [147, 0]
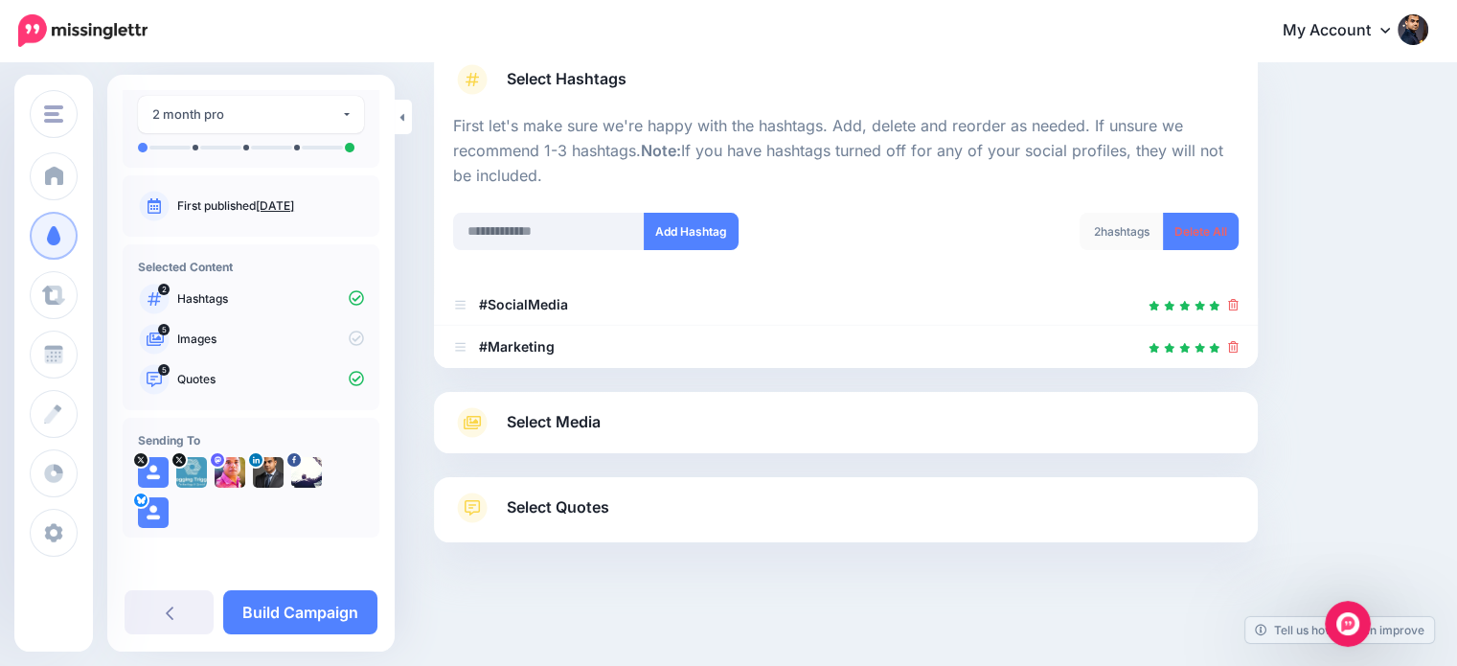
click at [569, 267] on div "Add Hashtag" at bounding box center [642, 243] width 407 height 61
click at [582, 218] on input "text" at bounding box center [549, 231] width 192 height 37
type input "**********"
click at [678, 237] on button "Add Hashtag" at bounding box center [691, 231] width 95 height 37
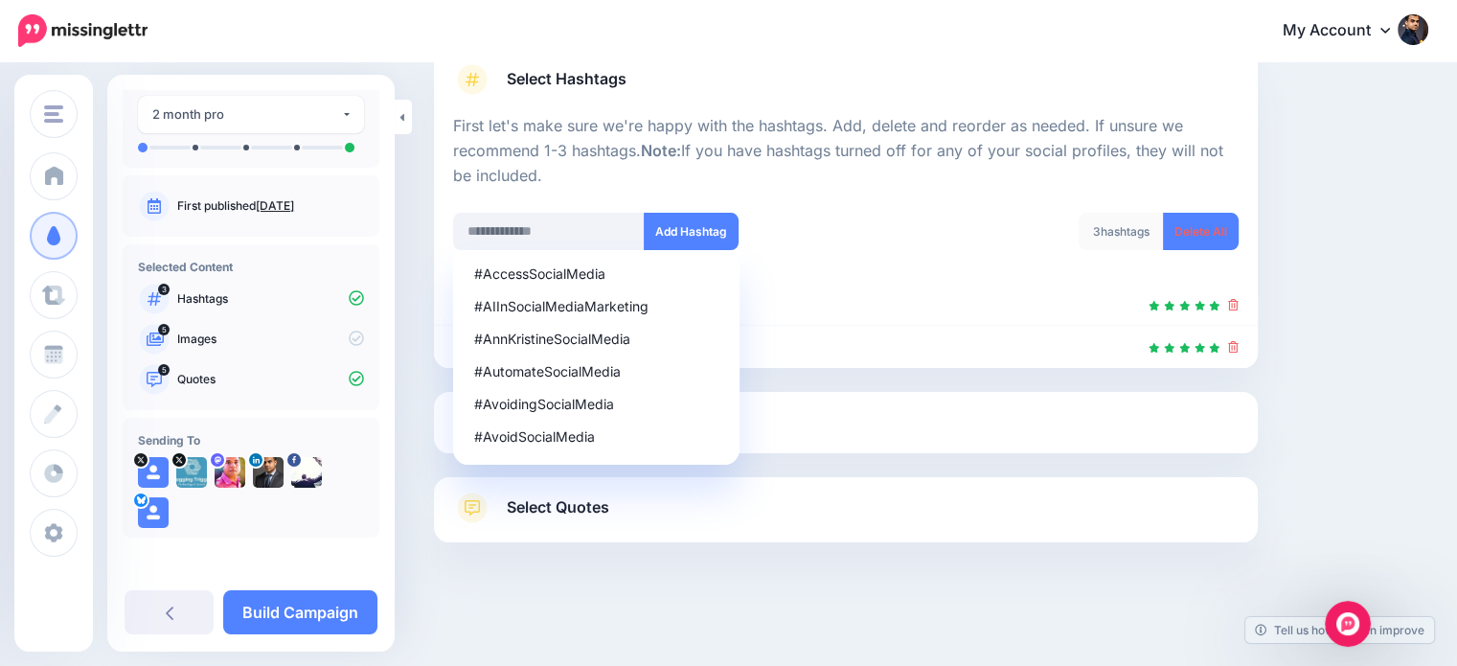
click at [1360, 311] on div "Content and media Choose the content and media that you'd like to use in this c…" at bounding box center [931, 292] width 1023 height 692
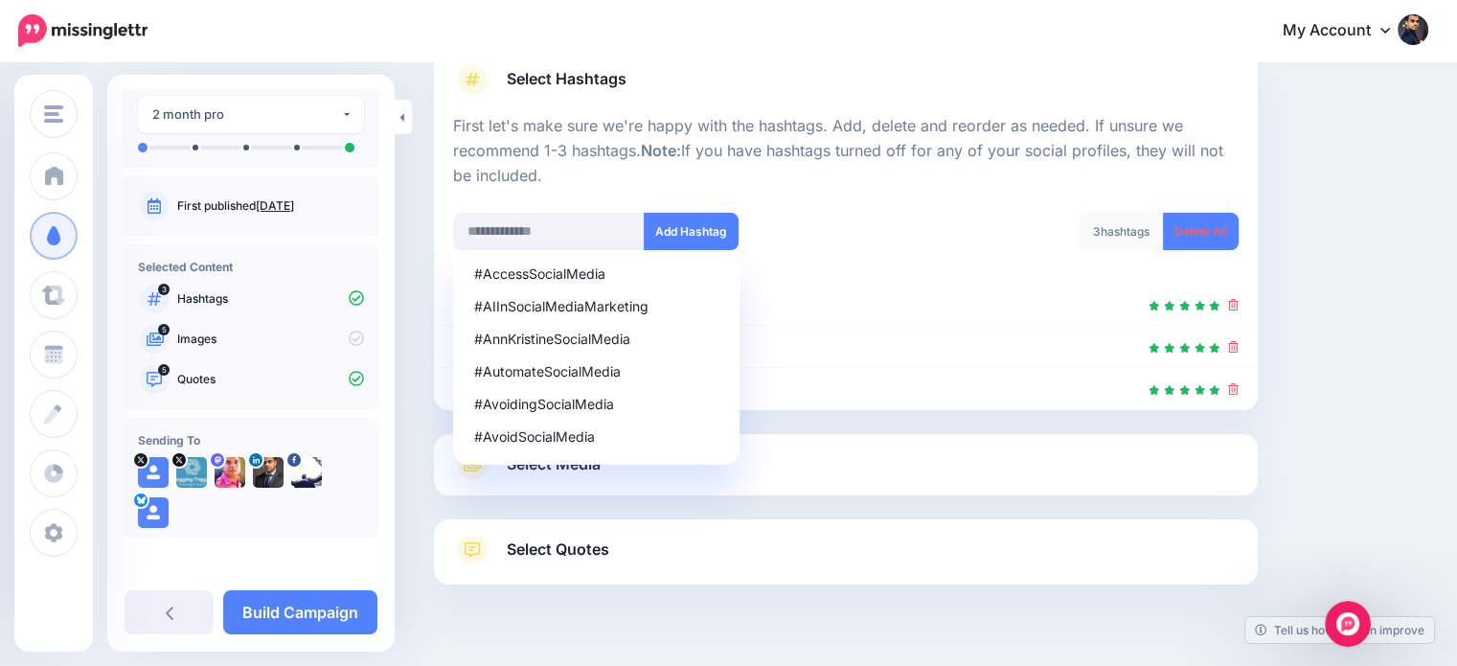
scroll to position [189, 0]
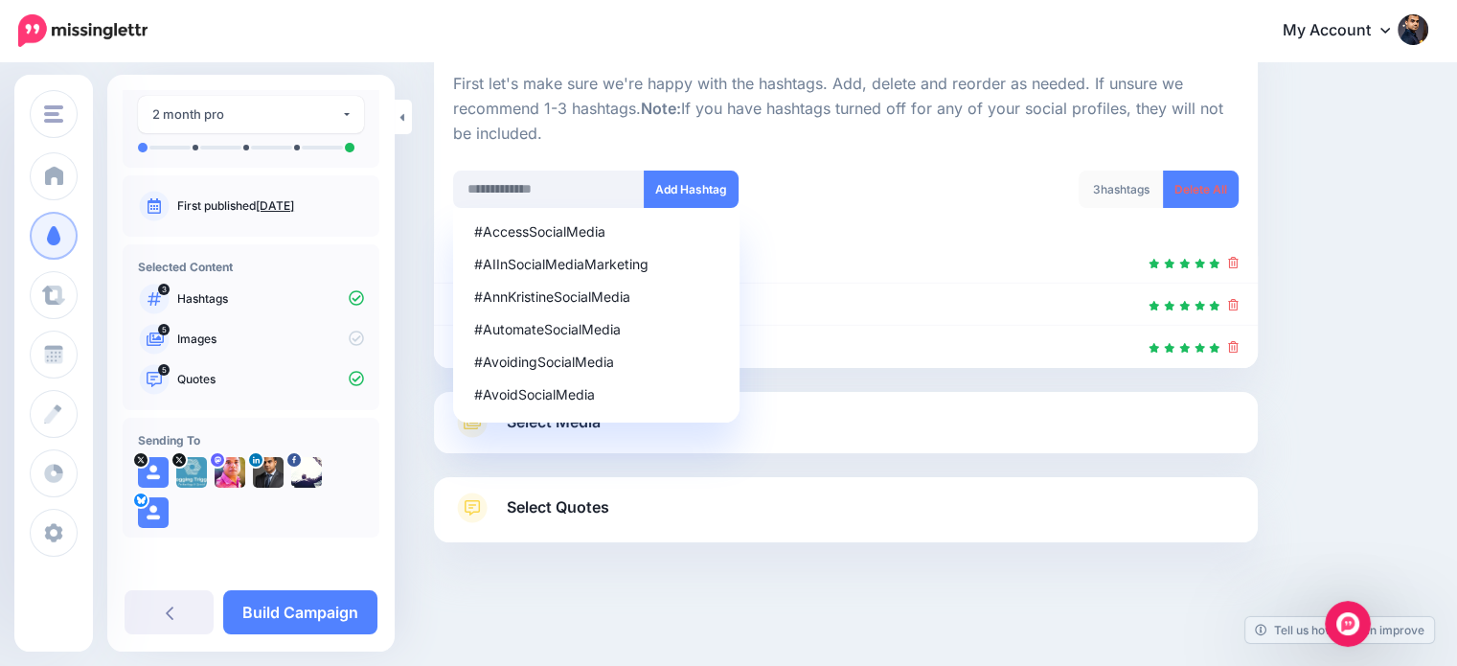
click at [935, 423] on link "Select Media" at bounding box center [846, 422] width 786 height 31
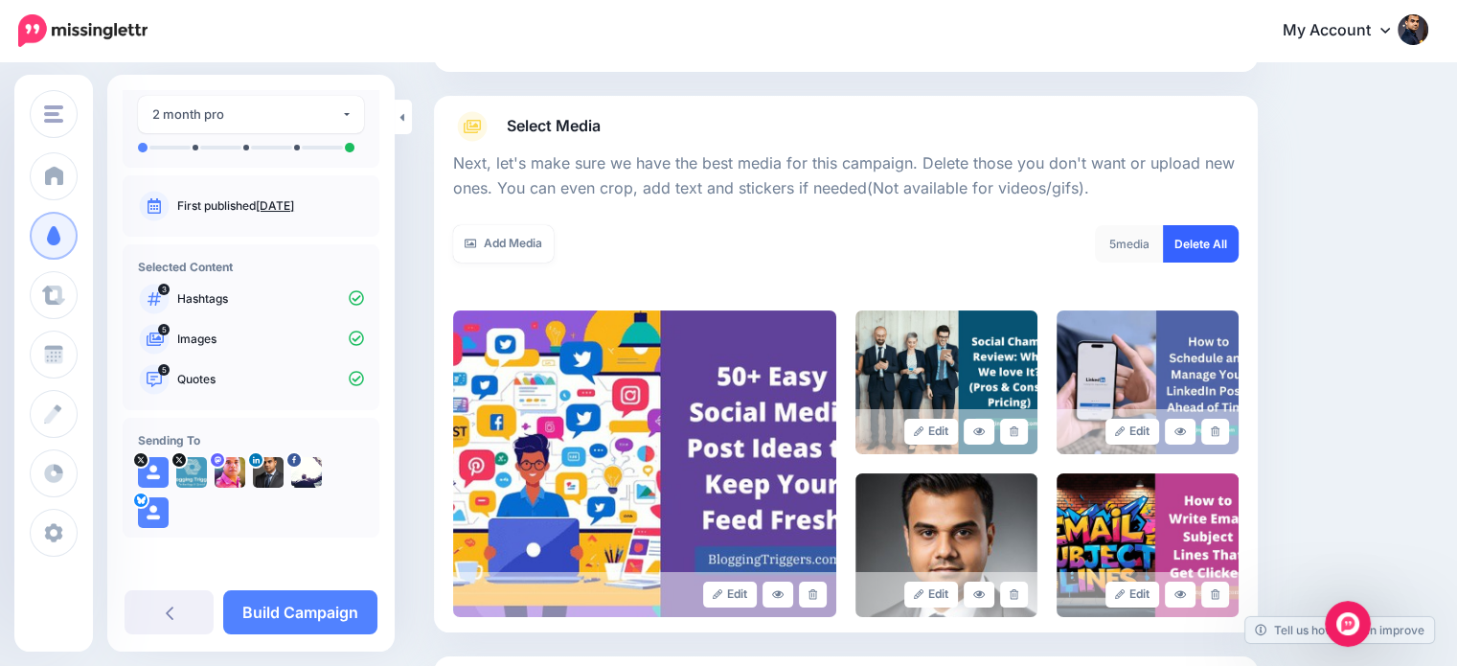
click at [1223, 237] on link "Delete All" at bounding box center [1201, 243] width 76 height 37
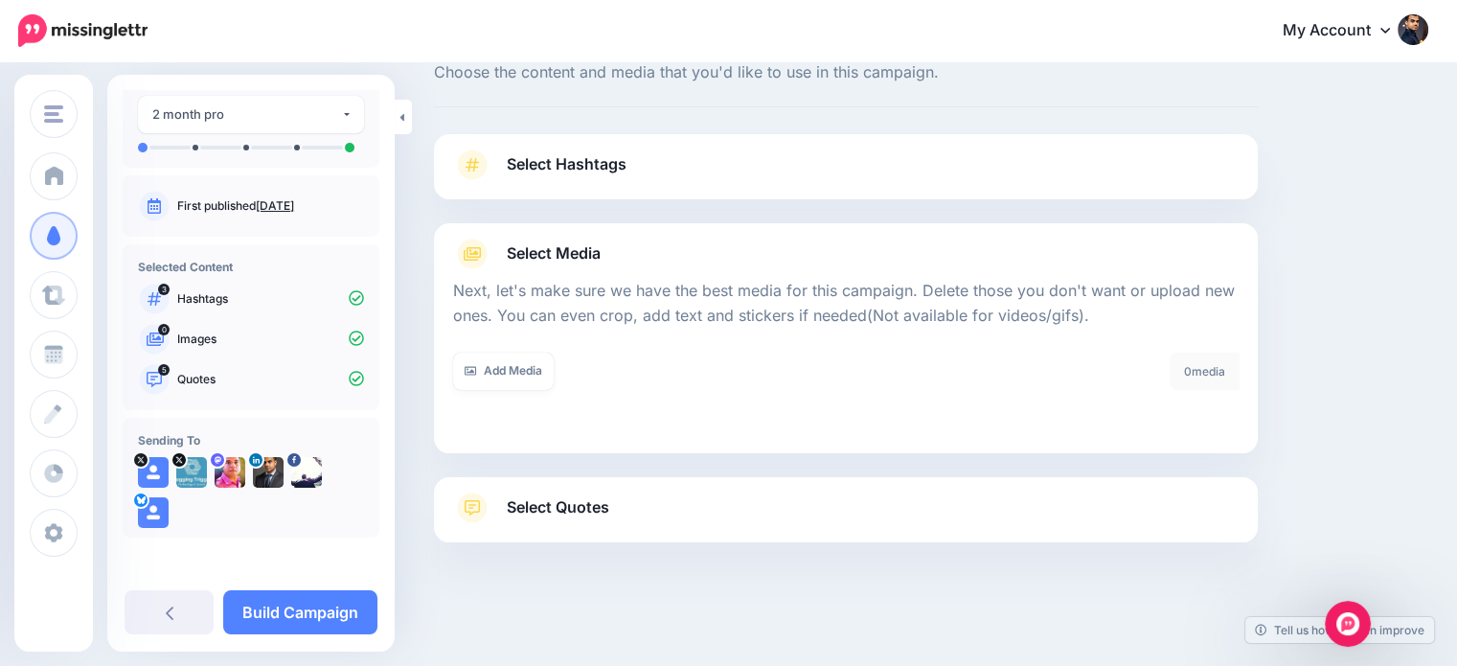
click at [624, 502] on link "Select Quotes" at bounding box center [846, 518] width 786 height 50
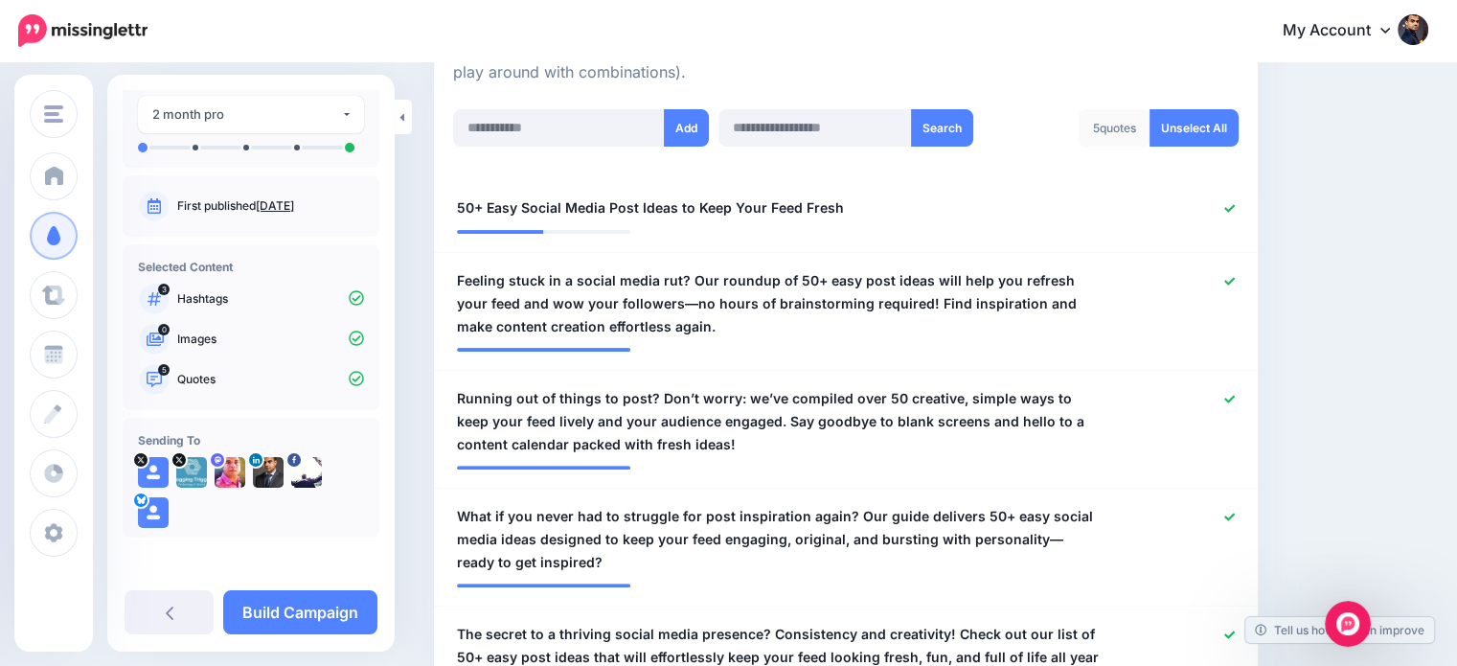
scroll to position [537, 0]
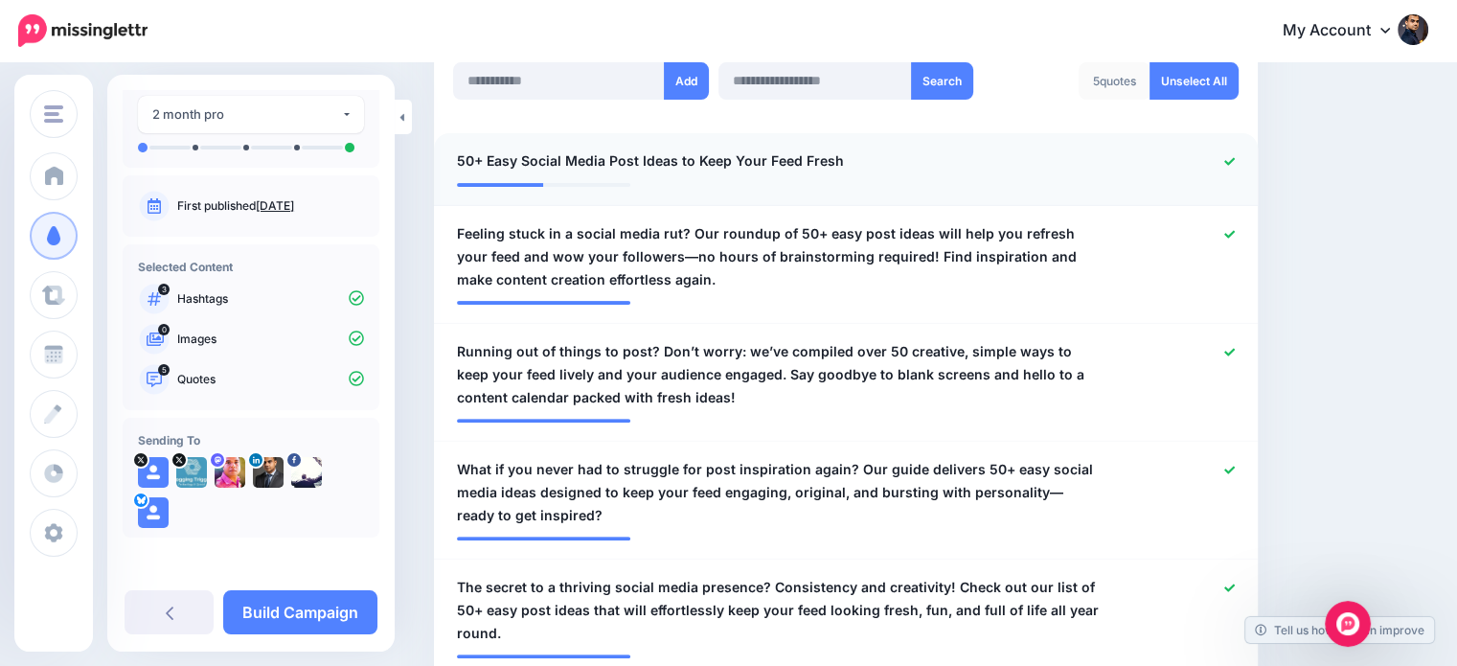
click at [1235, 156] on icon at bounding box center [1230, 161] width 11 height 11
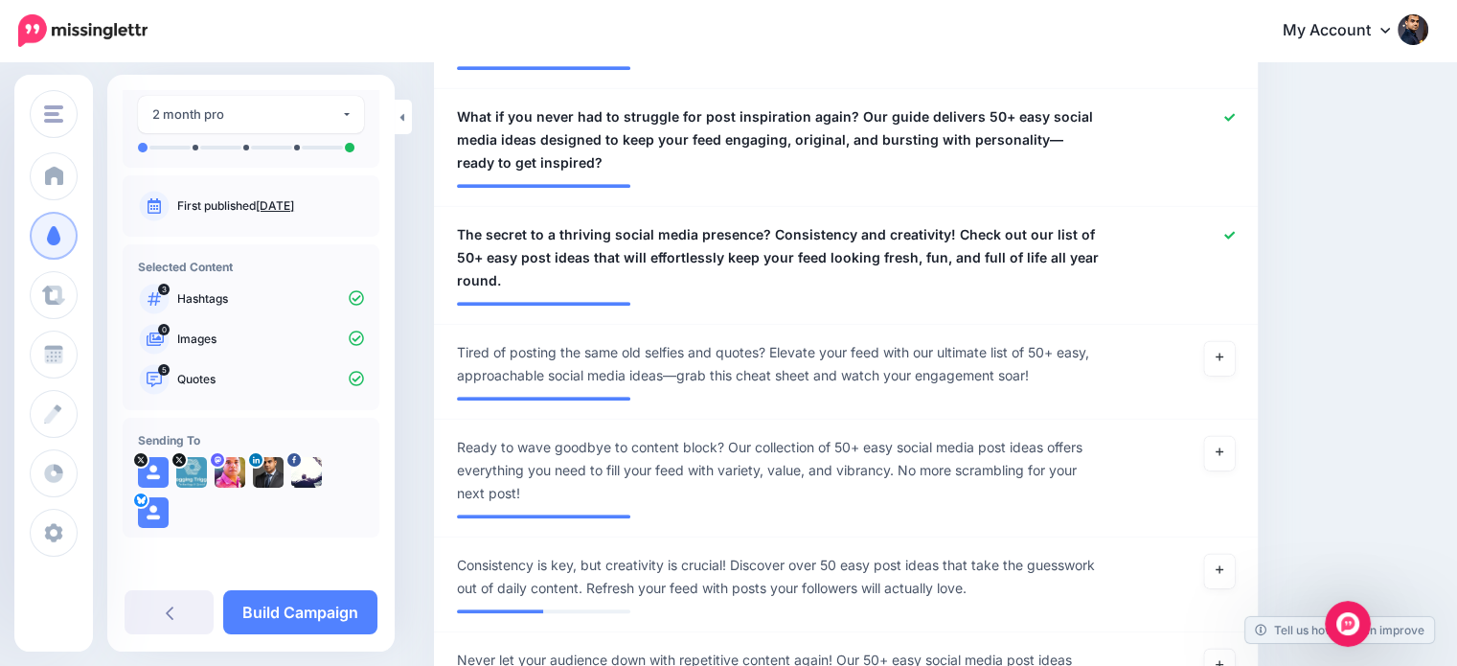
scroll to position [901, 0]
click at [1224, 351] on icon at bounding box center [1220, 356] width 8 height 11
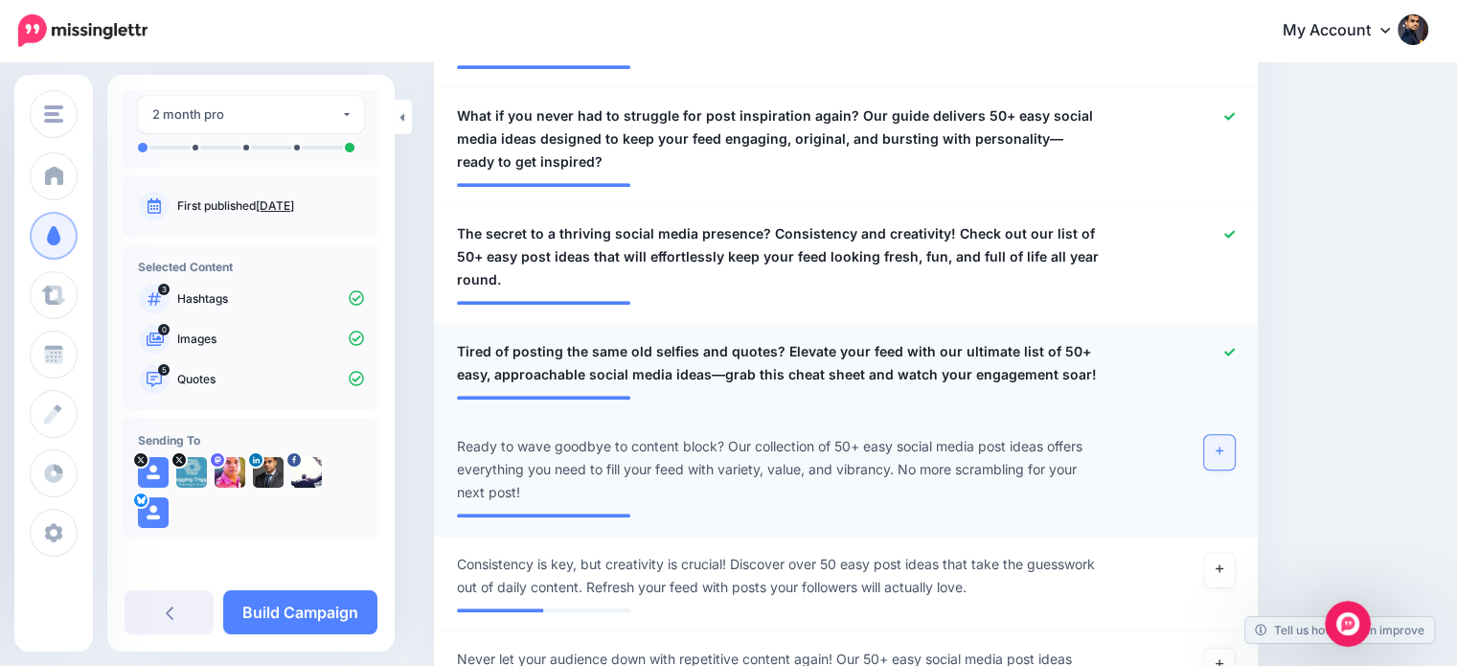
click at [1224, 446] on icon at bounding box center [1220, 451] width 8 height 11
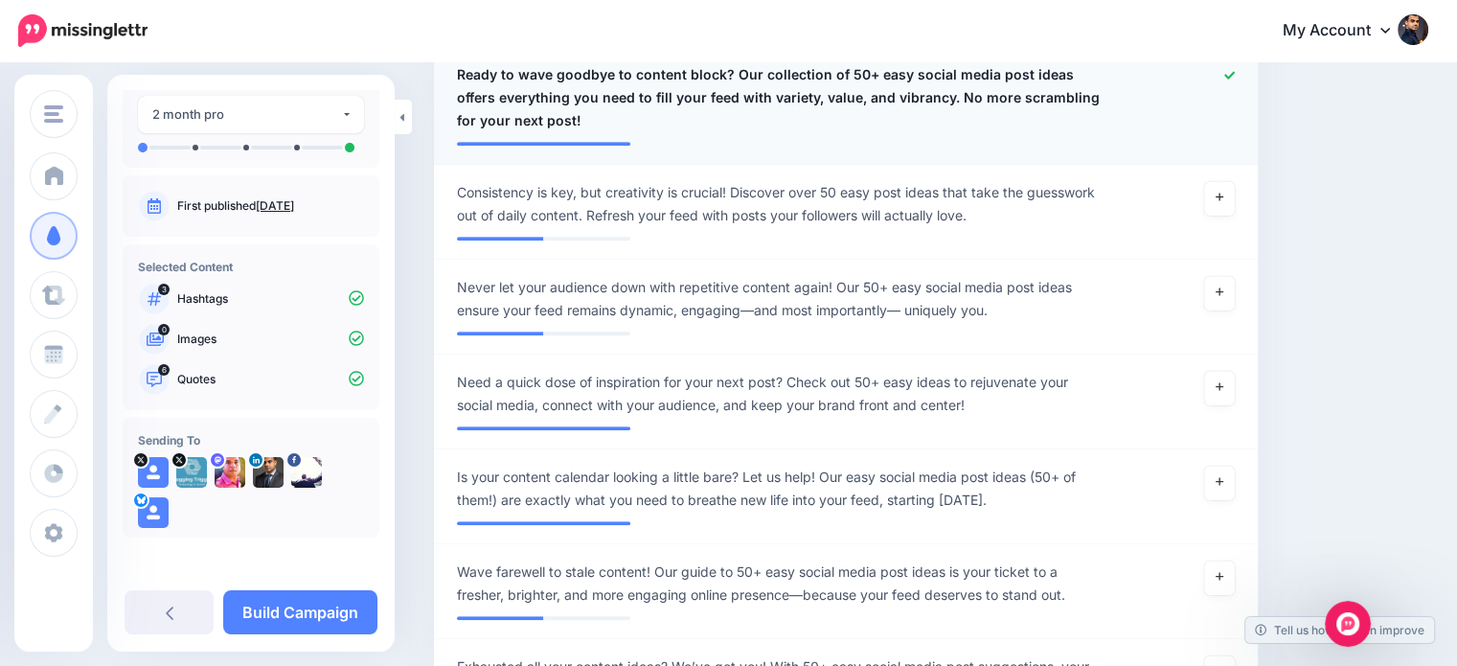
scroll to position [1331, 0]
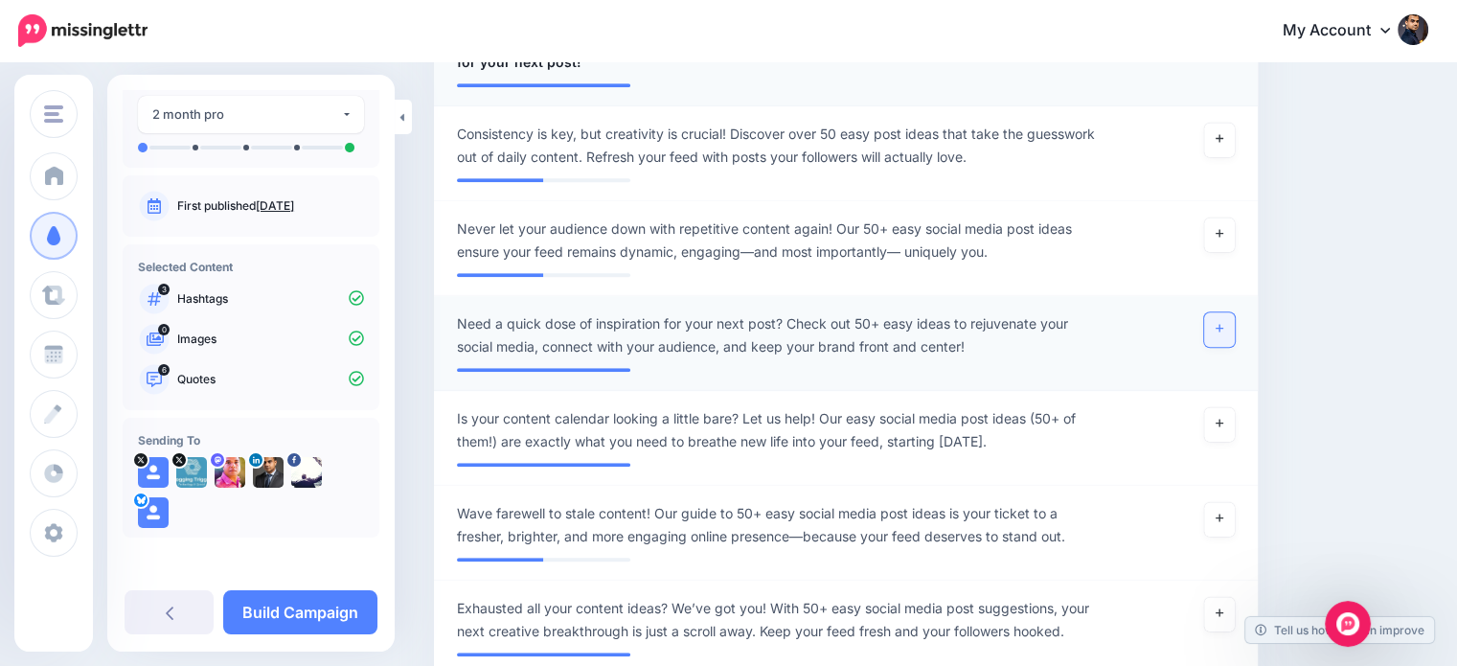
click at [1227, 312] on link at bounding box center [1219, 329] width 31 height 34
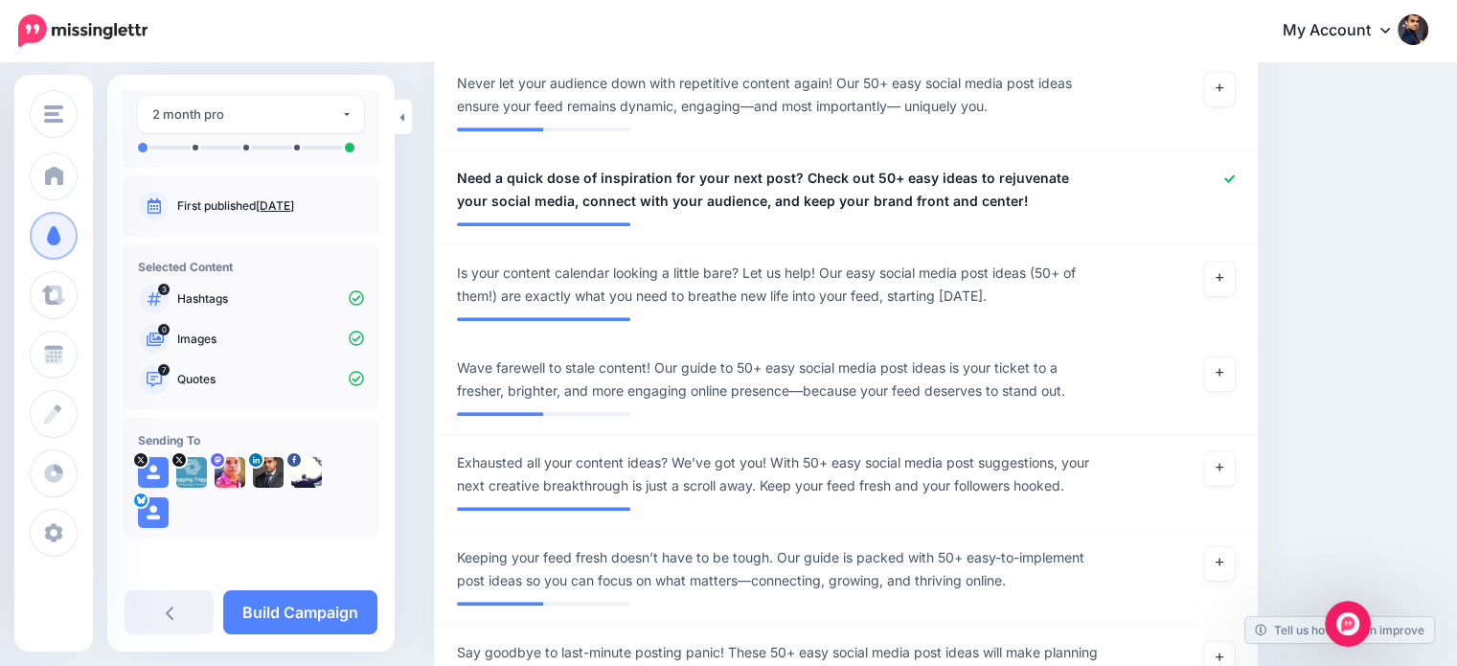
scroll to position [1491, 0]
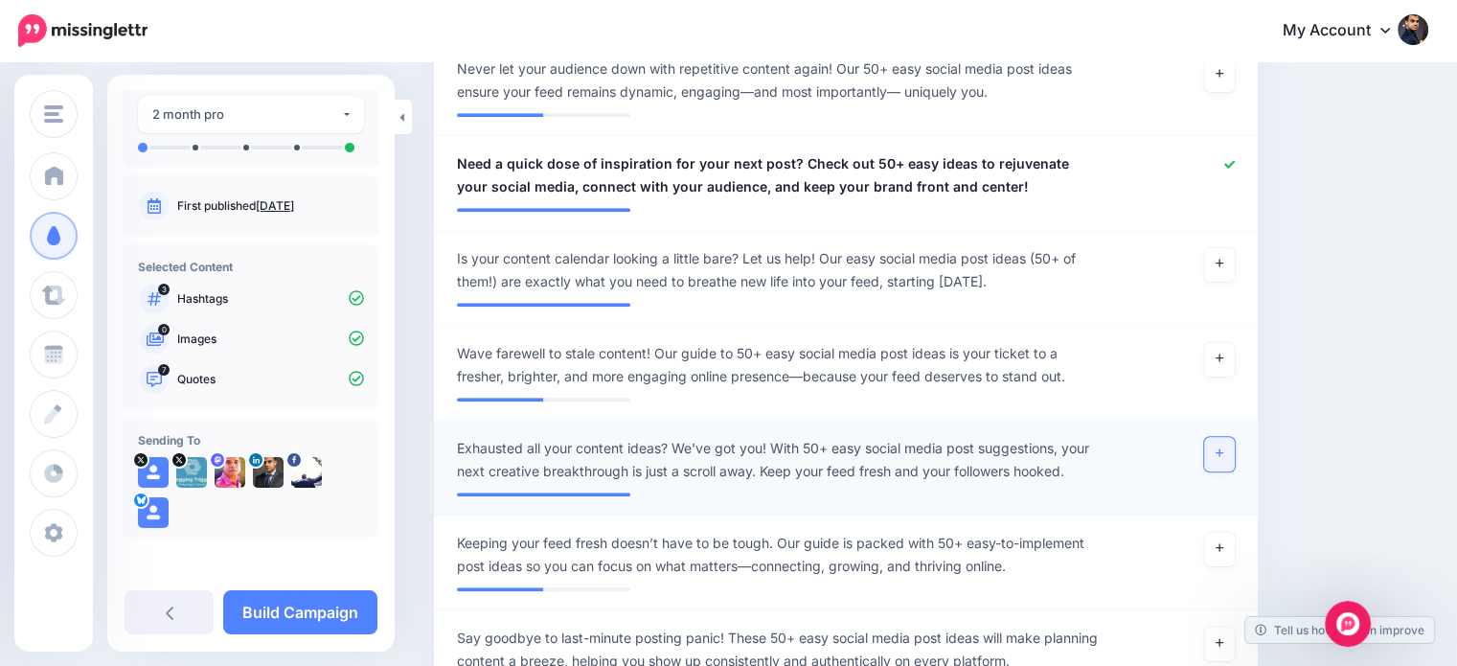
click at [1224, 447] on icon at bounding box center [1220, 452] width 8 height 11
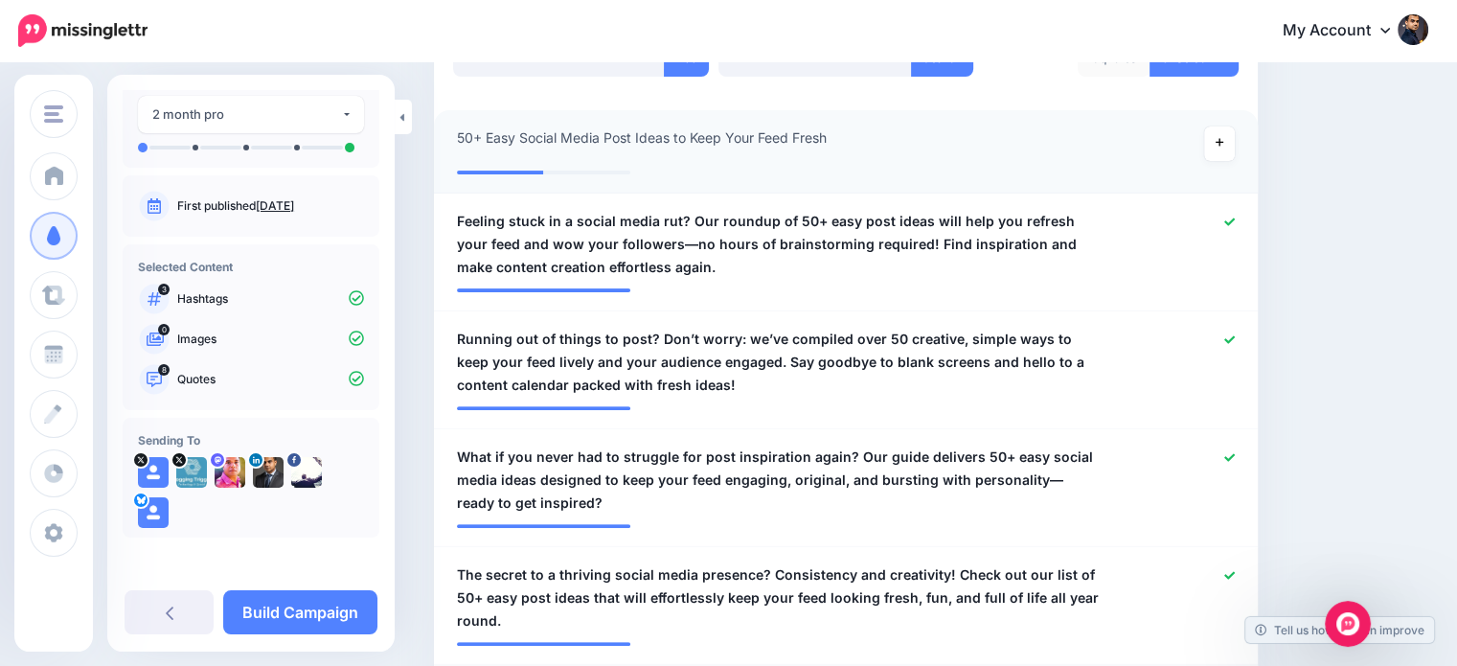
scroll to position [574, 0]
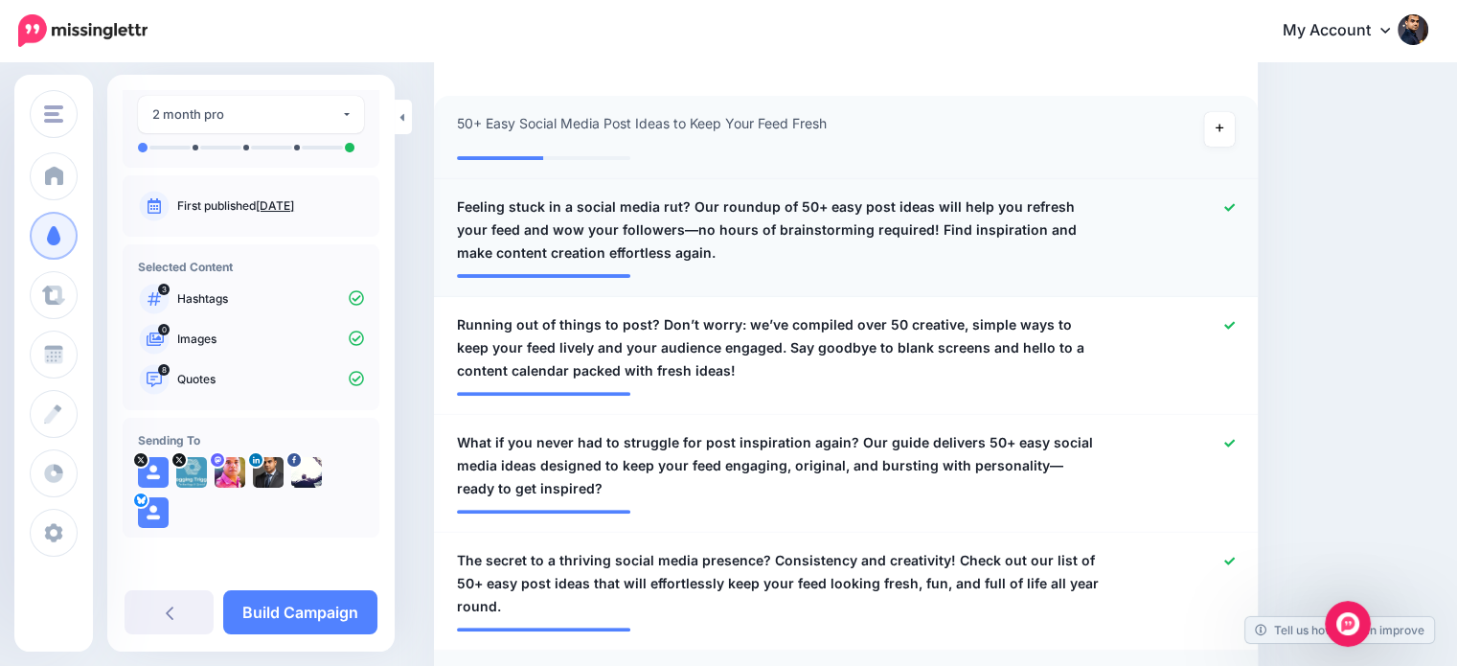
click at [1235, 211] on icon at bounding box center [1230, 207] width 11 height 11
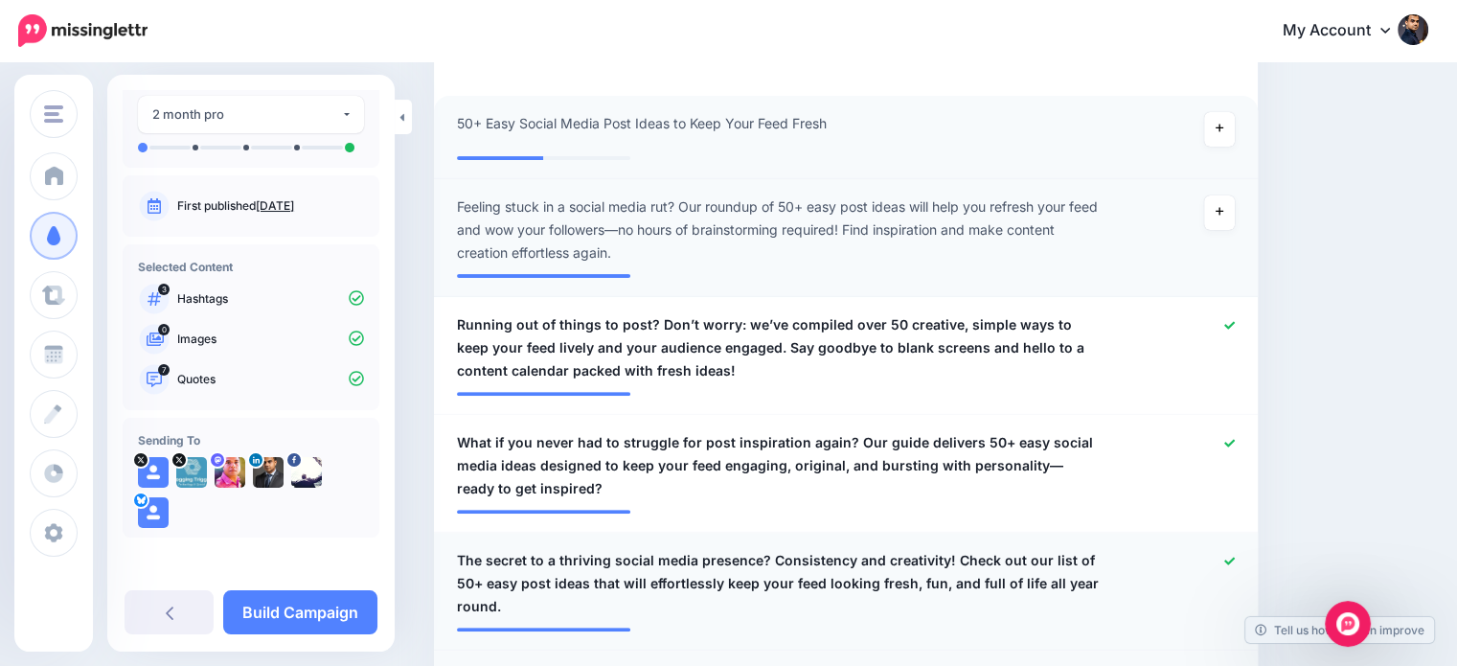
click at [1235, 559] on icon at bounding box center [1230, 561] width 11 height 8
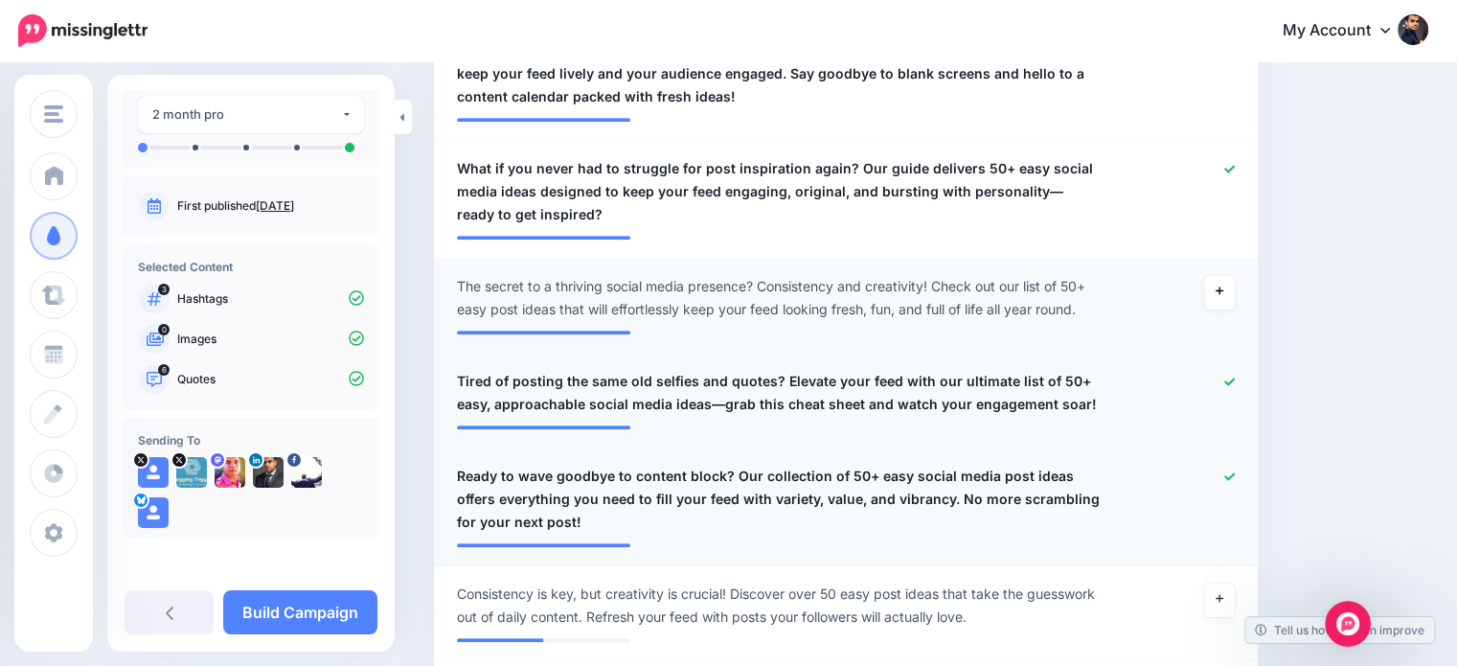
scroll to position [851, 0]
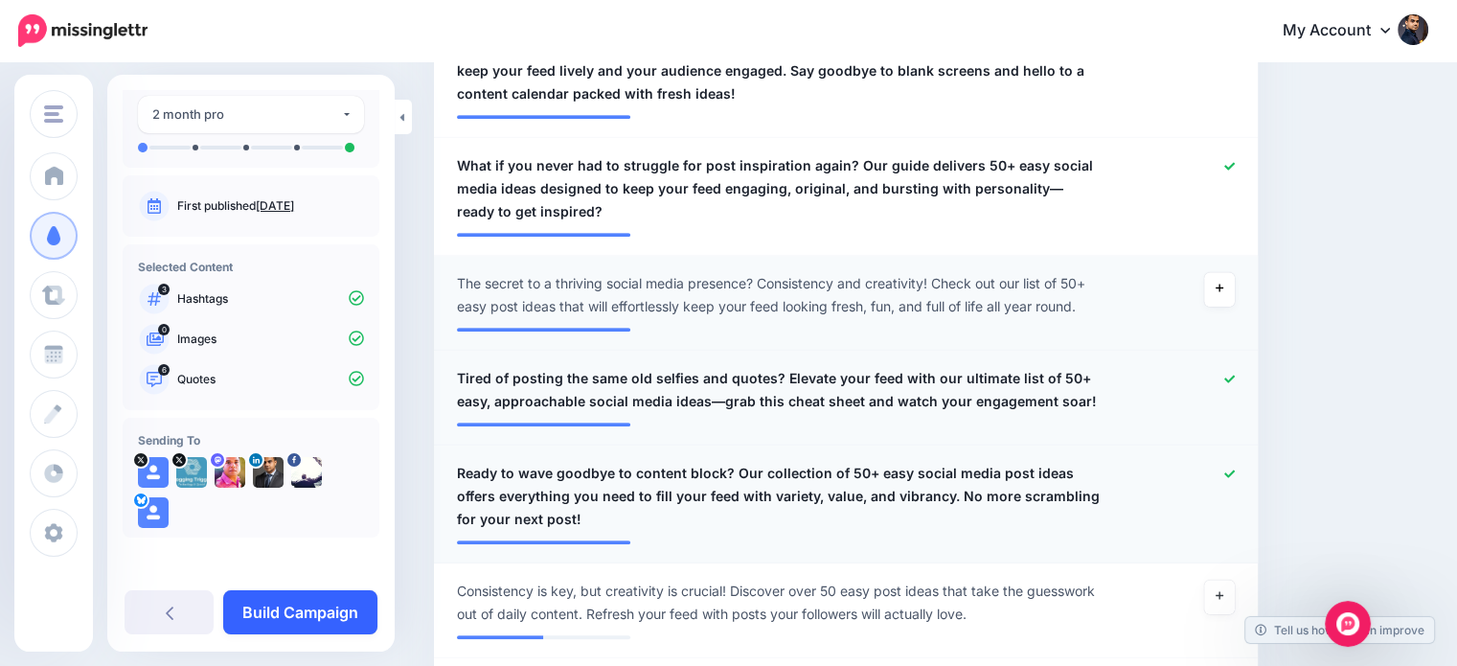
click at [353, 597] on link "Build Campaign" at bounding box center [300, 612] width 154 height 44
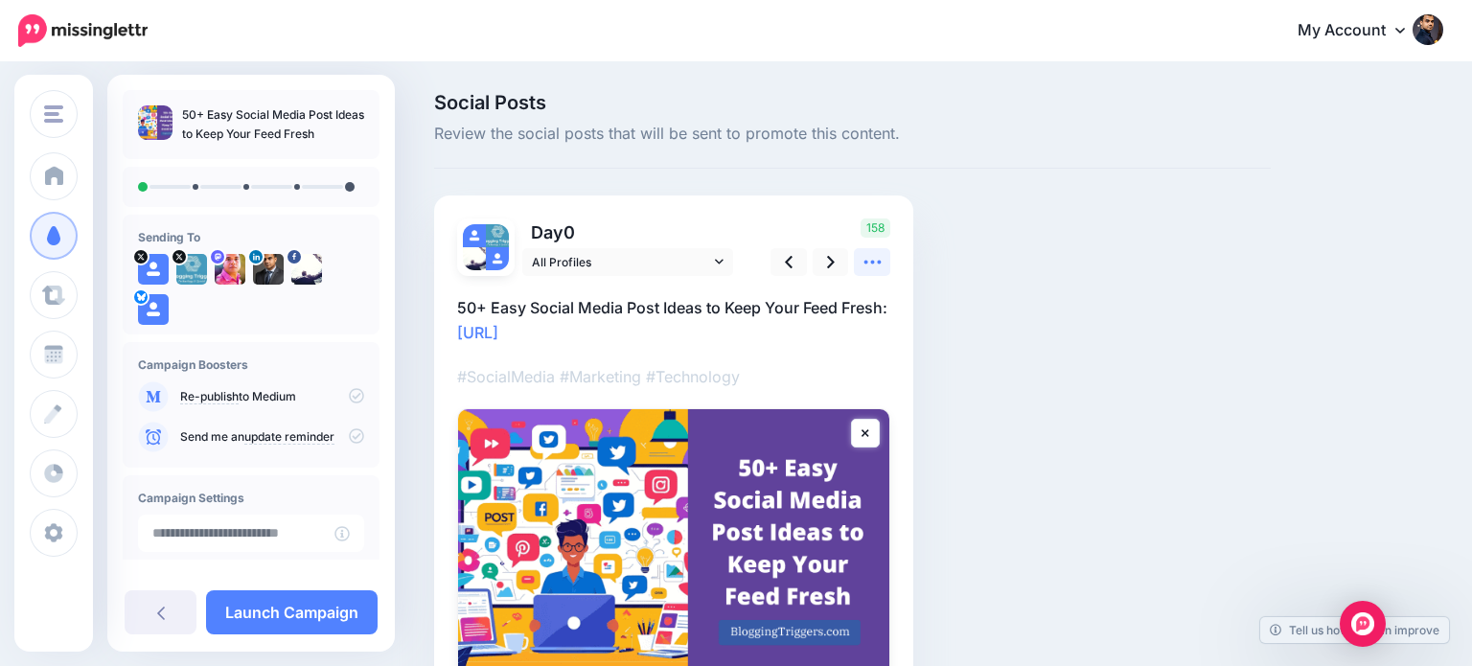
click at [857, 261] on link at bounding box center [872, 262] width 36 height 28
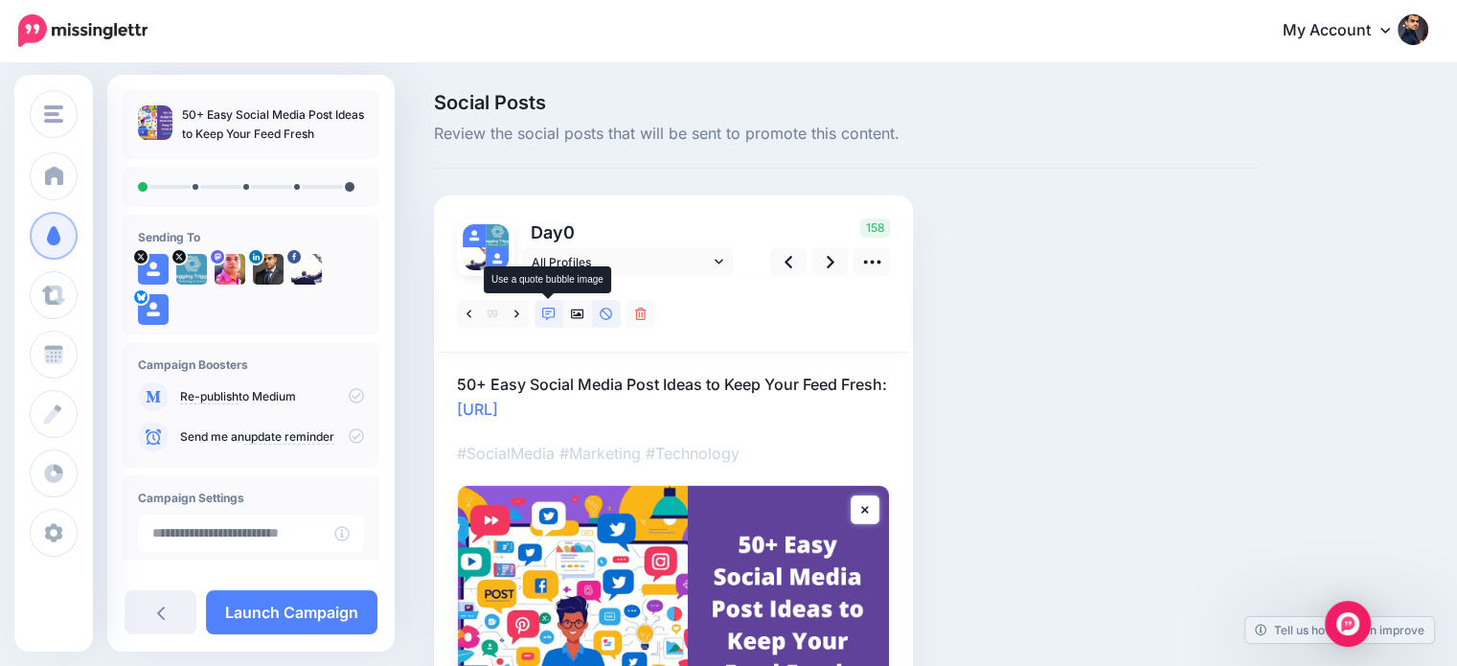
click at [549, 315] on icon at bounding box center [548, 314] width 13 height 13
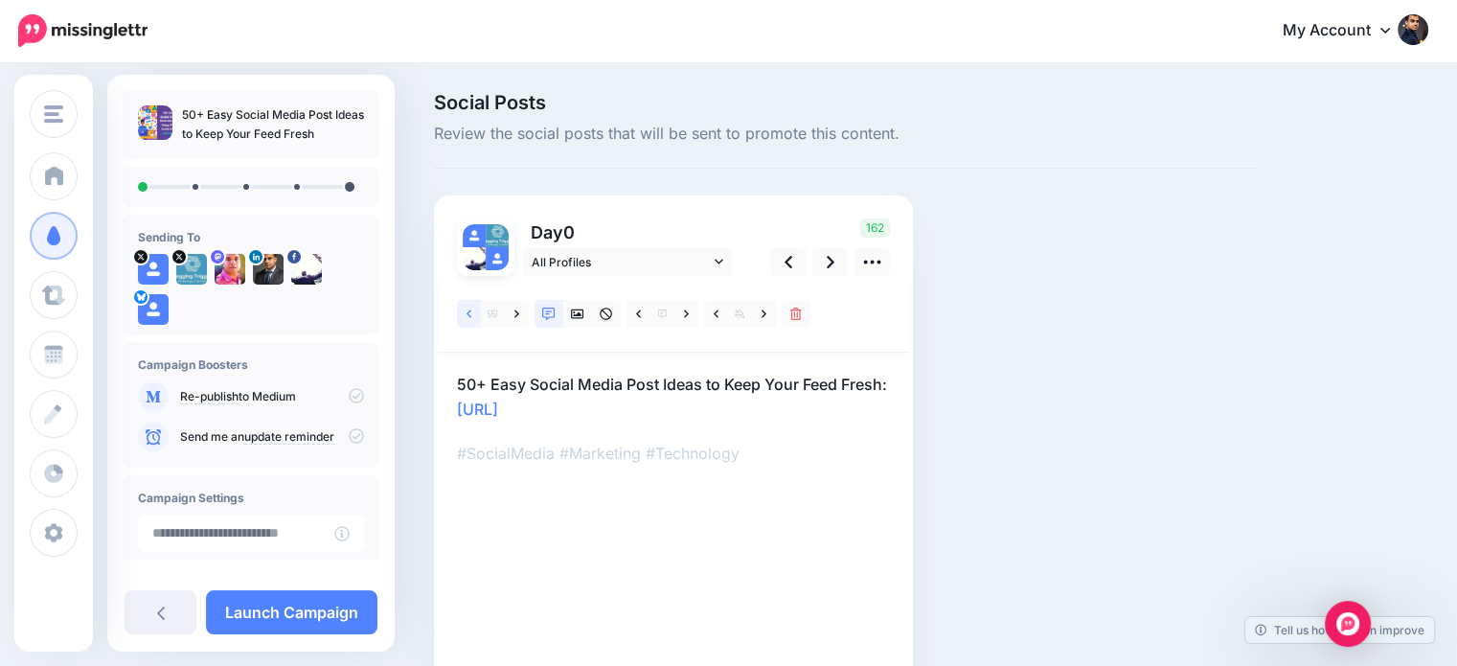
click at [472, 313] on link at bounding box center [469, 314] width 24 height 28
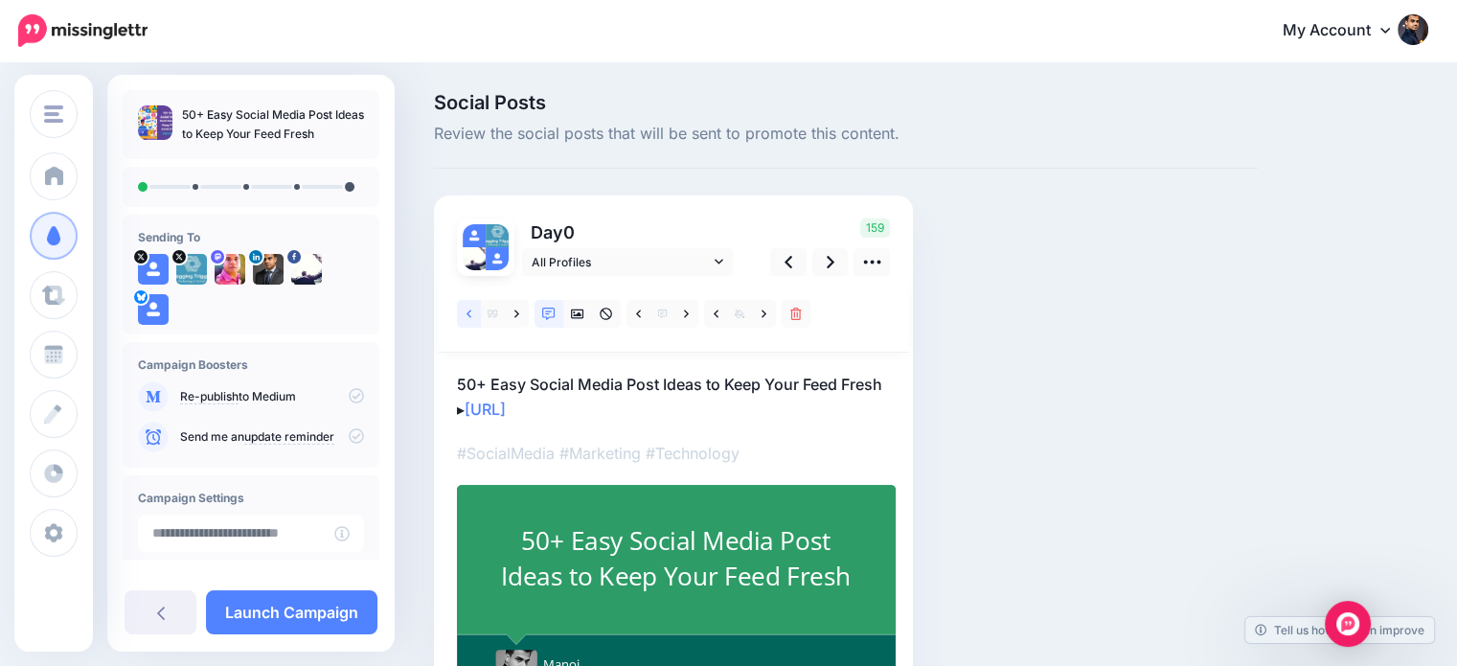
click at [468, 312] on icon at bounding box center [469, 314] width 5 height 13
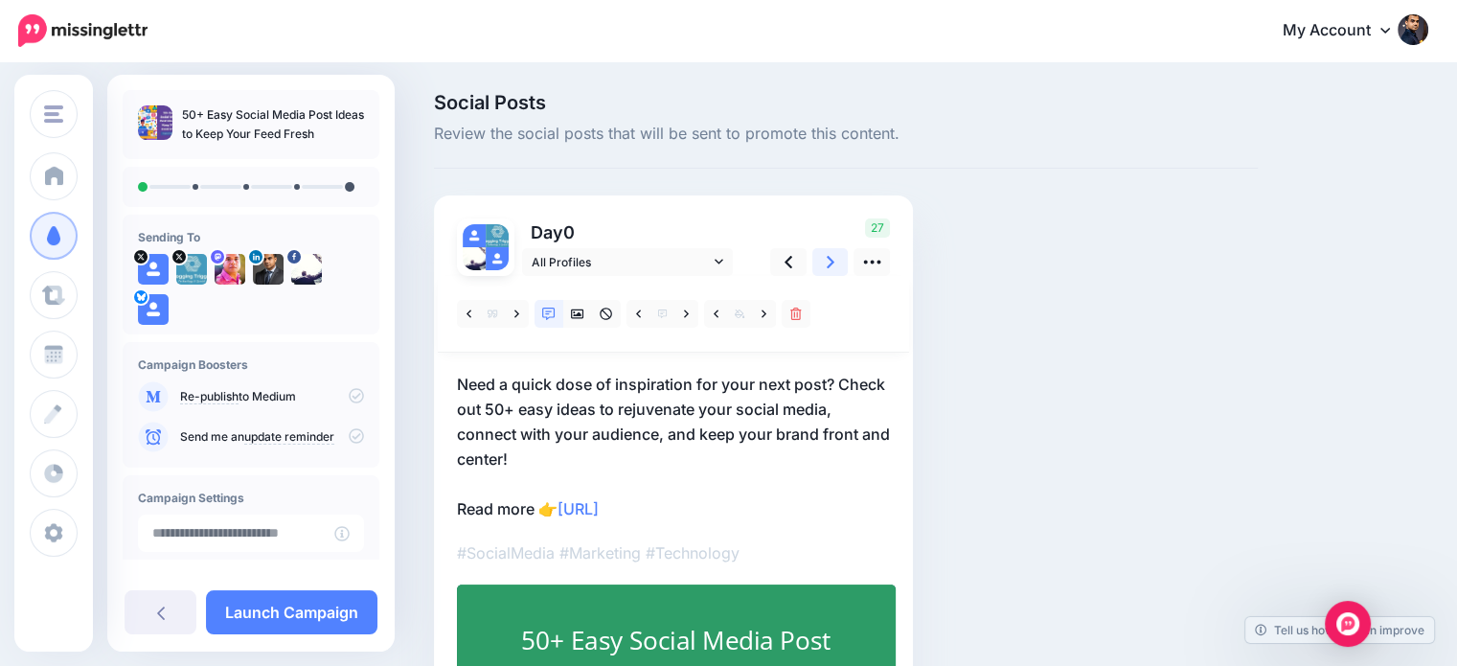
click at [833, 264] on icon at bounding box center [831, 262] width 8 height 20
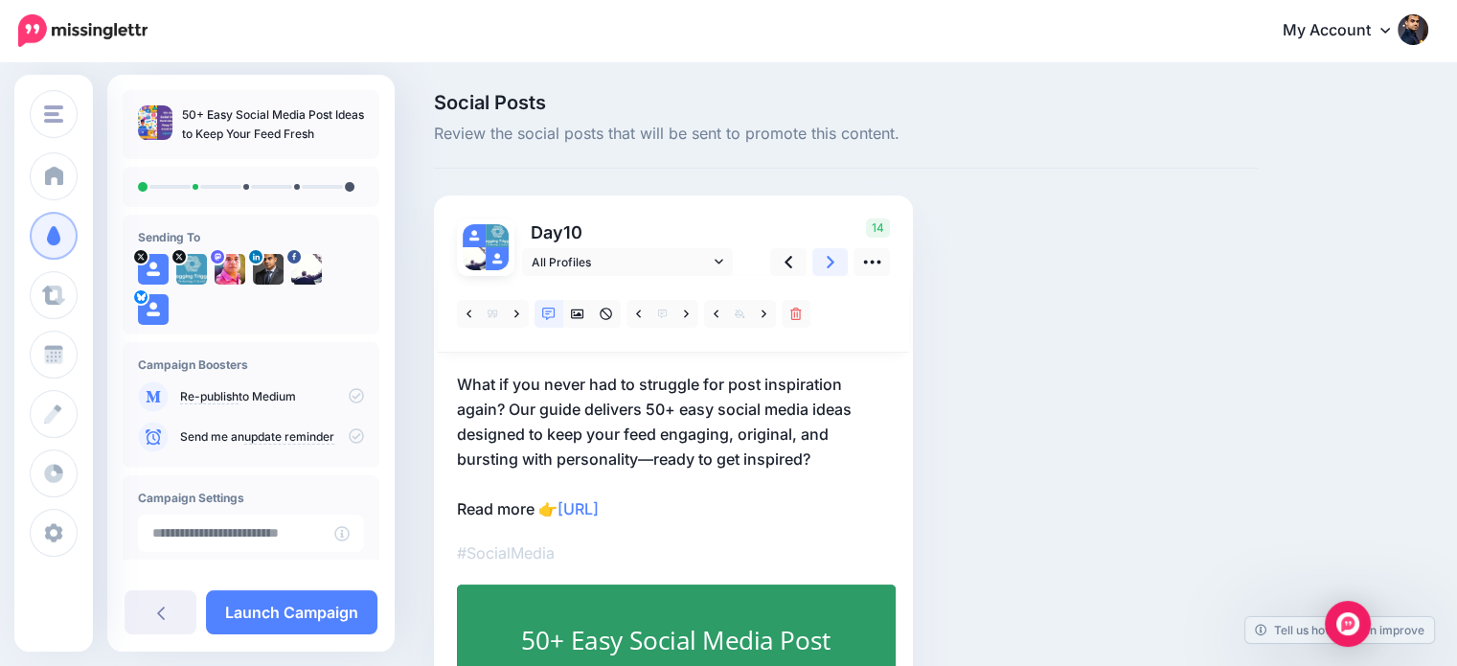
click at [824, 260] on link at bounding box center [831, 262] width 36 height 28
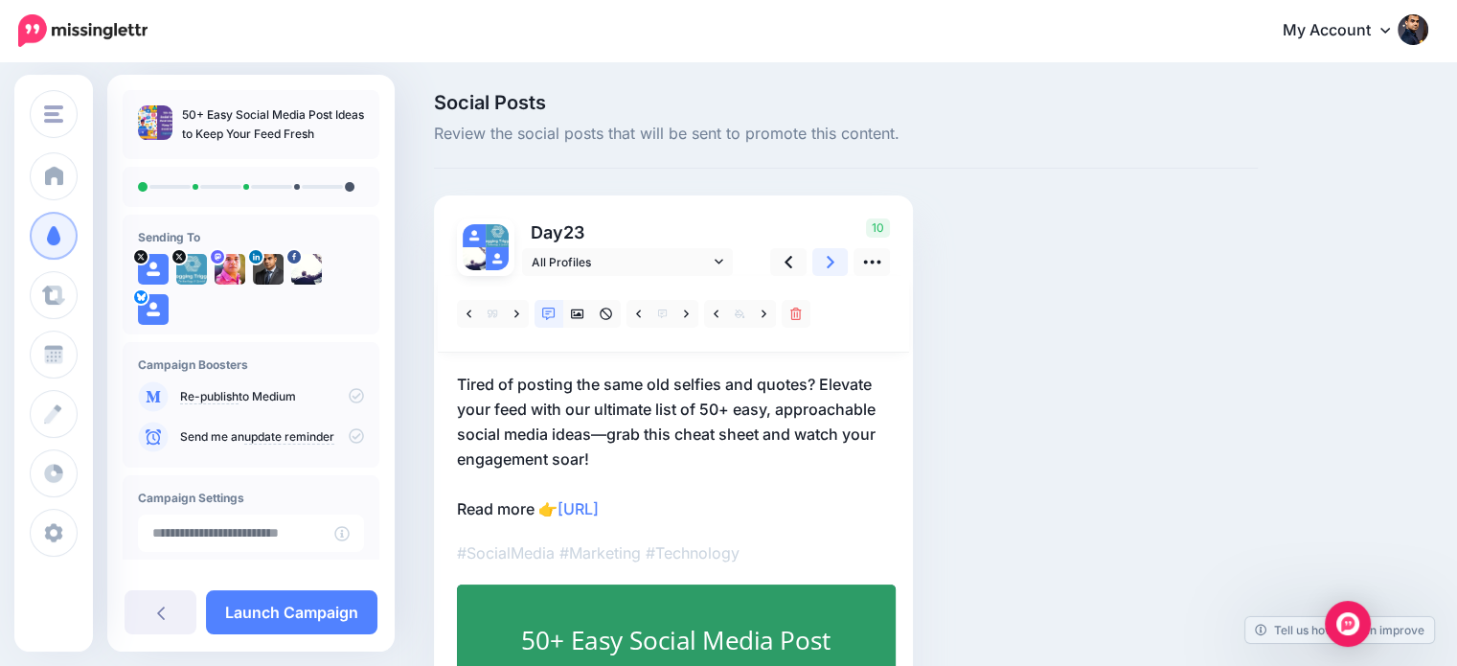
click at [824, 260] on link at bounding box center [831, 262] width 36 height 28
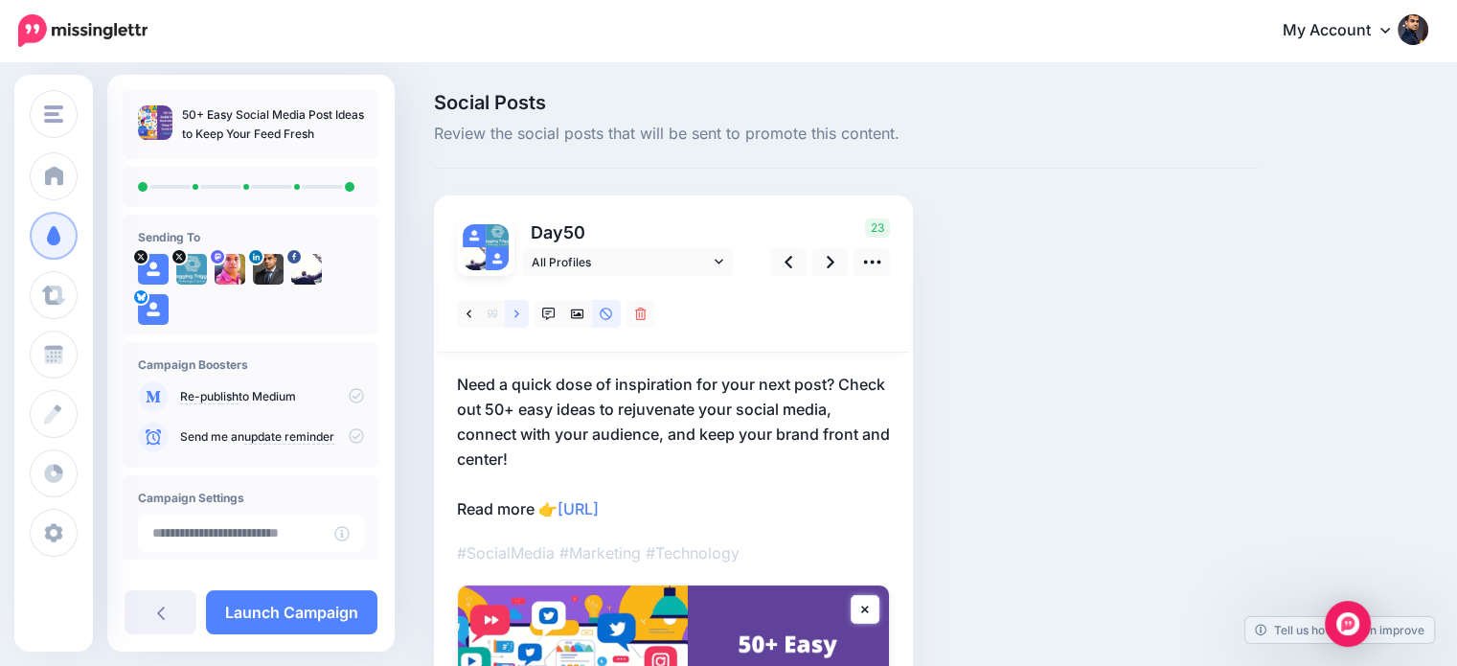
click at [516, 316] on icon at bounding box center [517, 314] width 5 height 8
click at [837, 257] on link at bounding box center [831, 262] width 36 height 28
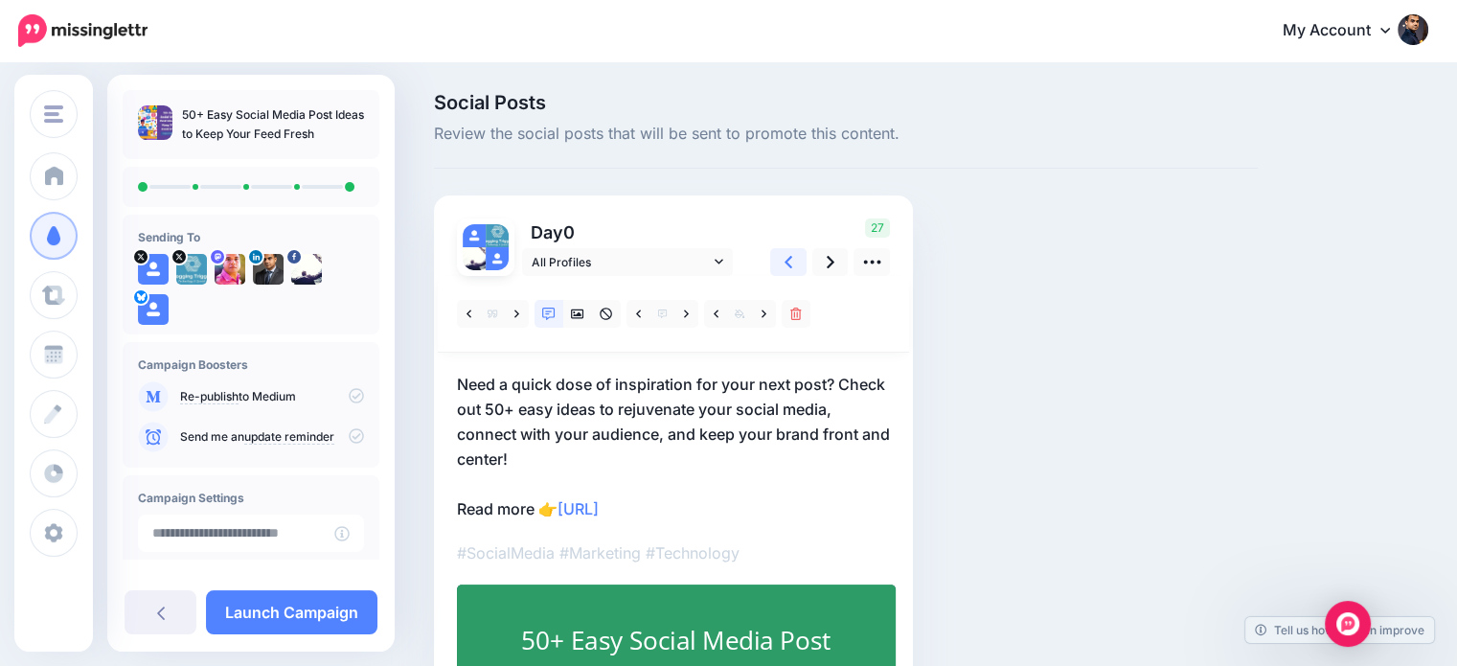
click at [789, 264] on icon at bounding box center [789, 262] width 8 height 12
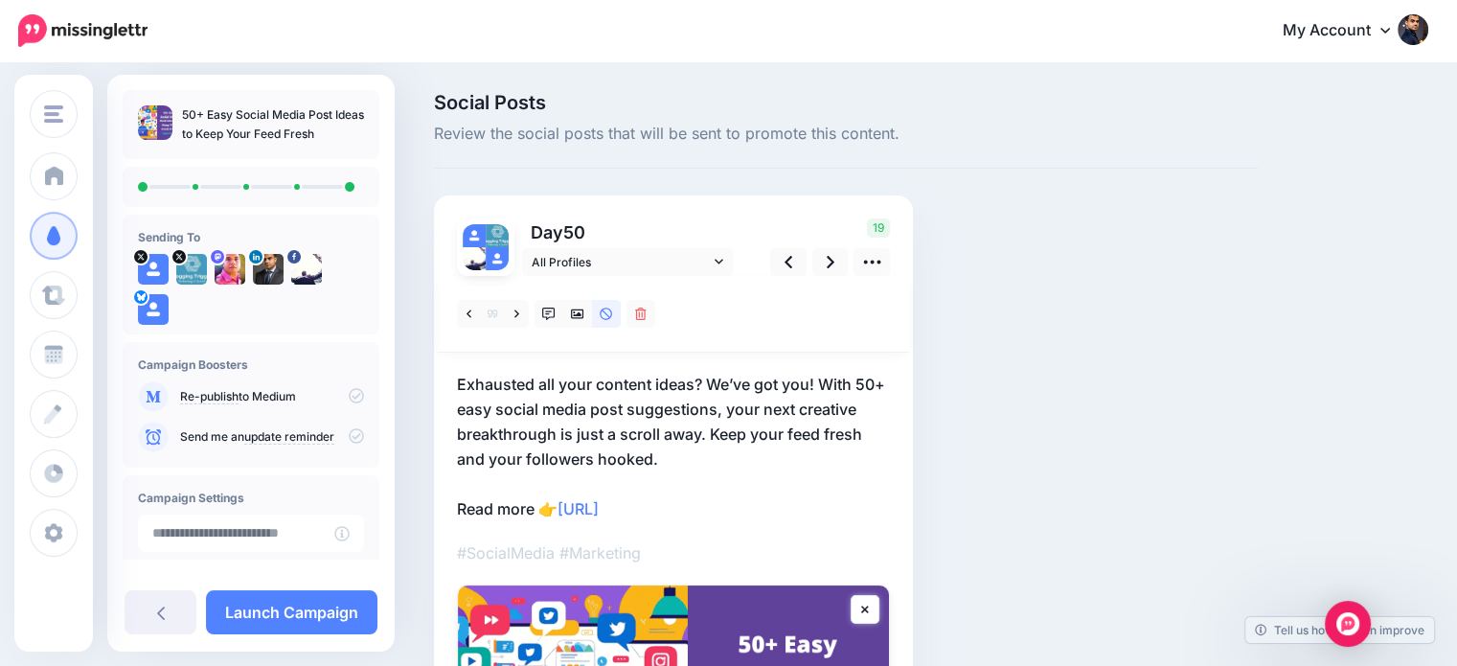
click at [708, 378] on p "Exhausted all your content ideas? We’ve got you! With 50+ easy social media pos…" at bounding box center [673, 446] width 433 height 149
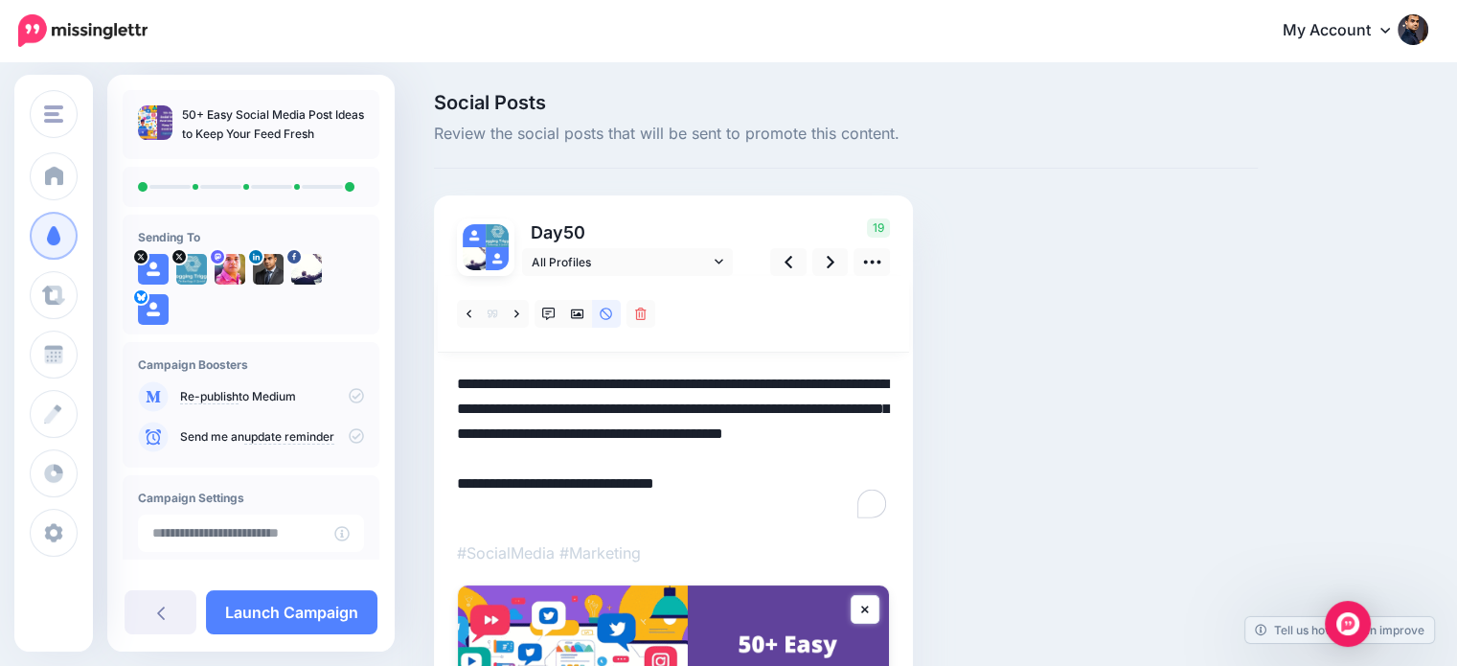
drag, startPoint x: 709, startPoint y: 377, endPoint x: 824, endPoint y: 376, distance: 115.0
click at [824, 376] on textarea "**********" at bounding box center [673, 446] width 433 height 149
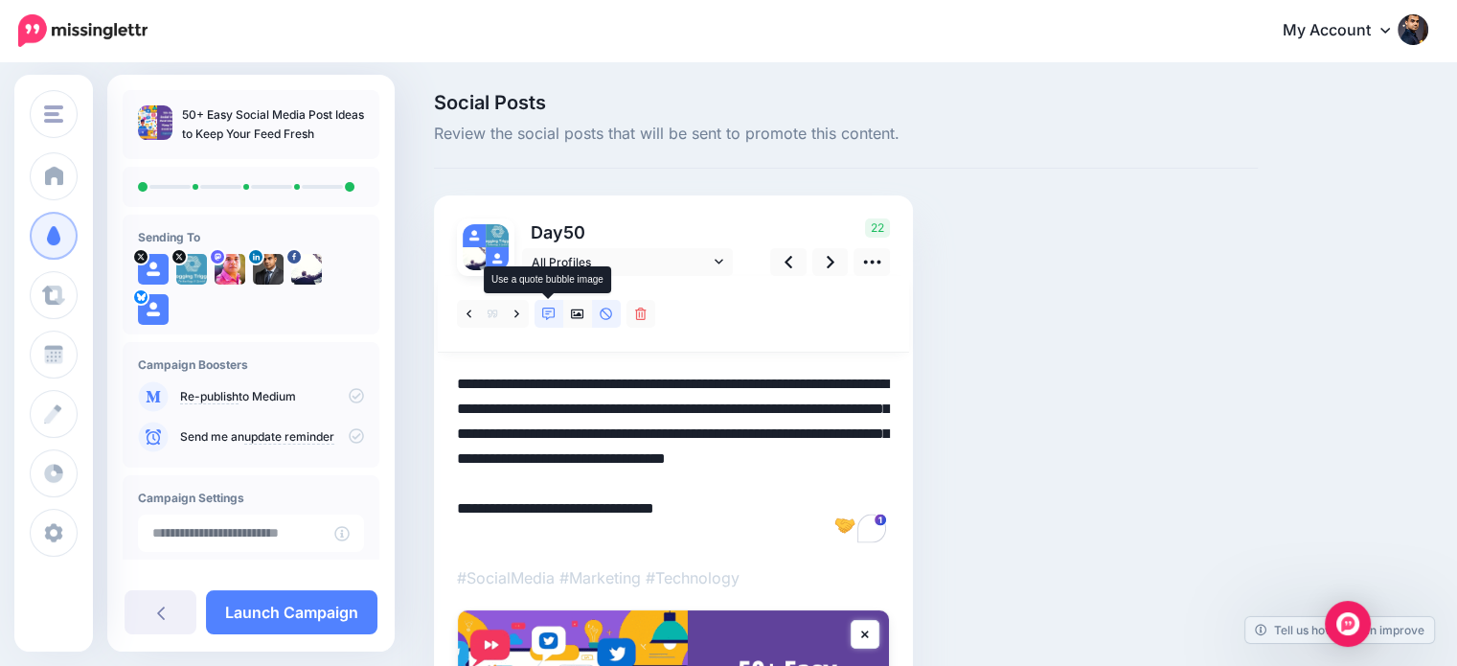
click at [550, 314] on icon at bounding box center [548, 314] width 13 height 13
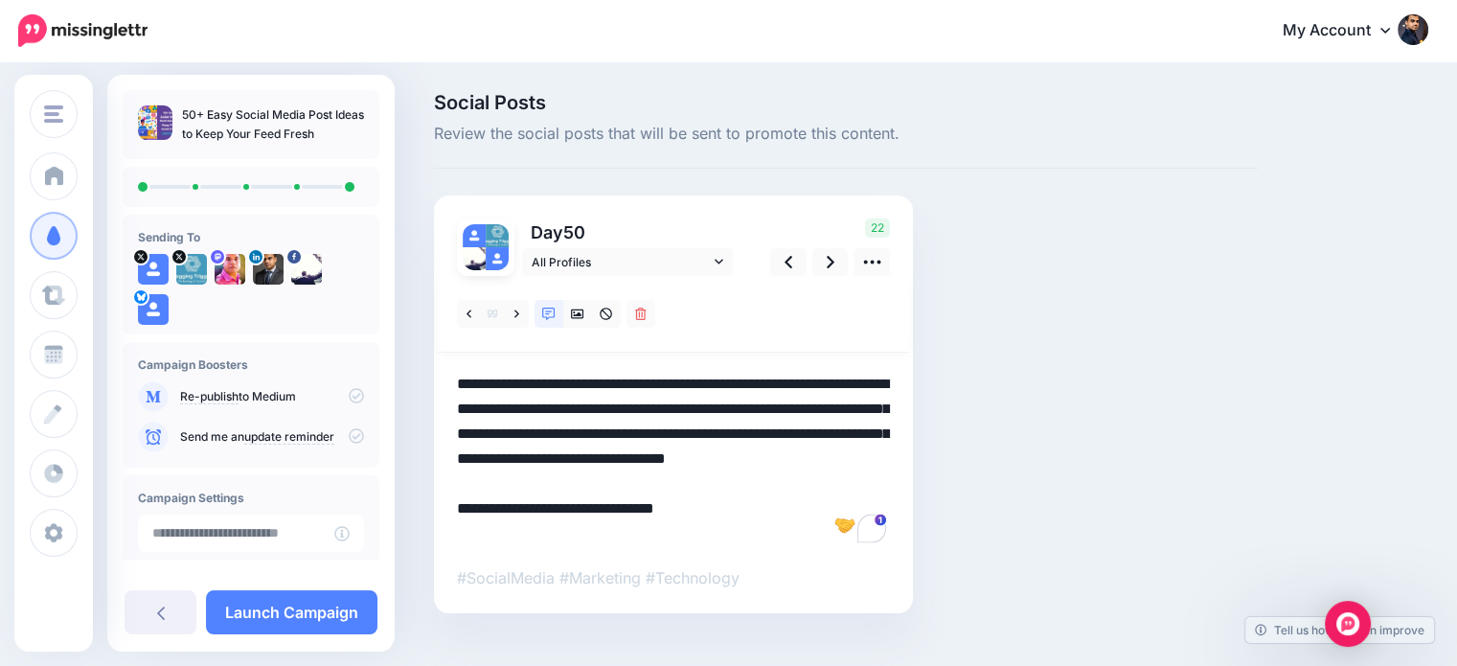
click at [1089, 382] on div "Social Posts Review the social posts that will be sent to promote this content.…" at bounding box center [846, 382] width 853 height 578
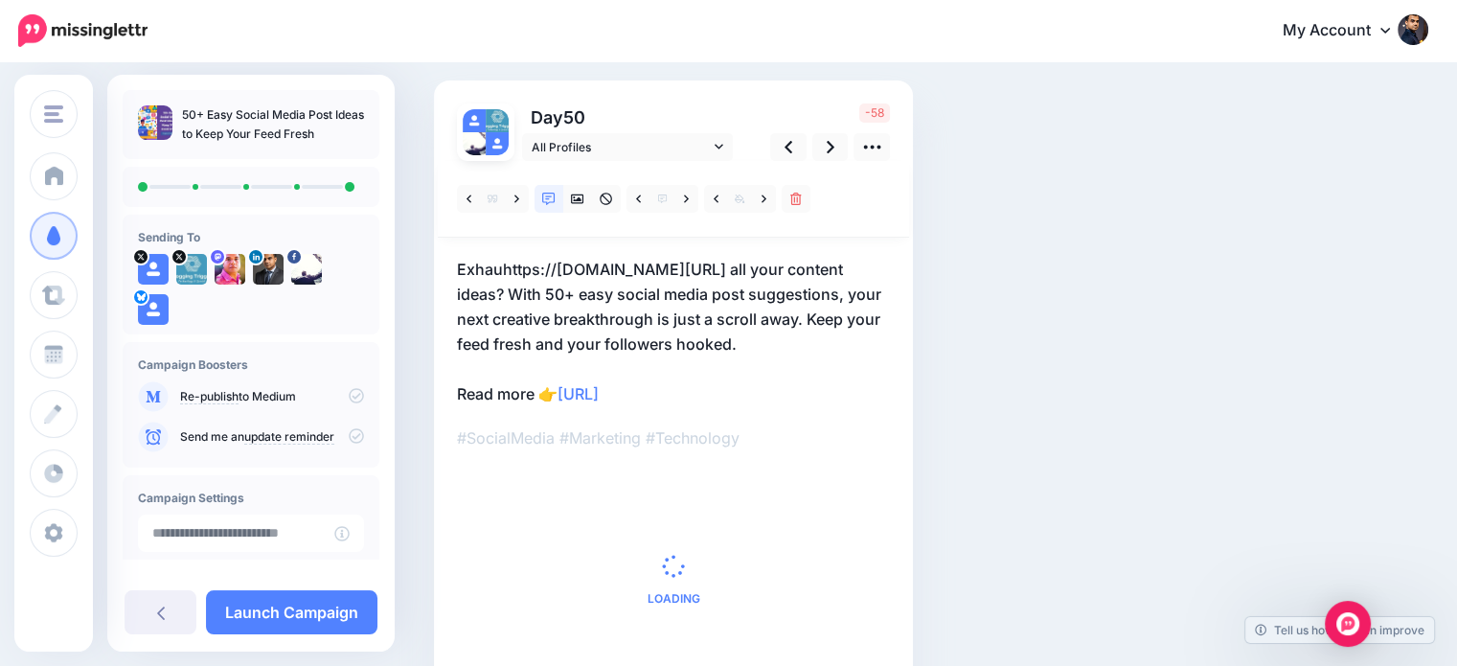
scroll to position [73, 0]
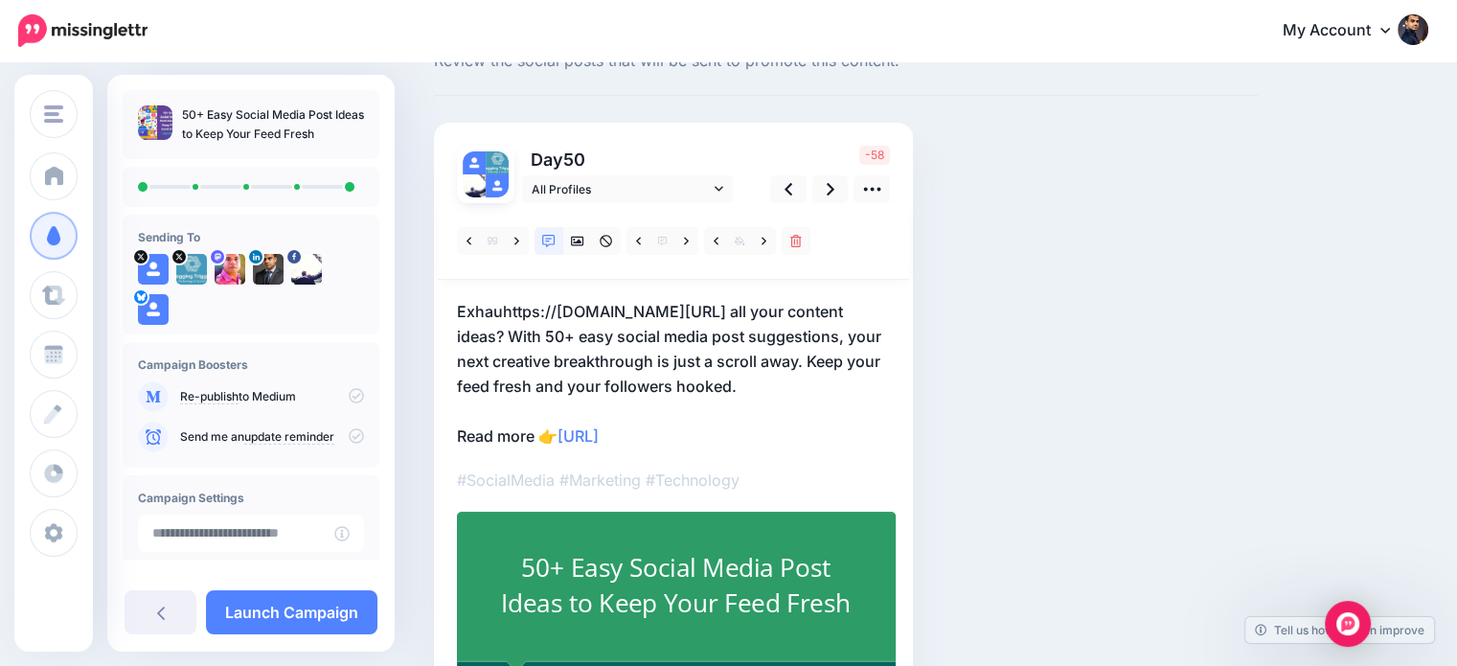
click at [556, 308] on p "Exhauhttps://[DOMAIN_NAME][URL] all your content ideas? With 50+ easy social me…" at bounding box center [673, 373] width 433 height 149
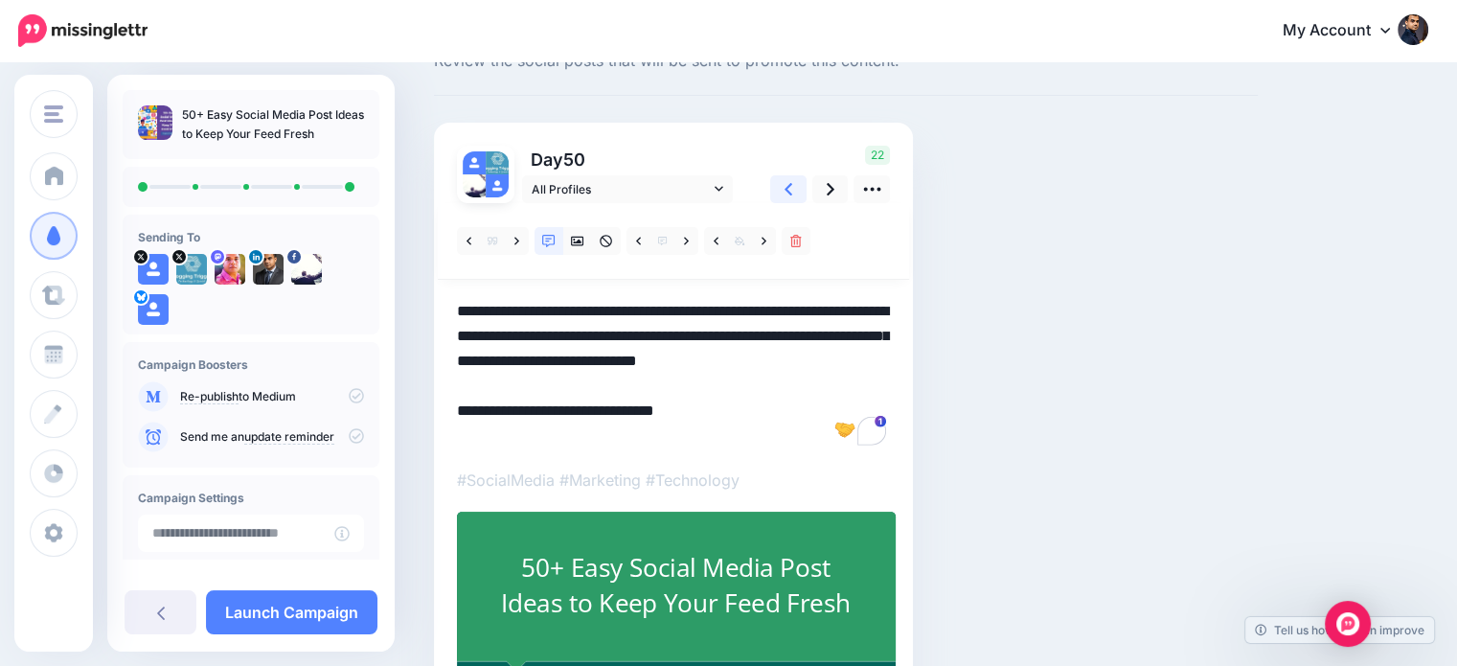
type textarea "**********"
click at [797, 190] on link at bounding box center [788, 189] width 36 height 28
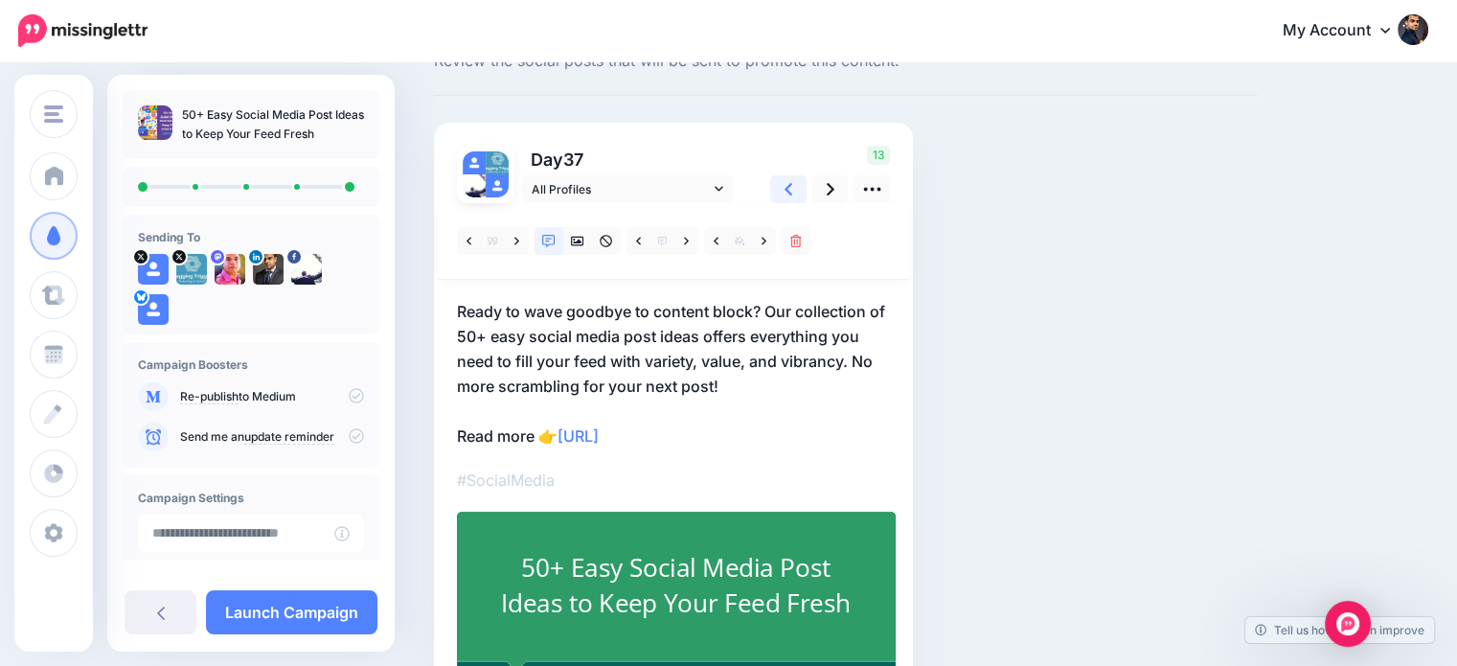
click at [797, 190] on link at bounding box center [788, 189] width 36 height 28
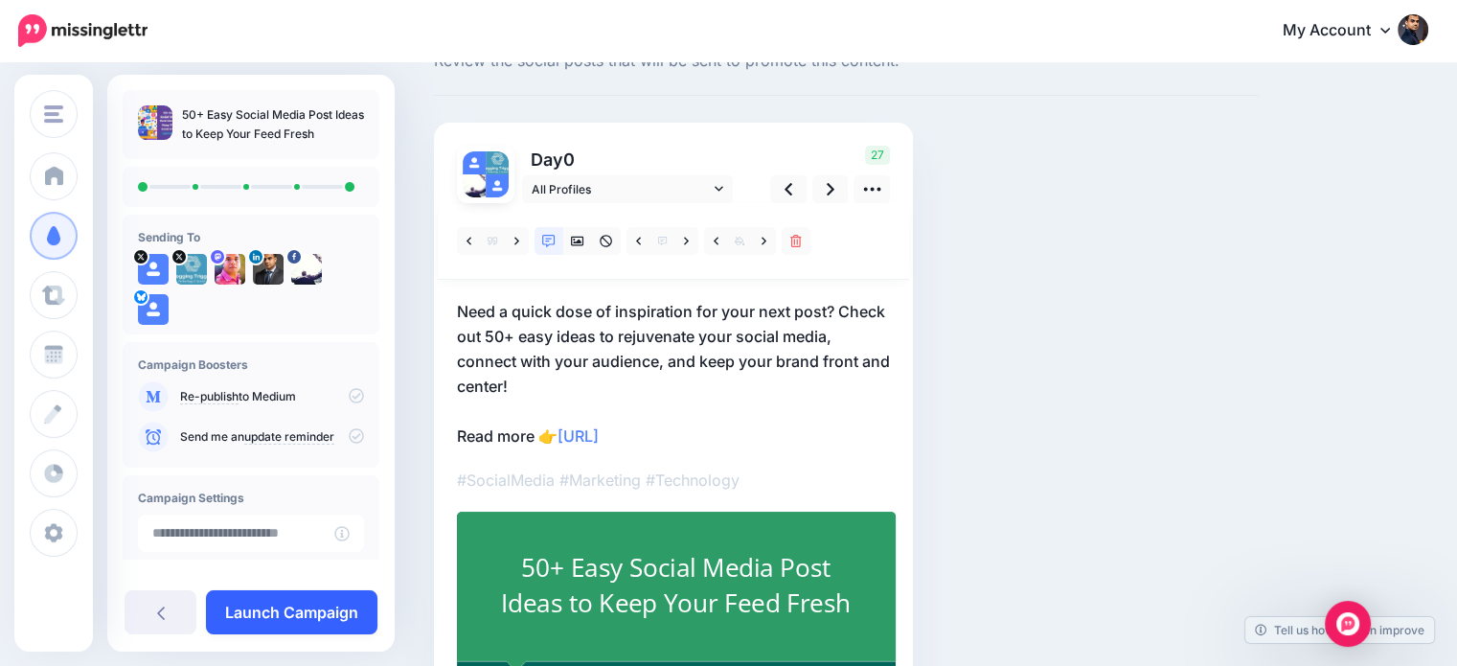
click at [351, 604] on link "Launch Campaign" at bounding box center [292, 612] width 172 height 44
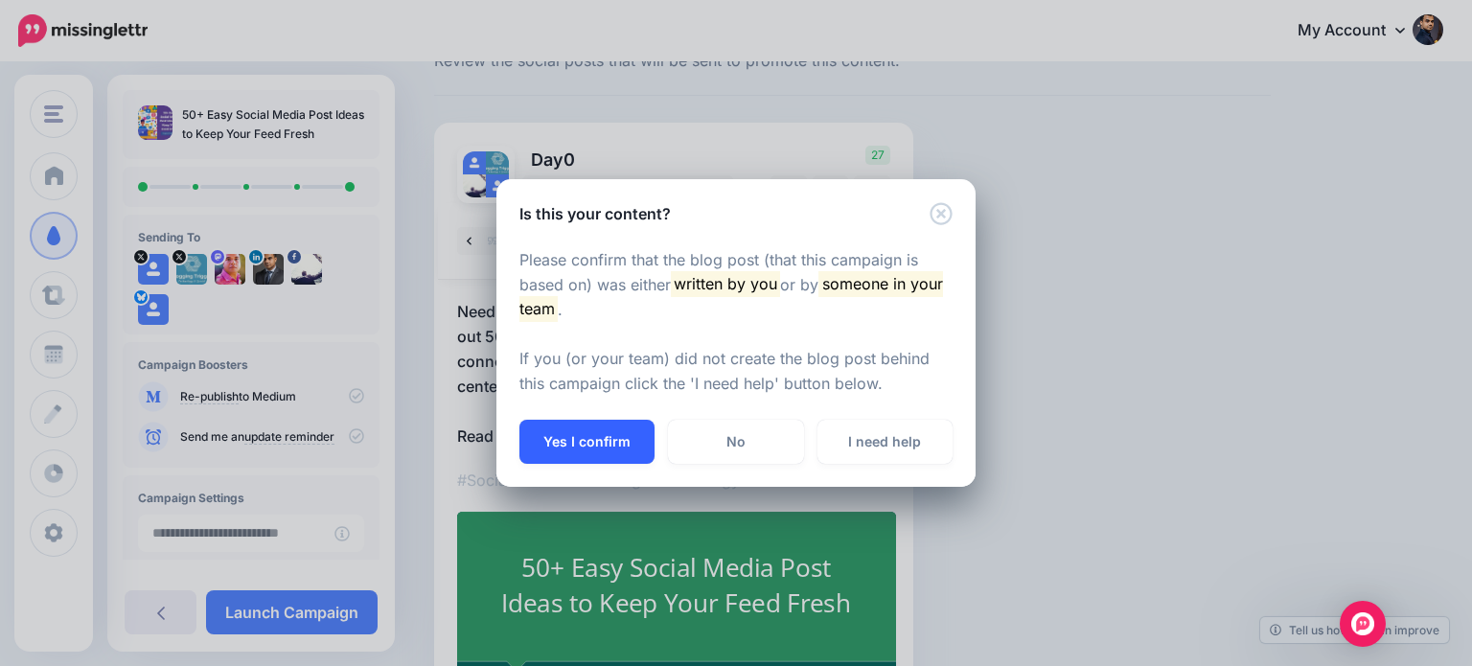
click at [632, 443] on button "Yes I confirm" at bounding box center [586, 442] width 135 height 44
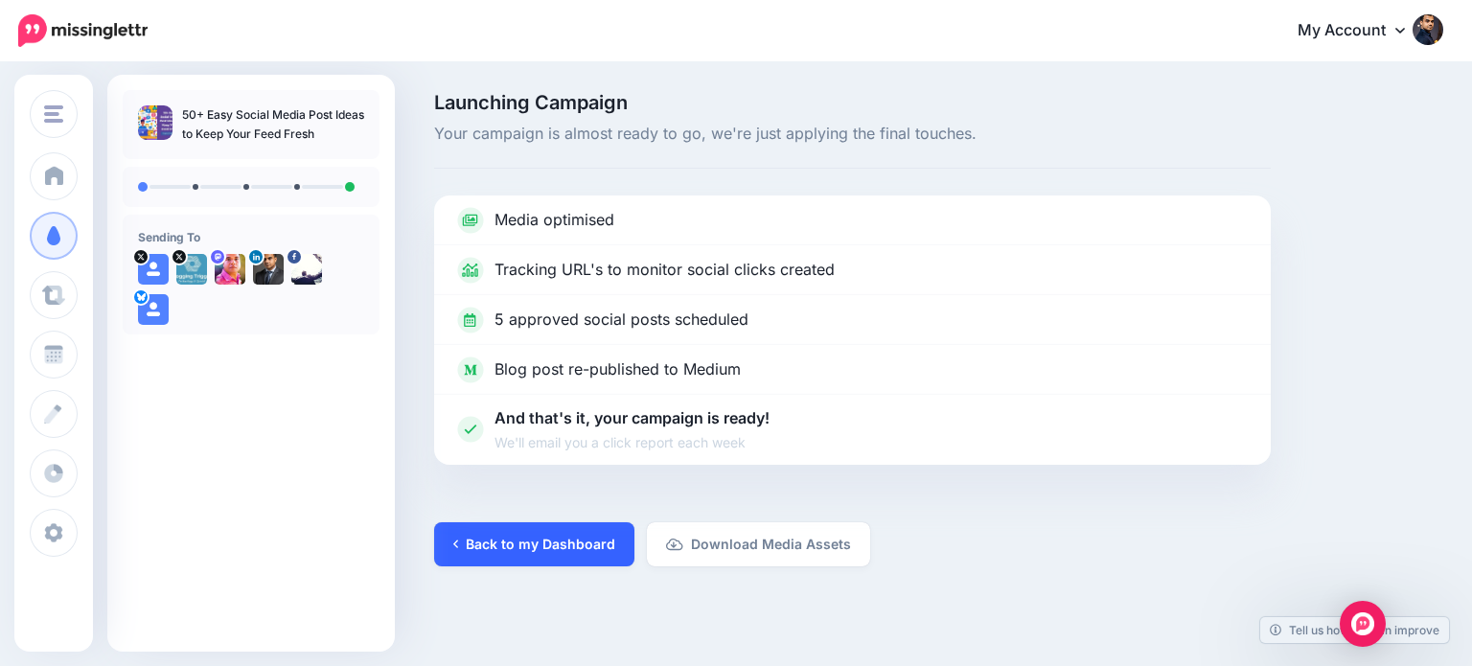
click at [601, 522] on link "Back to my Dashboard" at bounding box center [534, 544] width 200 height 44
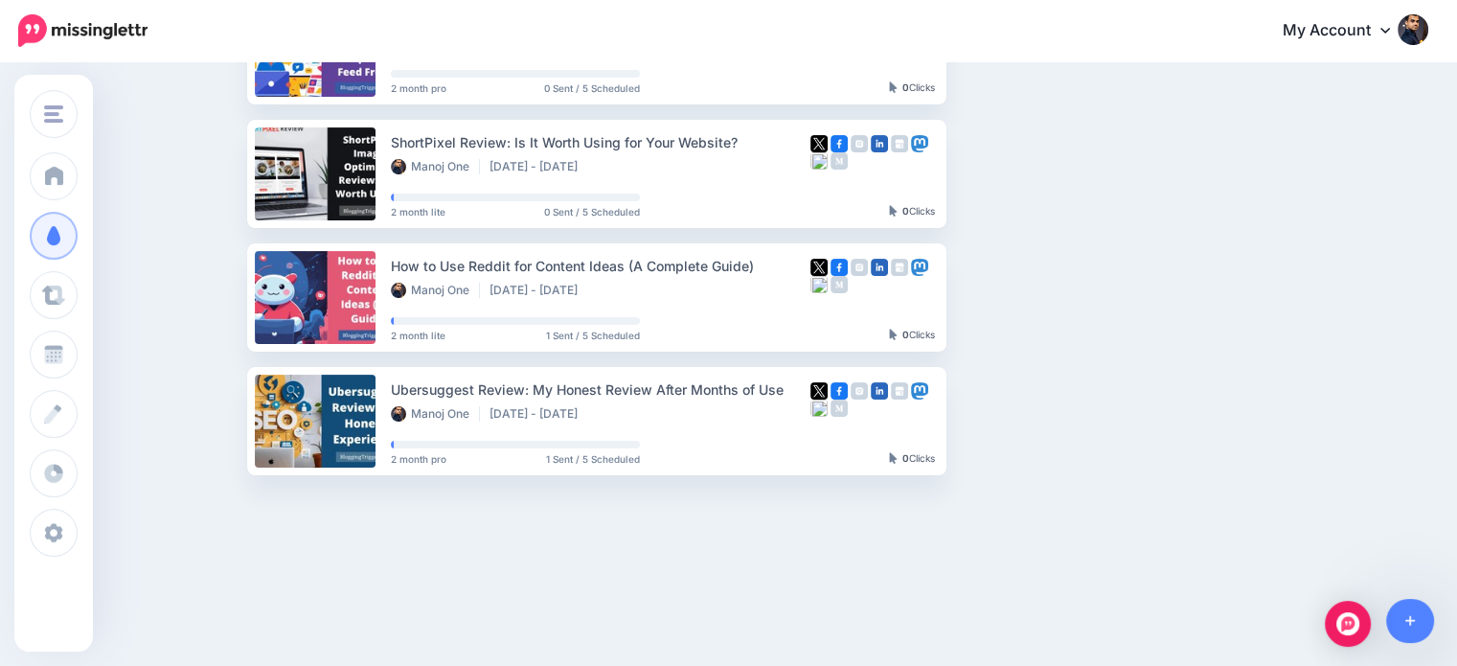
scroll to position [382, 0]
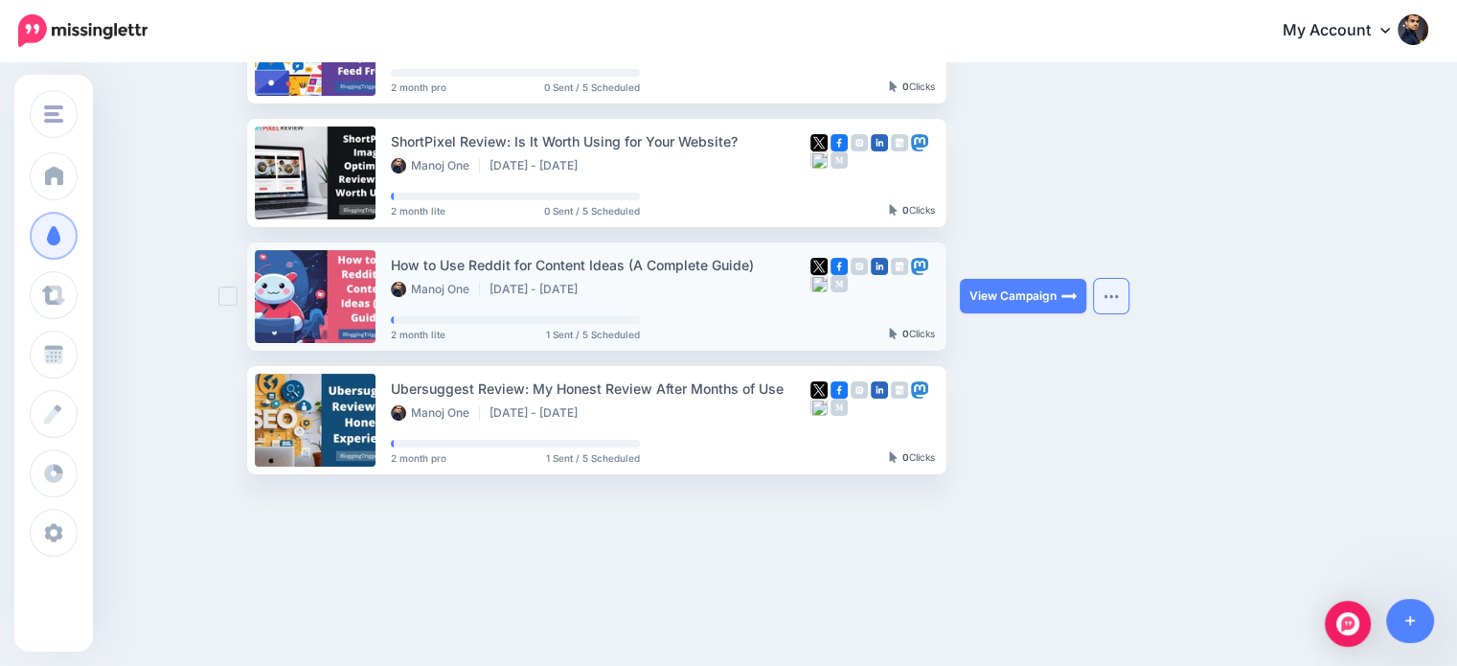
click at [1109, 287] on button "button" at bounding box center [1111, 296] width 34 height 34
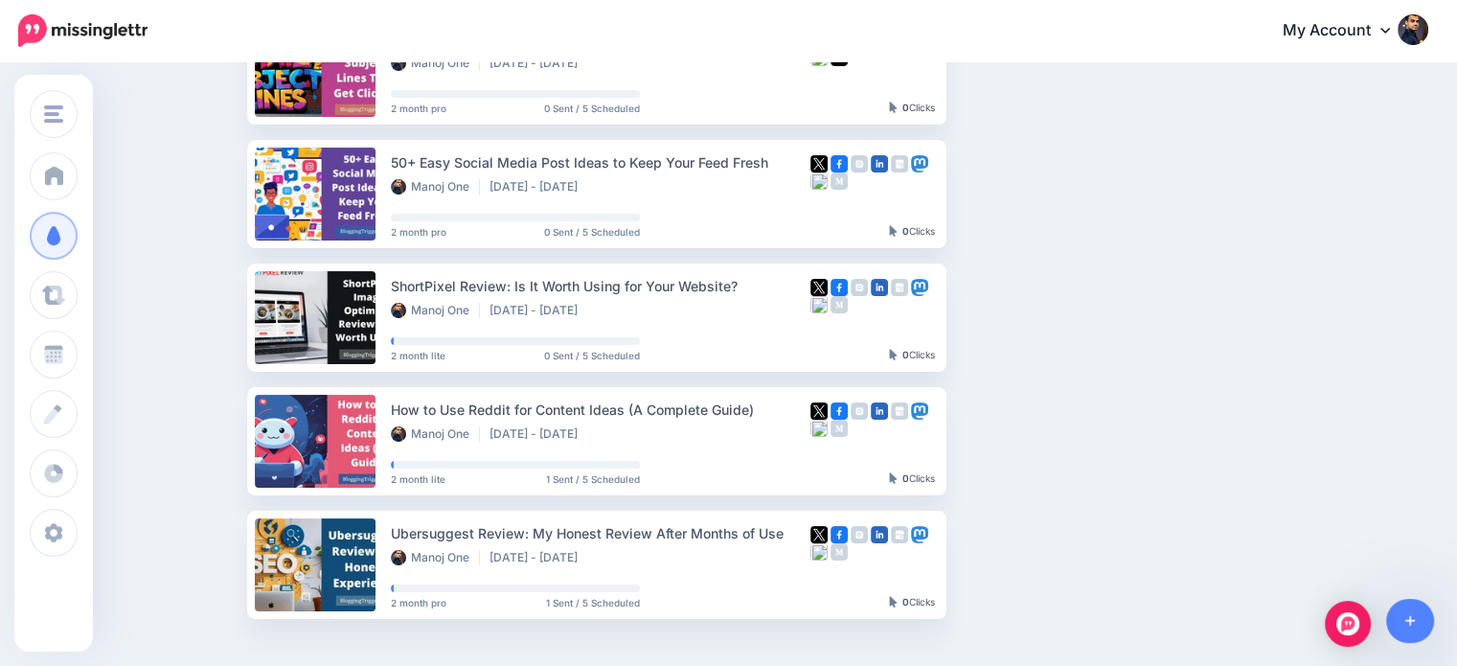
scroll to position [230, 0]
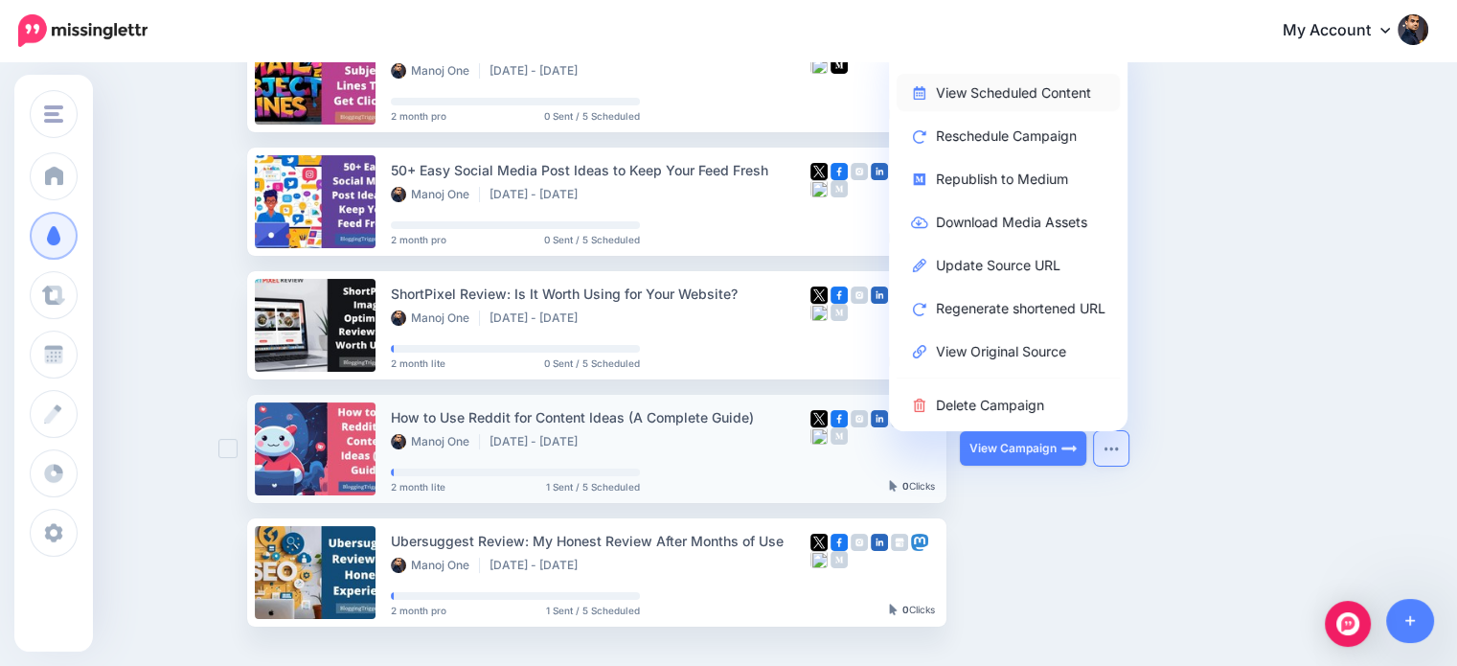
click at [1046, 88] on link "View Scheduled Content" at bounding box center [1008, 92] width 223 height 37
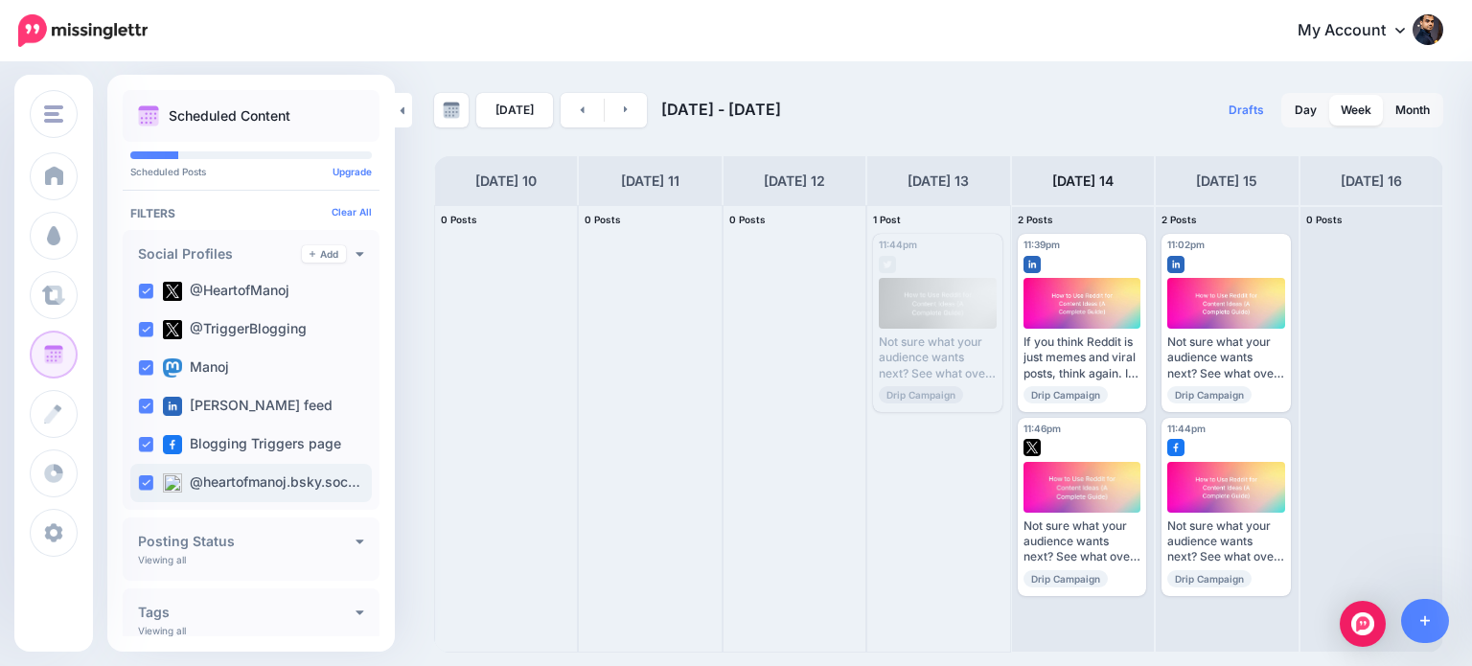
click at [239, 478] on label "@heartofmanoj.bsky.soc…" at bounding box center [261, 482] width 197 height 19
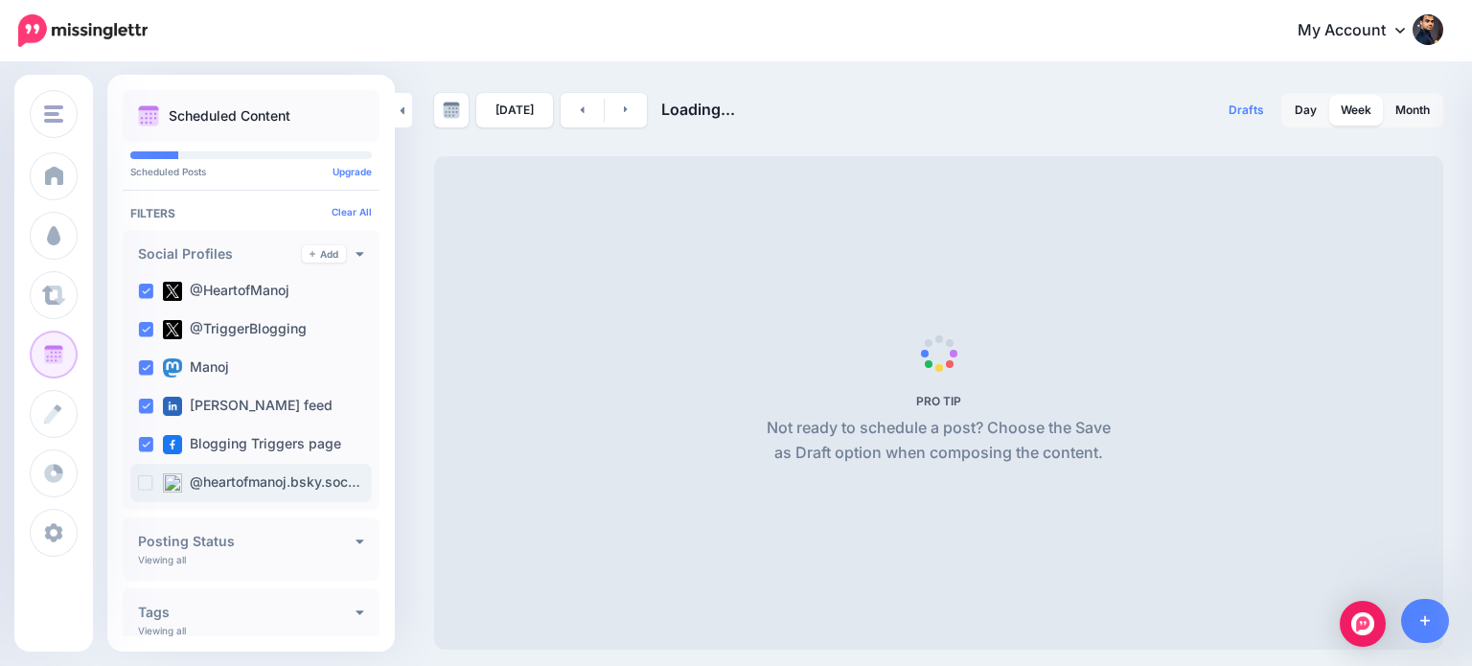
click at [239, 478] on label "@heartofmanoj.bsky.soc…" at bounding box center [261, 482] width 197 height 19
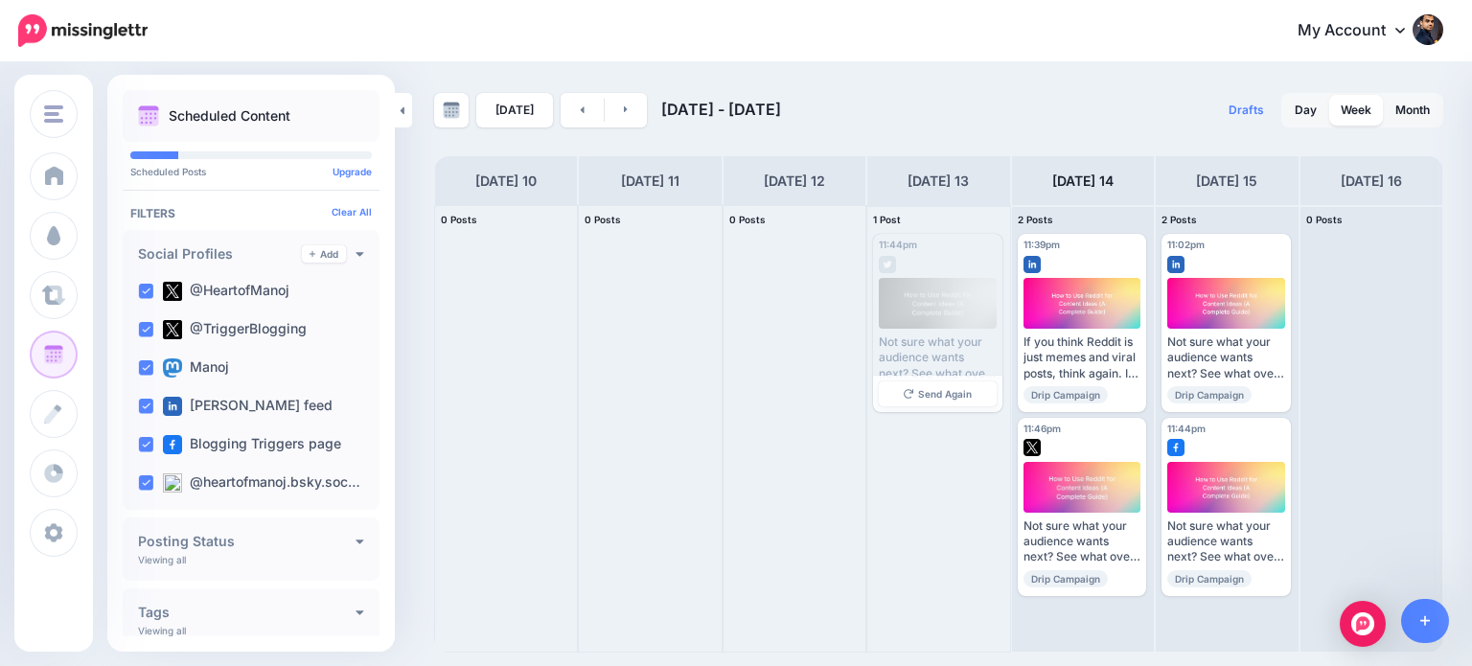
click at [885, 264] on img at bounding box center [887, 264] width 17 height 17
click at [890, 264] on img at bounding box center [887, 264] width 17 height 17
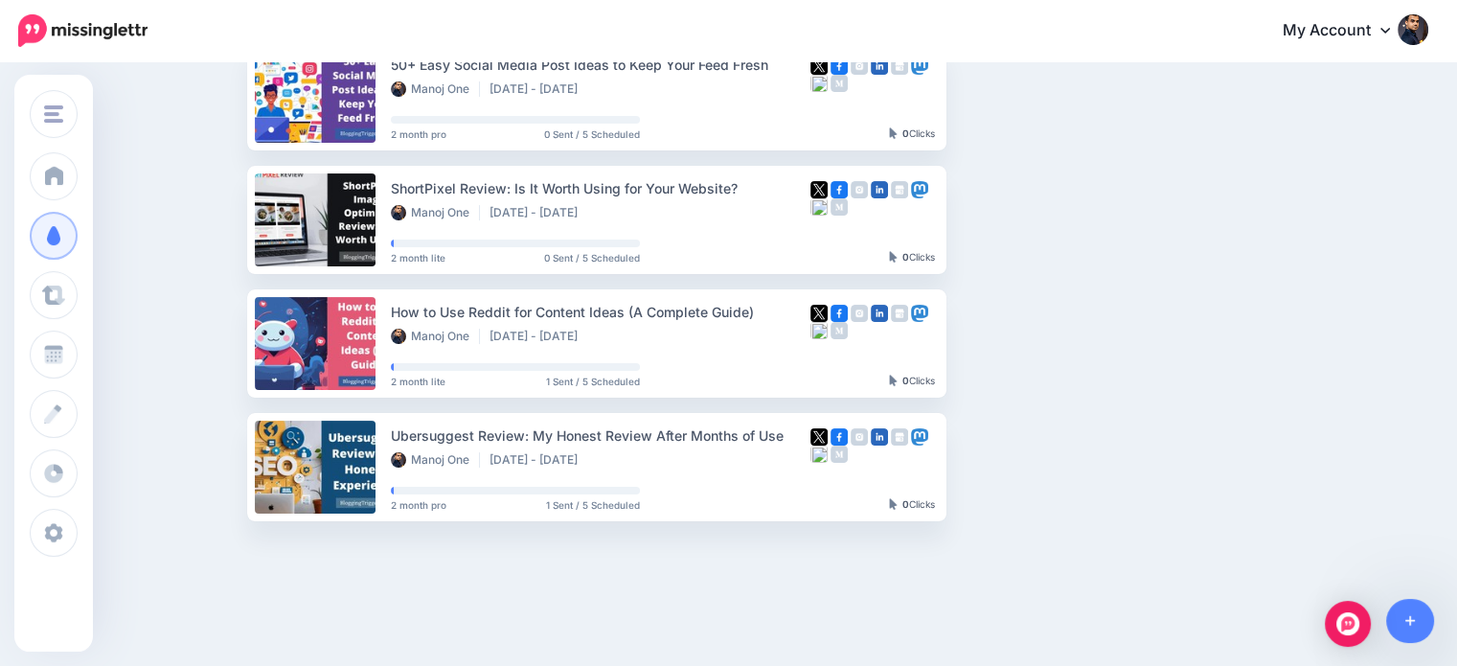
scroll to position [332, 0]
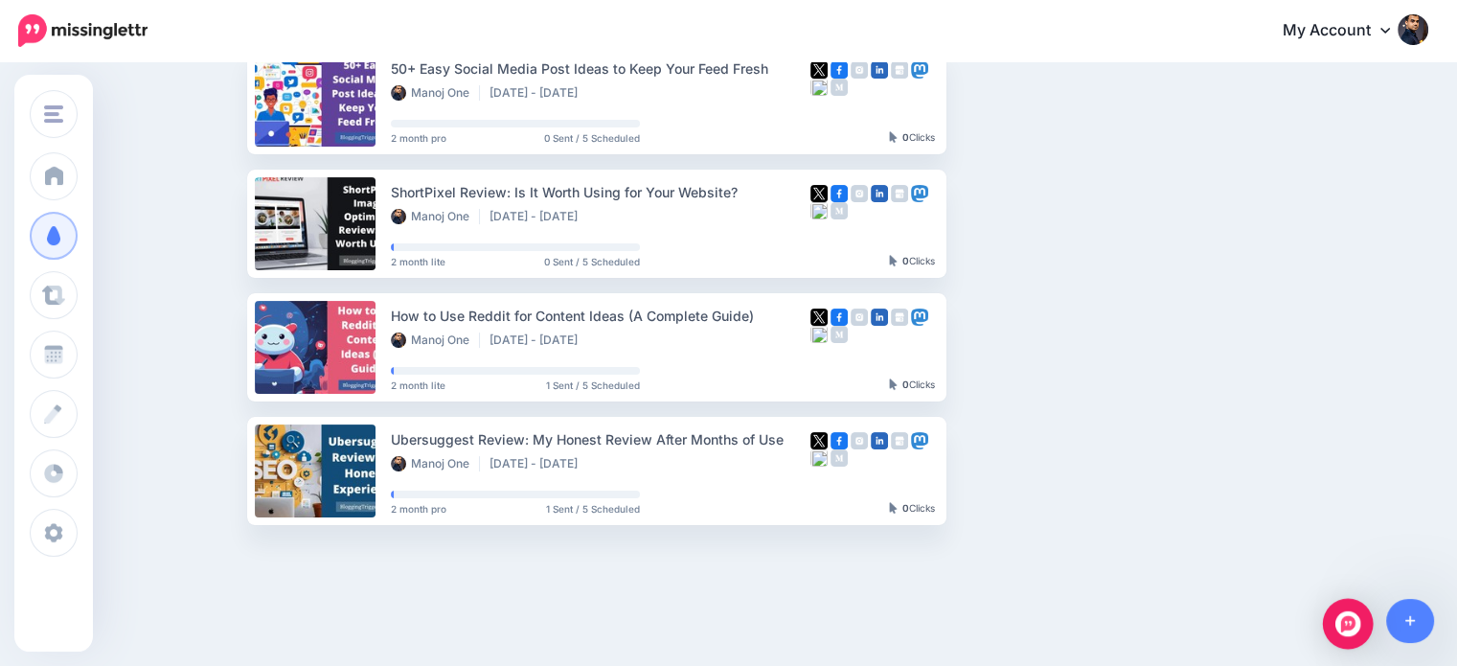
click at [1352, 622] on img "Open Intercom Messenger" at bounding box center [1348, 623] width 25 height 25
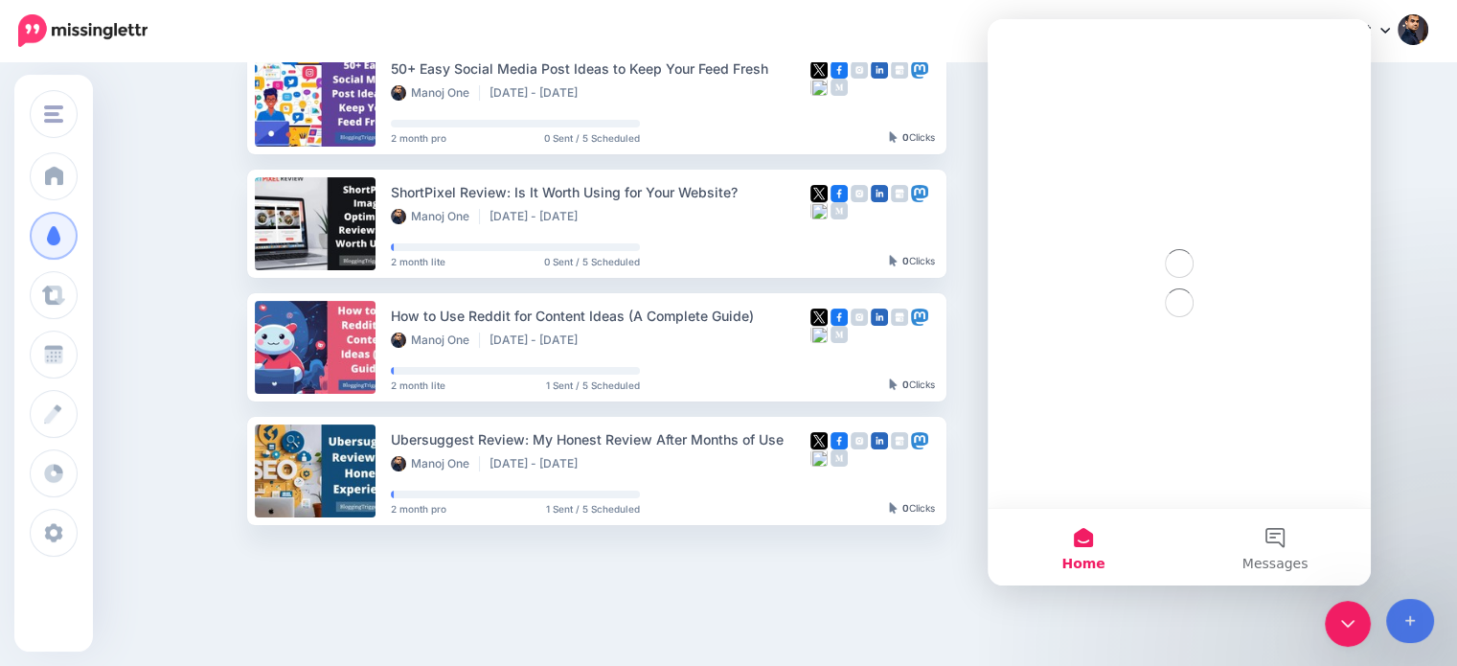
scroll to position [0, 0]
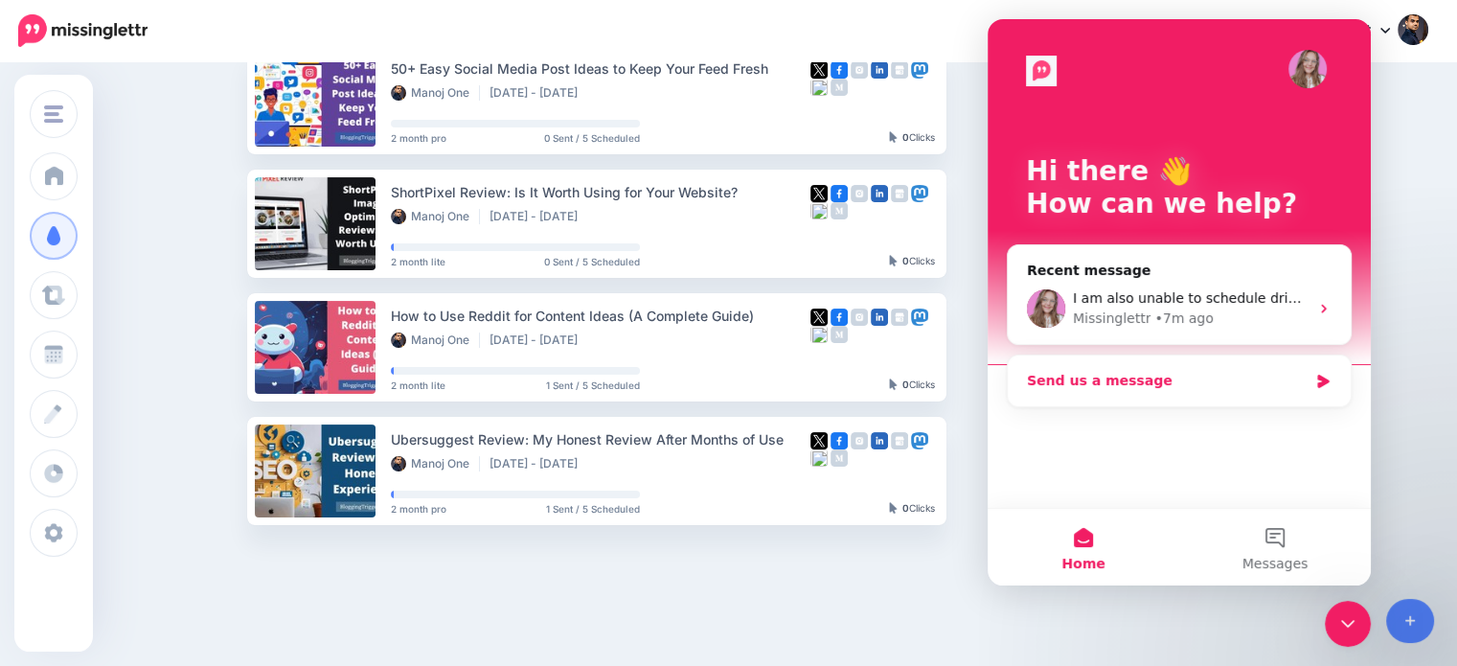
click at [1155, 385] on div "Send us a message" at bounding box center [1167, 381] width 281 height 20
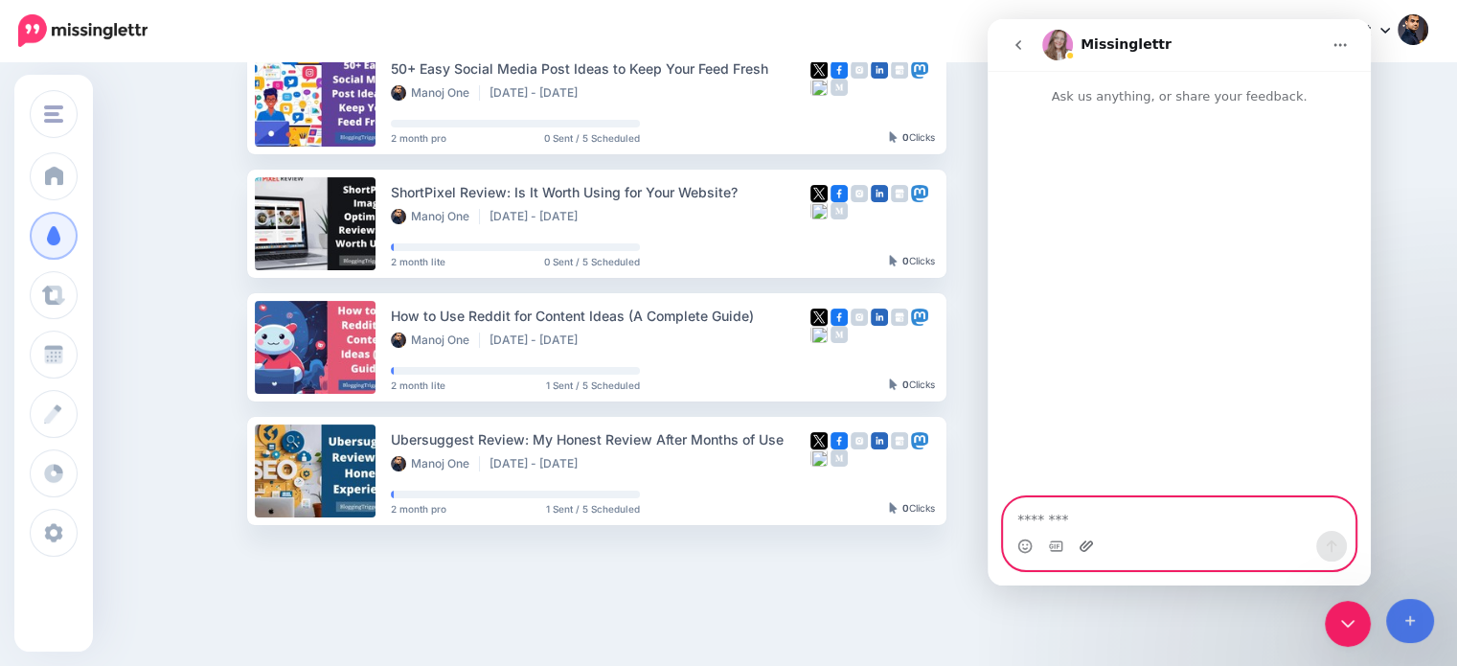
click at [1089, 546] on icon "Upload attachment" at bounding box center [1086, 545] width 13 height 11
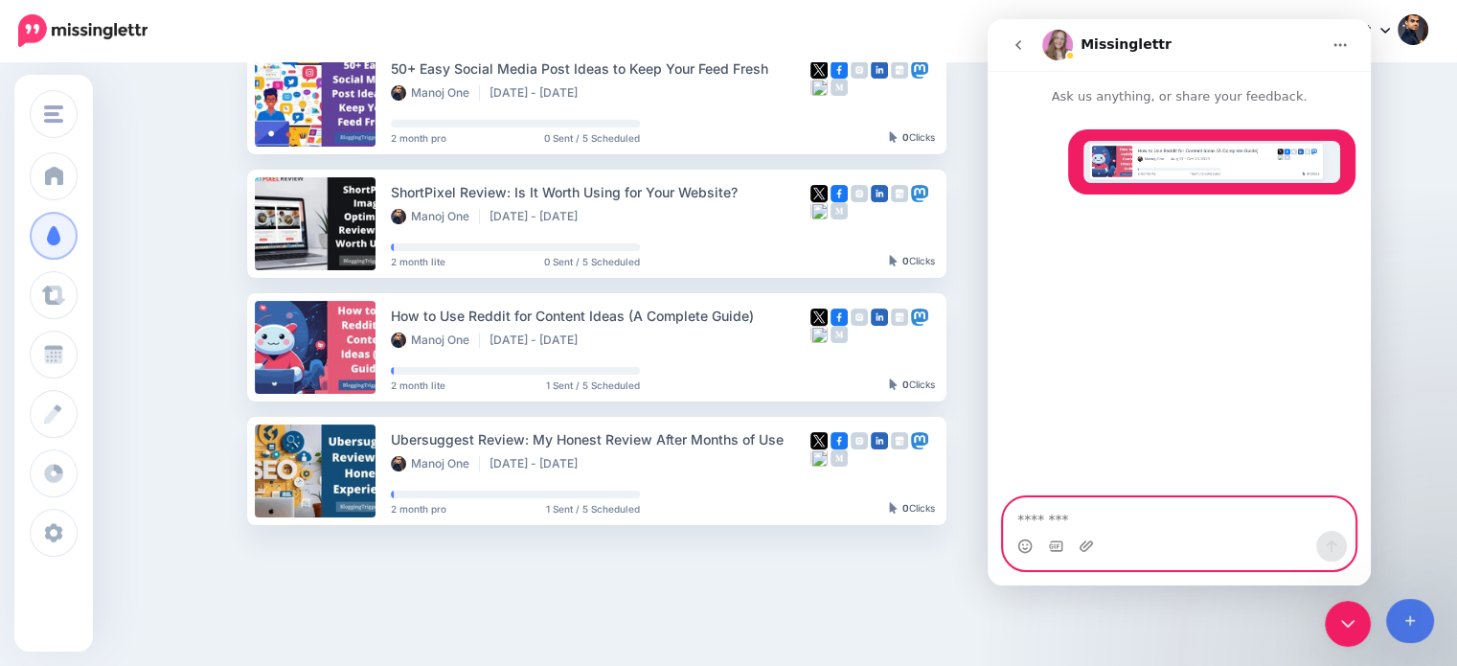
click at [1250, 526] on textarea "Message…" at bounding box center [1179, 514] width 351 height 33
type textarea "****"
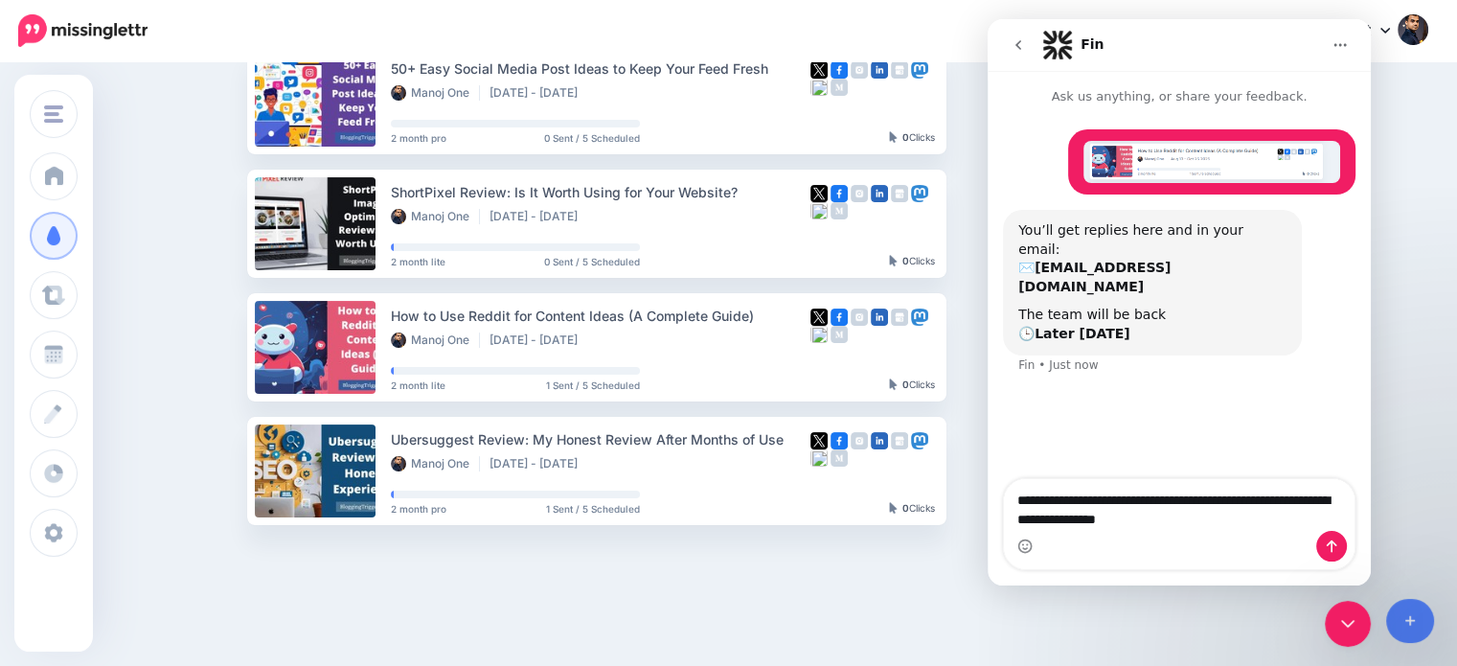
type textarea "**********"
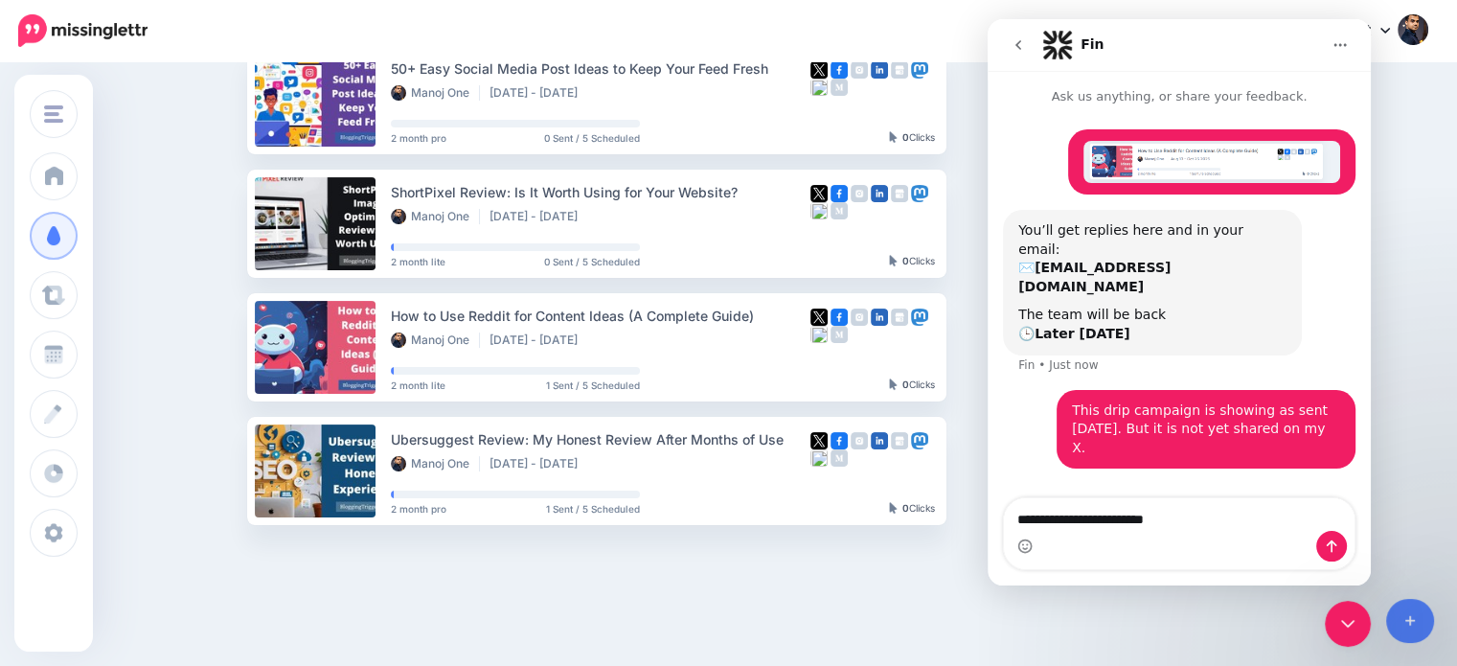
type textarea "**********"
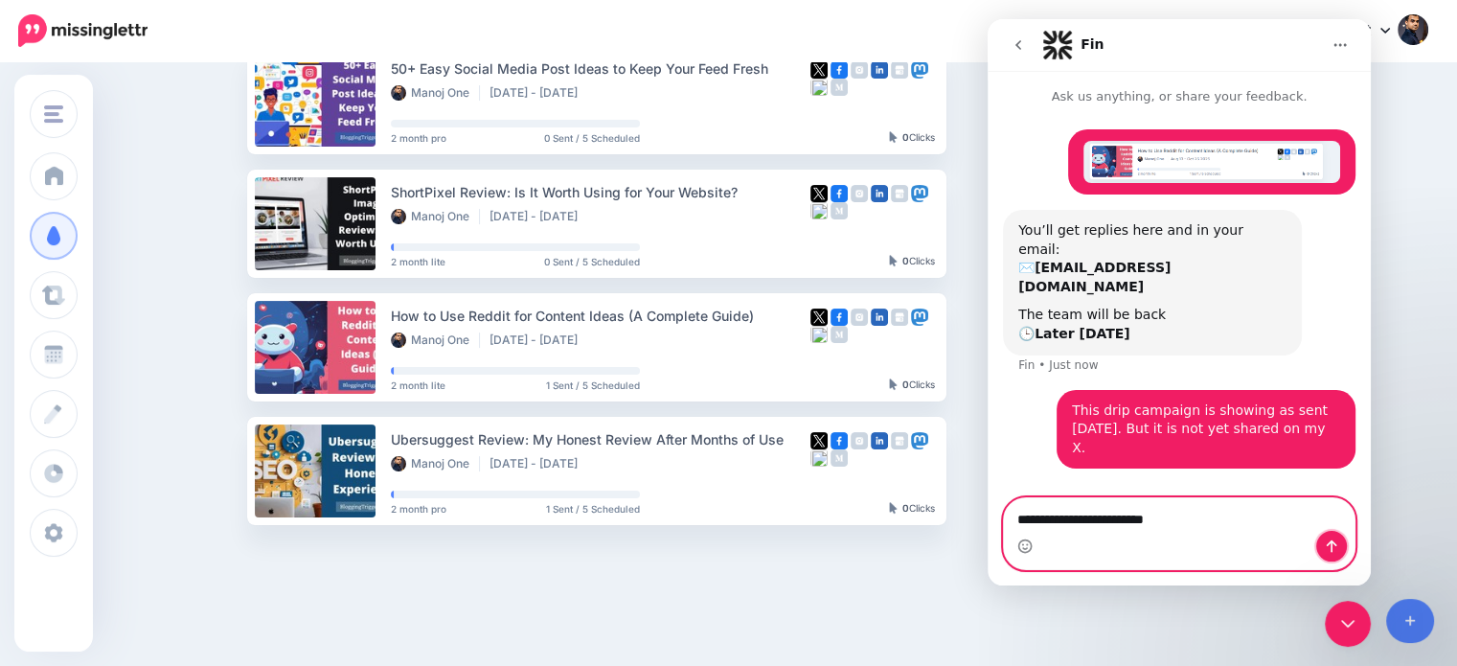
click at [1327, 545] on icon "Send a message…" at bounding box center [1332, 546] width 11 height 12
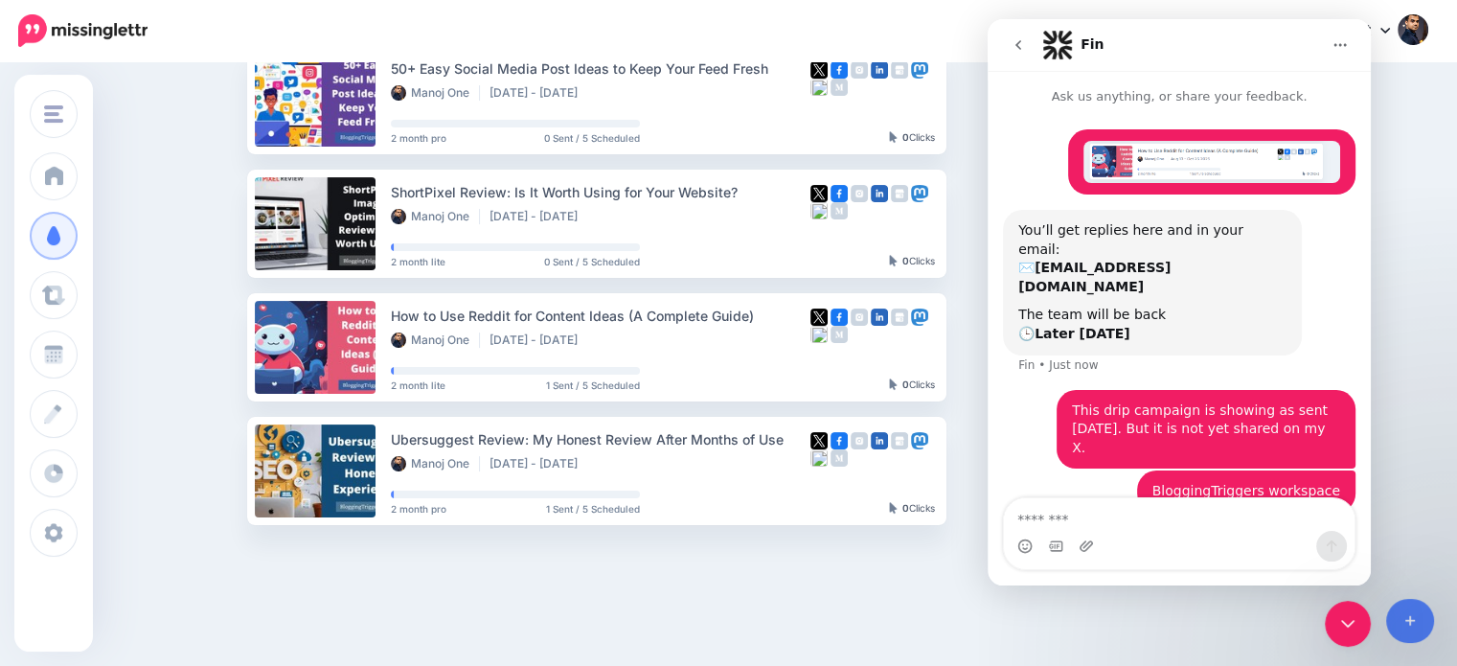
click at [896, 616] on div "BloggingTriggers BloggingTriggers HowToBoy Blog Add Workspace Dashboard Campaig…" at bounding box center [728, 225] width 1457 height 985
click at [1403, 274] on div "Drip Campaigns Drive traffic on autopilot Active 5 5 74" at bounding box center [728, 151] width 1457 height 836
drag, startPoint x: 1356, startPoint y: 619, endPoint x: 2796, endPoint y: 1002, distance: 1490.3
click at [1356, 619] on icon "Close Intercom Messenger" at bounding box center [1348, 623] width 23 height 23
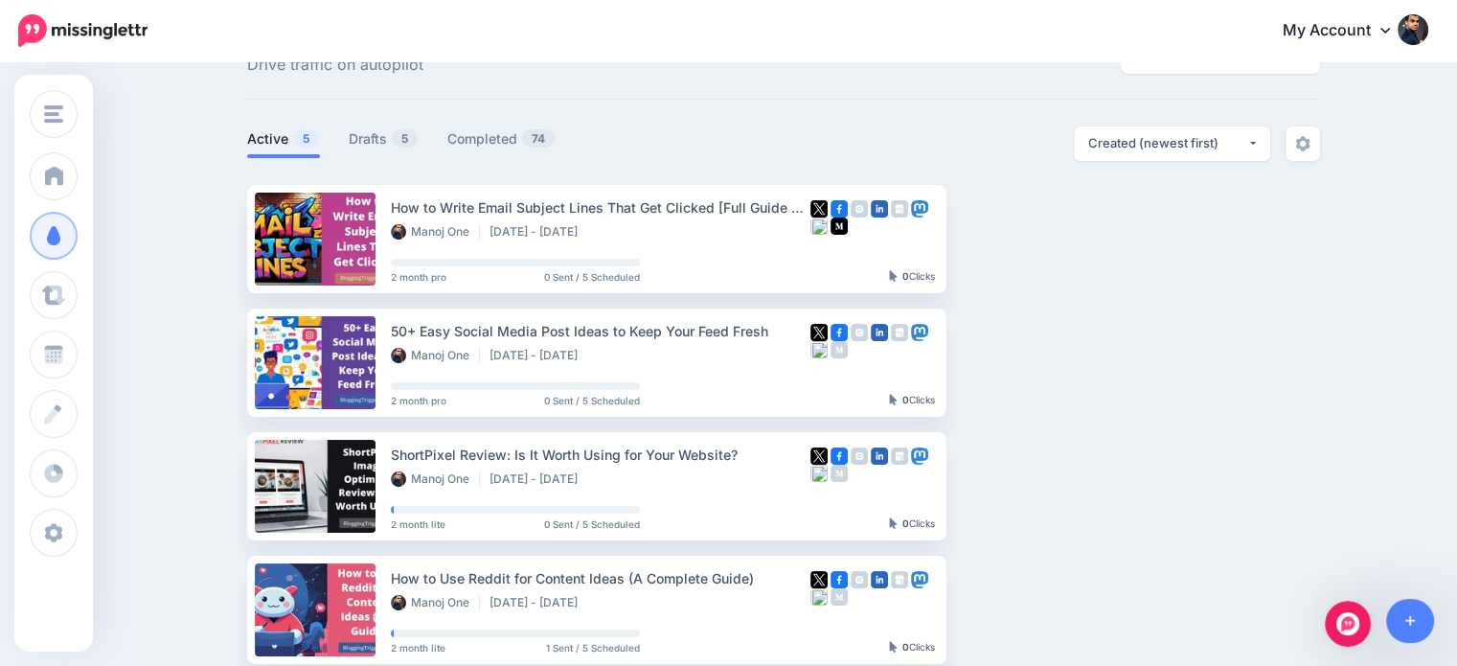
scroll to position [66, 0]
